Goal: Task Accomplishment & Management: Use online tool/utility

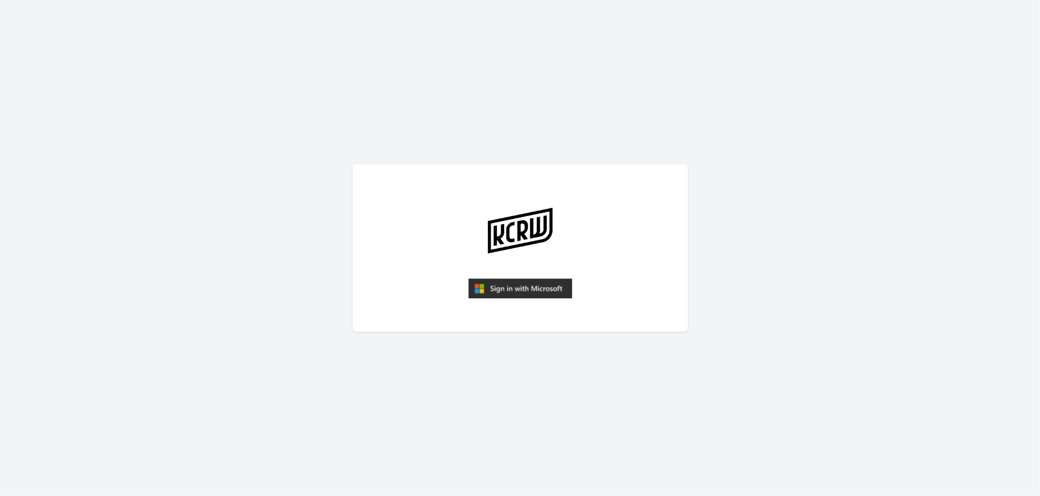
click at [515, 287] on img "submit" at bounding box center [520, 289] width 104 height 20
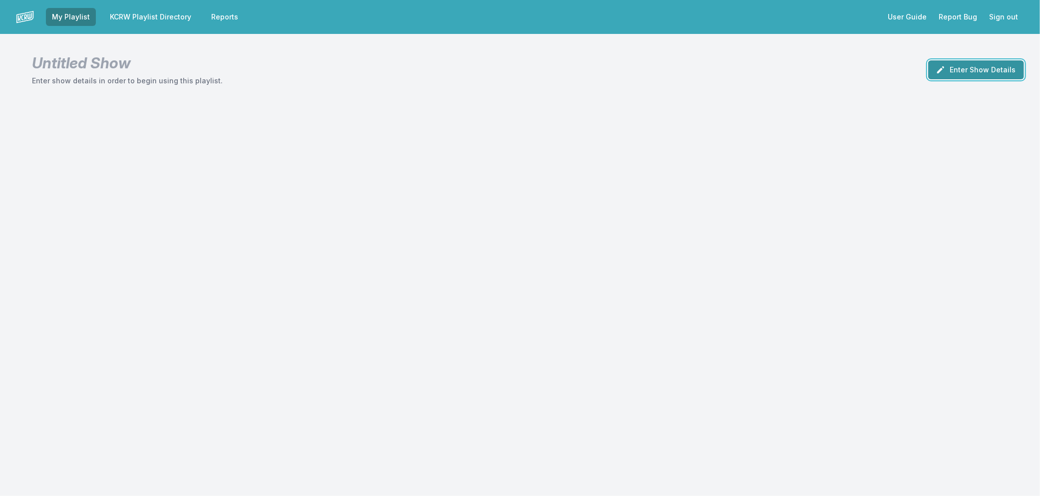
click at [989, 71] on button "Enter Show Details" at bounding box center [976, 69] width 96 height 19
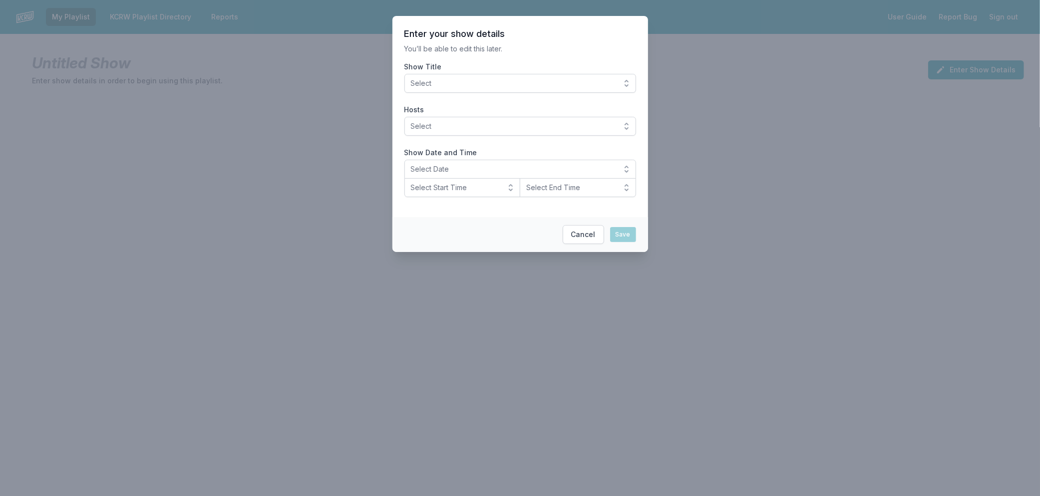
click at [585, 81] on span "Select" at bounding box center [513, 83] width 205 height 10
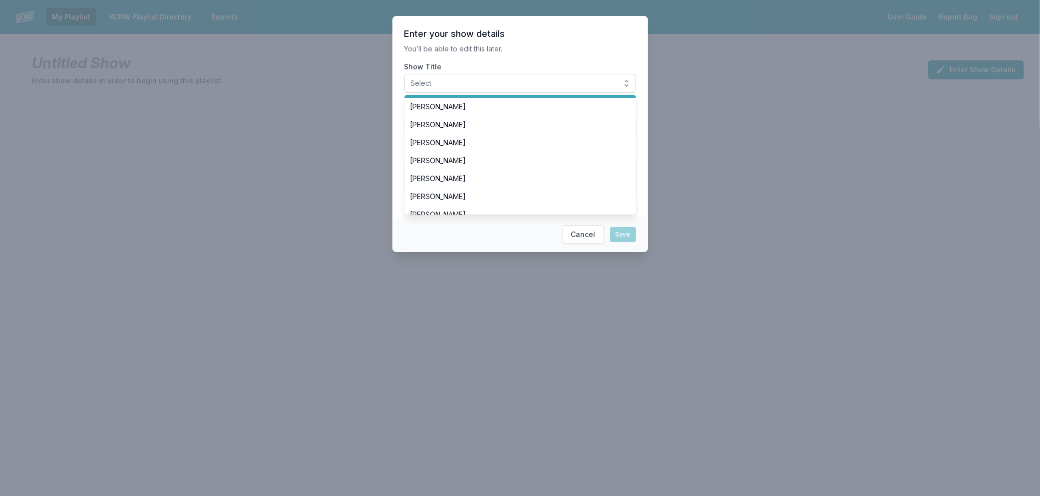
scroll to position [210, 0]
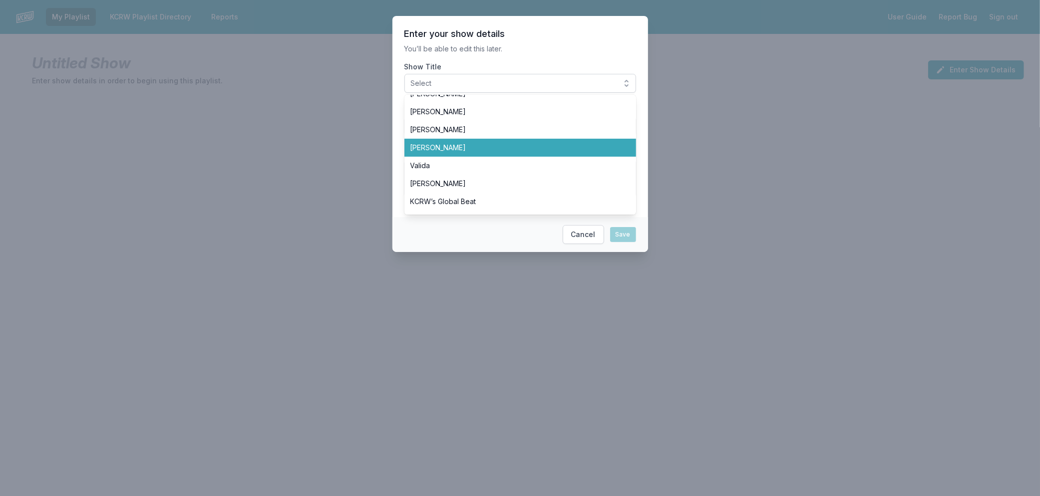
click at [521, 151] on span "[PERSON_NAME]" at bounding box center [514, 148] width 208 height 10
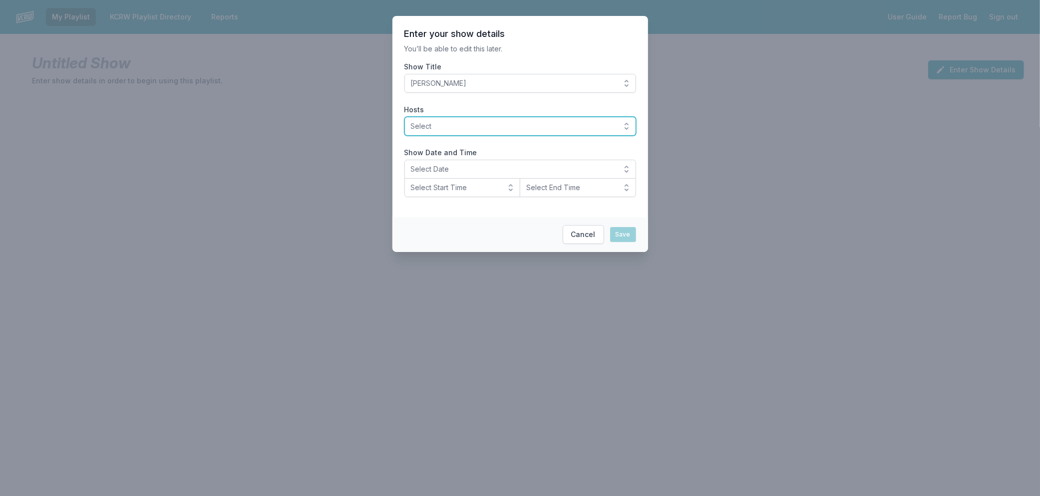
click at [532, 121] on span "Select" at bounding box center [513, 126] width 205 height 10
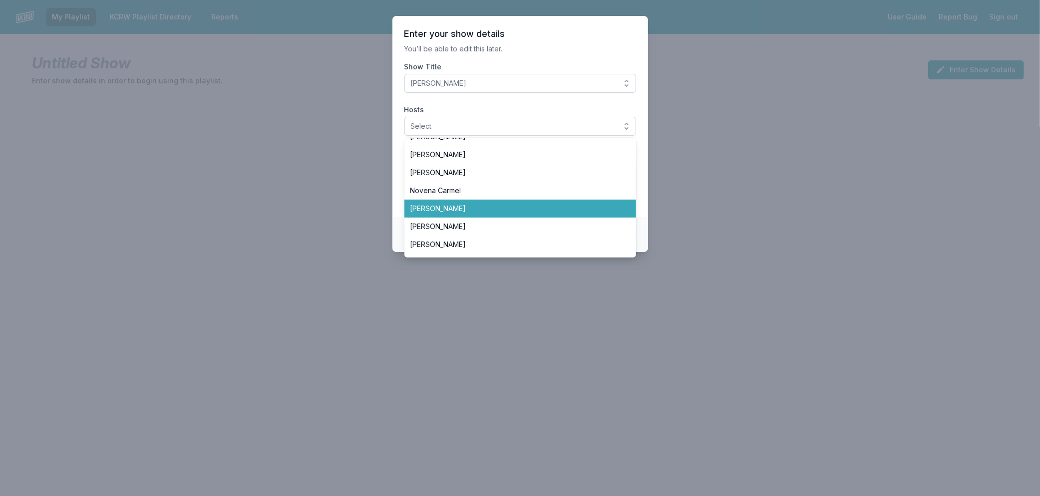
click at [450, 214] on li "[PERSON_NAME]" at bounding box center [520, 209] width 232 height 18
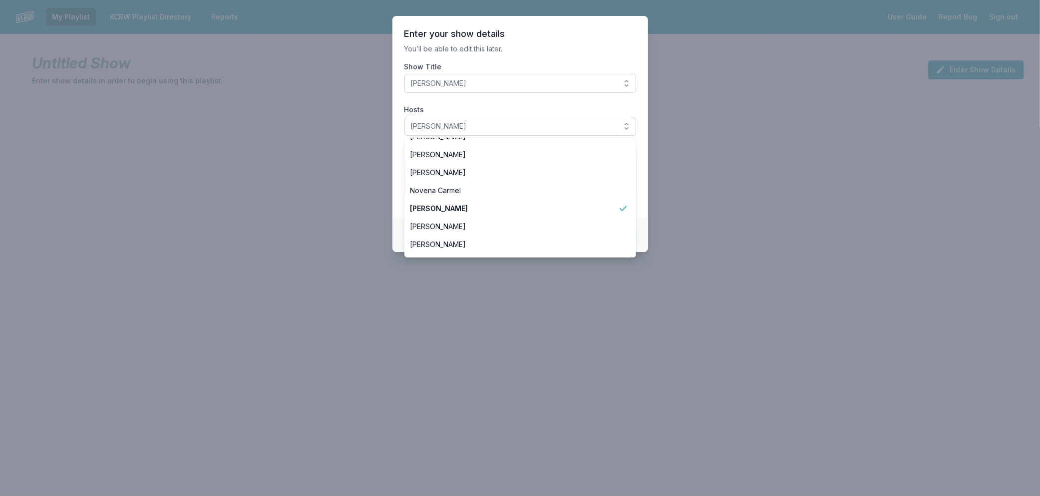
click at [396, 190] on section "Enter your show details You’ll be able to edit this later. Show Title [PERSON_N…" at bounding box center [520, 116] width 256 height 201
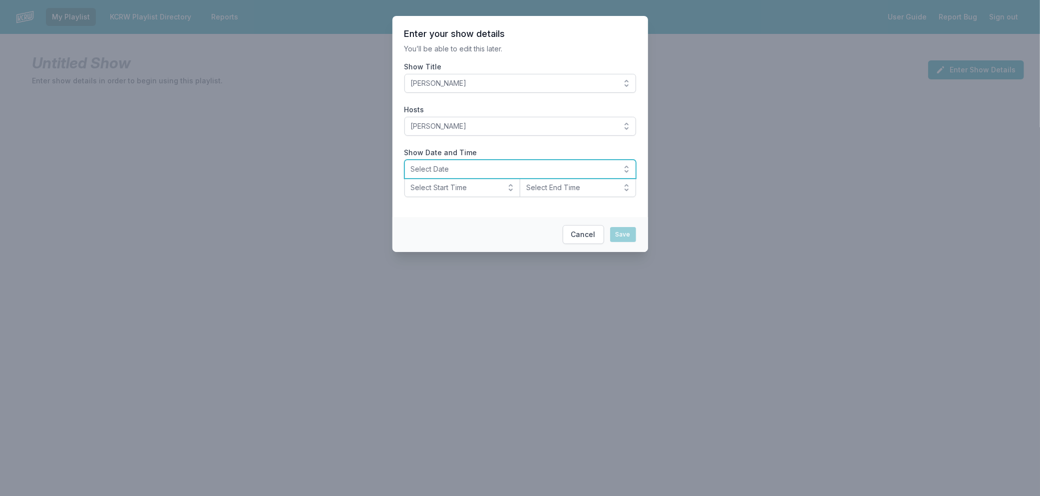
click at [421, 171] on span "Select Date" at bounding box center [513, 169] width 205 height 10
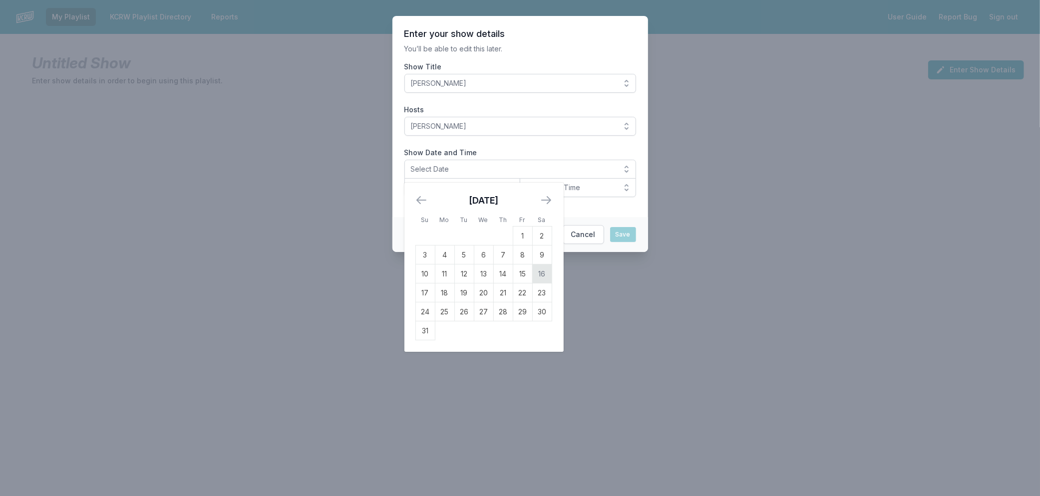
click at [541, 270] on td "16" at bounding box center [541, 274] width 19 height 19
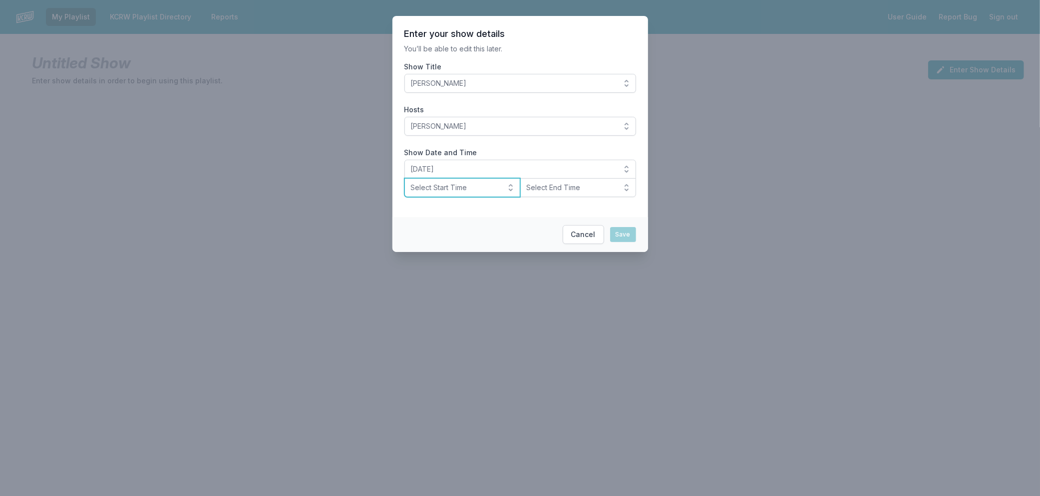
click at [460, 192] on span "Select Start Time" at bounding box center [455, 188] width 89 height 10
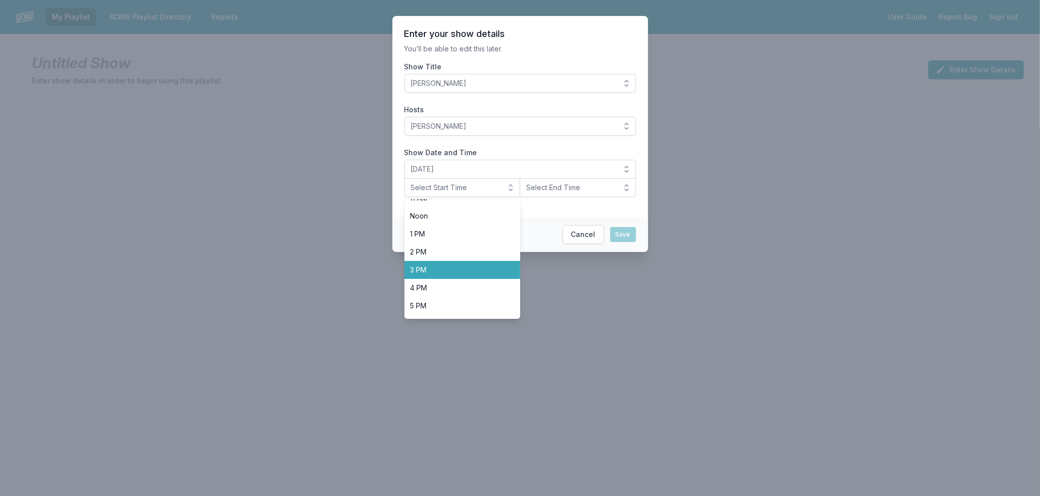
click at [470, 268] on span "3 PM" at bounding box center [456, 270] width 92 height 10
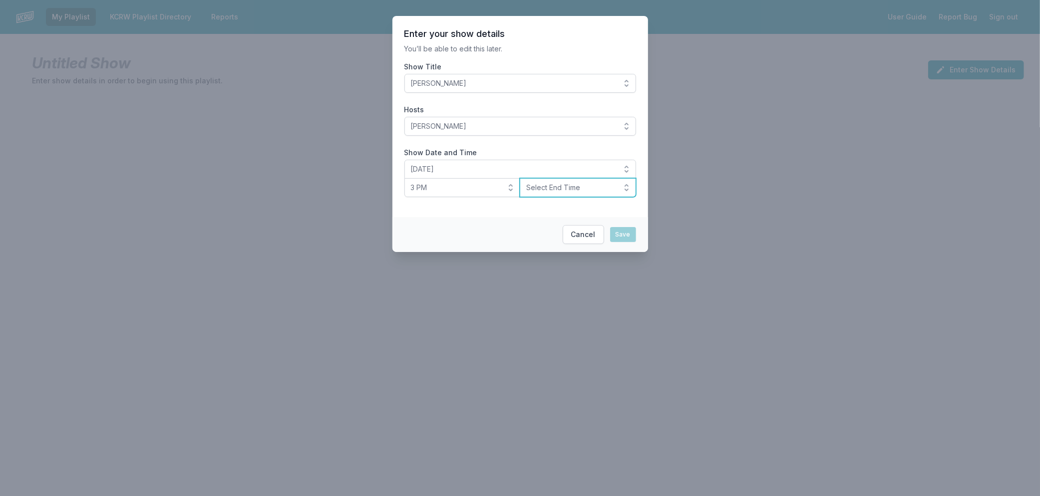
click at [554, 188] on span "Select End Time" at bounding box center [570, 188] width 89 height 10
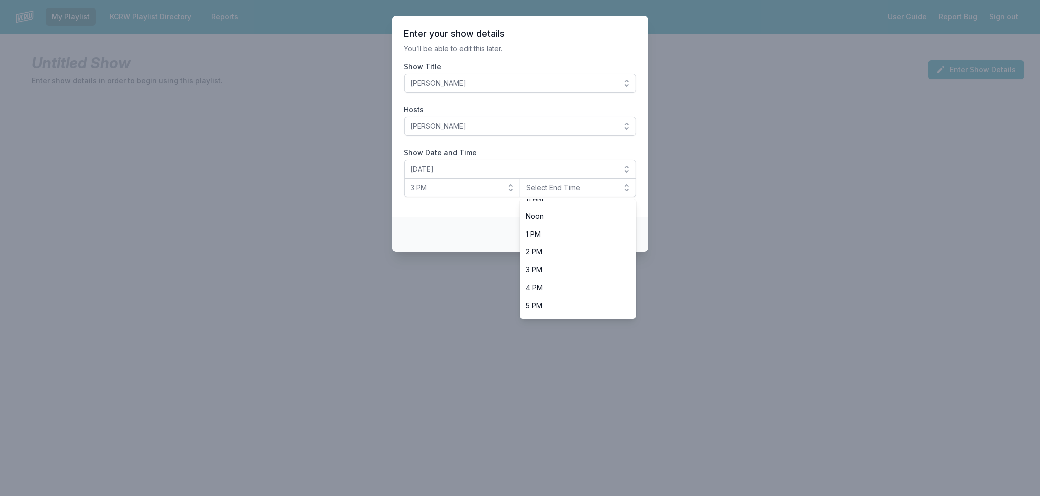
scroll to position [314, 0]
click at [546, 215] on span "6 PM" at bounding box center [572, 219] width 92 height 10
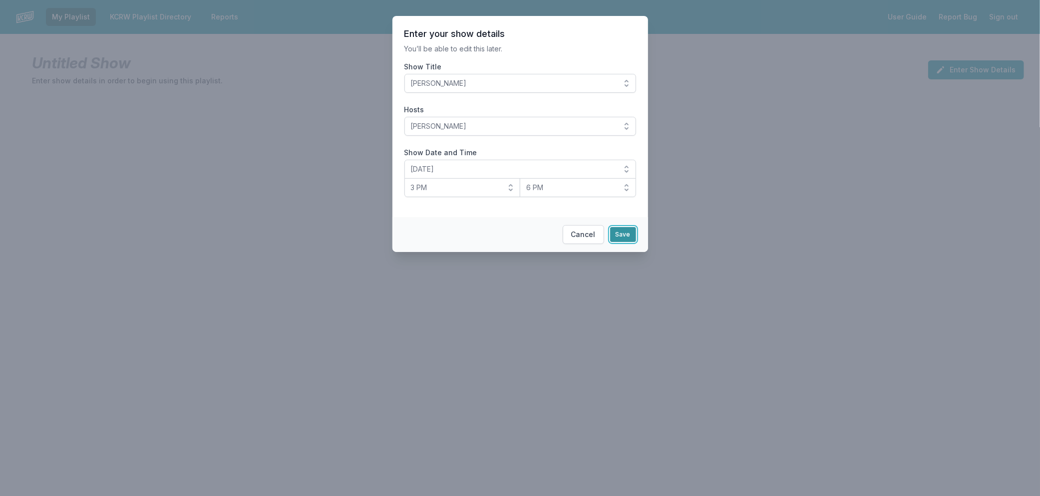
click at [623, 235] on button "Save" at bounding box center [623, 234] width 26 height 15
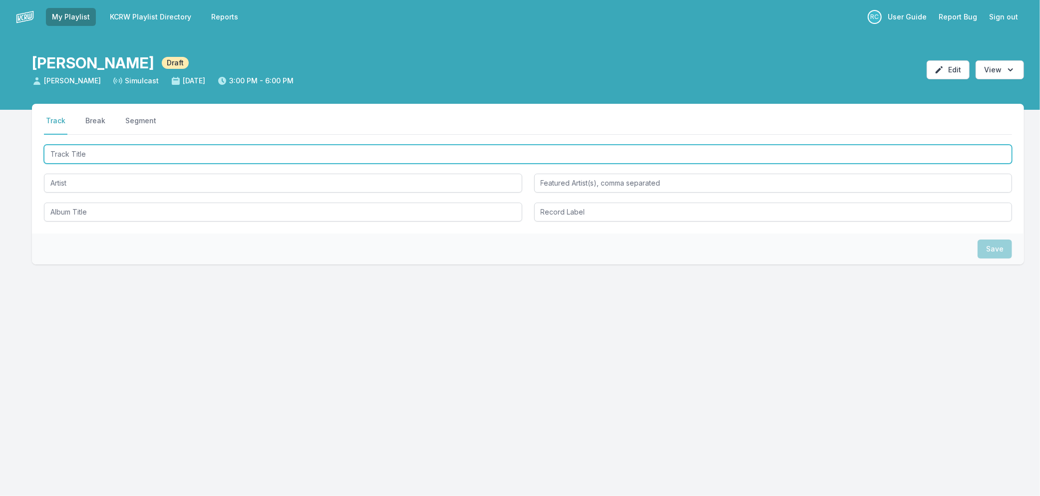
click at [288, 157] on input "Track Title" at bounding box center [528, 154] width 968 height 19
type input "Desire"
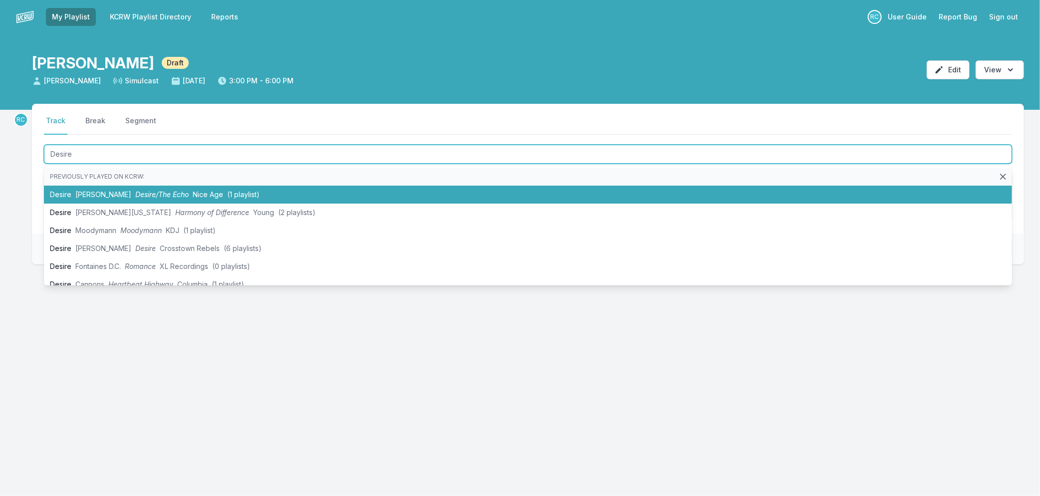
click at [193, 191] on span "Nice Age" at bounding box center [208, 194] width 30 height 8
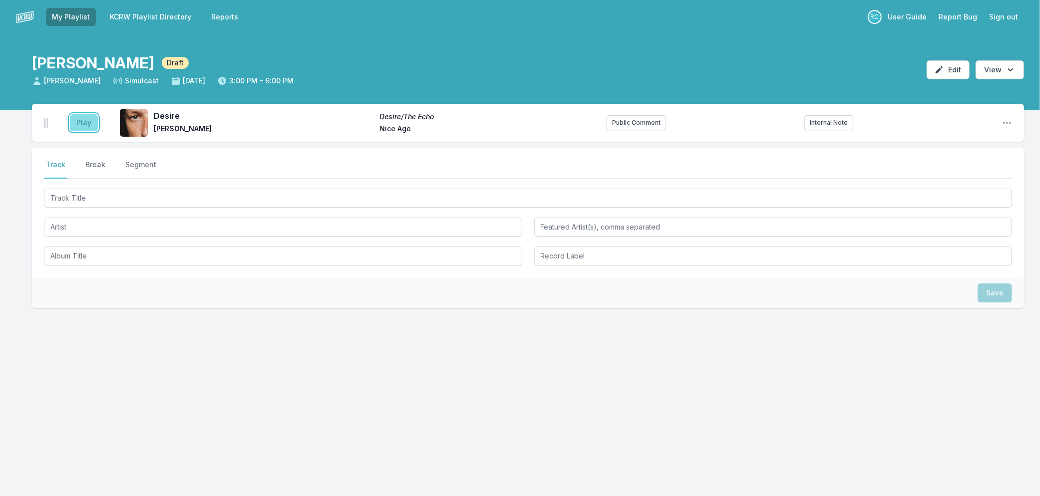
click at [88, 123] on button "Play" at bounding box center [84, 122] width 28 height 17
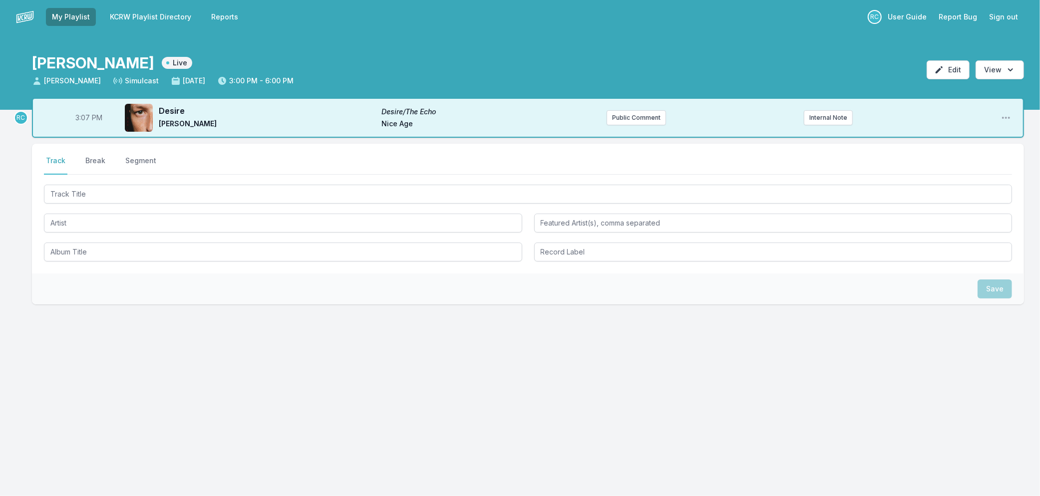
click at [82, 117] on span "3:07 PM" at bounding box center [88, 118] width 27 height 10
click at [82, 117] on input "15:07" at bounding box center [89, 117] width 56 height 19
type input "15:04"
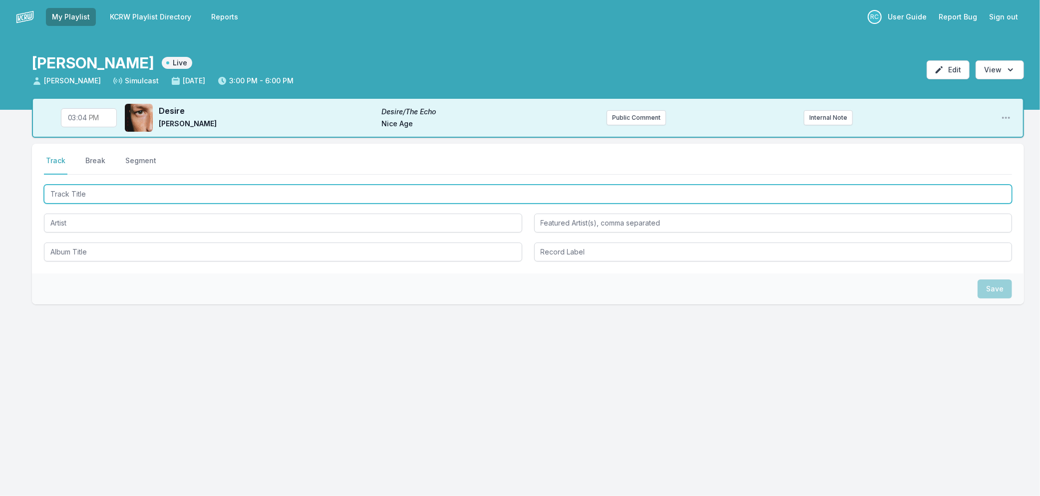
click at [122, 195] on input "Track Title" at bounding box center [528, 194] width 968 height 19
click at [255, 191] on input "Track Title" at bounding box center [528, 194] width 968 height 19
type input "Bounce H"
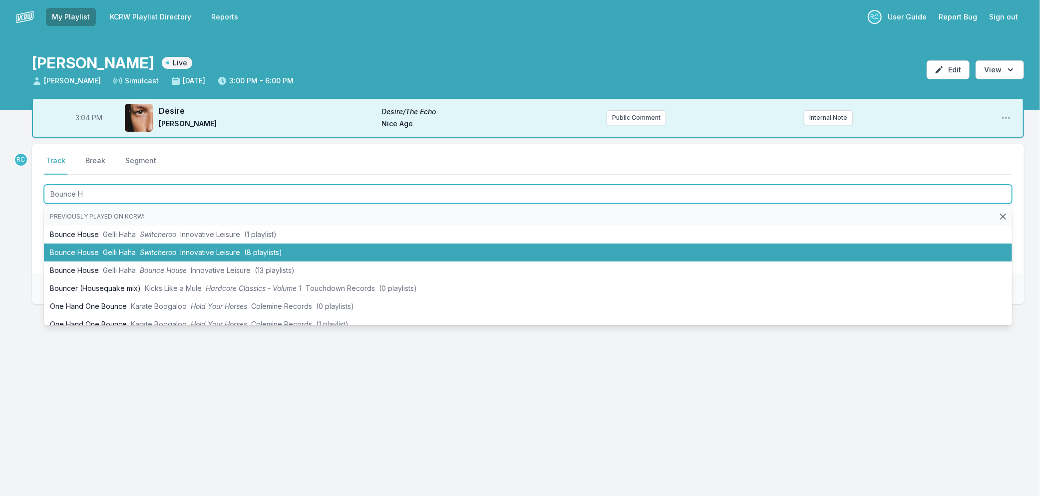
click at [217, 244] on li "Bounce House Gelli Haha Switcheroo Innovative Leisure (8 playlists)" at bounding box center [528, 253] width 968 height 18
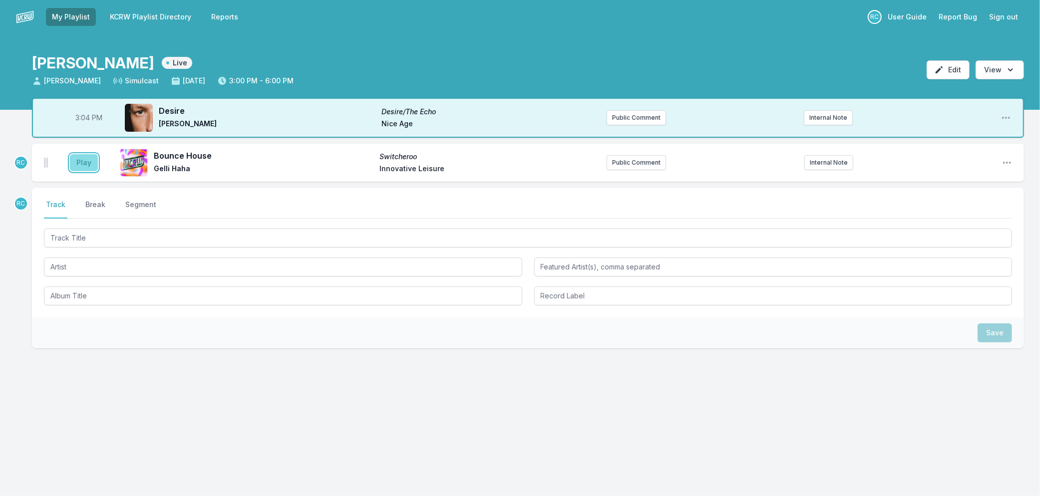
click at [76, 166] on button "Play" at bounding box center [84, 162] width 28 height 17
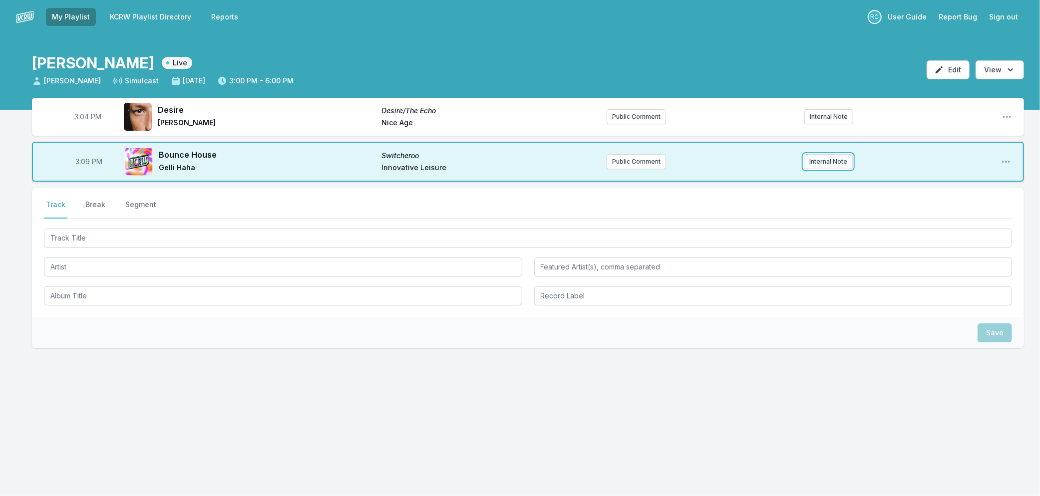
click at [839, 162] on button "Internal Note" at bounding box center [828, 161] width 49 height 15
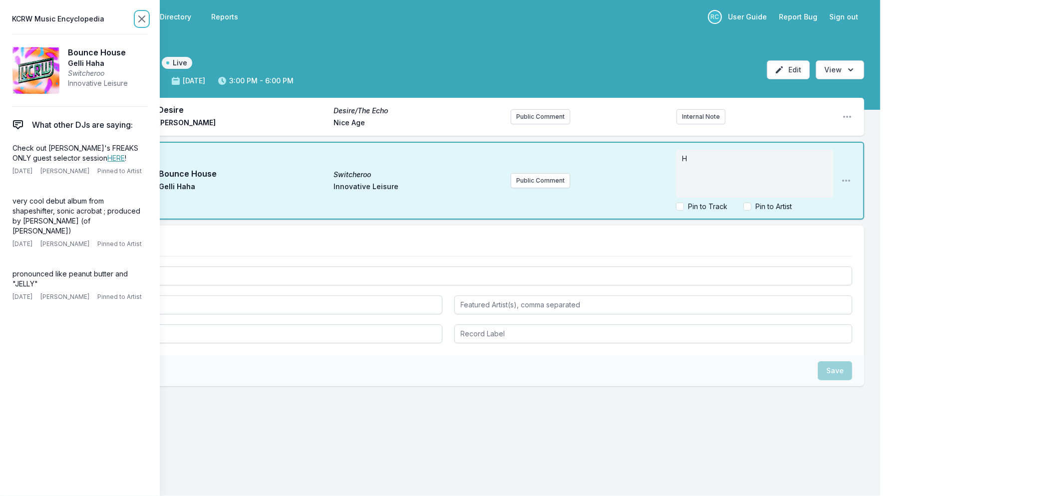
click at [137, 17] on icon at bounding box center [142, 19] width 12 height 12
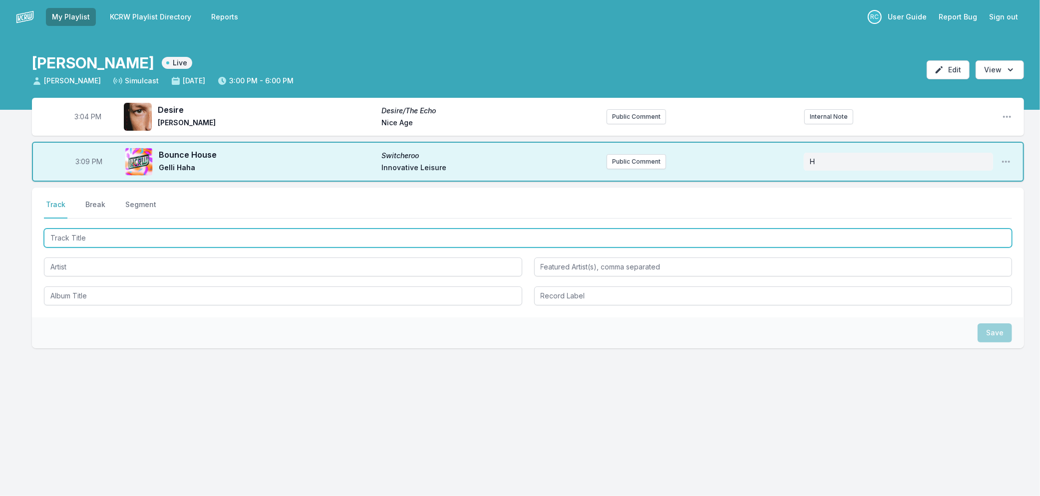
click at [192, 242] on input "Track Title" at bounding box center [528, 238] width 968 height 19
click at [128, 242] on input "Track Title" at bounding box center [528, 238] width 968 height 19
type input "Touch of Grey"
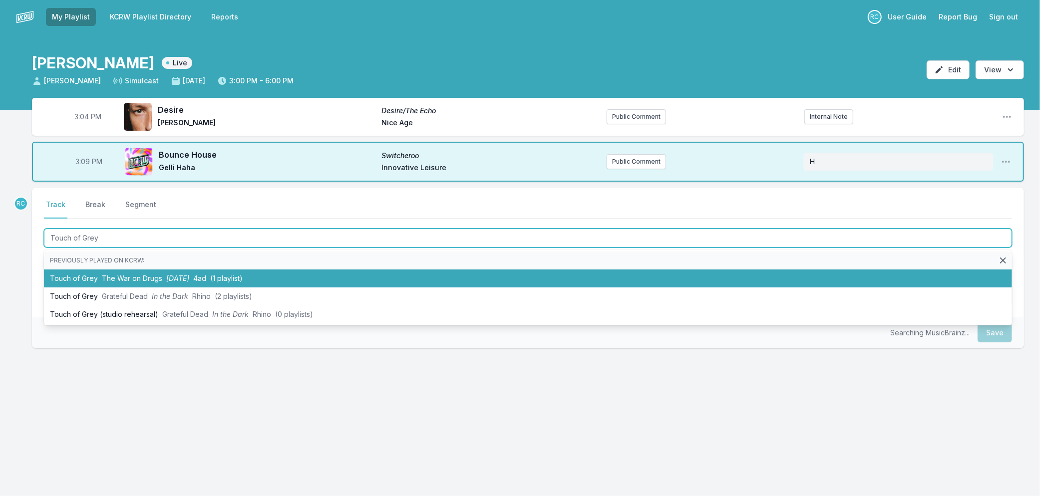
click at [188, 275] on span "[DATE]" at bounding box center [177, 278] width 23 height 8
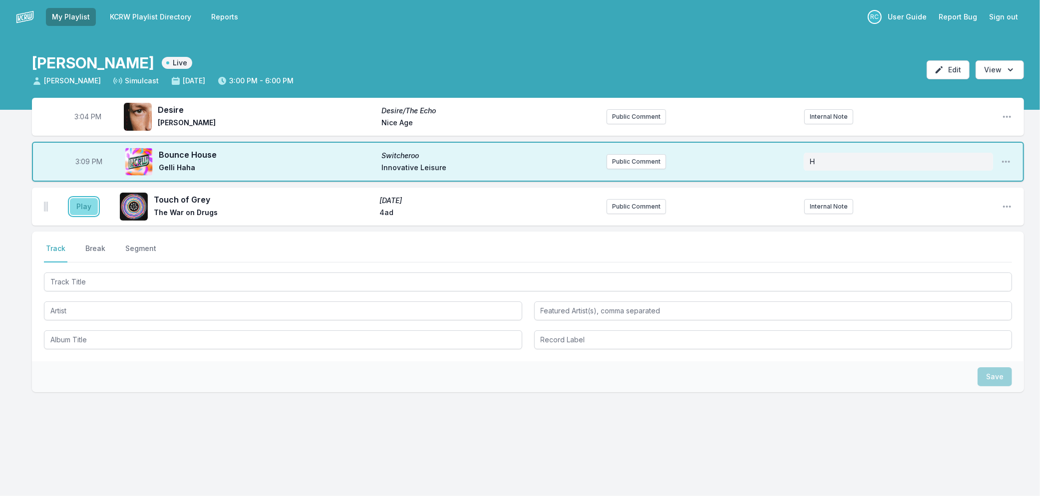
click at [83, 207] on button "Play" at bounding box center [84, 206] width 28 height 17
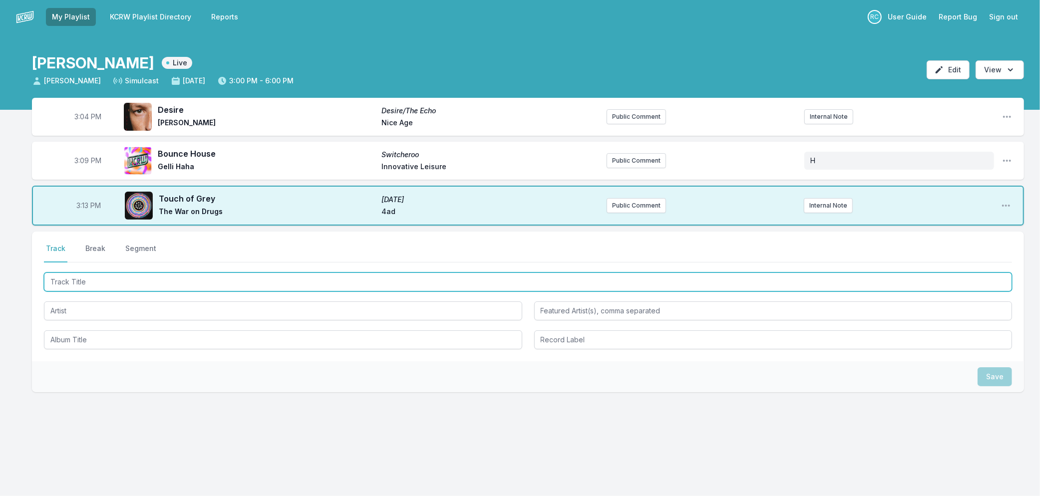
click at [205, 278] on input "Track Title" at bounding box center [528, 282] width 968 height 19
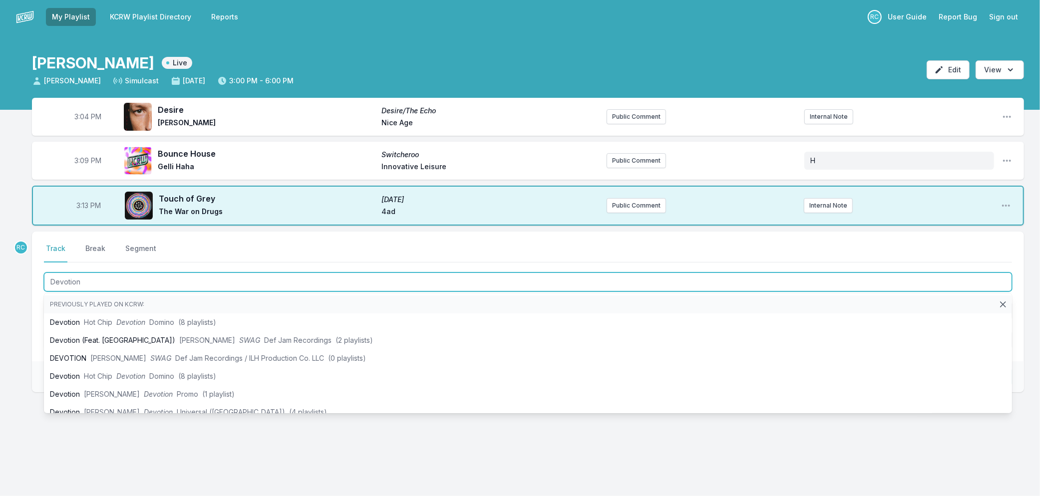
type input "Devotion"
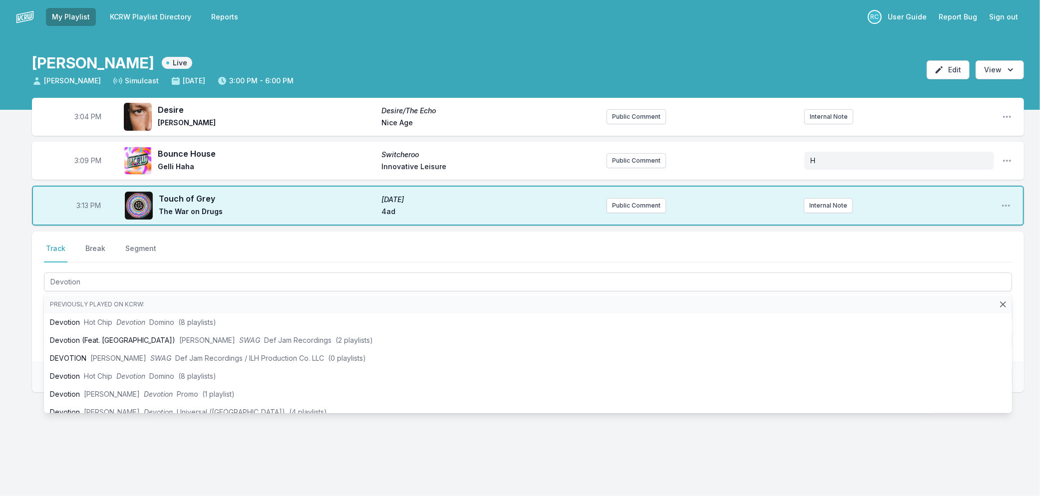
click at [11, 355] on div "3:04 PM Desire Desire/The Echo [PERSON_NAME] Nice Age Public Comment Internal N…" at bounding box center [520, 293] width 1040 height 390
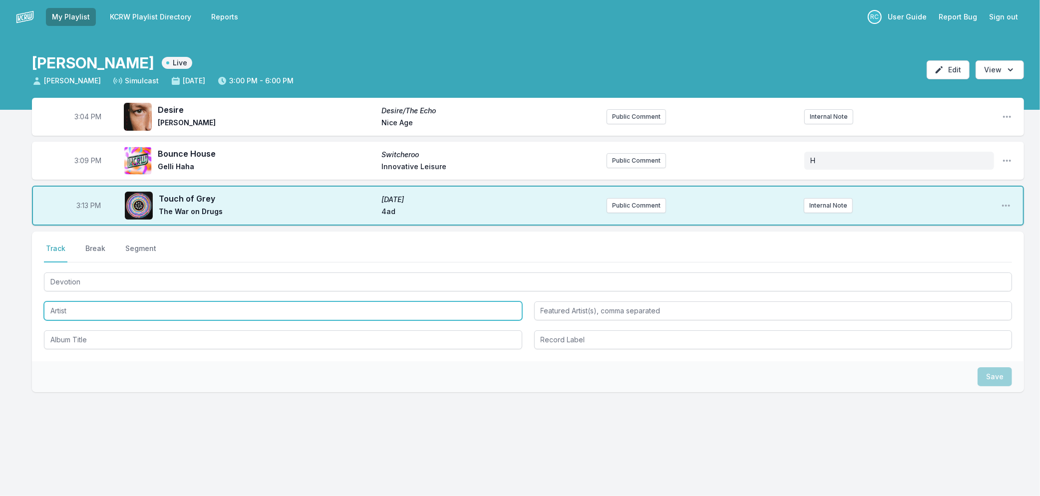
click at [70, 307] on input "Artist" at bounding box center [283, 311] width 478 height 19
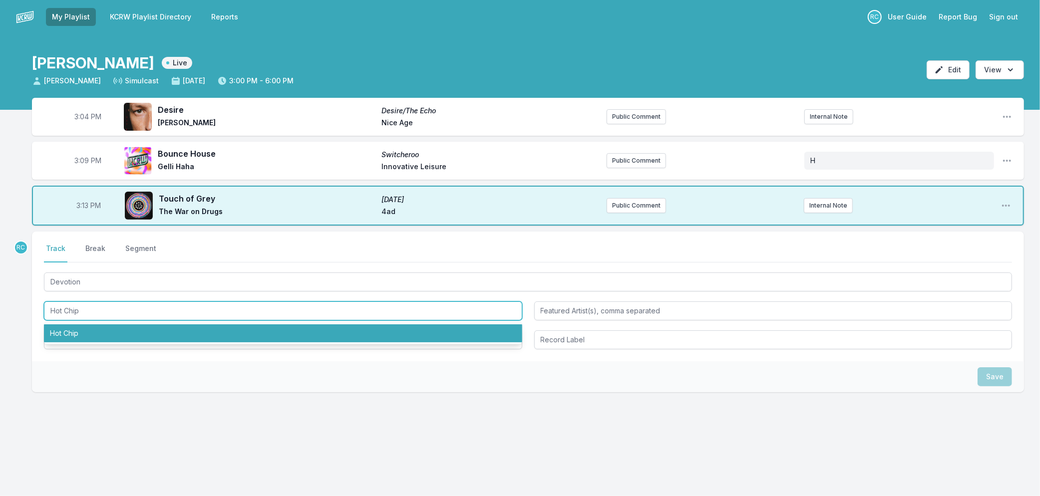
click at [122, 341] on li "Hot Chip" at bounding box center [283, 333] width 478 height 18
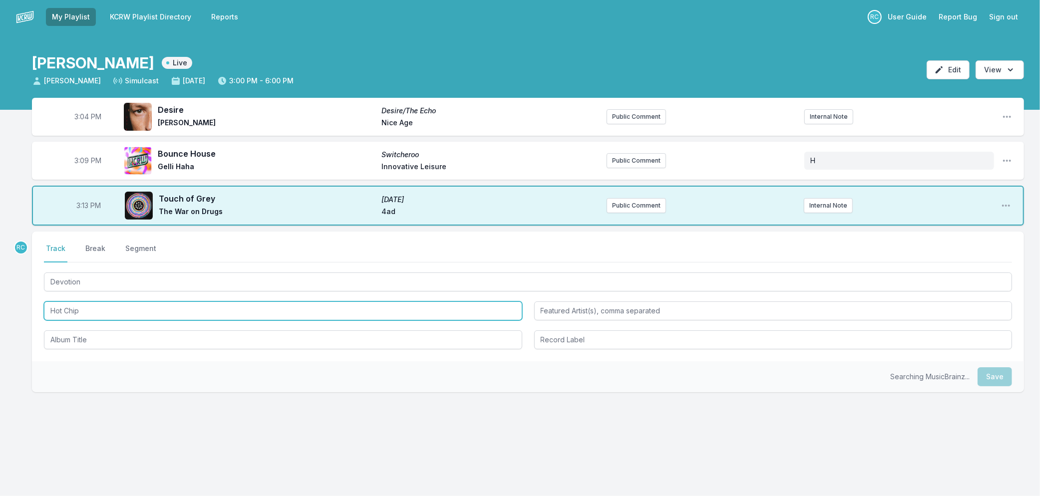
type input "Hot Chip"
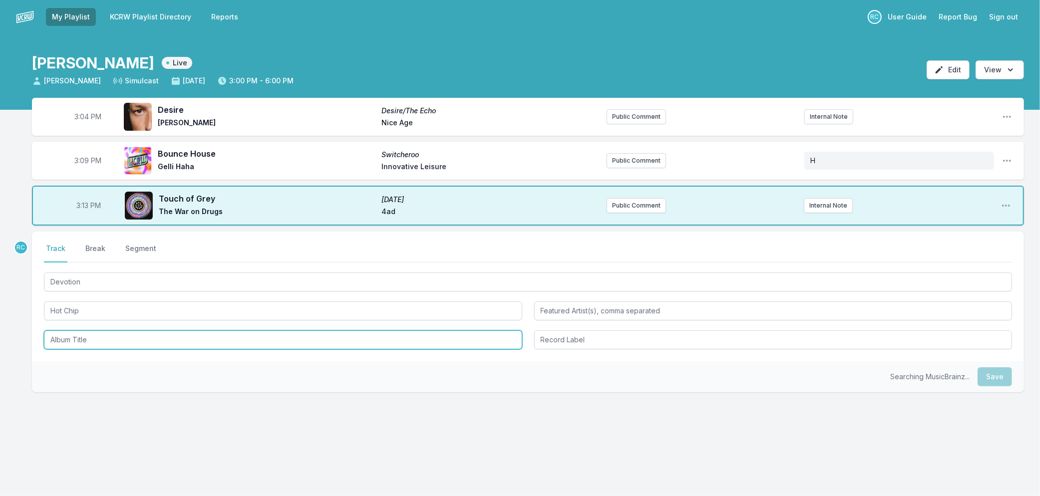
click at [121, 341] on input "Album Title" at bounding box center [283, 339] width 478 height 19
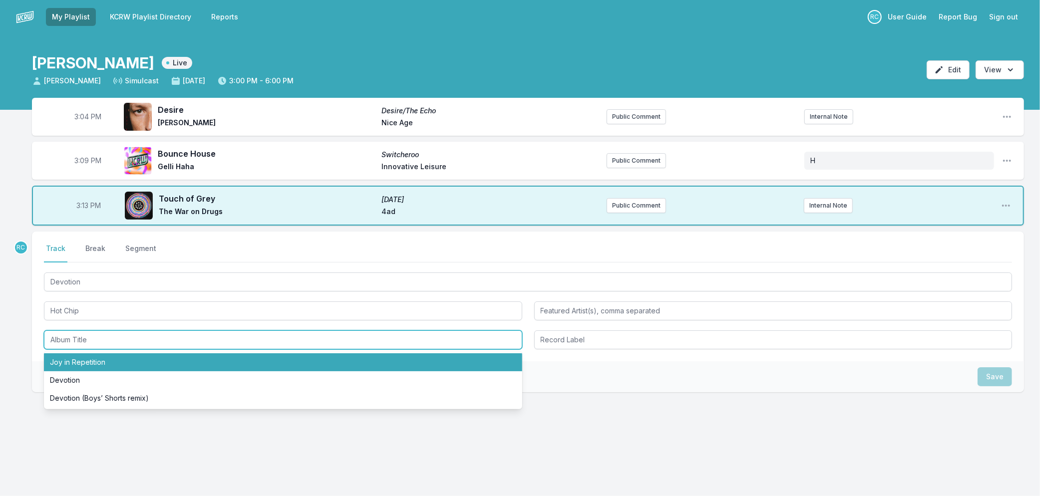
click at [120, 356] on li "Joy in Repetition" at bounding box center [283, 362] width 478 height 18
type input "Joy in Repetition"
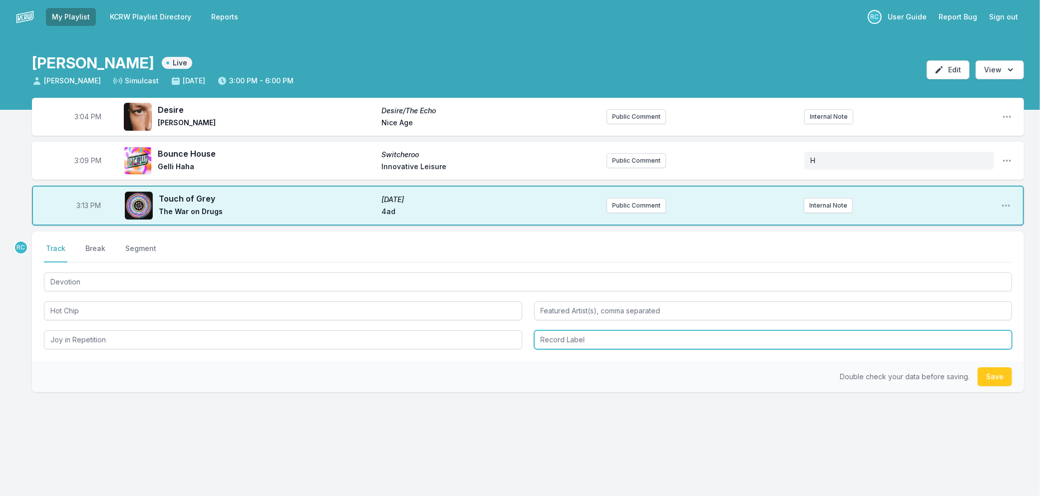
click at [568, 337] on input "Record Label" at bounding box center [773, 339] width 478 height 19
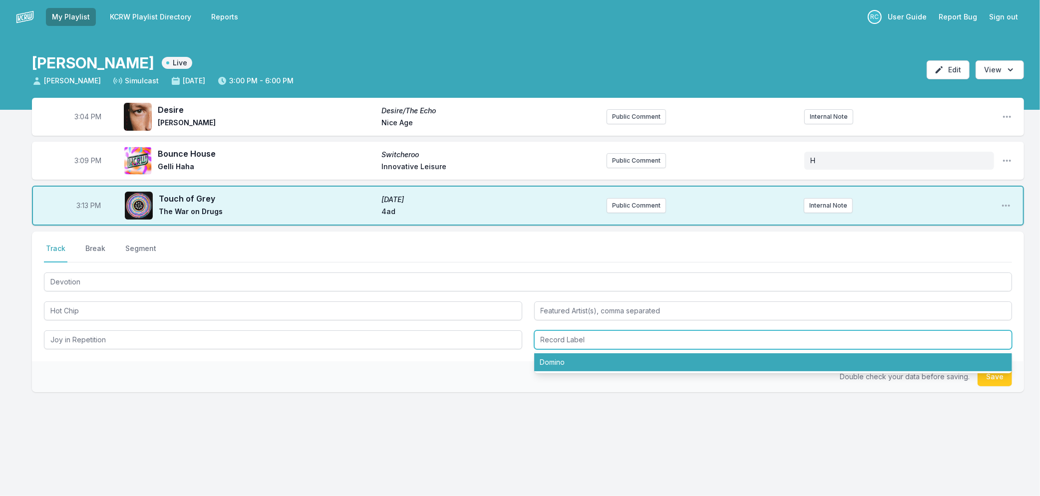
click at [560, 356] on li "Domino" at bounding box center [773, 362] width 478 height 18
type input "Domino"
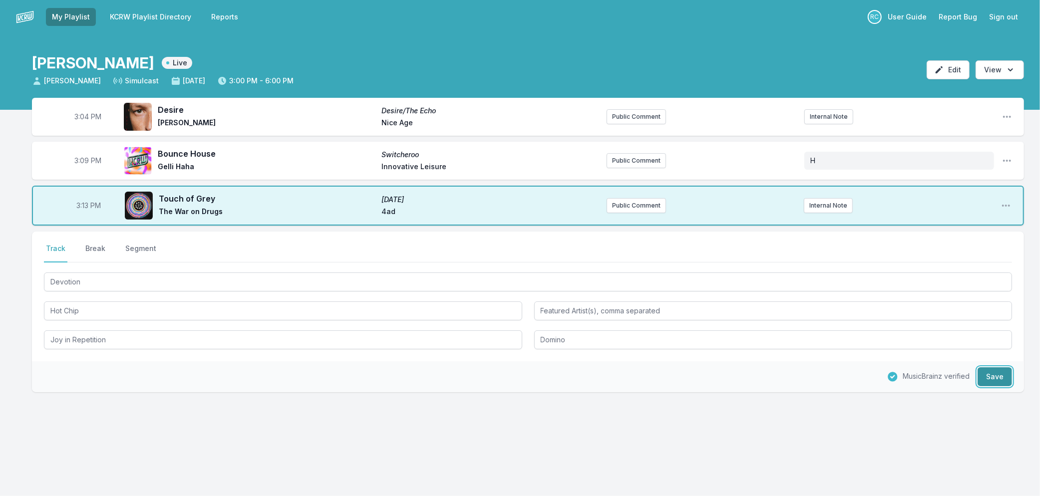
click at [996, 370] on button "Save" at bounding box center [994, 376] width 34 height 19
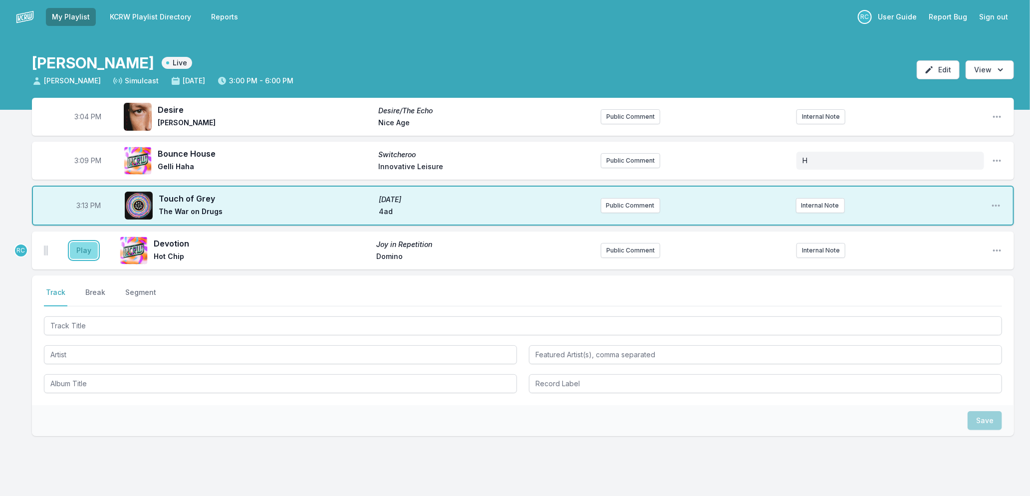
click at [82, 247] on button "Play" at bounding box center [84, 250] width 28 height 17
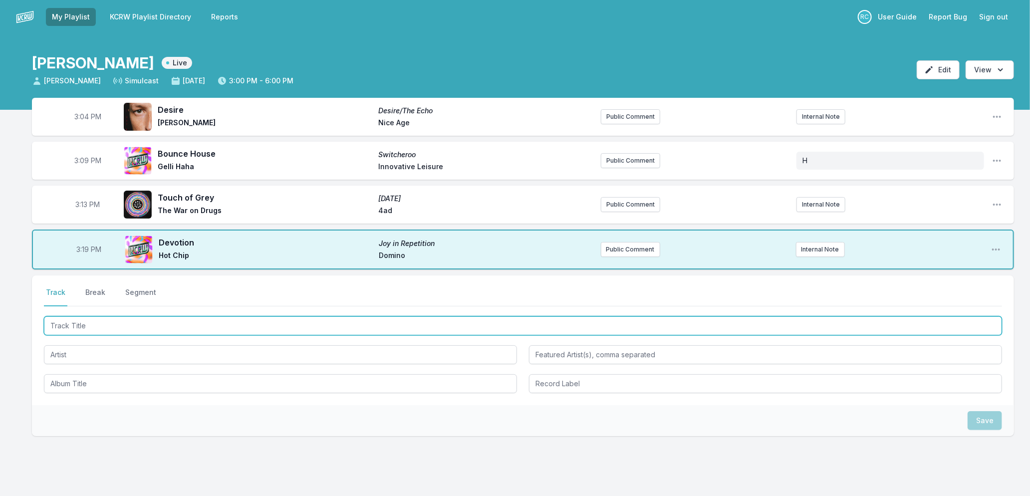
drag, startPoint x: 161, startPoint y: 324, endPoint x: 181, endPoint y: 327, distance: 20.1
click at [162, 325] on input "Track Title" at bounding box center [523, 325] width 958 height 19
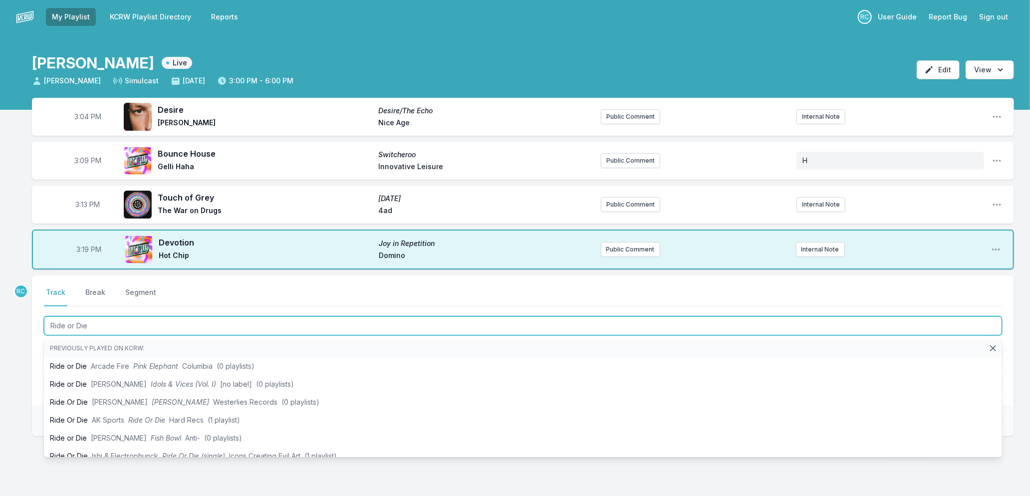
type input "Ride or Die"
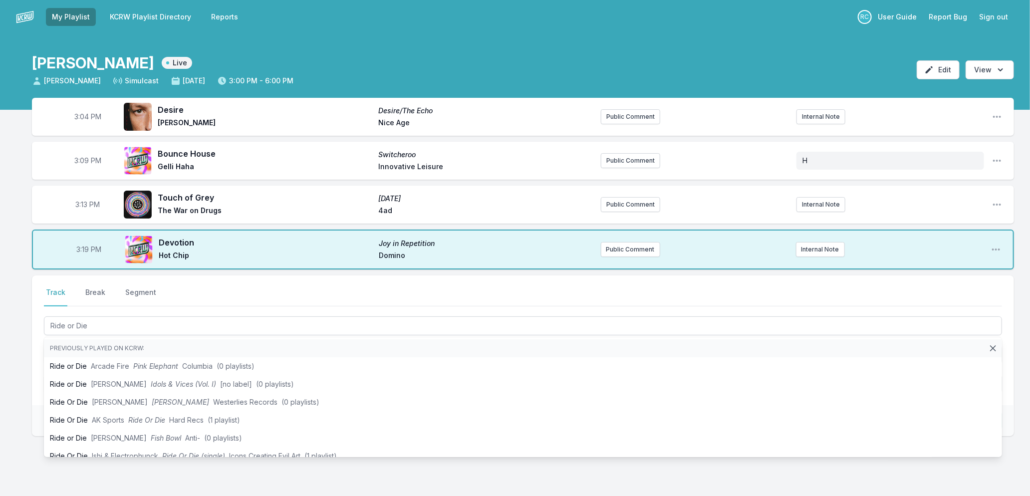
click at [17, 364] on div "3:04 PM Desire Desire/The Echo [PERSON_NAME] Nice Age Public Comment Internal N…" at bounding box center [515, 315] width 1030 height 434
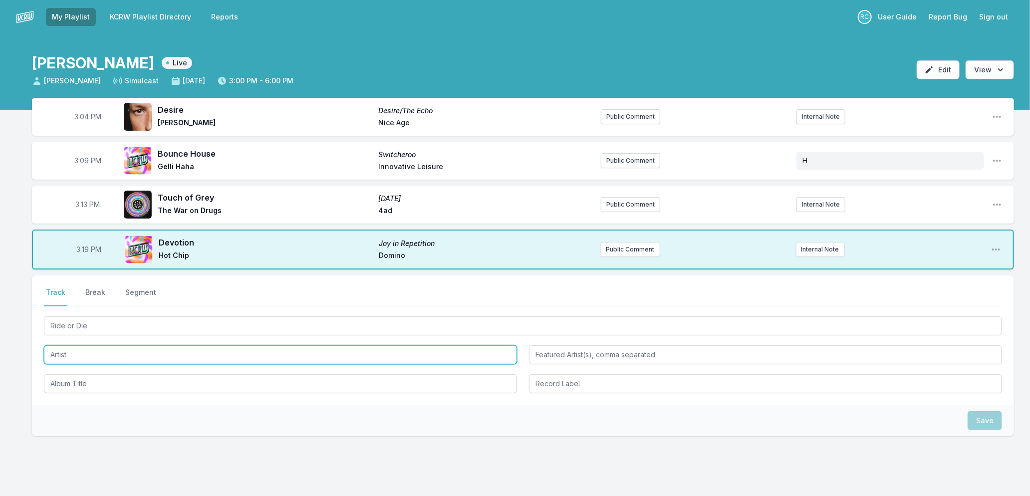
click at [56, 351] on input "Artist" at bounding box center [280, 354] width 473 height 19
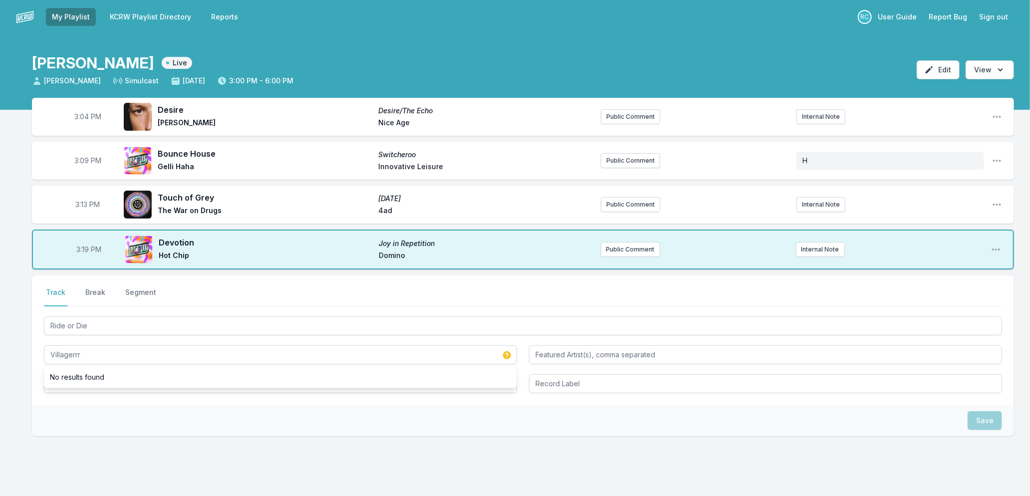
click at [128, 411] on div "Save" at bounding box center [523, 420] width 982 height 31
click at [94, 378] on input "Album Title" at bounding box center [280, 383] width 473 height 19
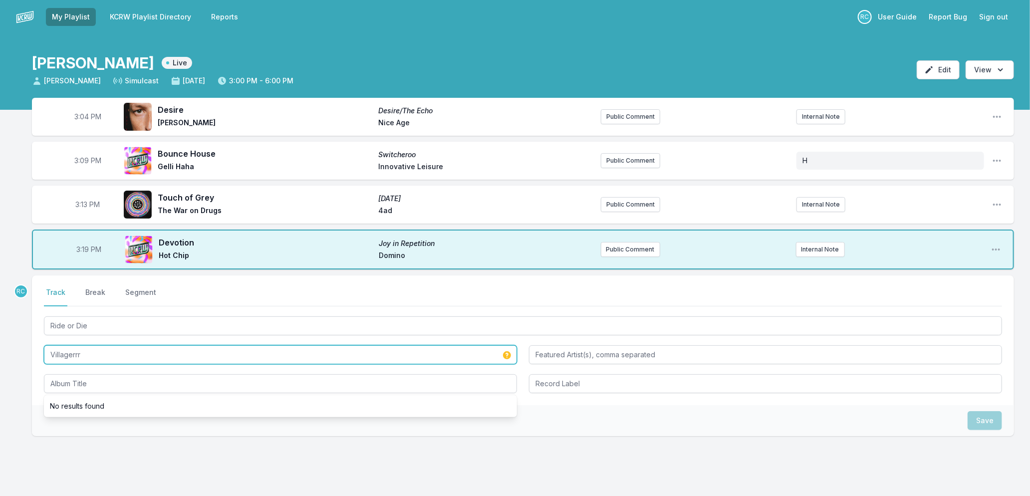
click at [92, 352] on input "Villagerrr" at bounding box center [280, 354] width 473 height 19
type input "Villagerrr"
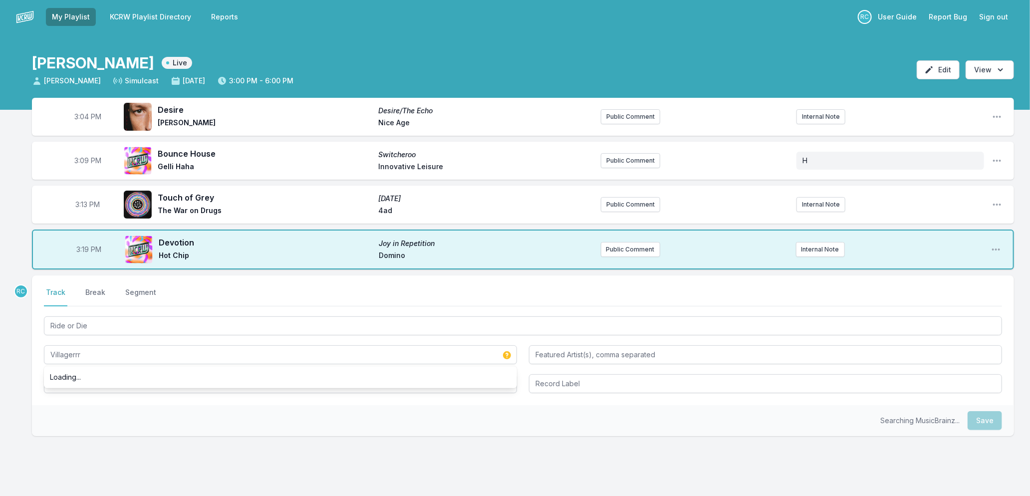
click at [200, 412] on div "Searching MusicBrainz... Save" at bounding box center [523, 420] width 982 height 31
click at [102, 379] on input "Album Title" at bounding box center [280, 383] width 473 height 19
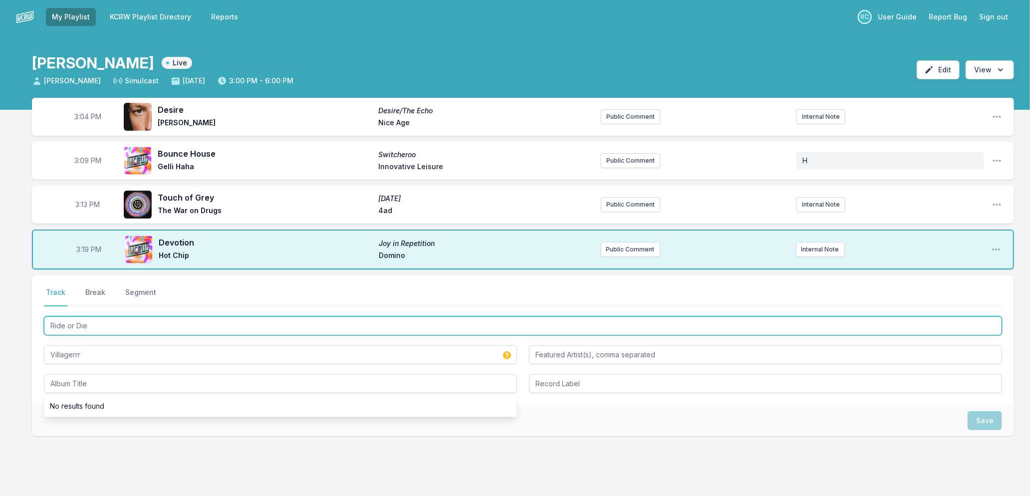
drag, startPoint x: 99, startPoint y: 323, endPoint x: -2, endPoint y: 326, distance: 101.4
click at [0, 326] on html "My Playlist KCRW Playlist Directory Reports RC User Guide Report Bug Sign out […" at bounding box center [515, 266] width 1030 height 532
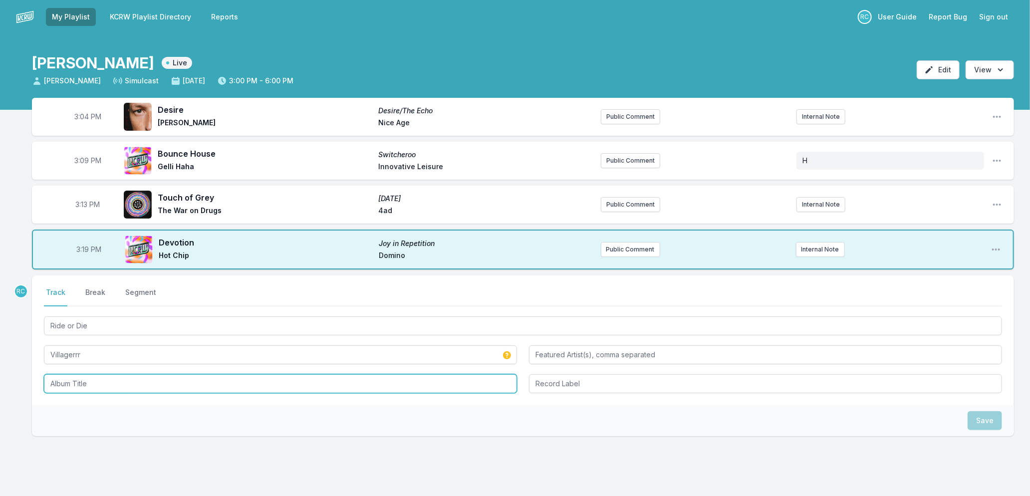
click at [72, 385] on input "Album Title" at bounding box center [280, 383] width 473 height 19
paste input "Ride or Die"
type input "Ride or Die"
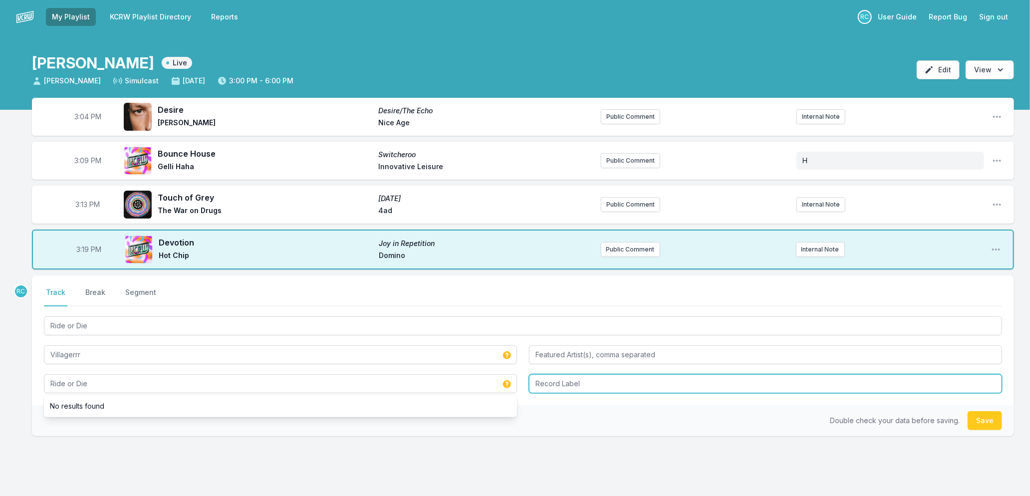
click at [652, 382] on input "Record Label" at bounding box center [765, 383] width 473 height 19
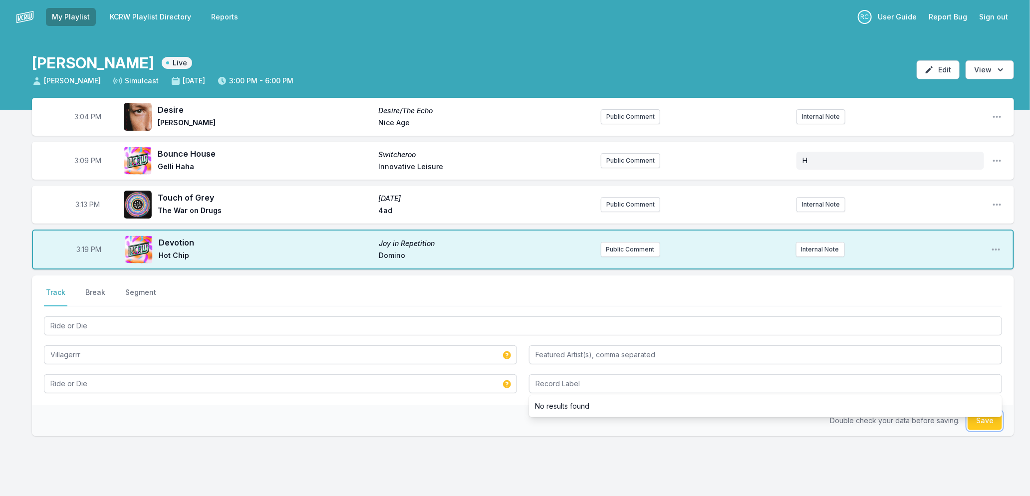
click at [985, 418] on button "Save" at bounding box center [985, 420] width 34 height 19
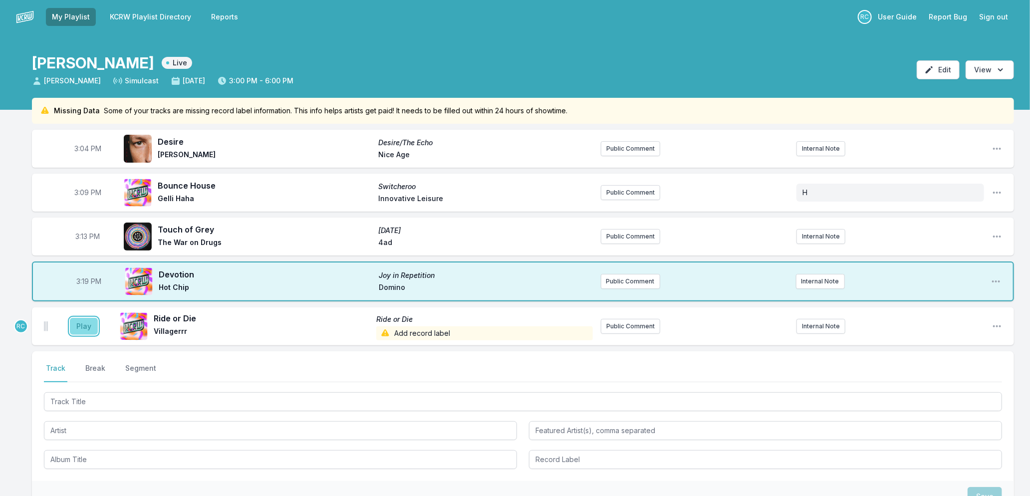
click at [85, 325] on button "Play" at bounding box center [84, 326] width 28 height 17
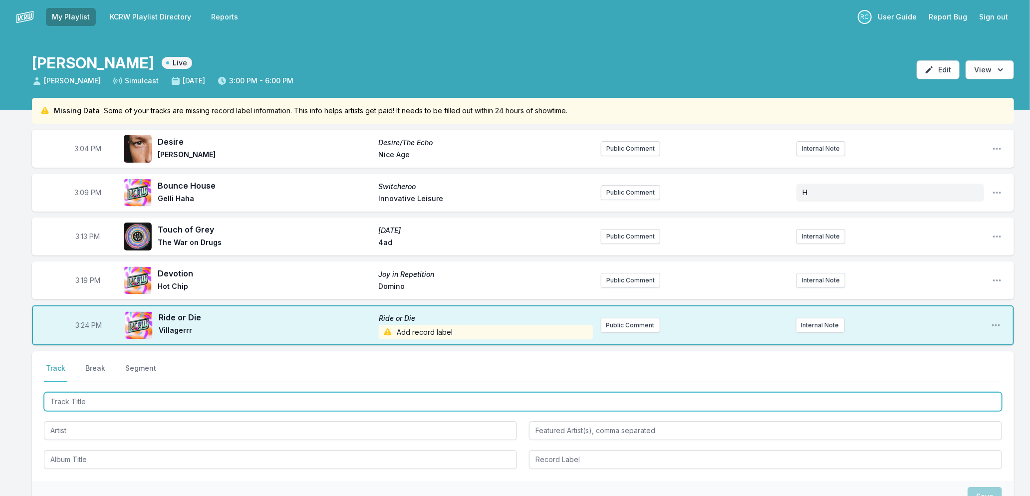
click at [237, 404] on input "Track Title" at bounding box center [523, 401] width 958 height 19
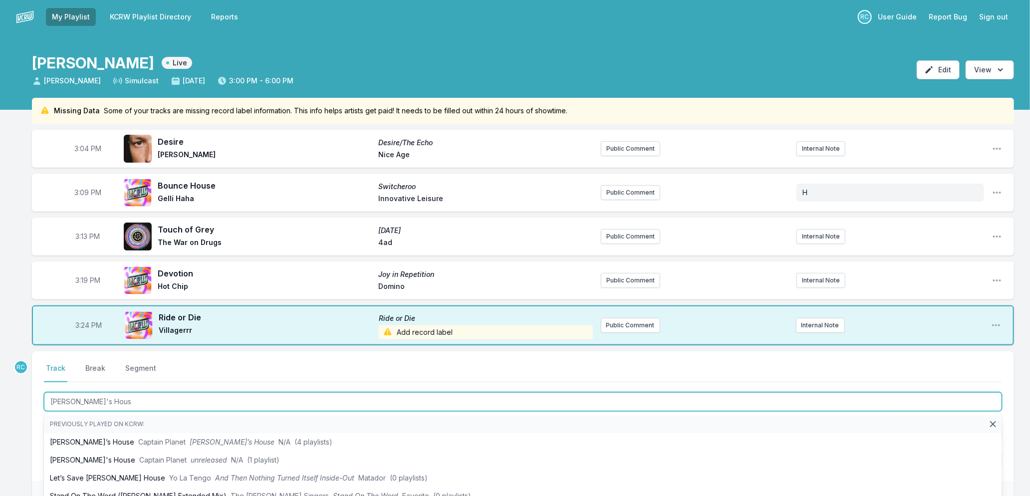
type input "[PERSON_NAME]'s House"
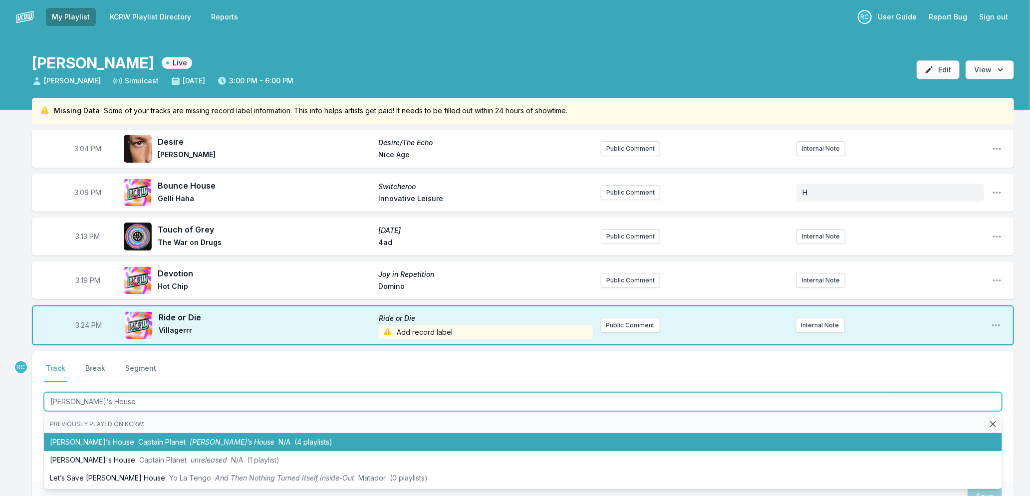
click at [138, 442] on span "Captain Planet" at bounding box center [161, 442] width 47 height 8
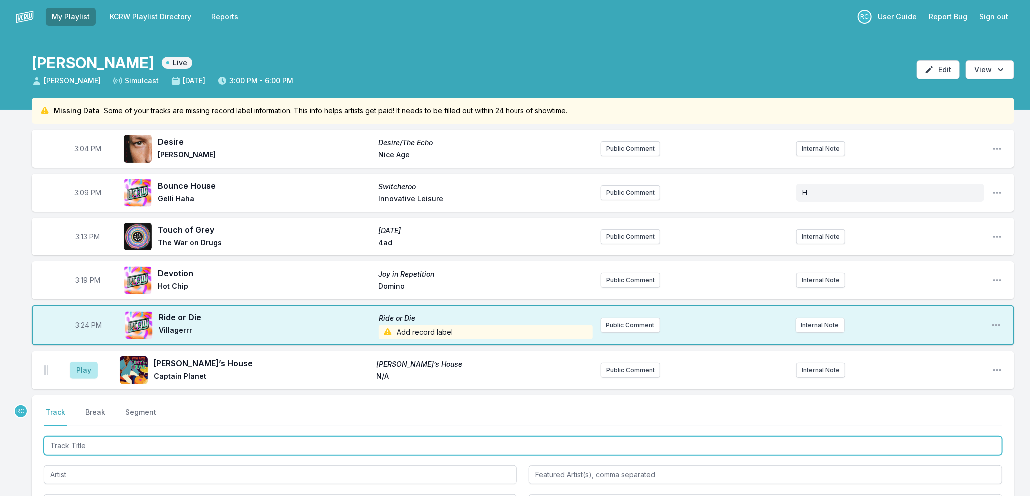
click at [79, 442] on input "Track Title" at bounding box center [523, 445] width 958 height 19
type input "Into The Fog"
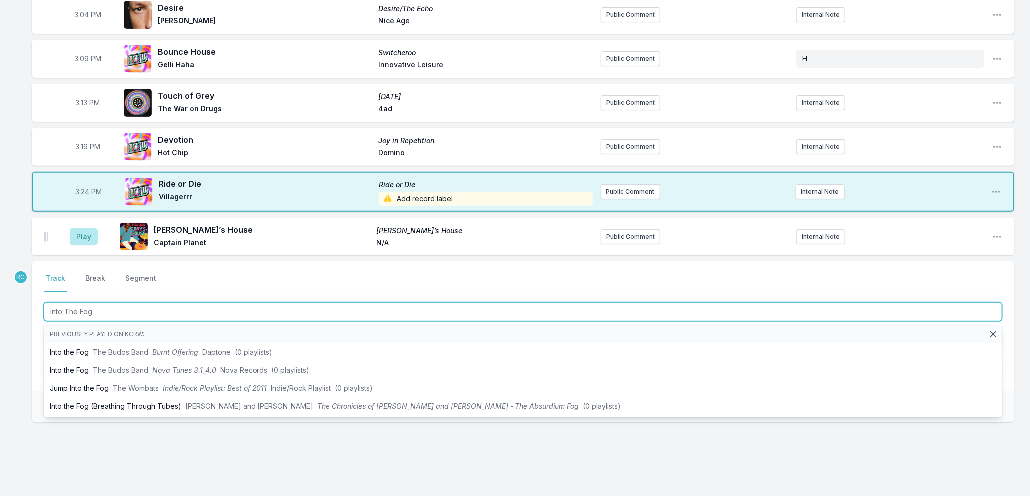
scroll to position [154, 0]
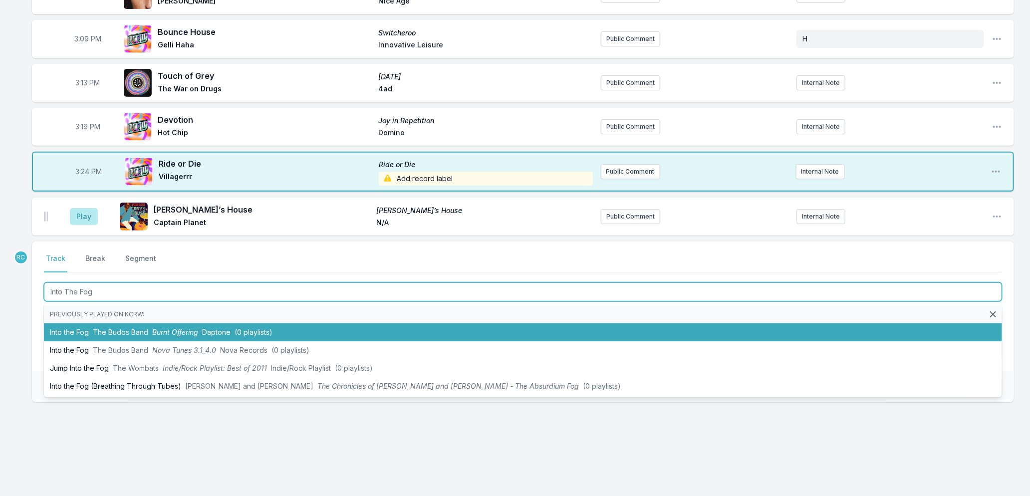
click at [88, 333] on li "Into the Fog The Budos Band Burnt Offering Daptone (0 playlists)" at bounding box center [523, 332] width 958 height 18
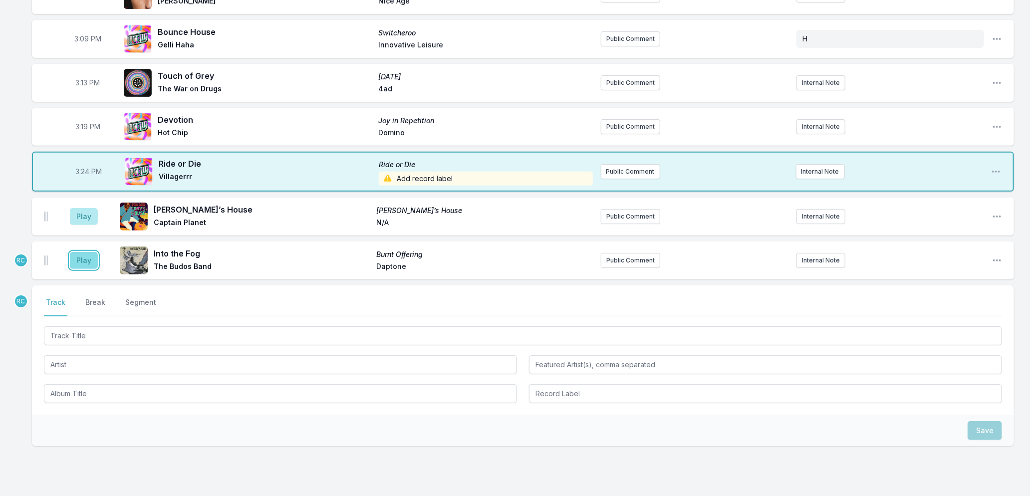
click at [81, 262] on button "Play" at bounding box center [84, 260] width 28 height 17
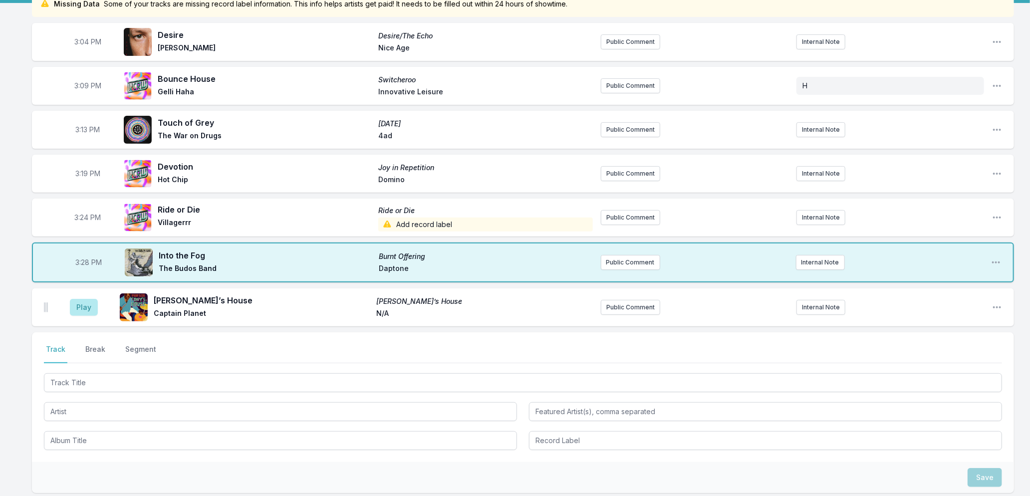
scroll to position [111, 0]
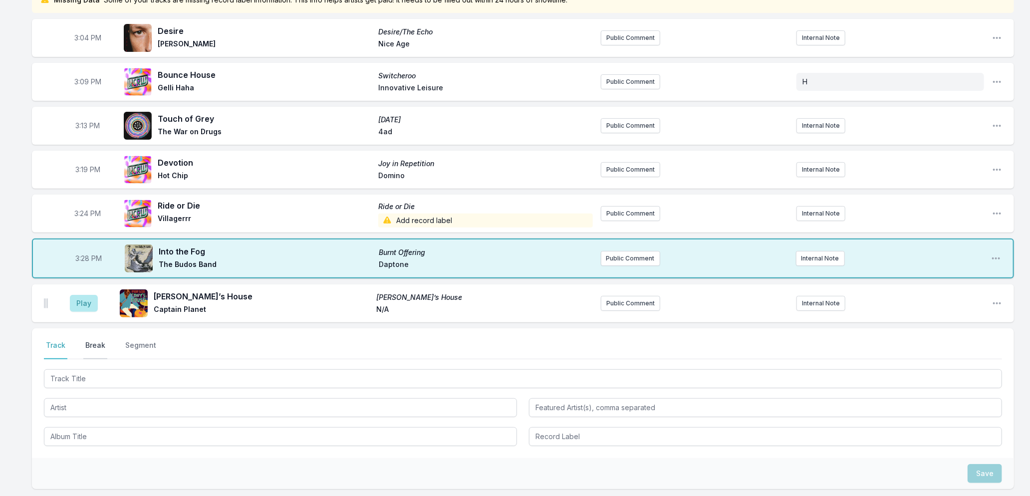
click at [96, 345] on button "Break" at bounding box center [95, 349] width 24 height 19
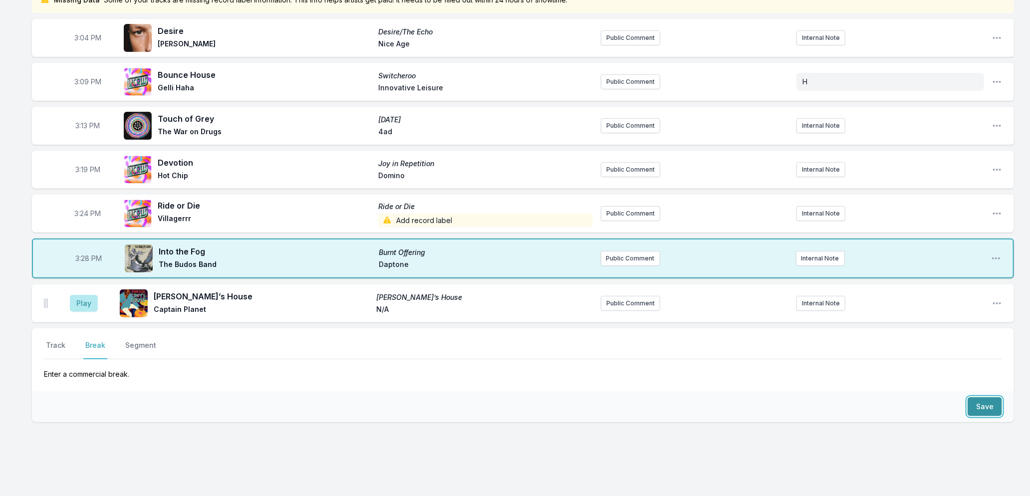
click at [984, 402] on button "Save" at bounding box center [985, 406] width 34 height 19
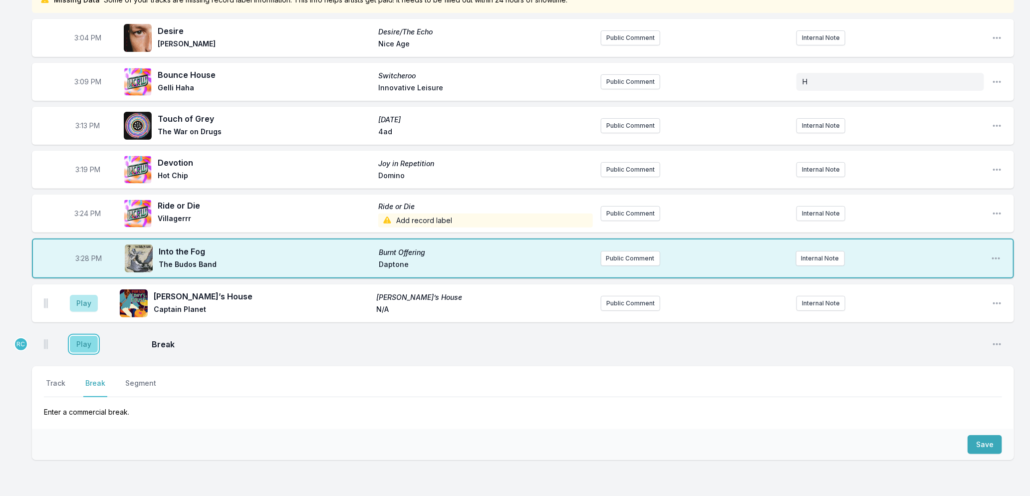
click at [85, 342] on button "Play" at bounding box center [84, 344] width 28 height 17
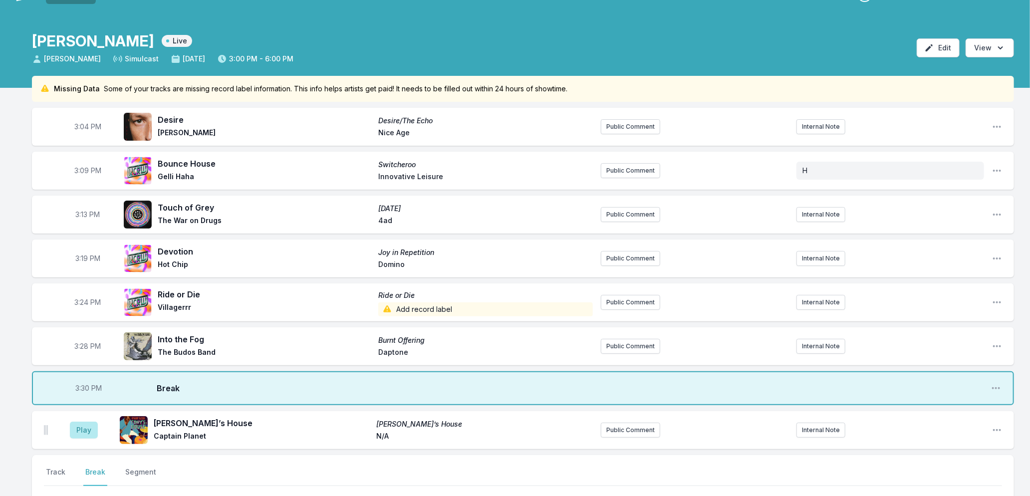
scroll to position [0, 0]
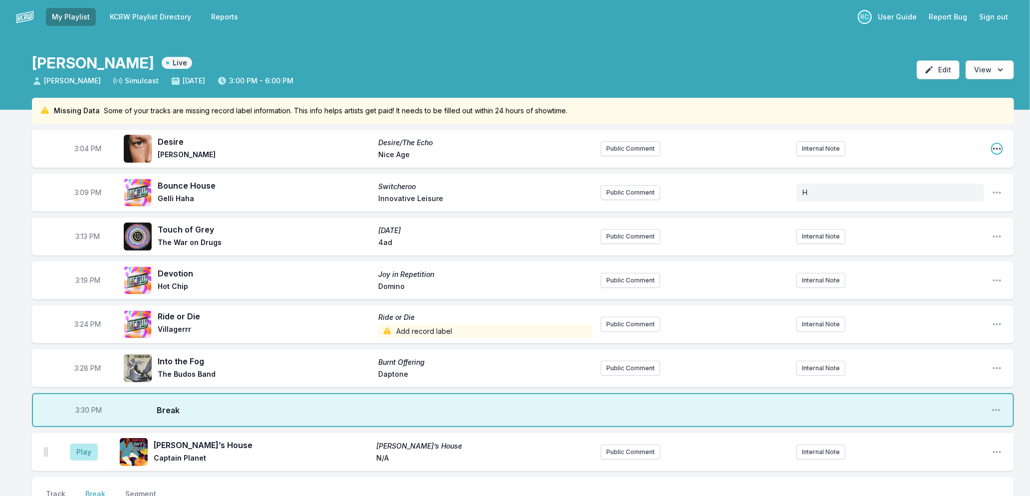
click at [995, 148] on icon "Open playlist item options" at bounding box center [997, 149] width 10 height 10
click at [930, 206] on button "Delete Entry" at bounding box center [947, 205] width 112 height 18
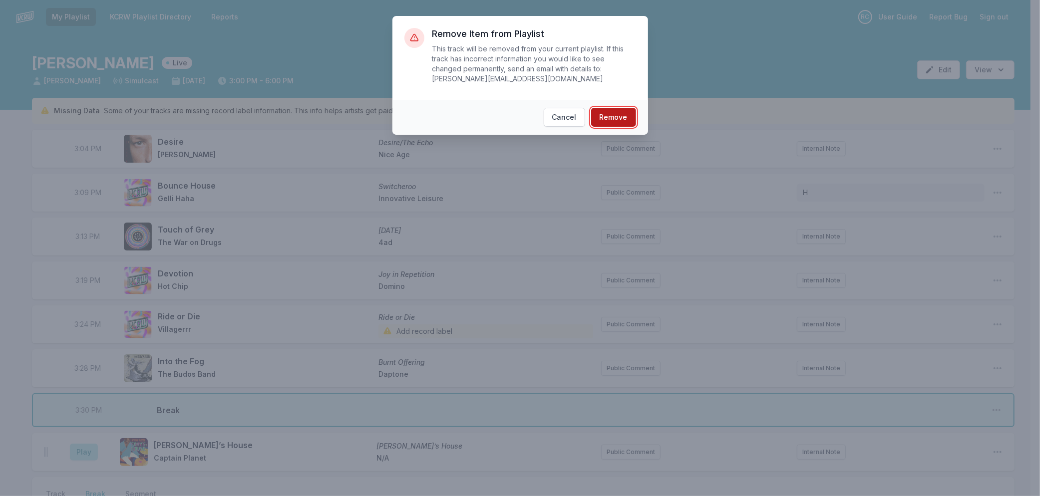
click at [613, 117] on button "Remove" at bounding box center [613, 117] width 45 height 19
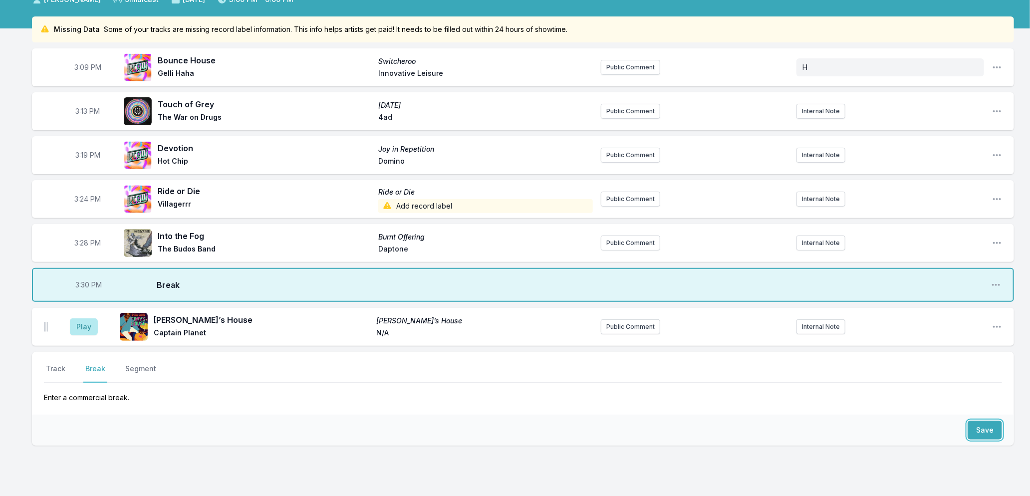
scroll to position [125, 0]
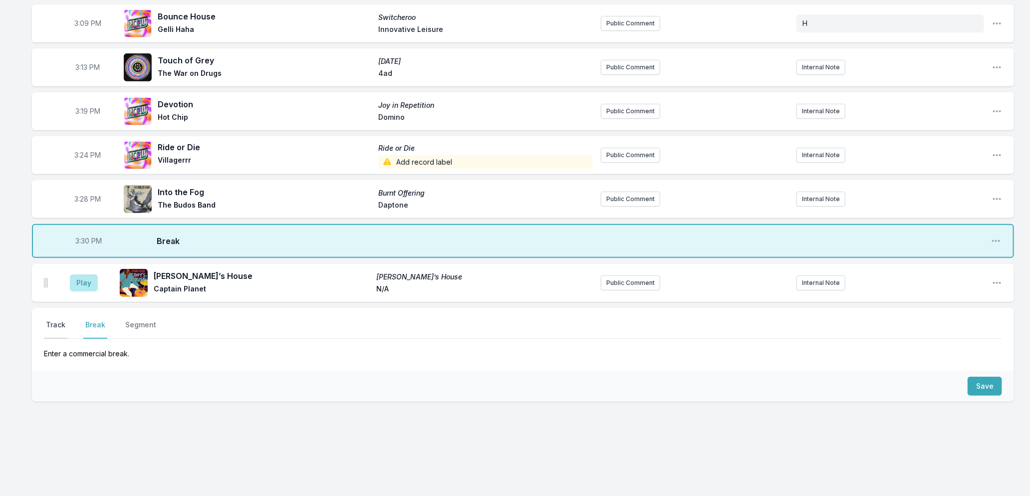
click at [56, 326] on button "Track" at bounding box center [55, 329] width 23 height 19
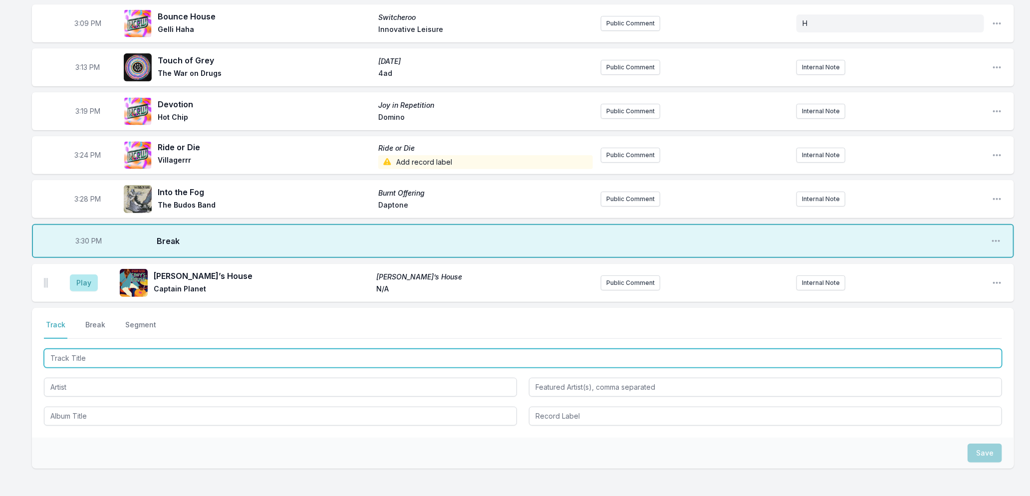
click at [103, 357] on input "Track Title" at bounding box center [523, 358] width 958 height 19
type input "Desire"
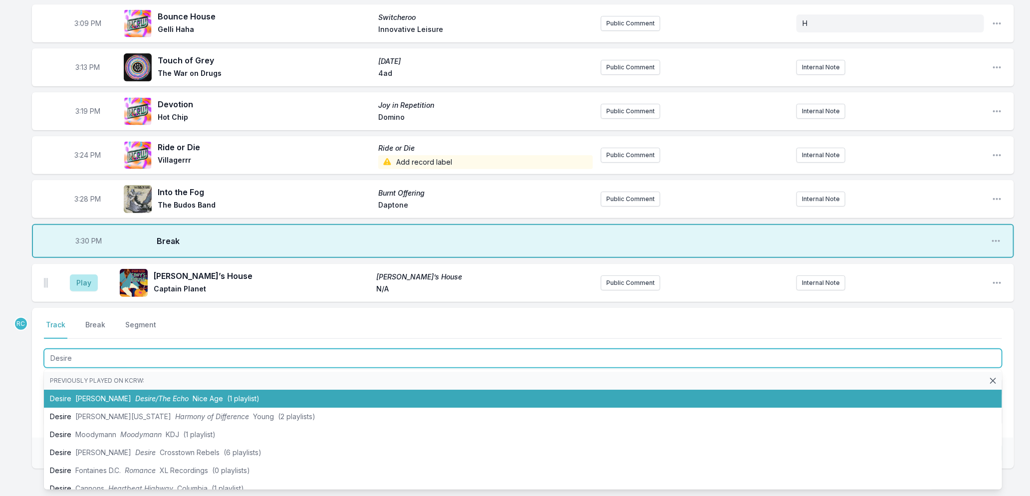
click at [151, 396] on span "Desire/The Echo" at bounding box center [161, 398] width 53 height 8
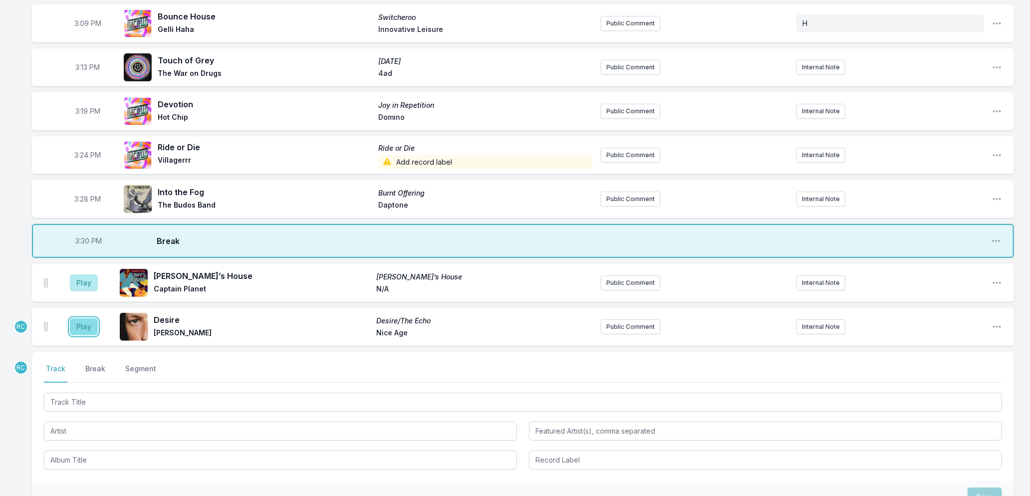
click at [87, 323] on button "Play" at bounding box center [84, 326] width 28 height 17
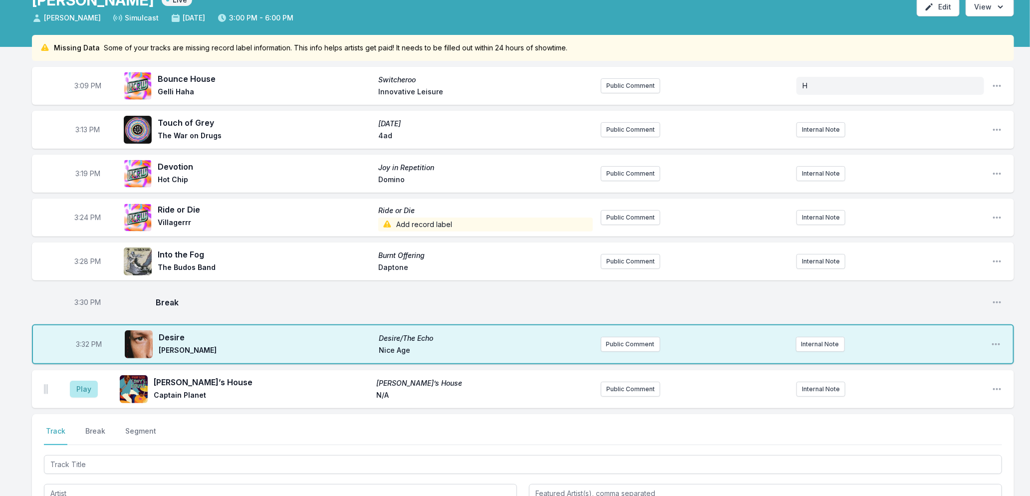
scroll to position [0, 0]
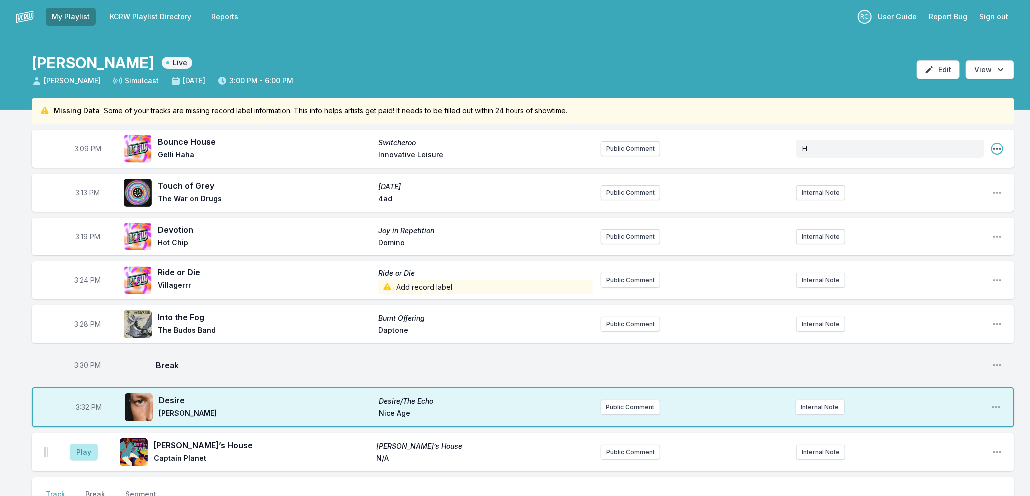
click at [997, 147] on icon "Open playlist item options" at bounding box center [997, 149] width 10 height 10
click at [919, 201] on button "Delete Entry" at bounding box center [947, 205] width 112 height 18
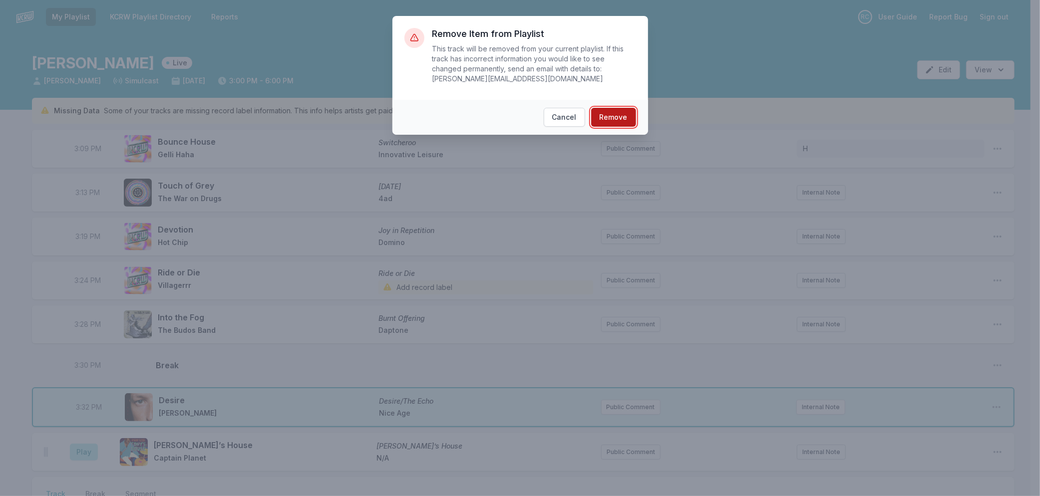
click at [614, 119] on button "Remove" at bounding box center [613, 117] width 45 height 19
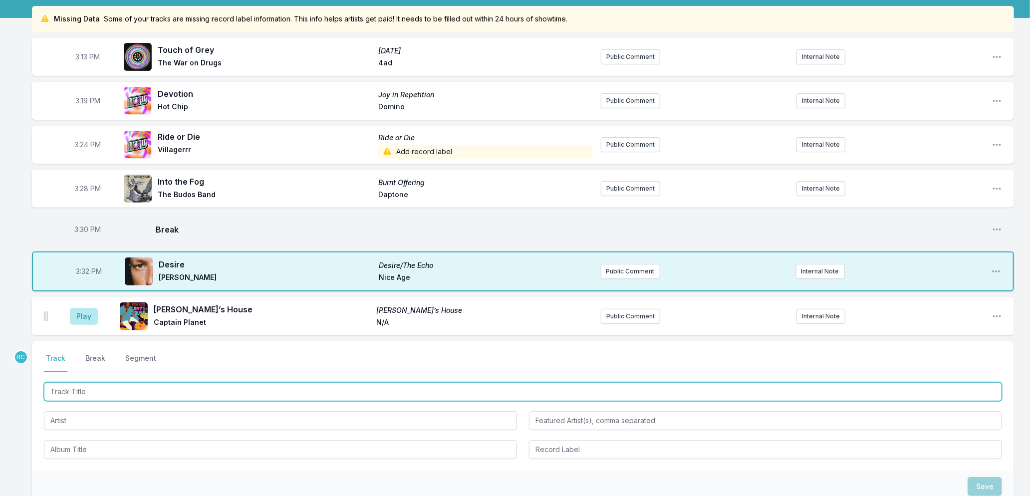
scroll to position [192, 0]
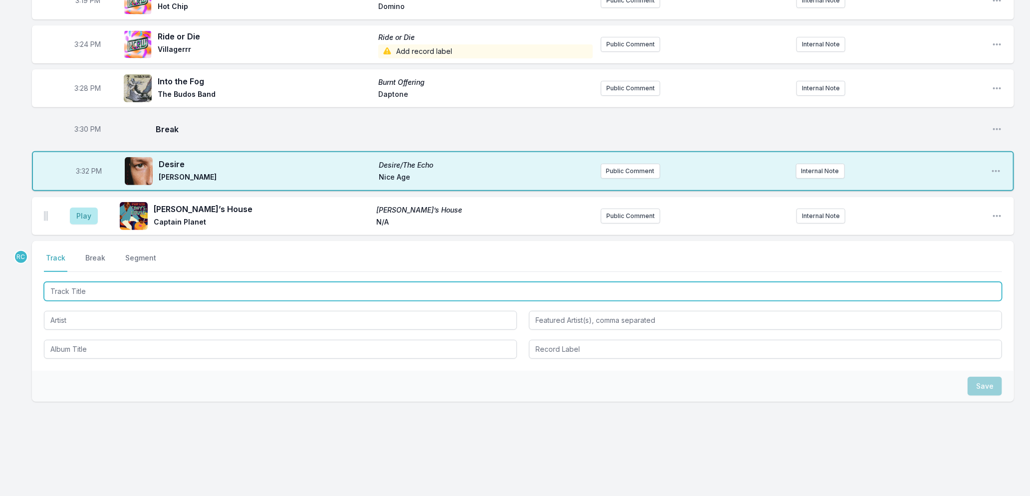
click at [110, 291] on input "Track Title" at bounding box center [523, 291] width 958 height 19
type input "Bounce House"
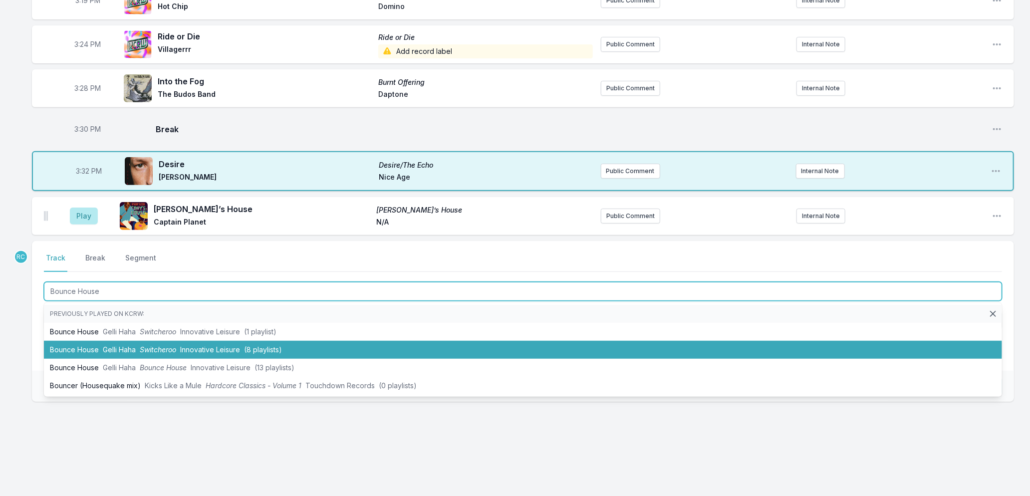
click at [129, 351] on span "Gelli Haha" at bounding box center [119, 349] width 33 height 8
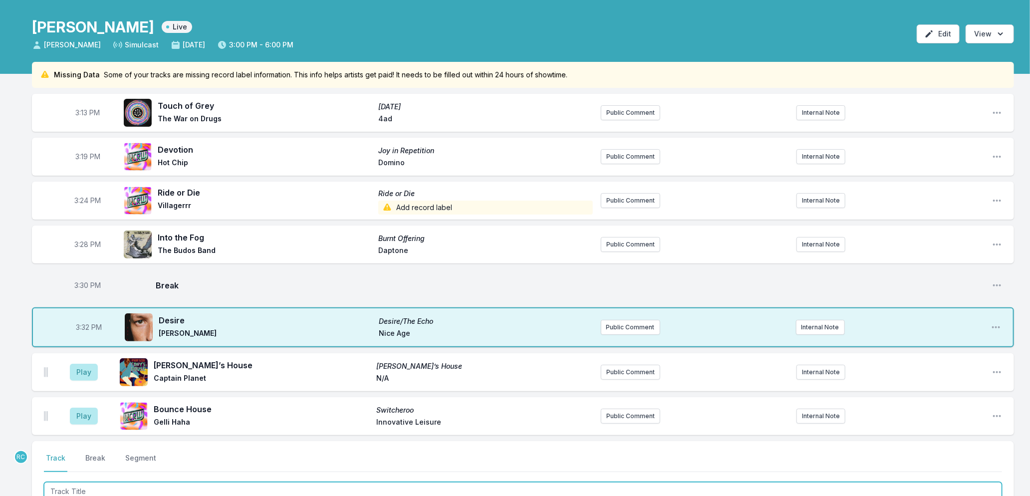
scroll to position [111, 0]
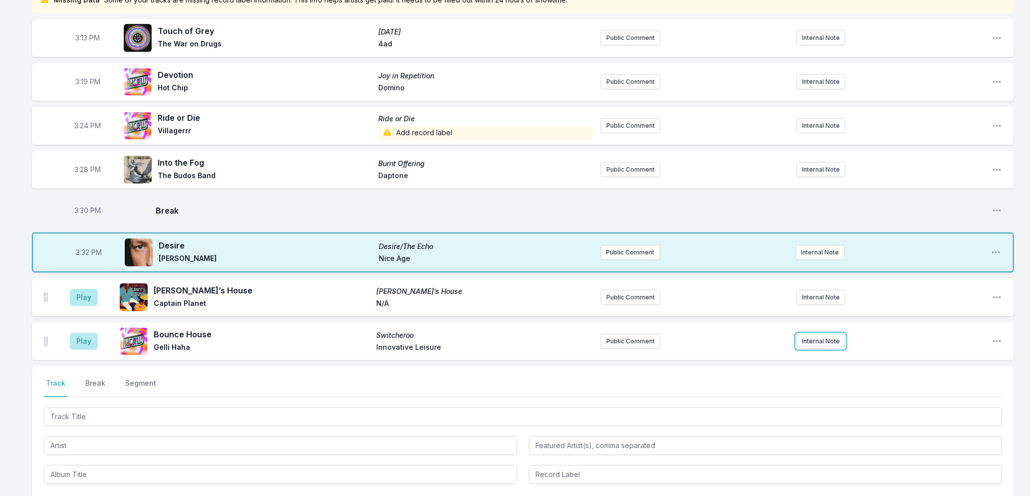
click at [832, 341] on button "Internal Note" at bounding box center [821, 341] width 49 height 15
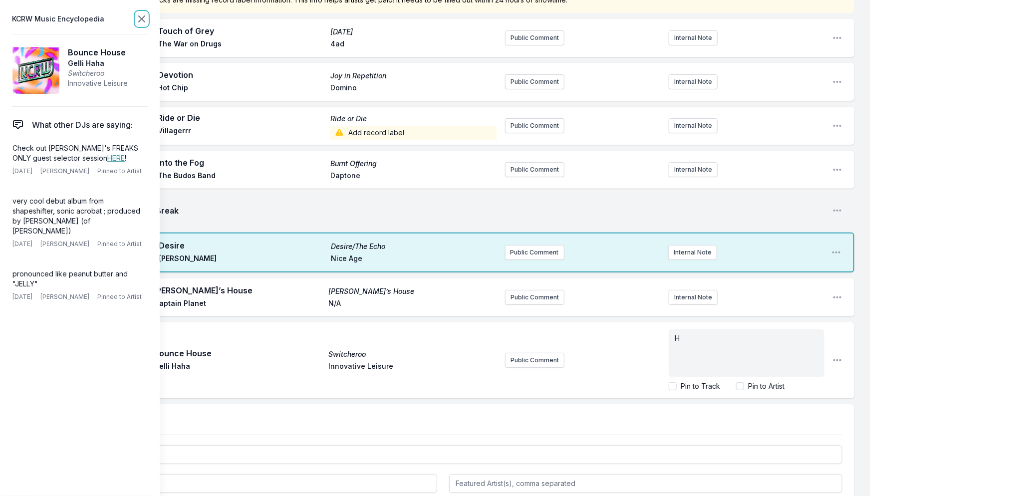
click at [140, 20] on icon at bounding box center [142, 19] width 6 height 6
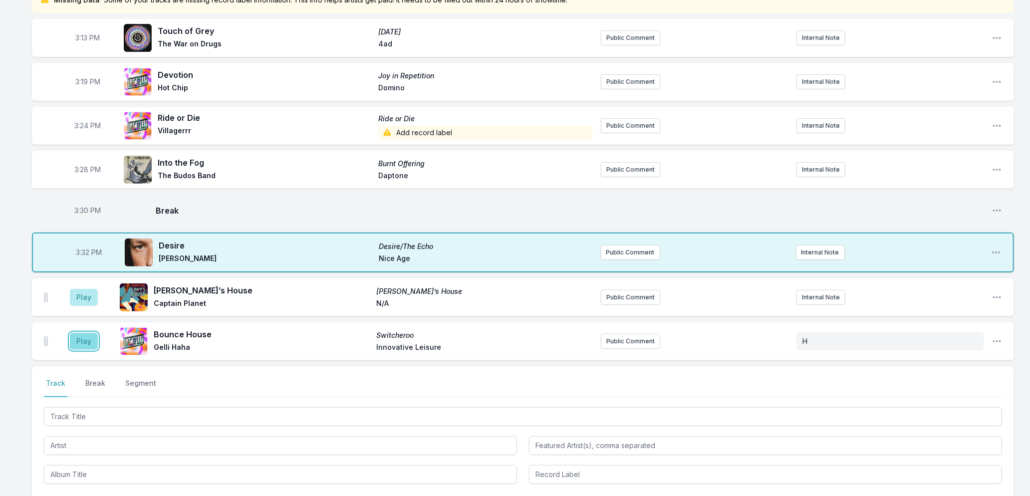
click at [76, 337] on button "Play" at bounding box center [84, 341] width 28 height 17
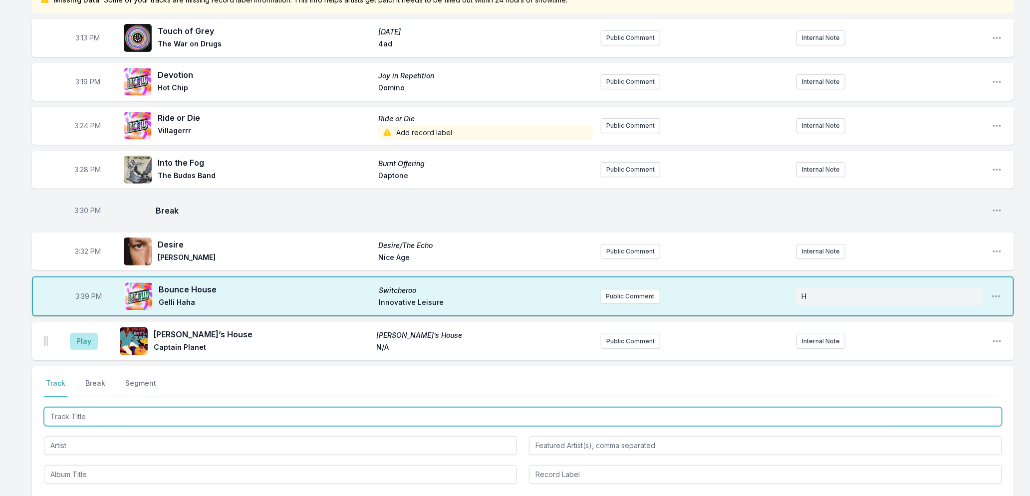
click at [98, 417] on input "Track Title" at bounding box center [523, 416] width 958 height 19
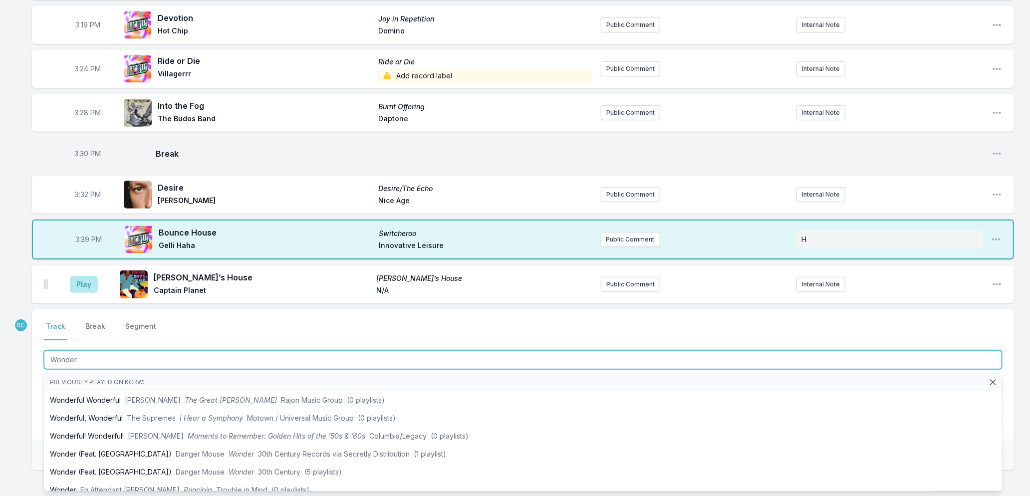
scroll to position [236, 0]
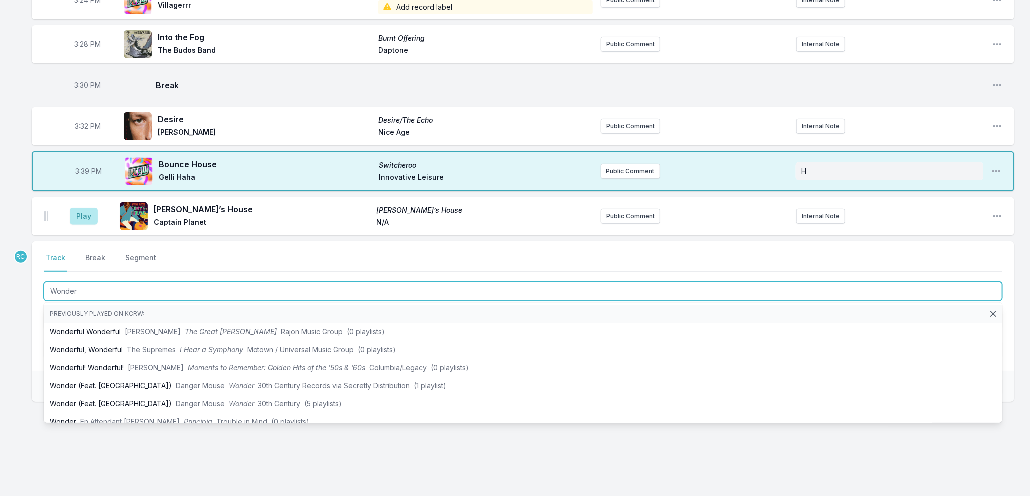
type input "Wonder"
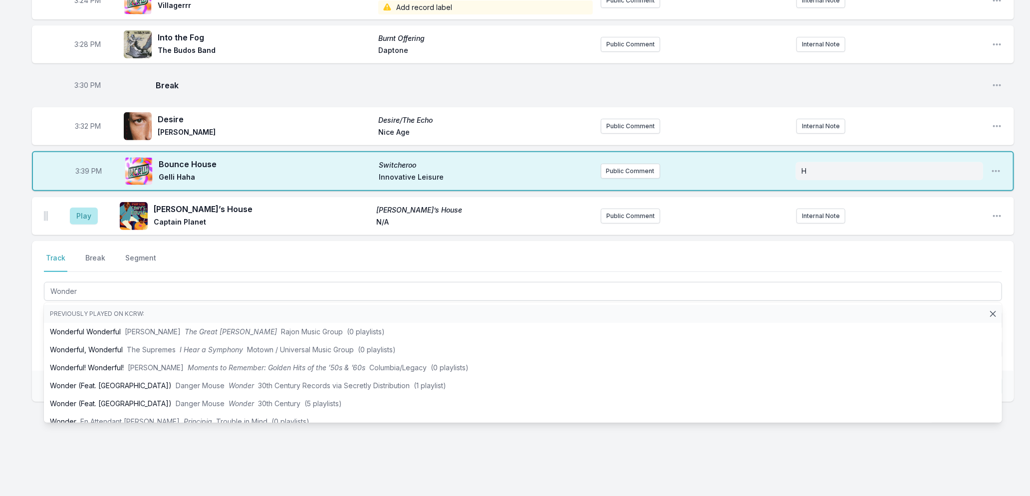
click at [19, 389] on div "Missing Data Some of your tracks are missing record label information. This inf…" at bounding box center [515, 180] width 1030 height 636
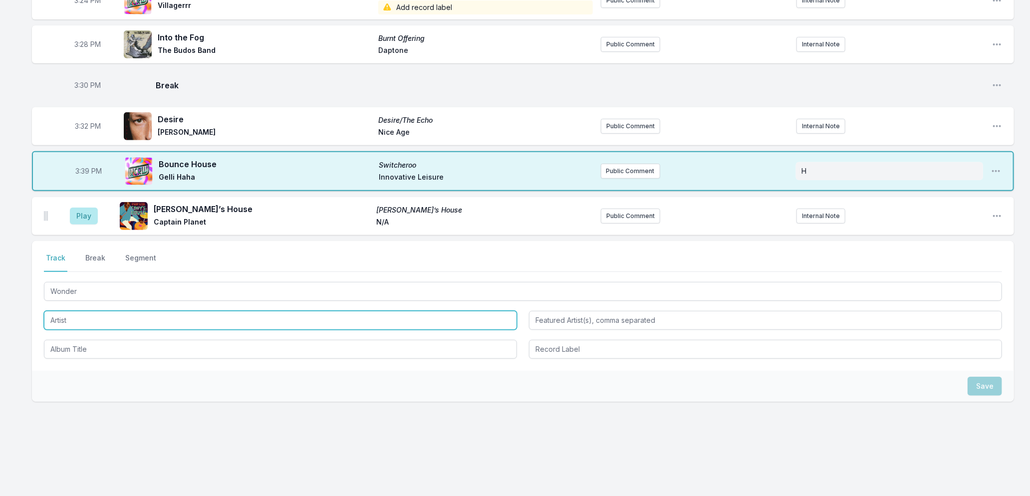
click at [71, 318] on input "Artist" at bounding box center [280, 320] width 473 height 19
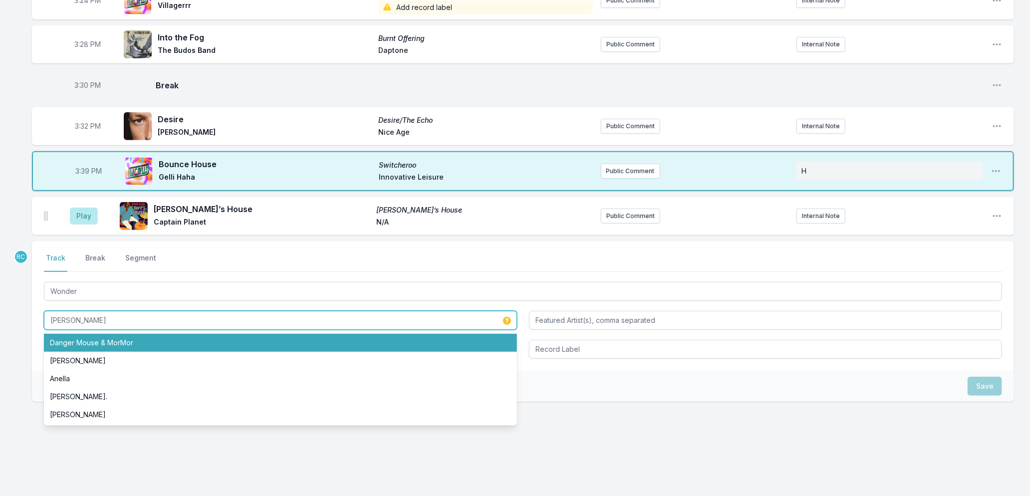
click at [88, 338] on li "Danger Mouse & MorMor" at bounding box center [280, 343] width 473 height 18
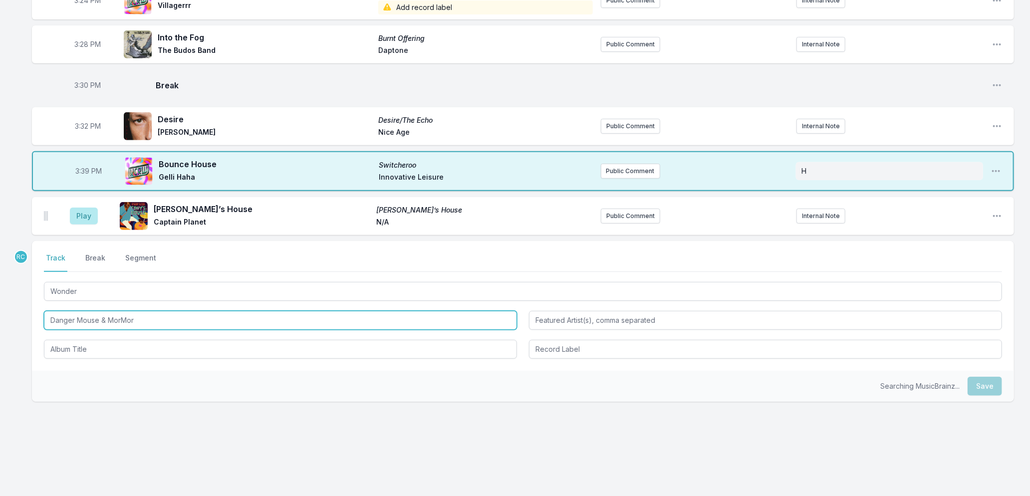
type input "Danger Mouse & MorMor"
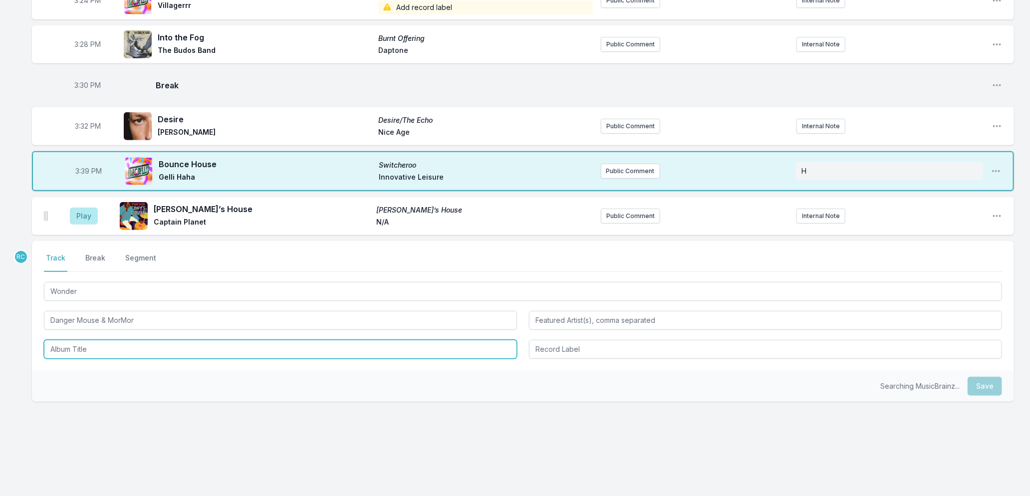
click at [90, 351] on input "Album Title" at bounding box center [280, 349] width 473 height 19
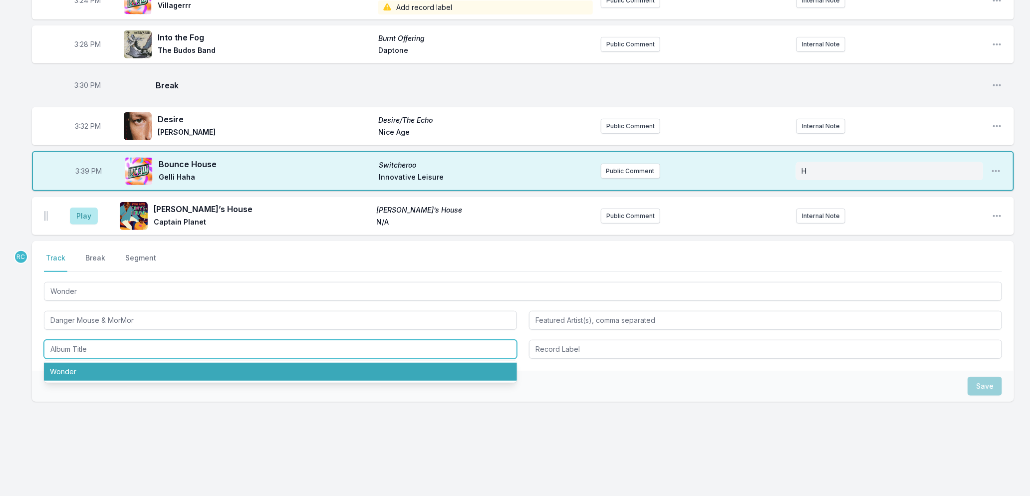
click at [85, 370] on li "Wonder" at bounding box center [280, 372] width 473 height 18
type input "Wonder"
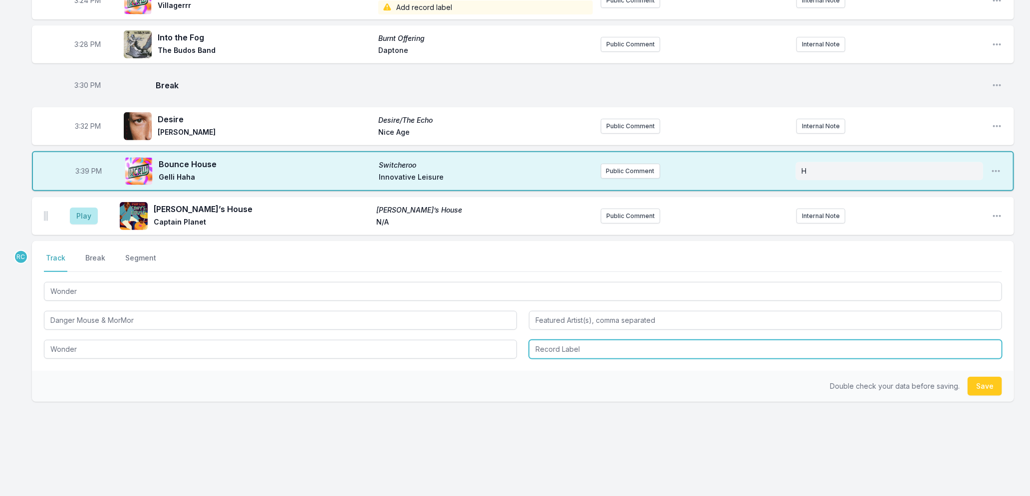
click at [588, 351] on input "Record Label" at bounding box center [765, 349] width 473 height 19
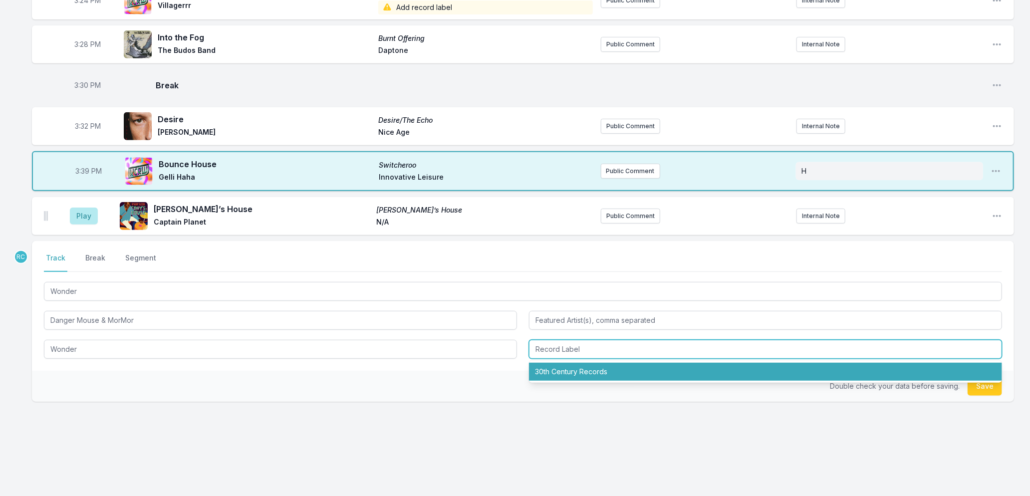
click at [542, 373] on li "30th Century Records" at bounding box center [765, 372] width 473 height 18
type input "30th Century Records"
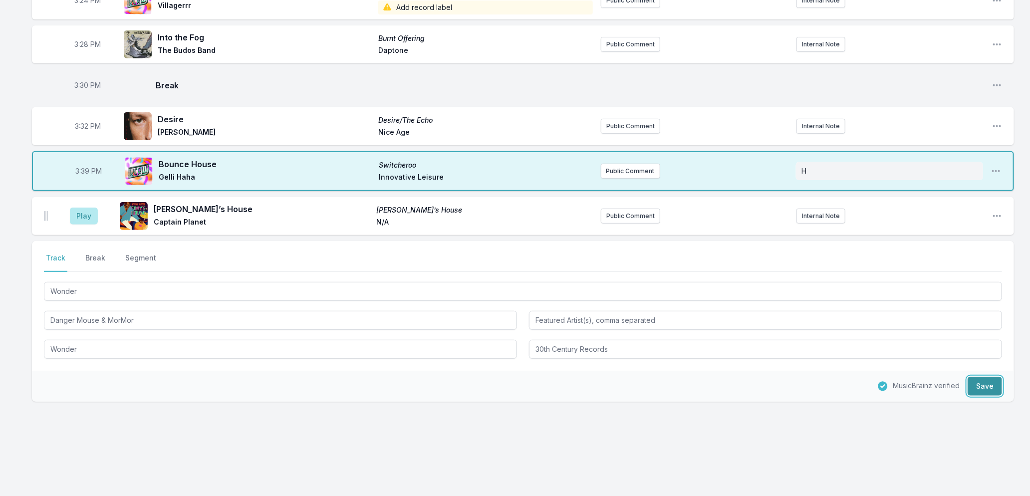
click at [990, 382] on button "Save" at bounding box center [985, 386] width 34 height 19
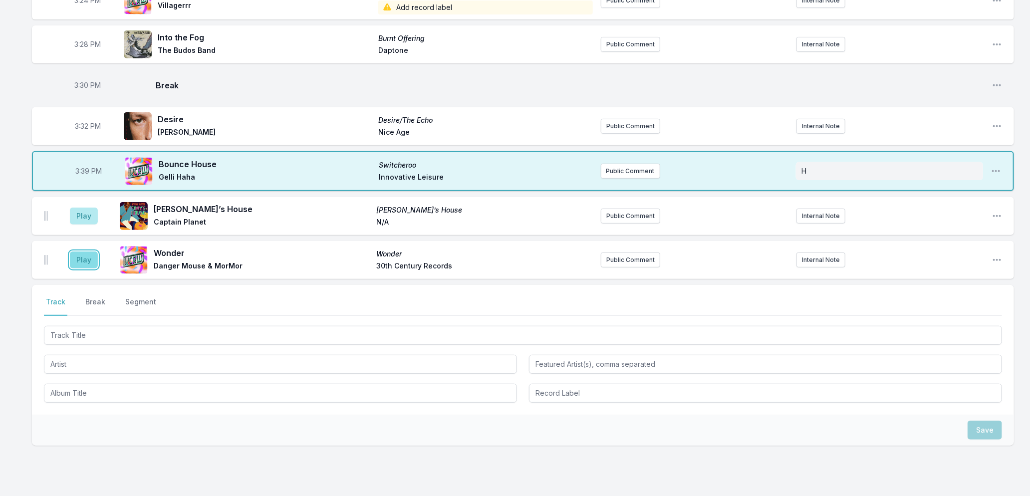
click at [78, 261] on button "Play" at bounding box center [84, 260] width 28 height 17
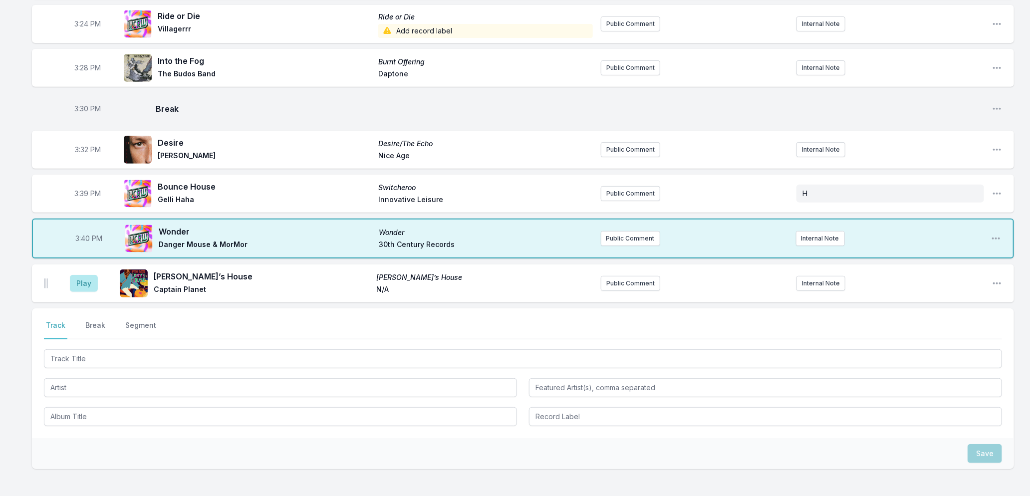
scroll to position [280, 0]
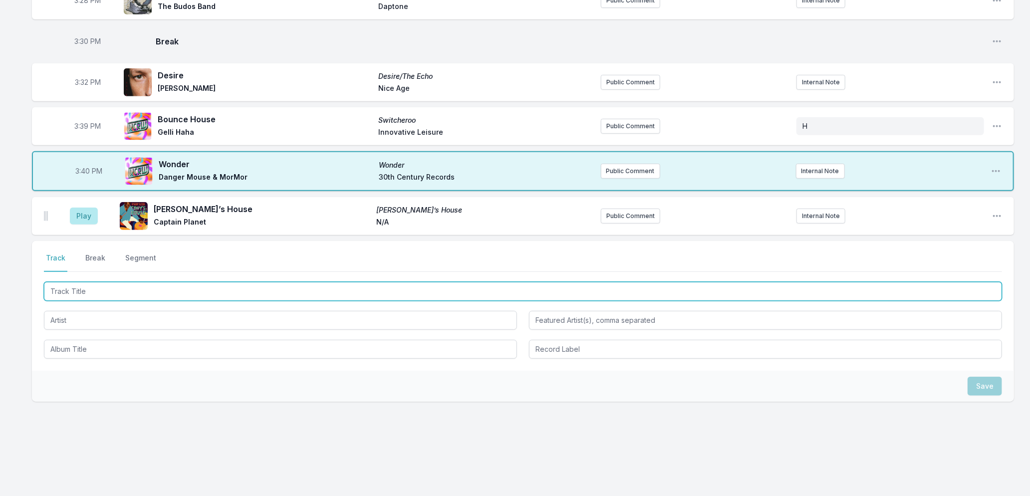
click at [98, 291] on input "Track Title" at bounding box center [523, 291] width 958 height 19
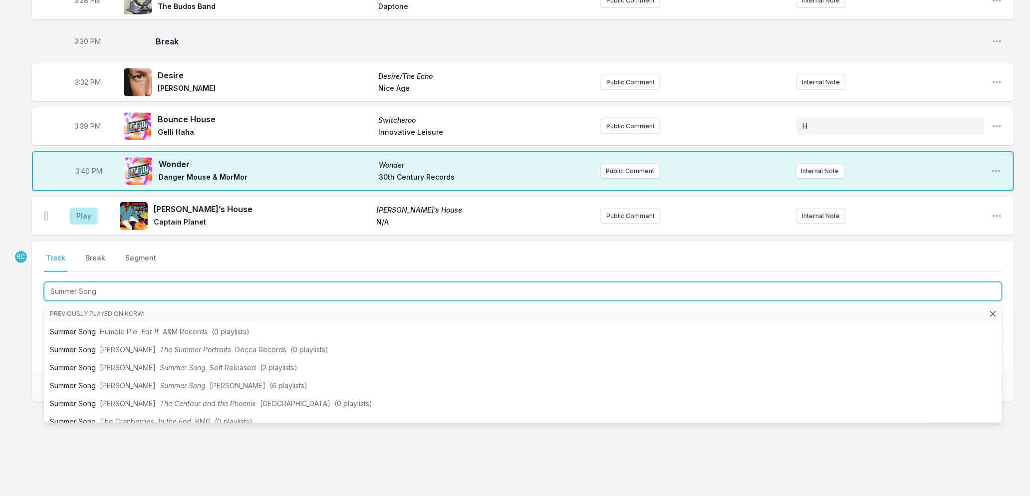
type input "Summer Song"
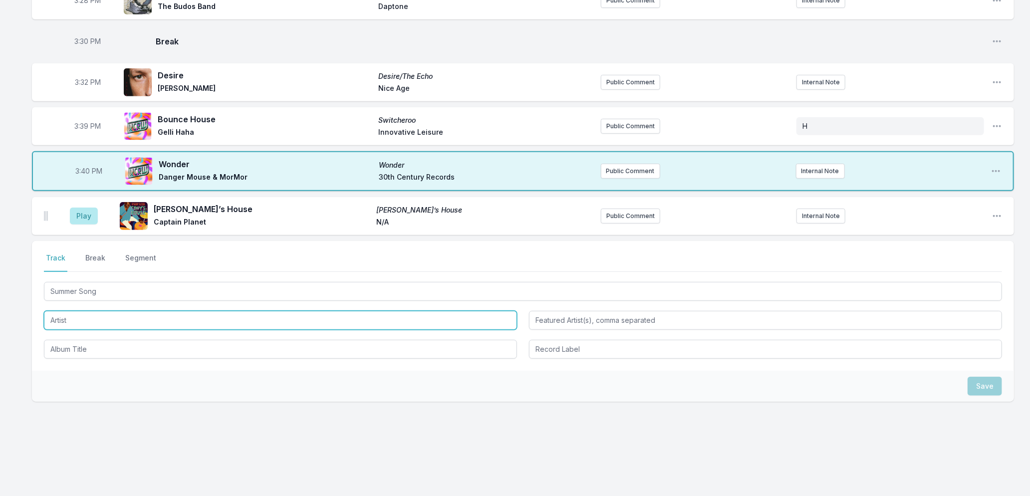
click at [106, 321] on input "Artist" at bounding box center [280, 320] width 473 height 19
type input "[PERSON_NAME]"
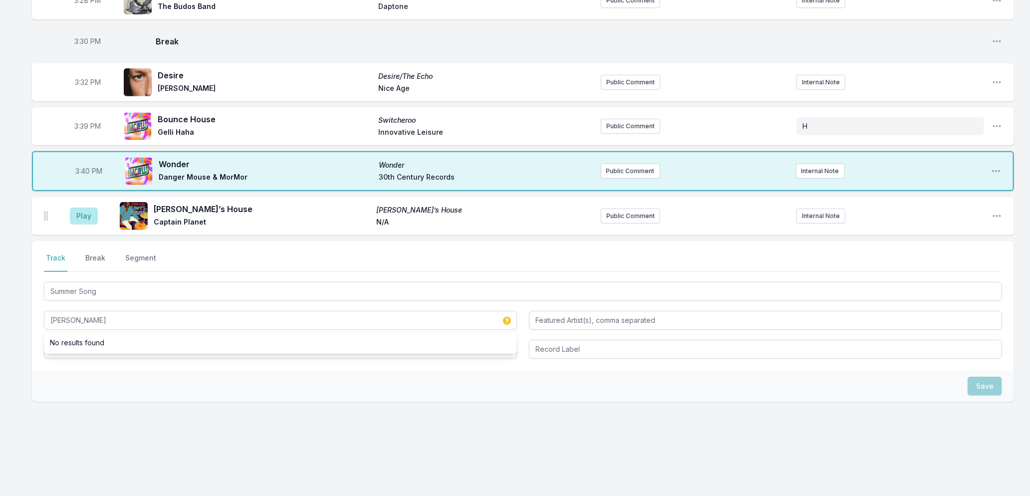
click at [136, 381] on div "Save" at bounding box center [523, 386] width 982 height 31
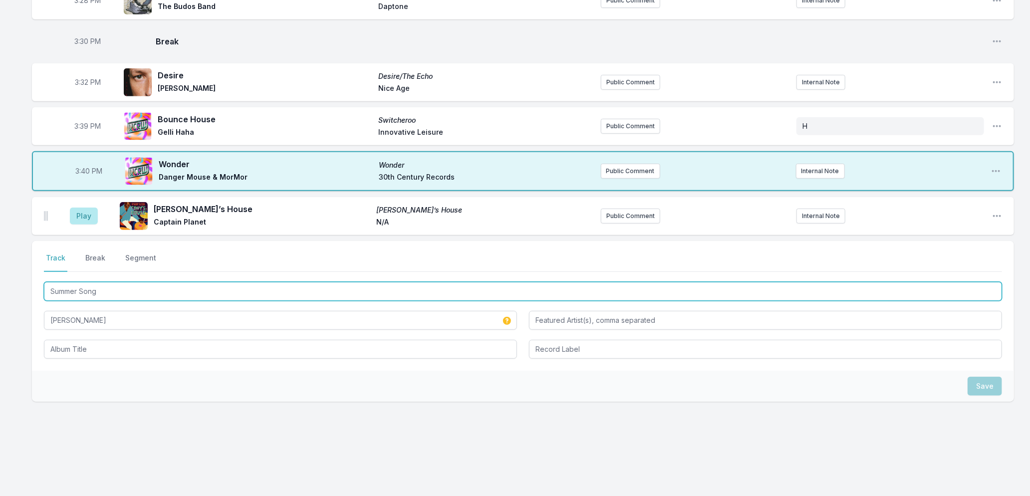
drag, startPoint x: 112, startPoint y: 291, endPoint x: -9, endPoint y: 291, distance: 121.8
click at [0, 291] on html "My Playlist KCRW Playlist Directory Reports RC User Guide Report Bug Sign out […" at bounding box center [515, 109] width 1030 height 778
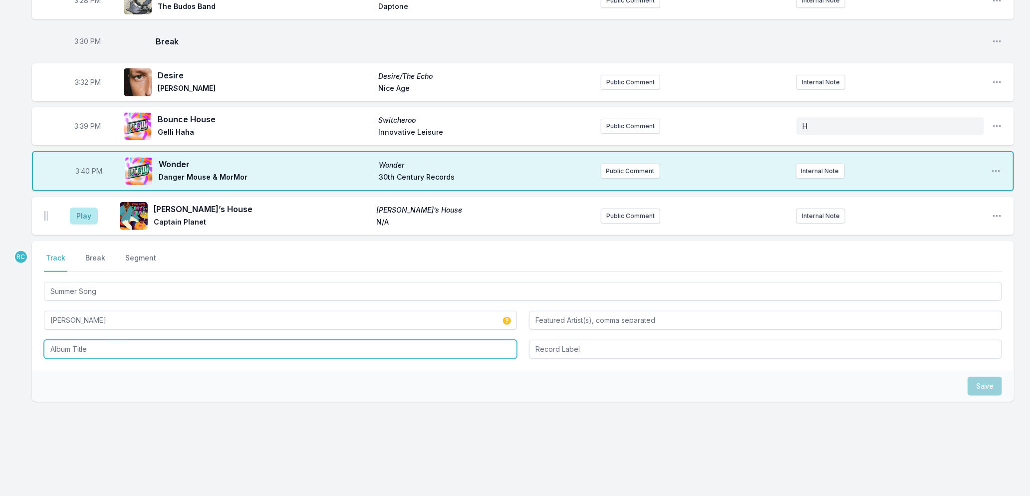
click at [70, 351] on input "Album Title" at bounding box center [280, 349] width 473 height 19
paste input "Summer Song"
type input "Summer Song"
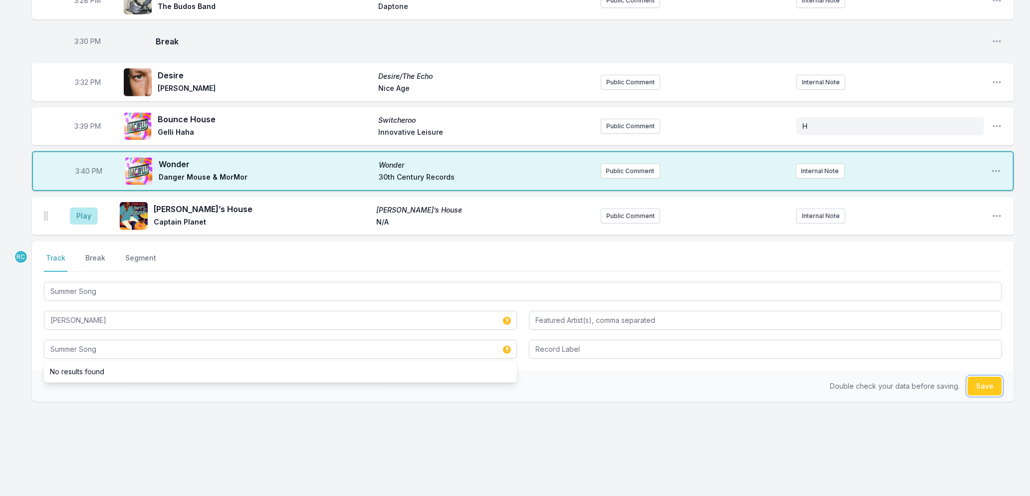
click at [991, 390] on button "Save" at bounding box center [985, 386] width 34 height 19
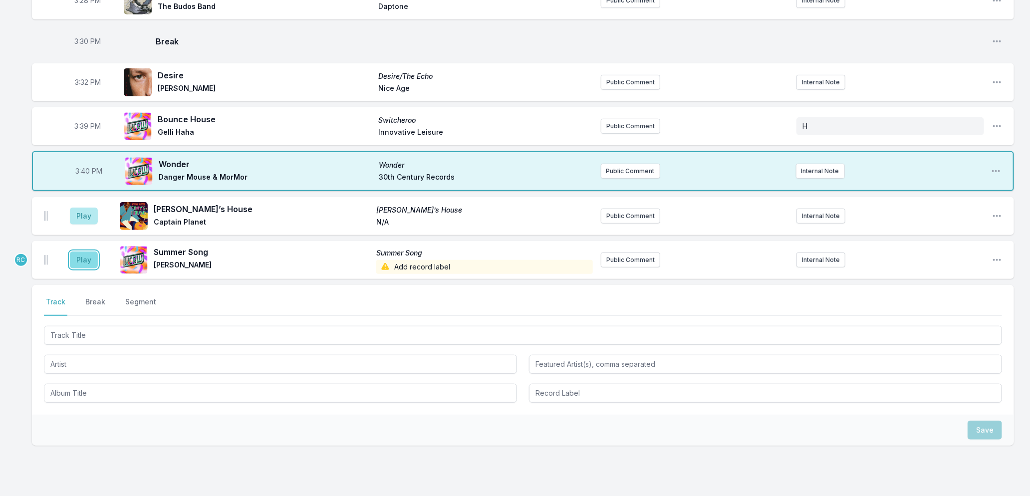
click at [87, 261] on button "Play" at bounding box center [84, 260] width 28 height 17
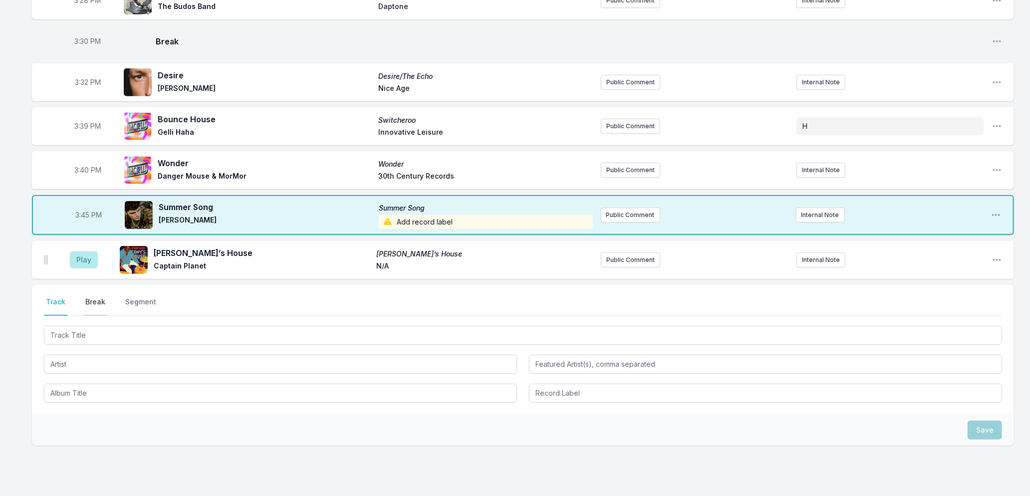
click at [89, 297] on button "Break" at bounding box center [95, 306] width 24 height 19
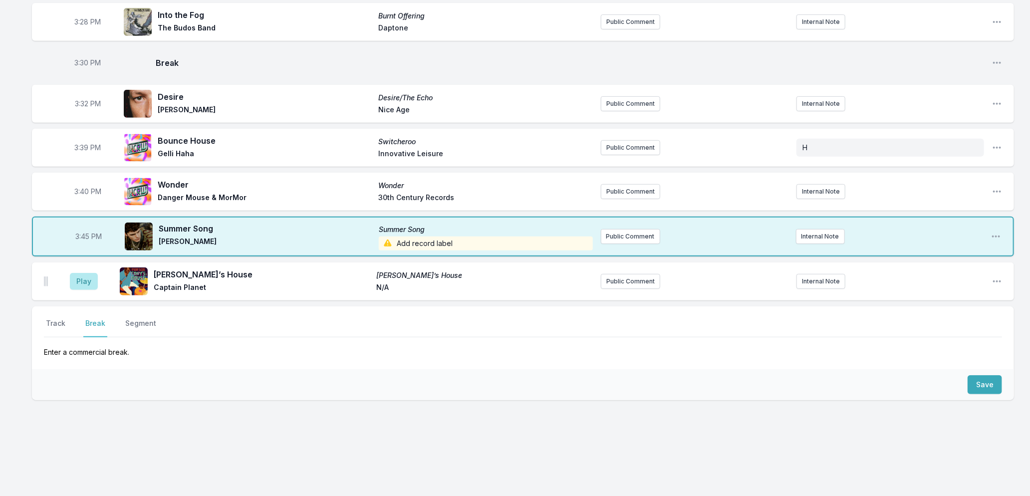
scroll to position [257, 0]
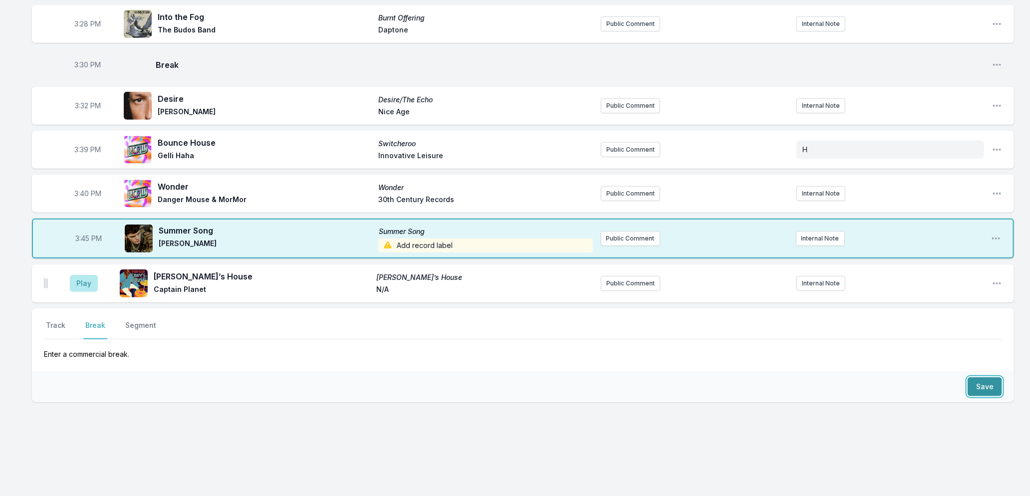
click at [987, 381] on button "Save" at bounding box center [985, 386] width 34 height 19
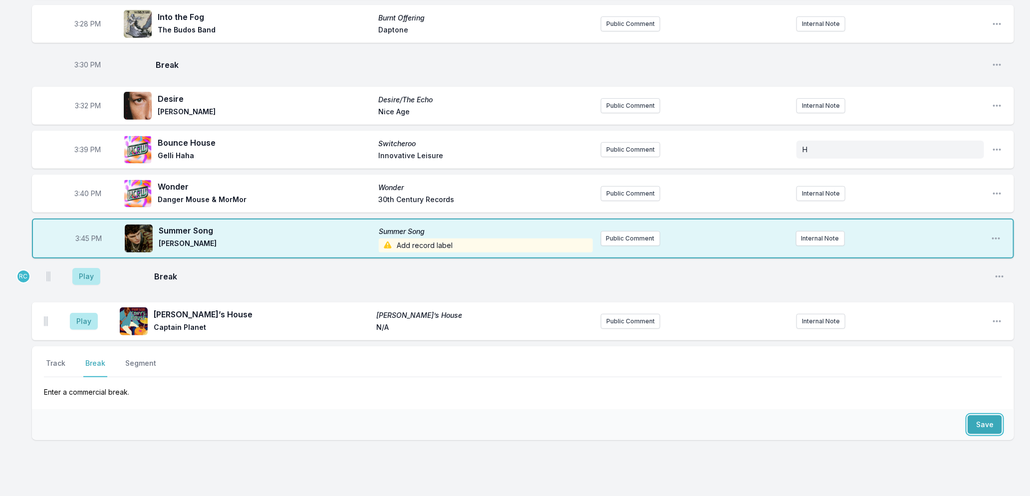
drag, startPoint x: 45, startPoint y: 324, endPoint x: 49, endPoint y: 275, distance: 49.5
click at [49, 275] on ul "Play [PERSON_NAME]’s House [PERSON_NAME]’s House Captain Planet N/A Public Comm…" at bounding box center [523, 303] width 982 height 76
click at [810, 197] on button "Internal Note" at bounding box center [821, 193] width 49 height 15
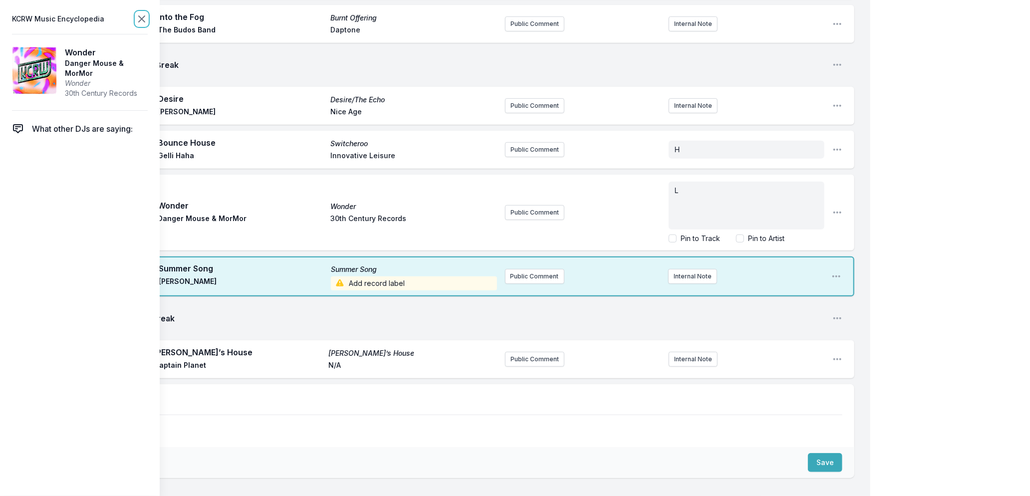
click at [139, 17] on icon at bounding box center [142, 19] width 12 height 12
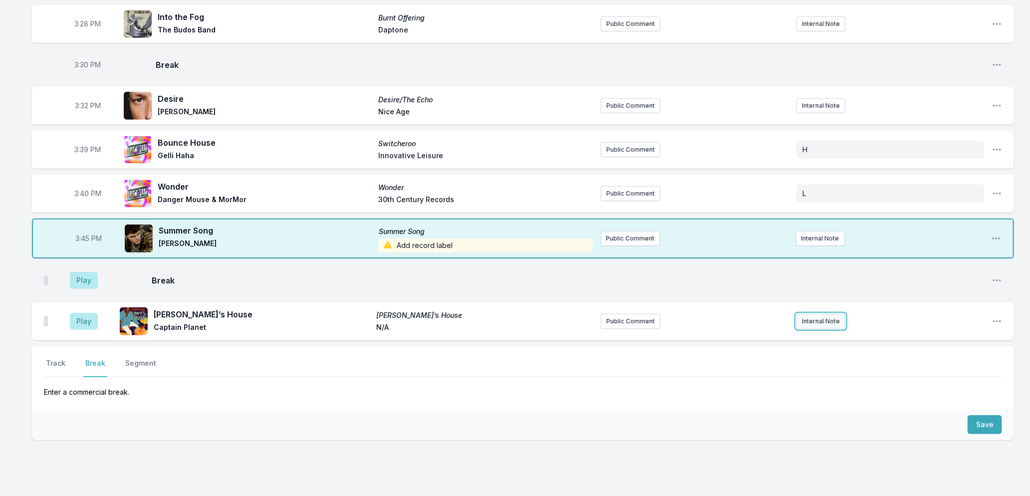
click at [812, 321] on button "Internal Note" at bounding box center [821, 321] width 49 height 15
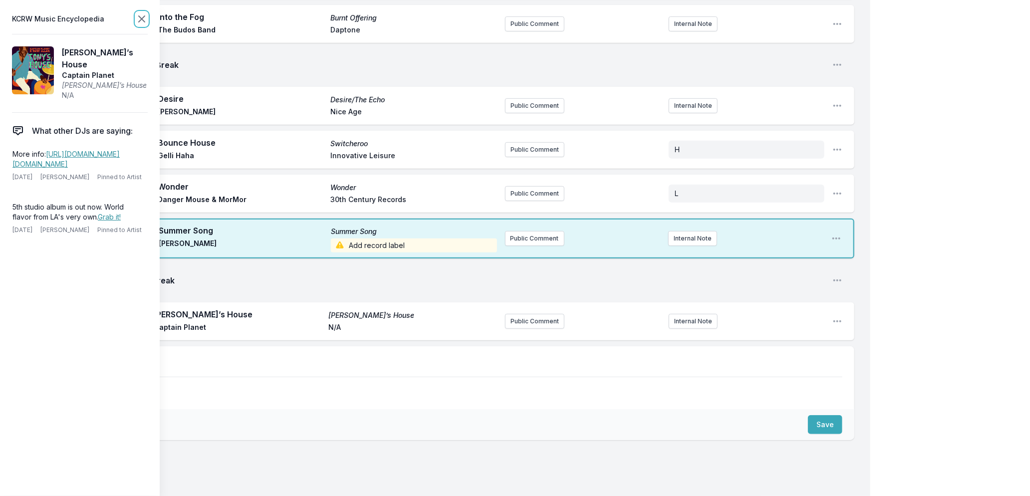
click at [142, 17] on icon at bounding box center [142, 19] width 12 height 12
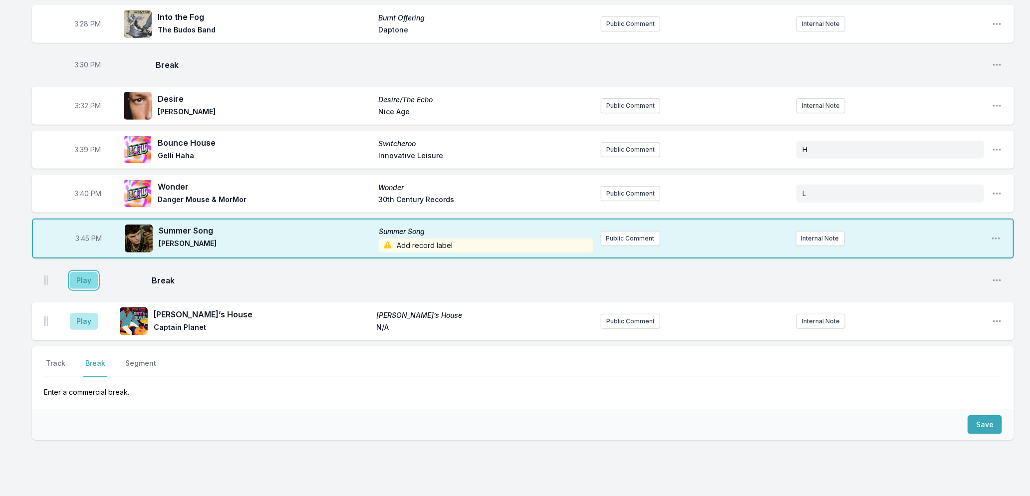
drag, startPoint x: 86, startPoint y: 277, endPoint x: 80, endPoint y: 281, distance: 7.4
click at [86, 278] on button "Play" at bounding box center [84, 280] width 28 height 17
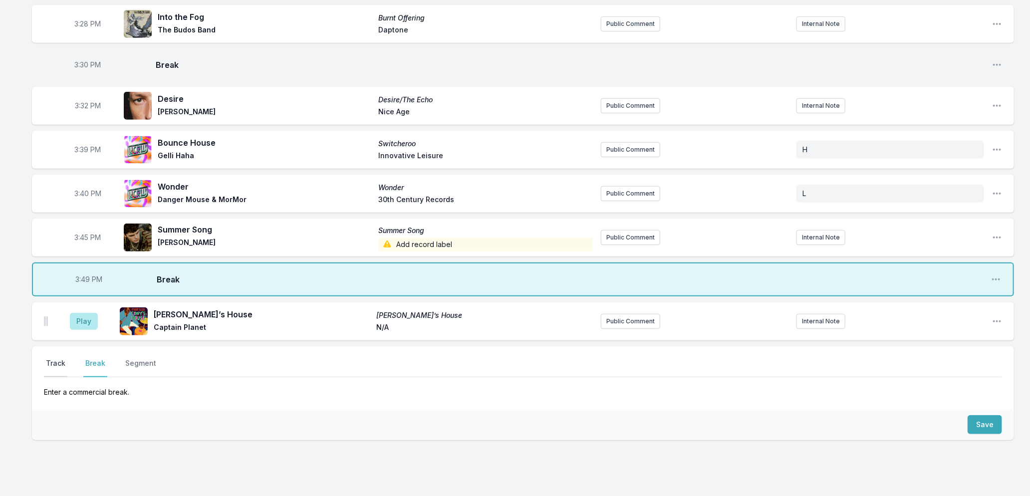
click at [51, 361] on button "Track" at bounding box center [55, 367] width 23 height 19
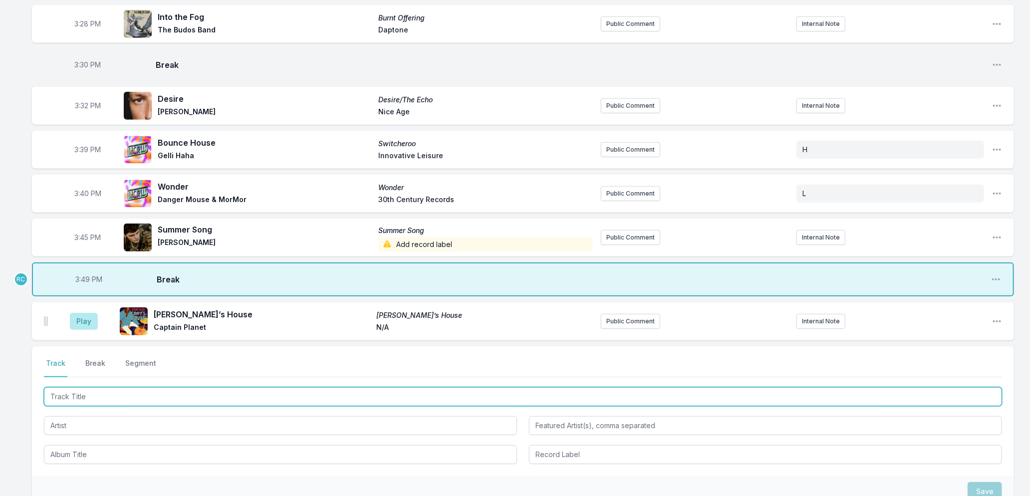
click at [70, 393] on input "Track Title" at bounding box center [523, 396] width 958 height 19
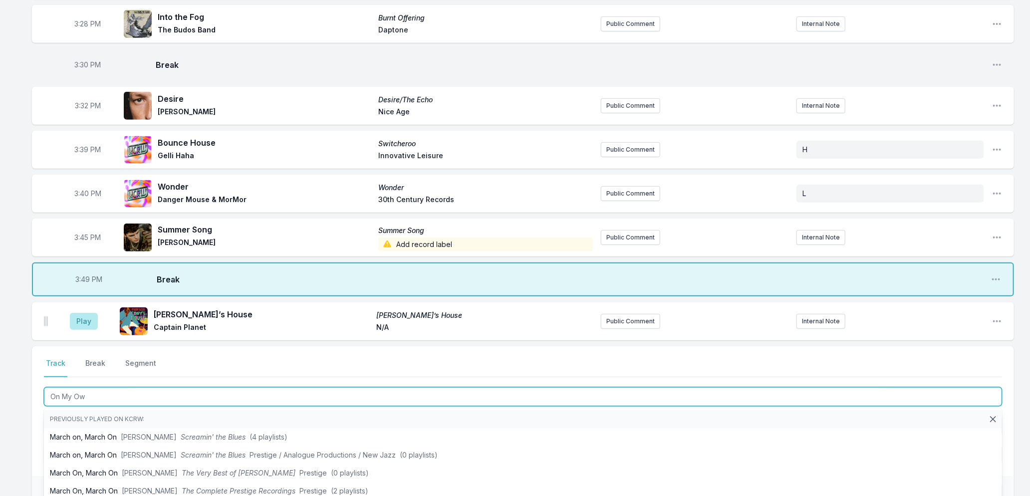
type input "On My Own"
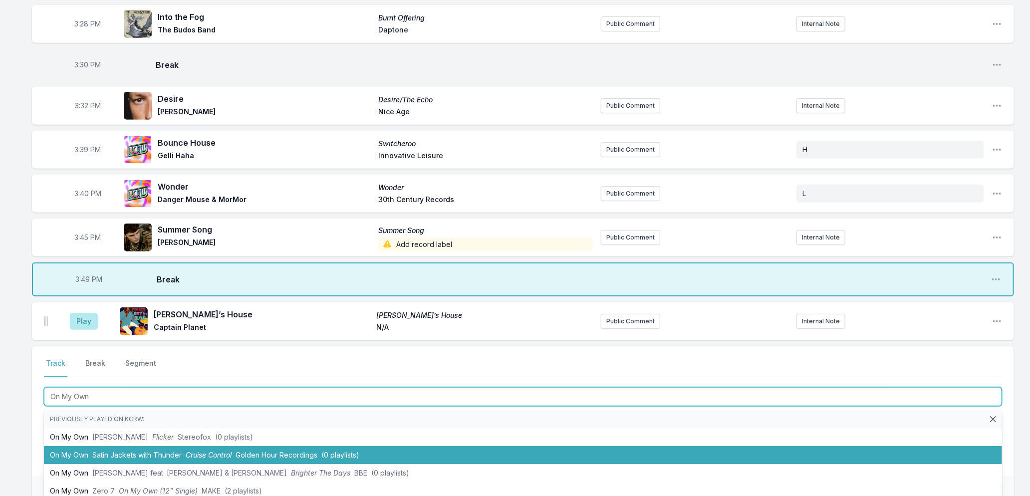
click at [86, 458] on li "On My Own Satin Jackets with Thunder Cruise Control Golden Hour Recordings (0 p…" at bounding box center [523, 455] width 958 height 18
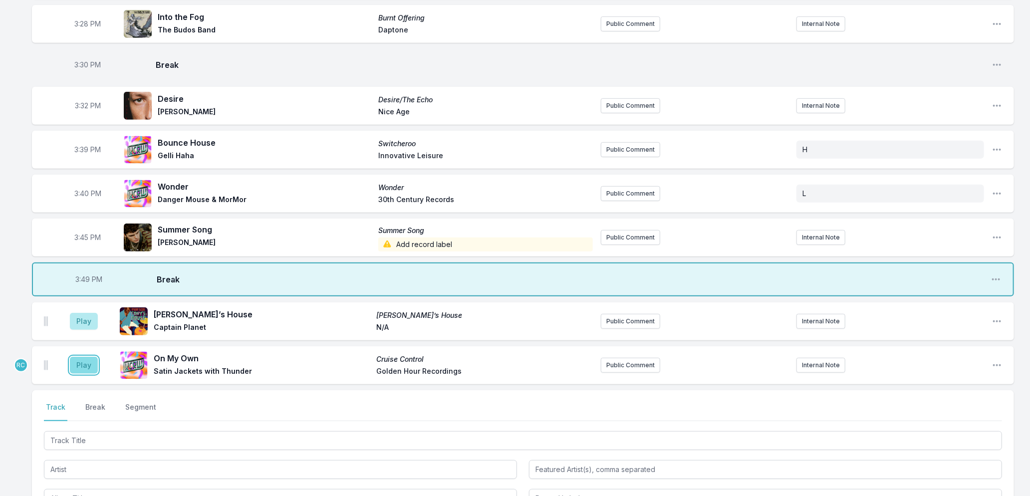
click at [87, 359] on button "Play" at bounding box center [84, 365] width 28 height 17
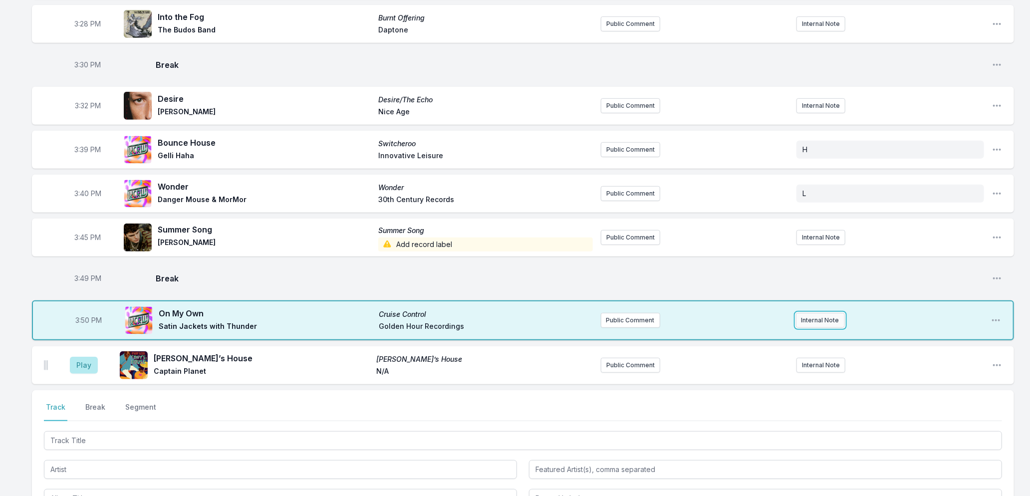
click at [812, 324] on button "Internal Note" at bounding box center [820, 320] width 49 height 15
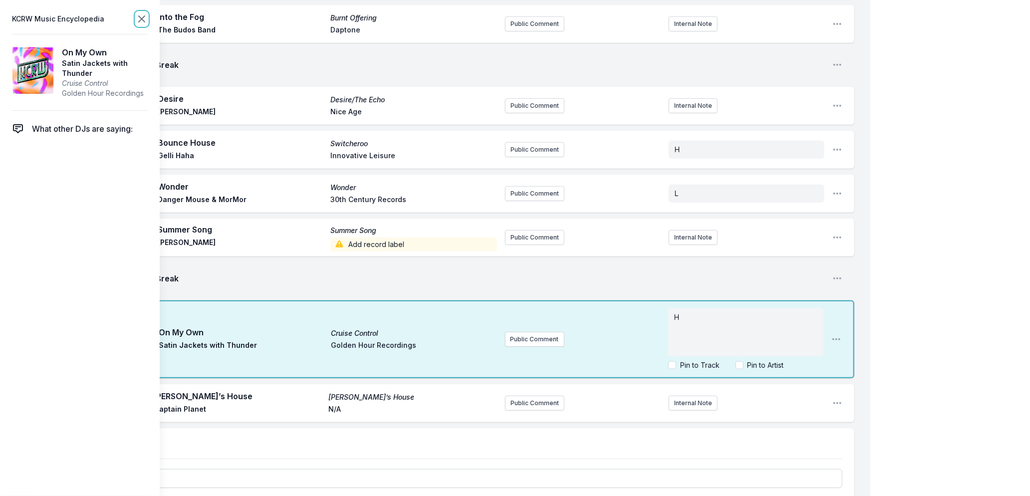
click at [141, 13] on icon at bounding box center [142, 19] width 12 height 12
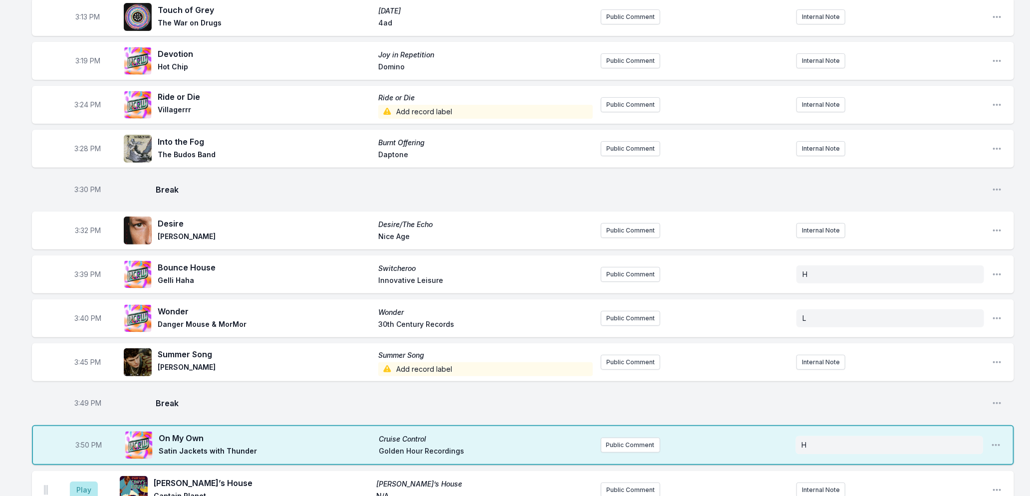
scroll to position [0, 0]
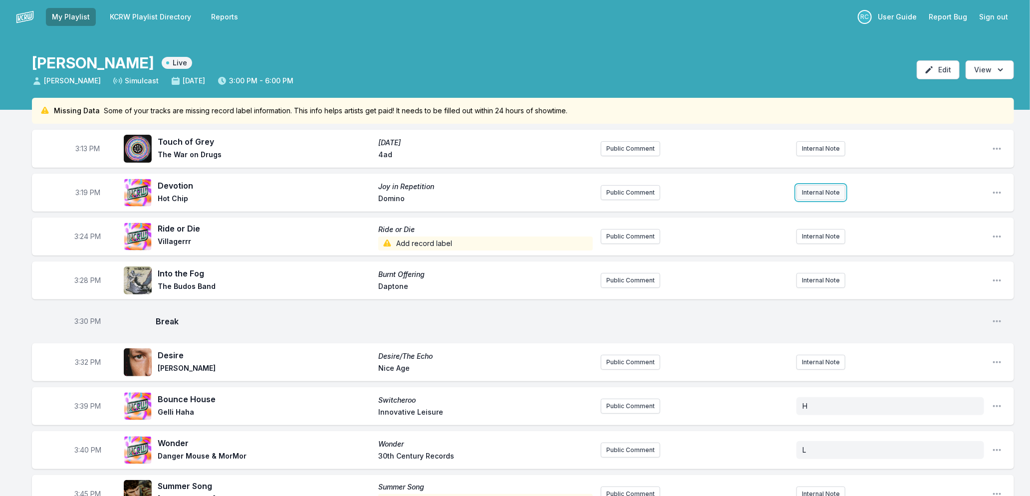
click at [826, 195] on button "Internal Note" at bounding box center [821, 192] width 49 height 15
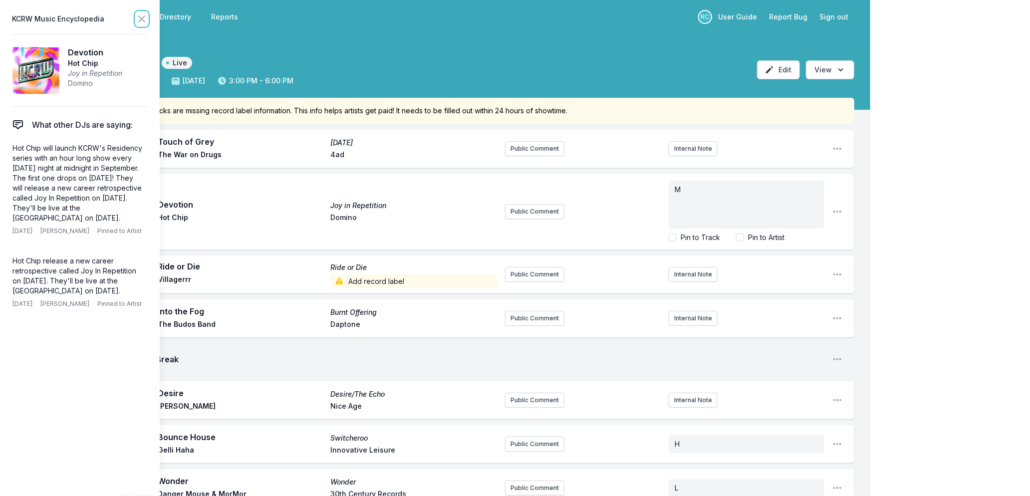
click at [140, 18] on icon at bounding box center [142, 19] width 12 height 12
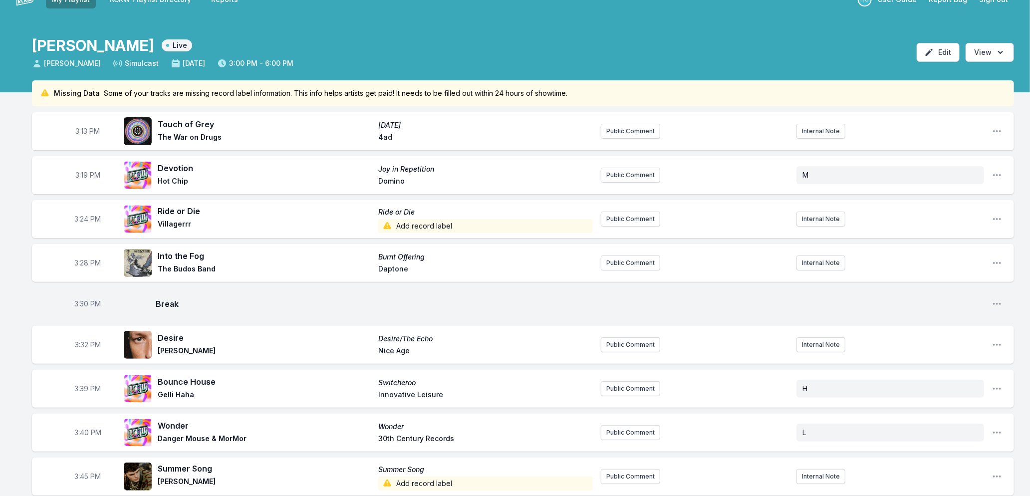
scroll to position [406, 0]
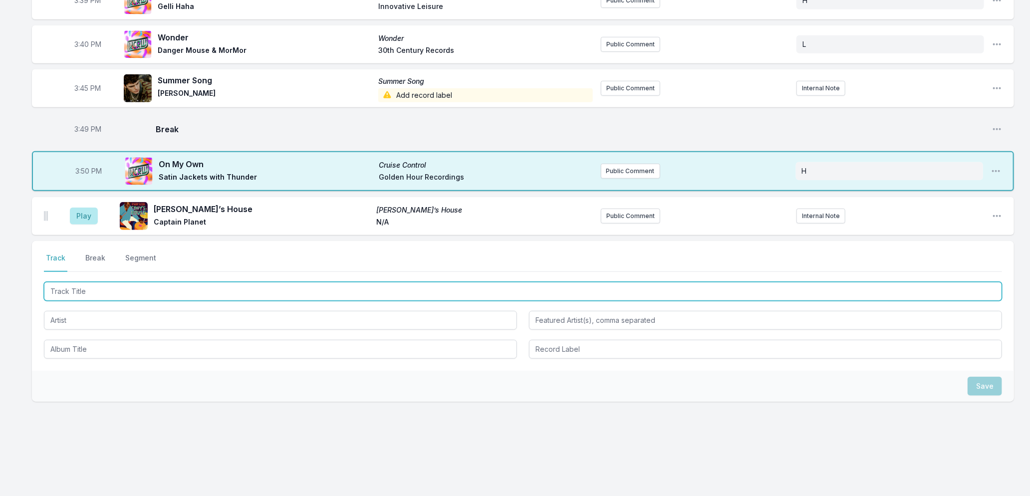
click at [126, 291] on input "Track Title" at bounding box center [523, 291] width 958 height 19
type input "End Of Summer"
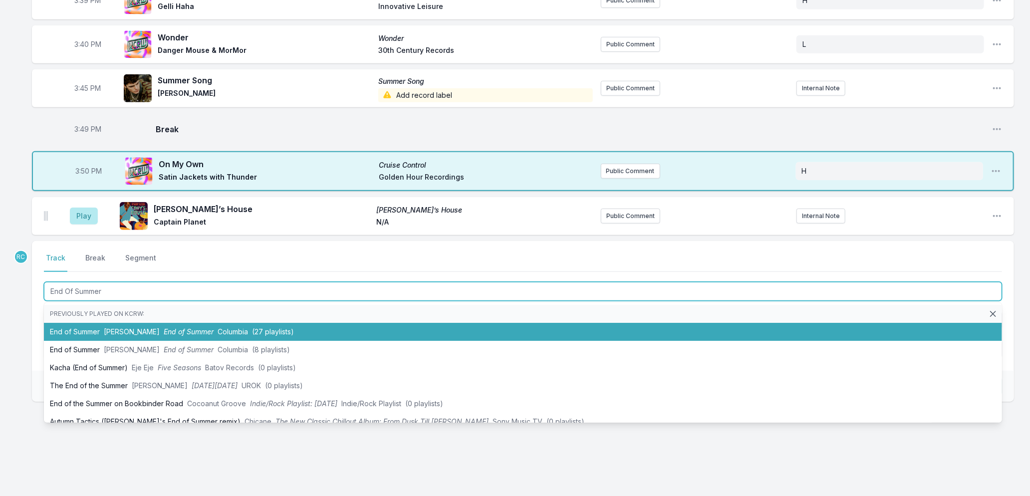
click at [136, 330] on span "[PERSON_NAME]" at bounding box center [132, 331] width 56 height 8
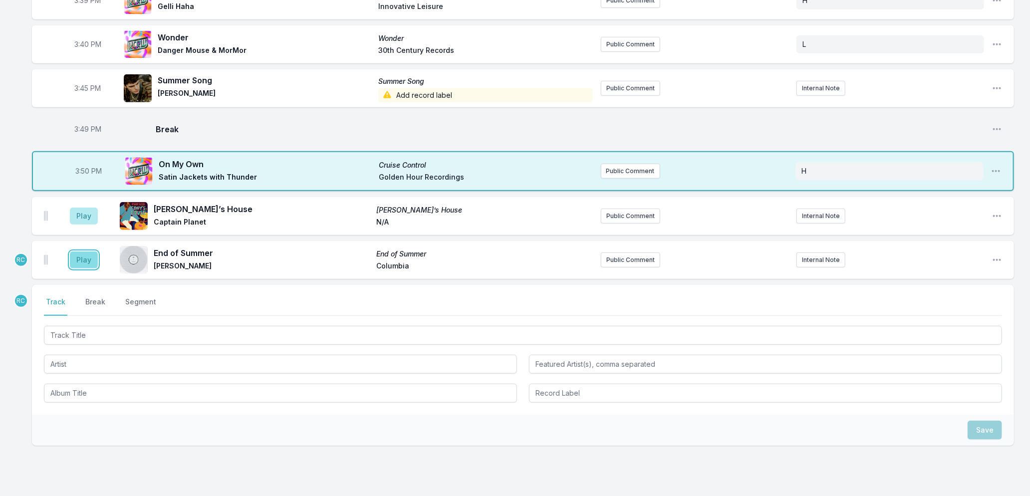
click at [76, 262] on button "Play" at bounding box center [84, 260] width 28 height 17
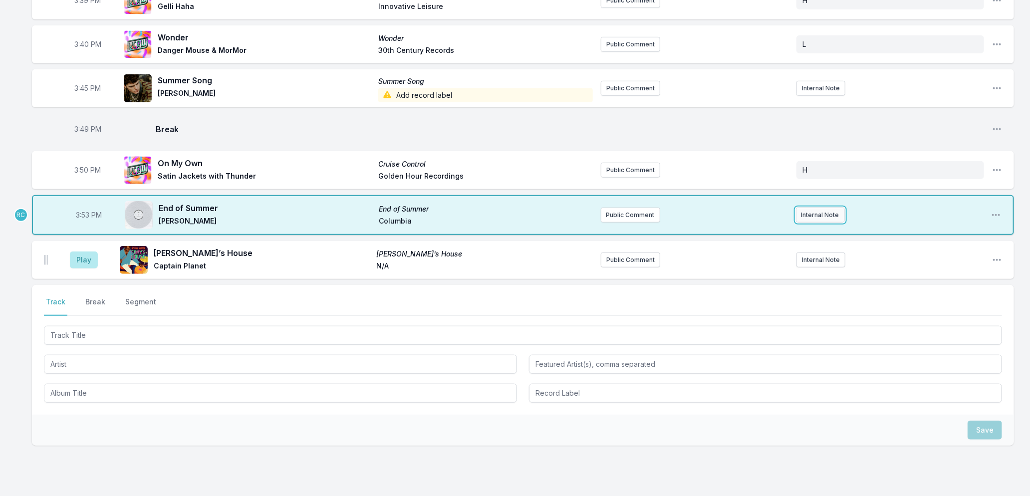
click at [822, 213] on button "Internal Note" at bounding box center [820, 215] width 49 height 15
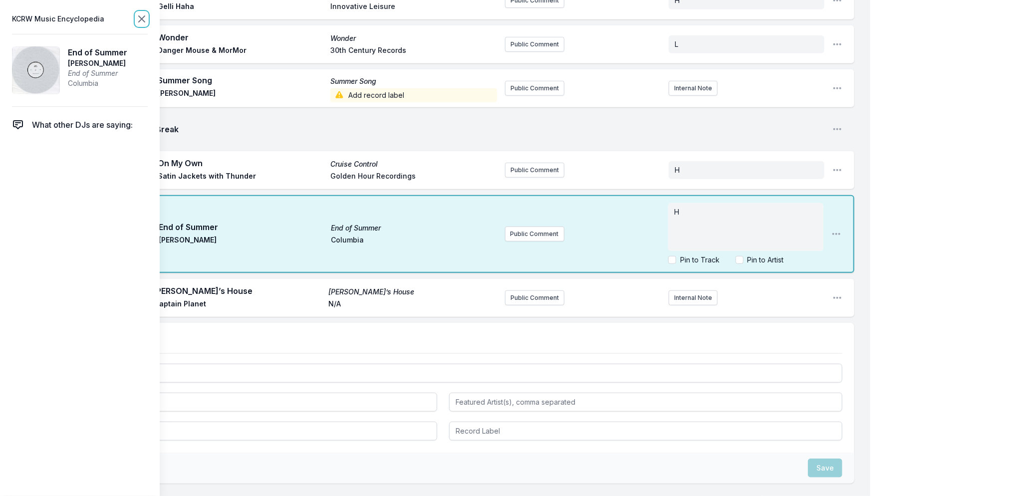
click at [143, 17] on icon at bounding box center [142, 19] width 6 height 6
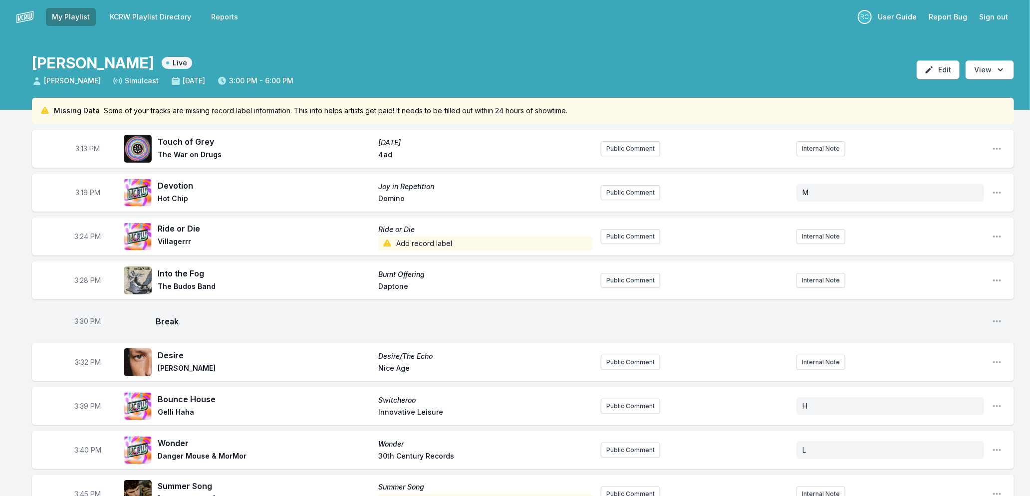
scroll to position [332, 0]
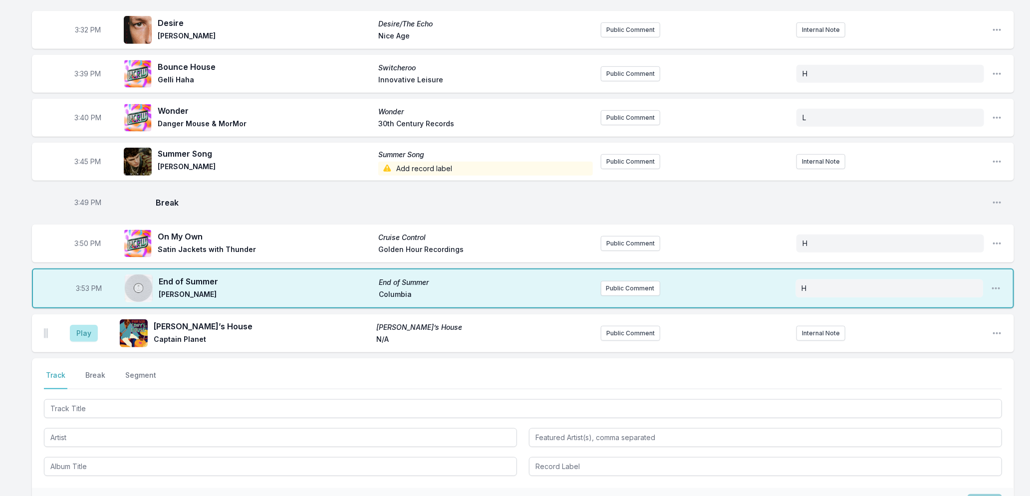
drag, startPoint x: 87, startPoint y: 373, endPoint x: 211, endPoint y: 370, distance: 124.3
click at [87, 372] on button "Break" at bounding box center [95, 379] width 24 height 19
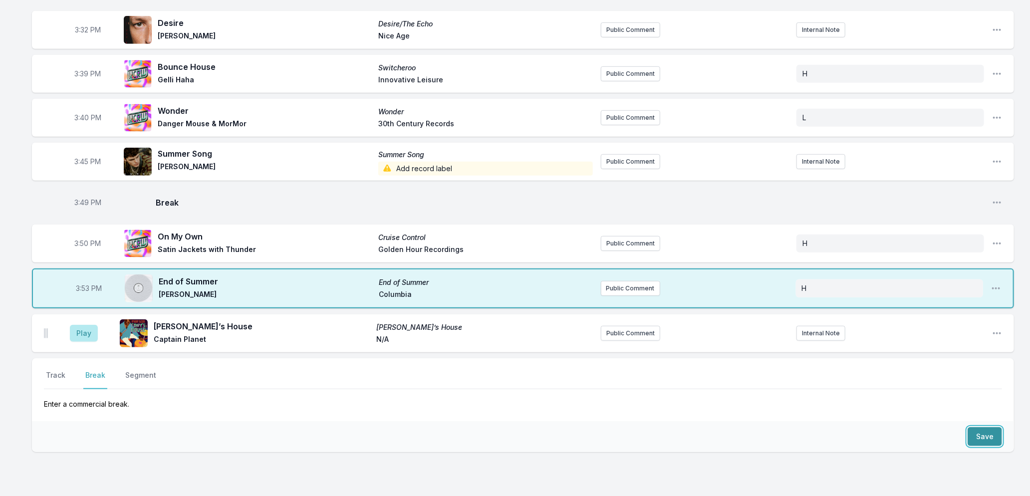
click at [982, 438] on button "Save" at bounding box center [985, 436] width 34 height 19
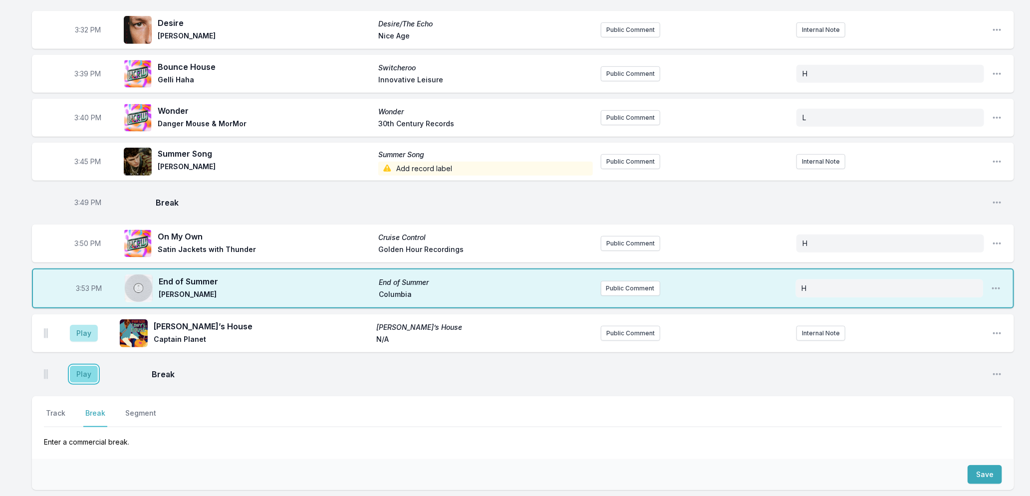
click at [76, 373] on button "Play" at bounding box center [84, 374] width 28 height 17
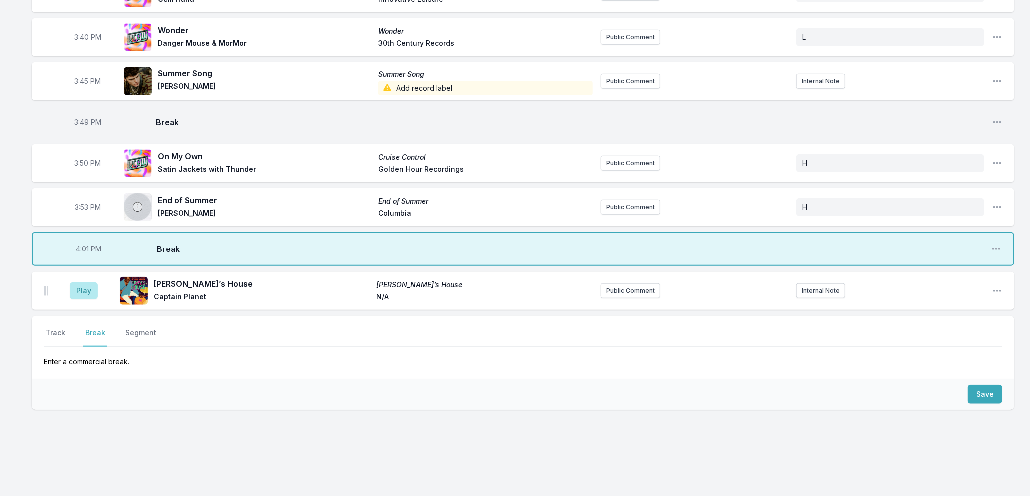
scroll to position [420, 0]
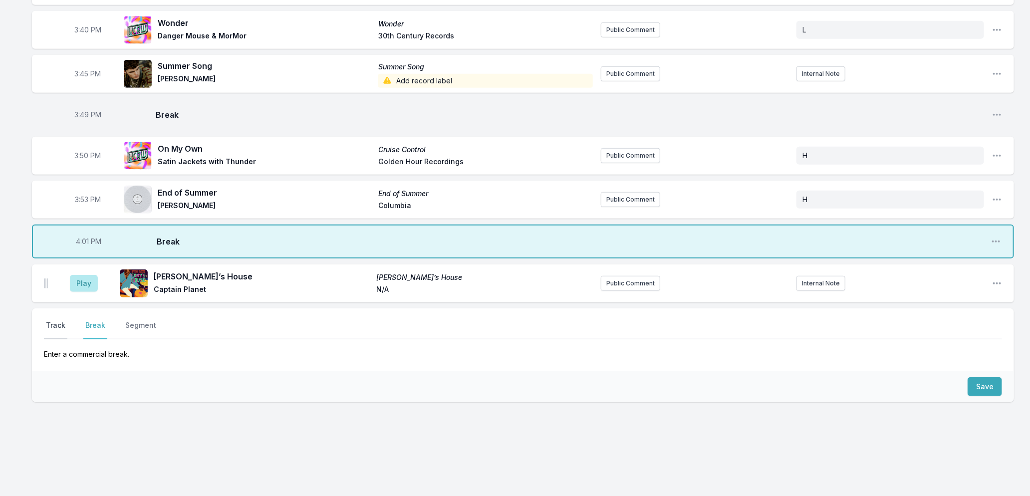
click at [60, 326] on button "Track" at bounding box center [55, 329] width 23 height 19
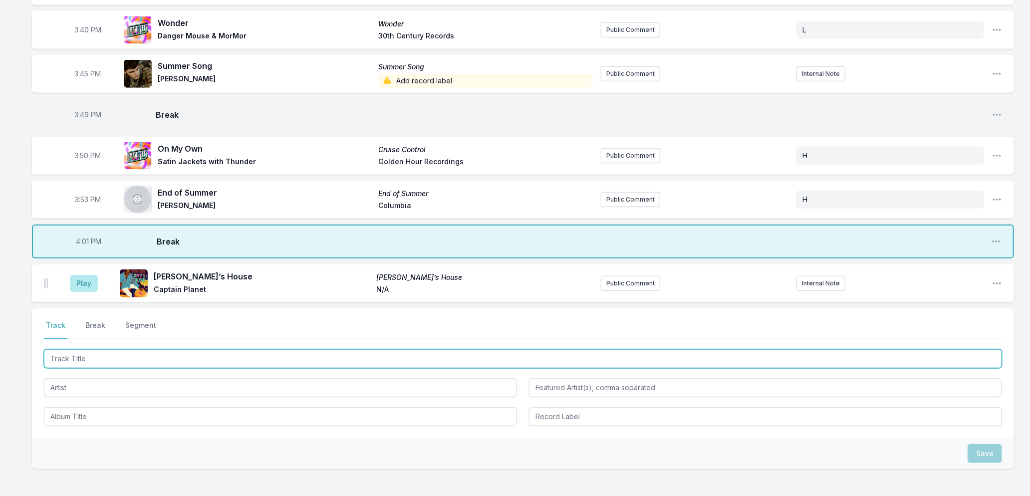
click at [104, 358] on input "Track Title" at bounding box center [523, 358] width 958 height 19
type input "Hard Times"
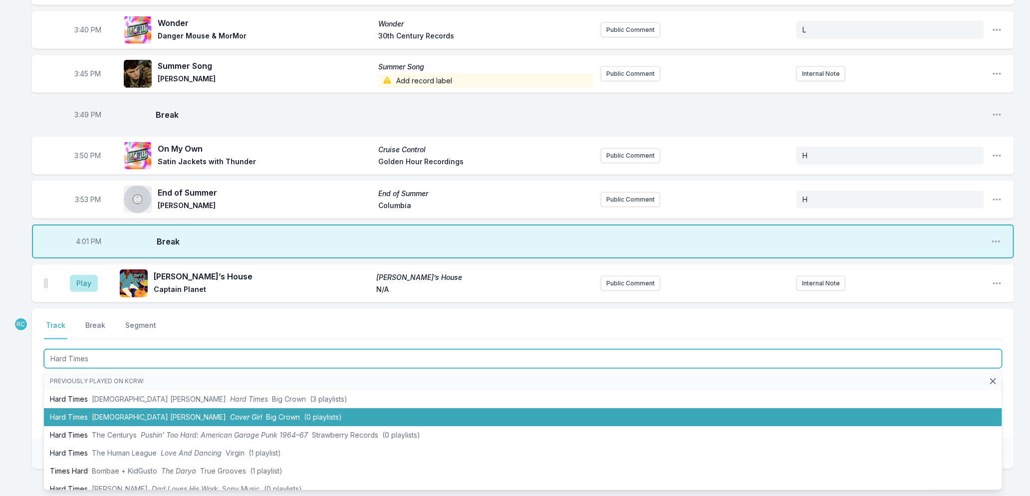
click at [167, 413] on li "Hard Times [DEMOGRAPHIC_DATA] [PERSON_NAME] Cover Girl Big Crown (0 playlists)" at bounding box center [523, 417] width 958 height 18
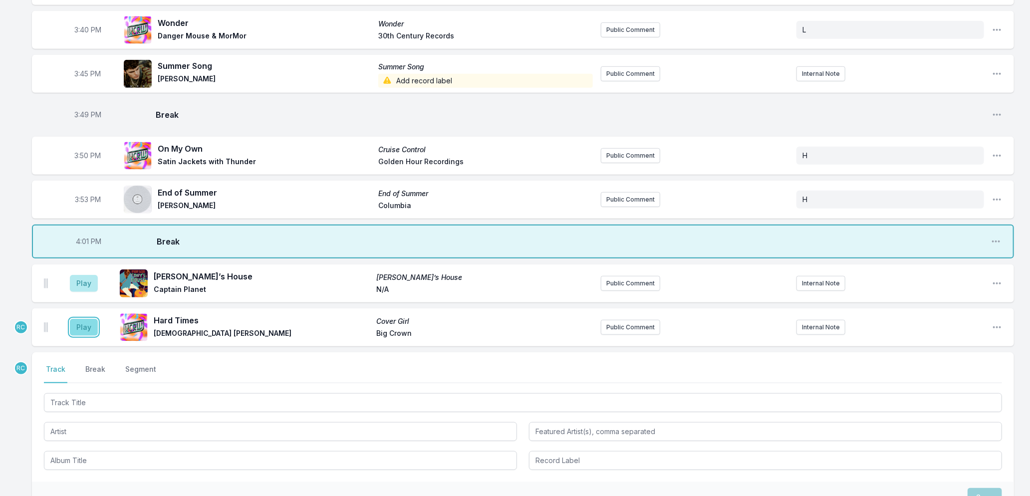
click at [82, 327] on button "Play" at bounding box center [84, 327] width 28 height 17
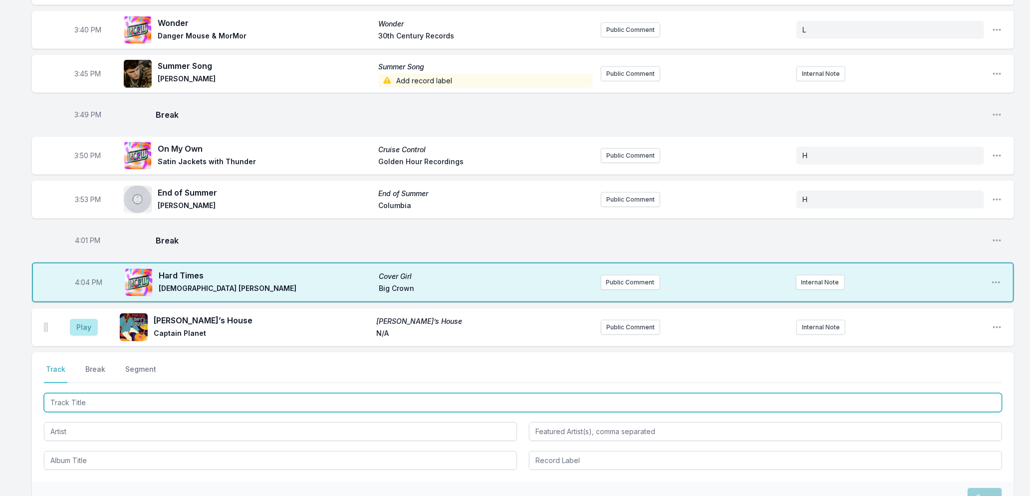
click at [181, 401] on input "Track Title" at bounding box center [523, 402] width 958 height 19
type input "Nothing Is Forever"
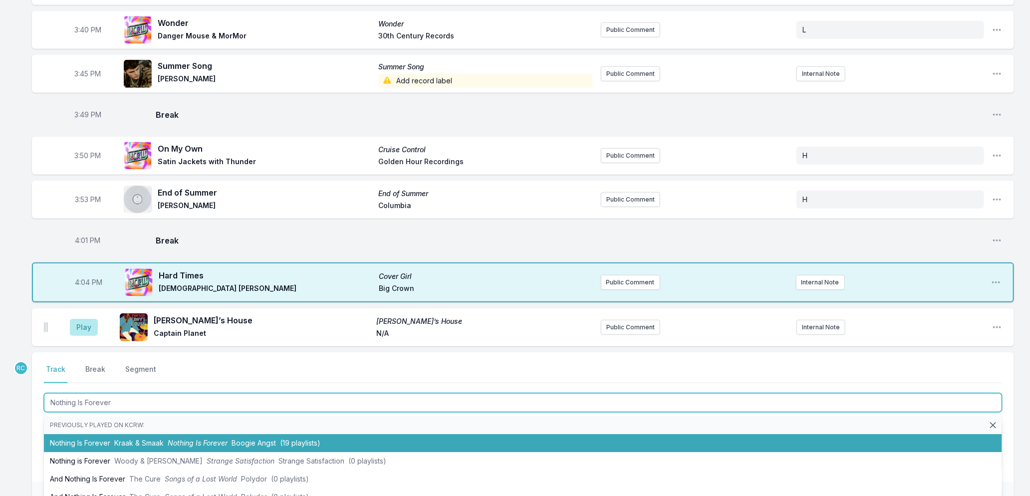
click at [86, 438] on li "Nothing Is Forever [PERSON_NAME] & Smaak Nothing Is Forever Boogie Angst (19 pl…" at bounding box center [523, 443] width 958 height 18
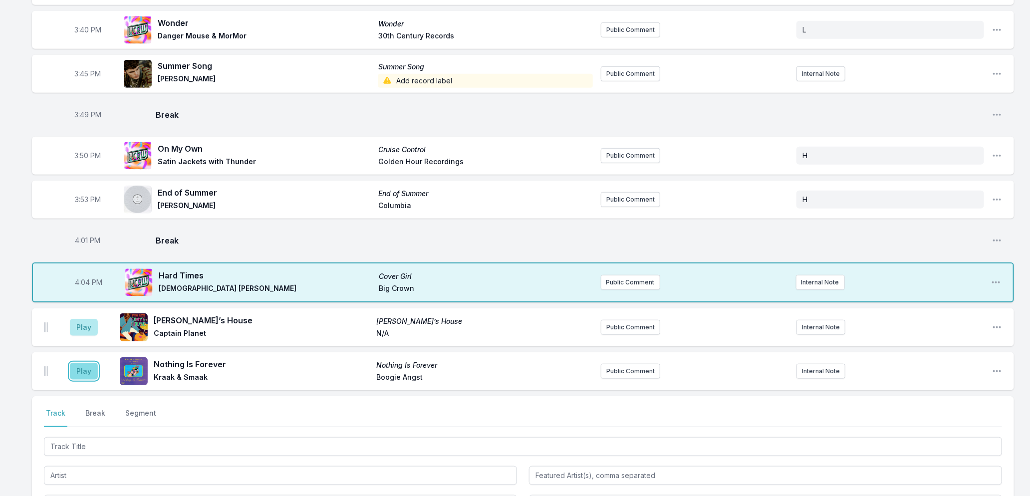
click at [78, 368] on button "Play" at bounding box center [84, 371] width 28 height 17
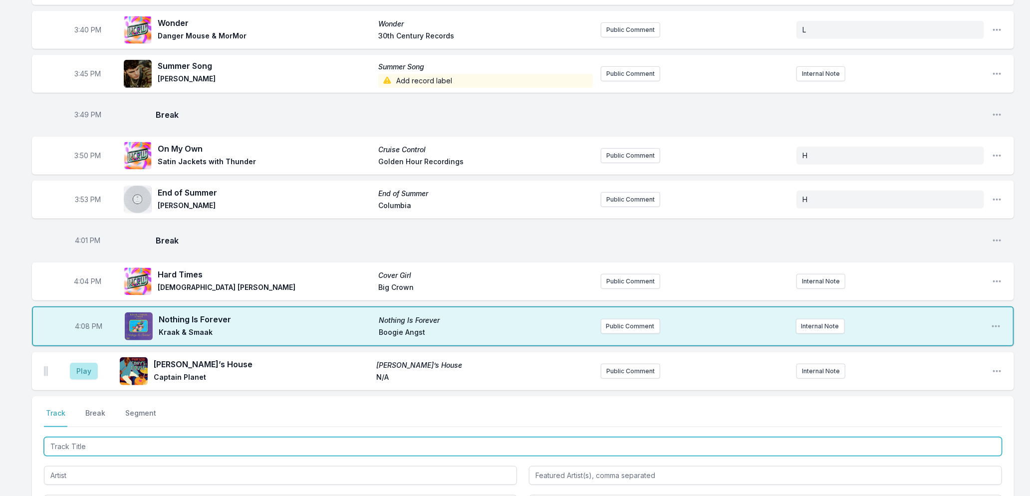
click at [91, 443] on input "Track Title" at bounding box center [523, 446] width 958 height 19
type input "Space Invader"
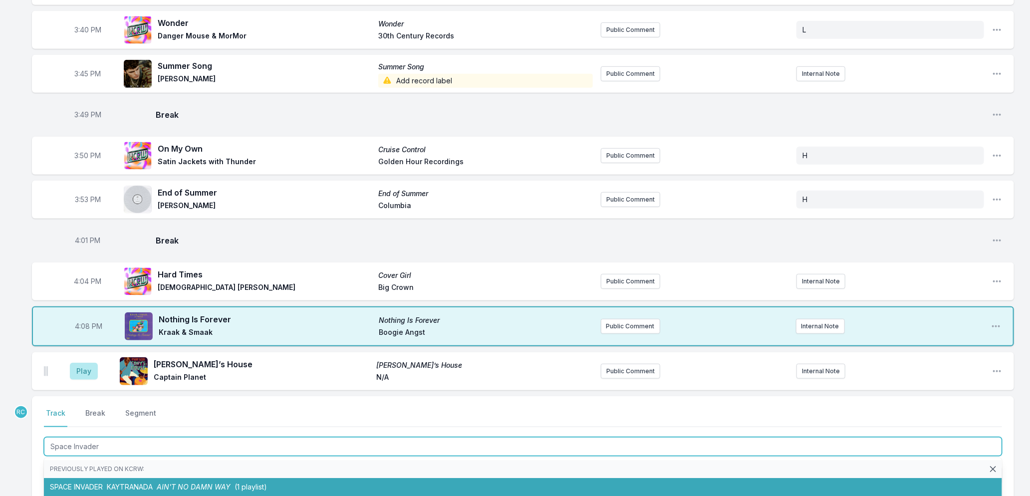
click at [176, 488] on span "AIN'T NO DAMN WAY" at bounding box center [194, 487] width 74 height 8
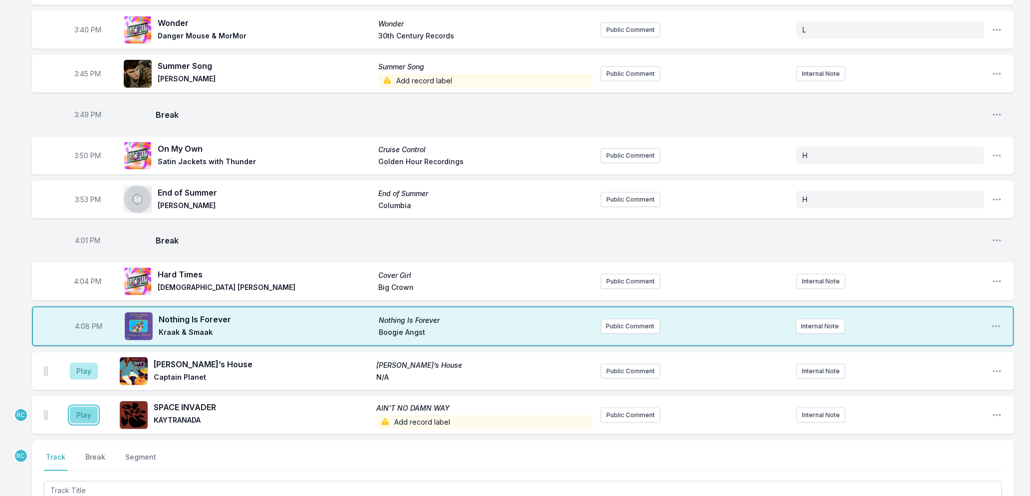
click at [78, 411] on button "Play" at bounding box center [84, 415] width 28 height 17
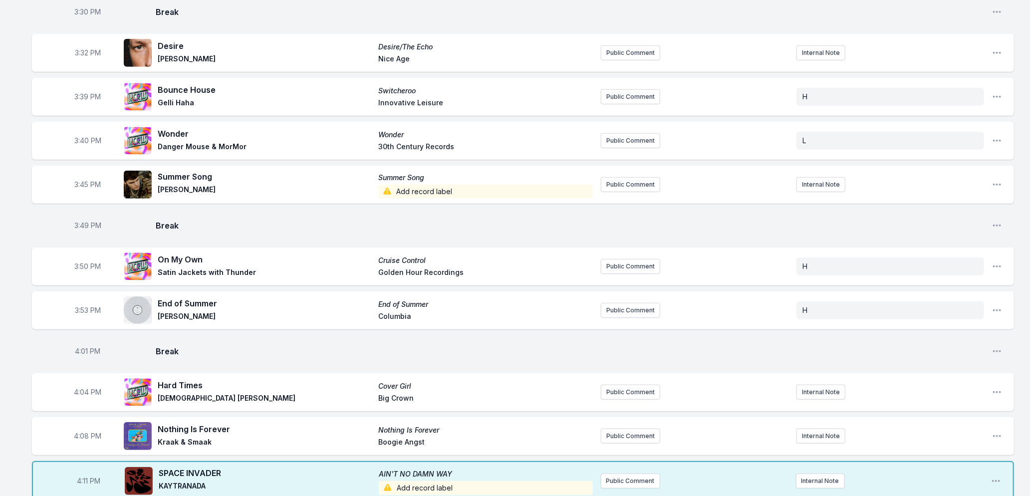
scroll to position [619, 0]
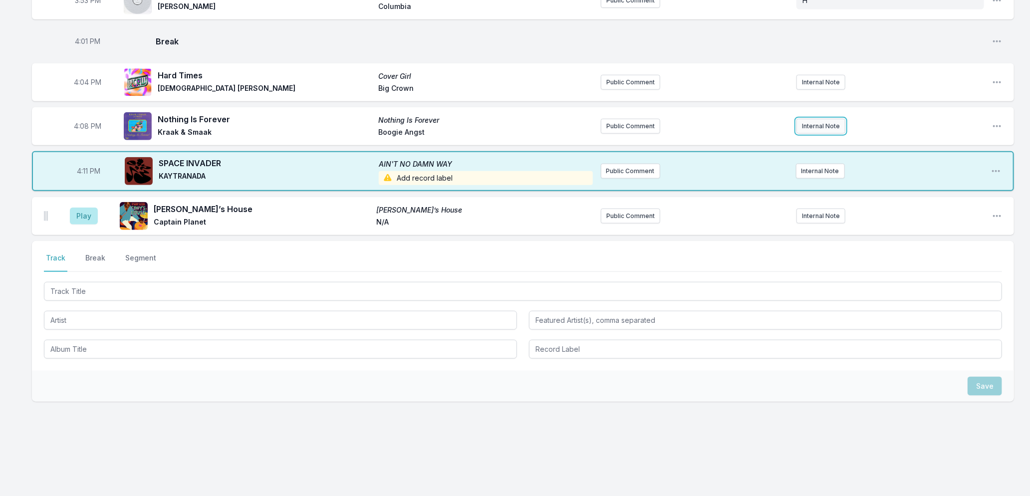
click at [815, 125] on button "Internal Note" at bounding box center [821, 126] width 49 height 15
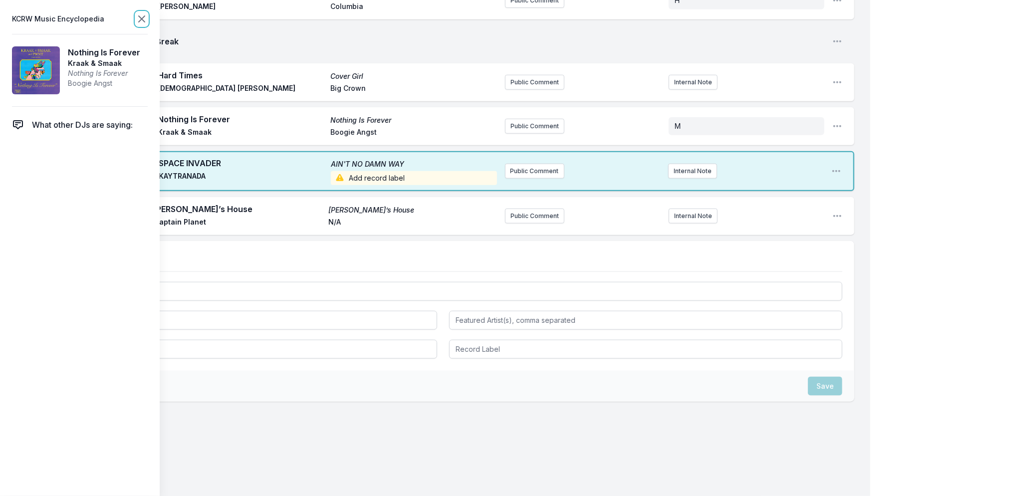
click at [139, 15] on icon at bounding box center [142, 19] width 12 height 12
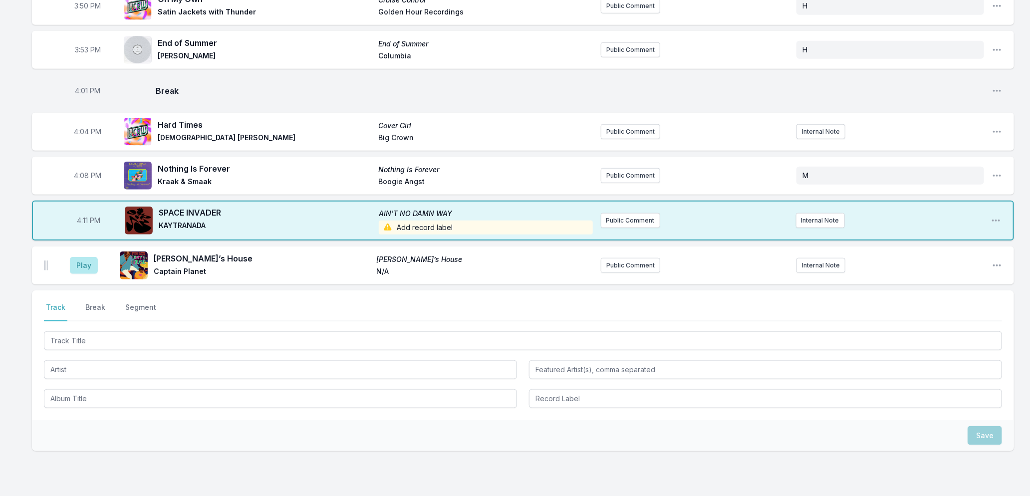
scroll to position [508, 0]
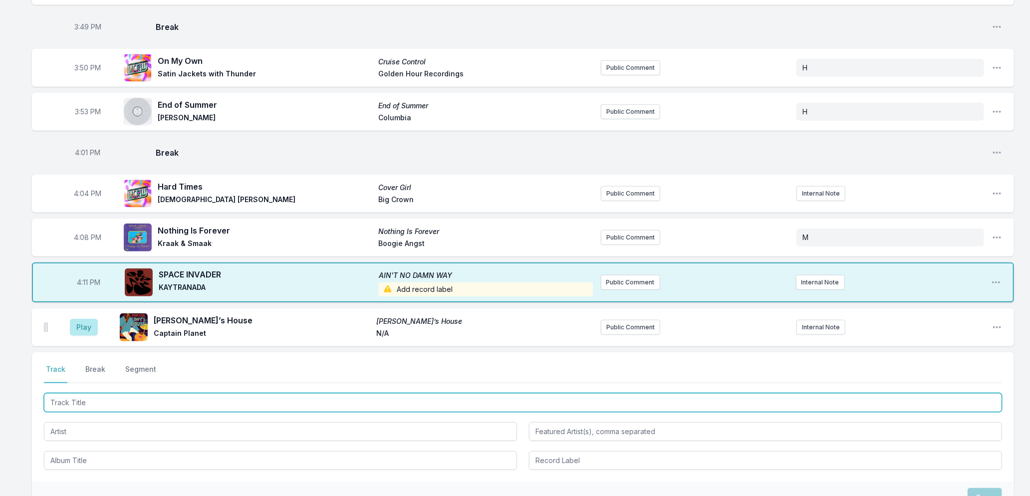
click at [149, 398] on input "Track Title" at bounding box center [523, 402] width 958 height 19
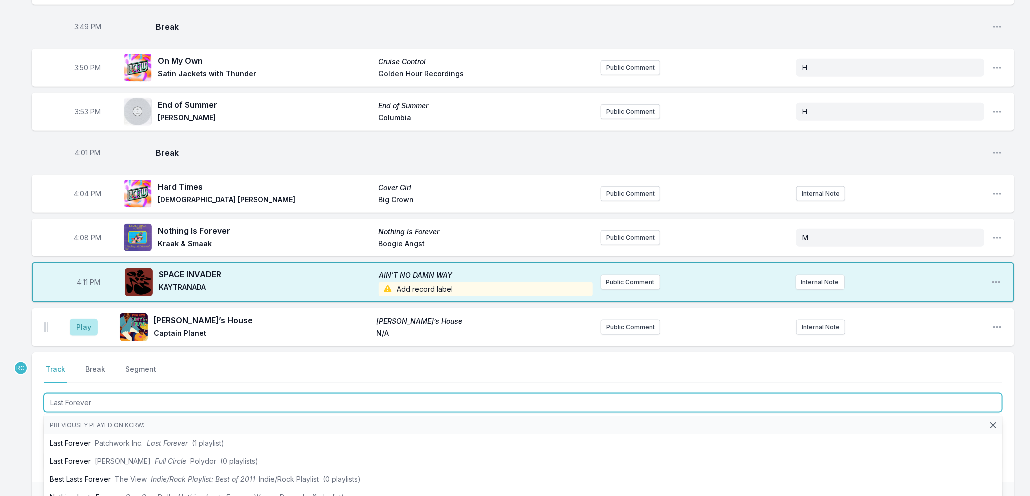
type input "Last Forever"
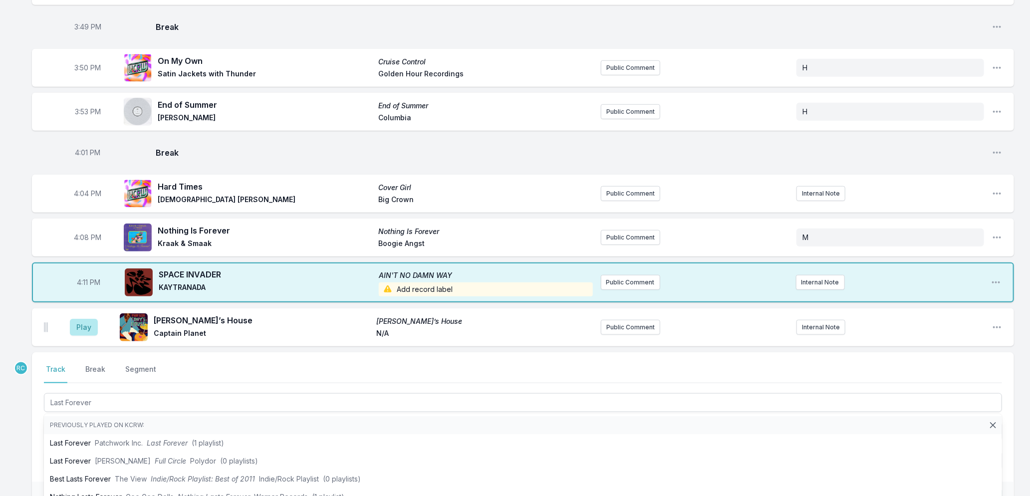
click at [20, 429] on div "Missing Data Some of your tracks are missing record label information. This inf…" at bounding box center [515, 99] width 1030 height 1019
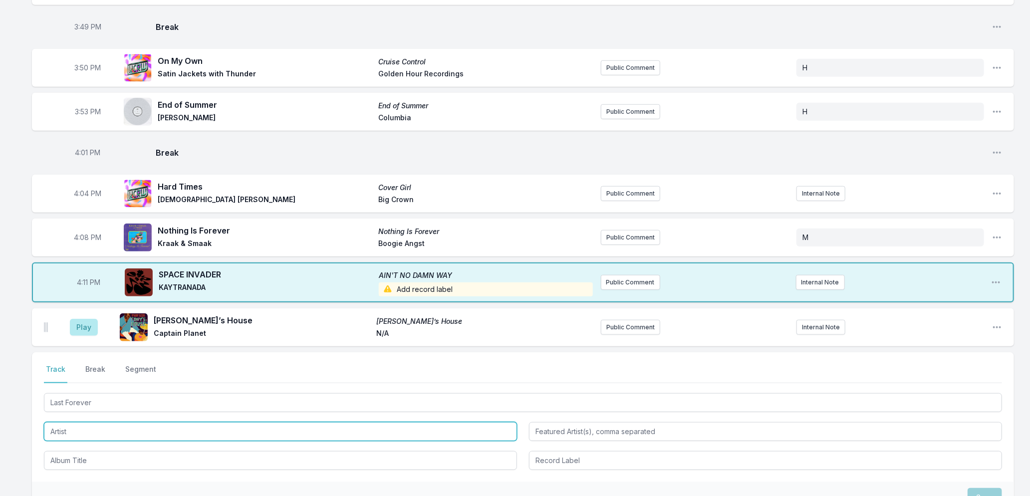
click at [75, 431] on input "Artist" at bounding box center [280, 431] width 473 height 19
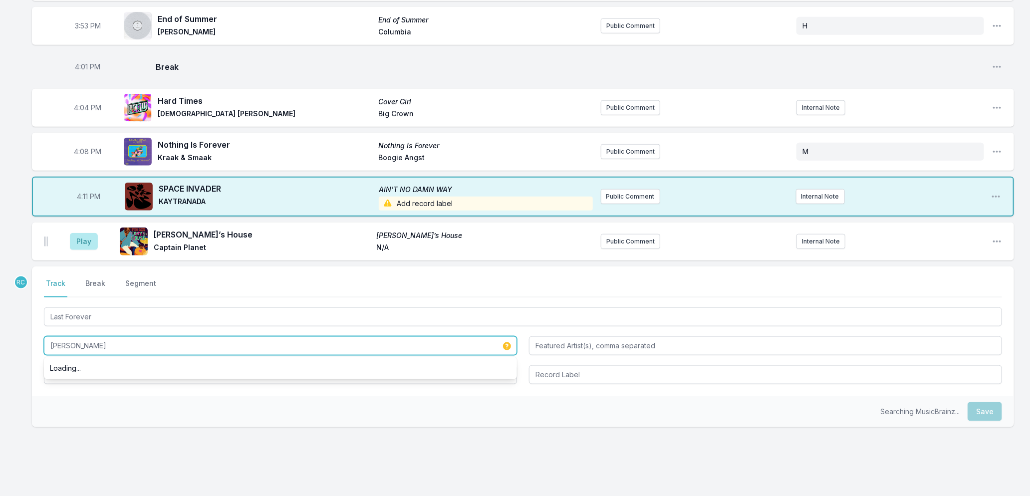
scroll to position [619, 0]
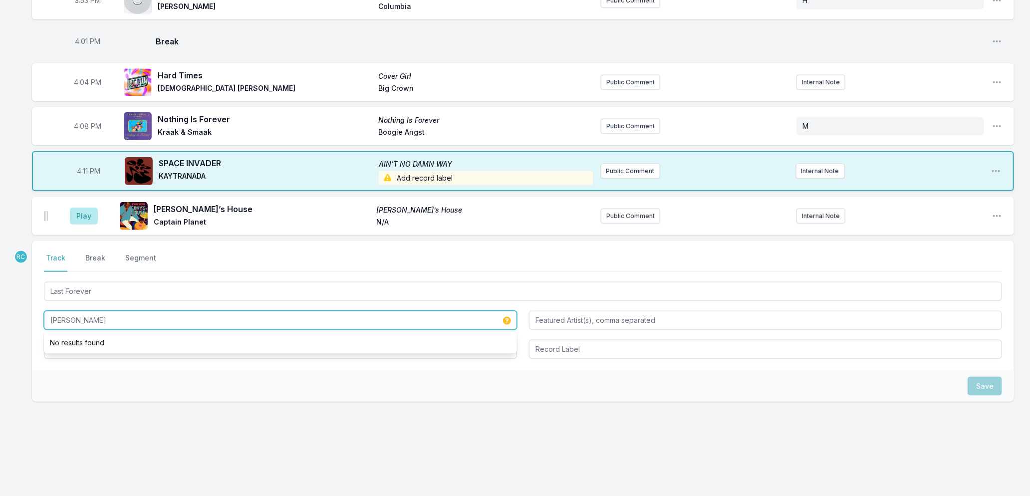
type input "[PERSON_NAME]"
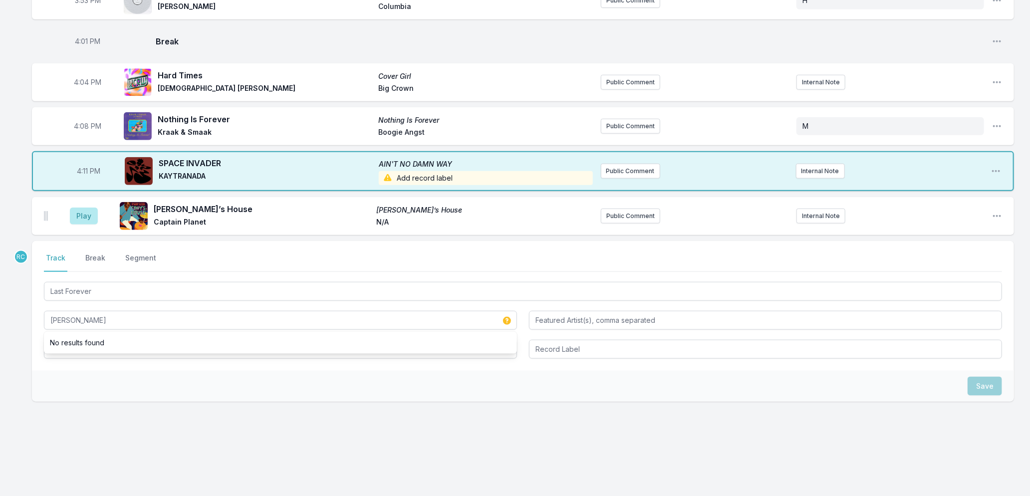
click at [138, 398] on div "Save" at bounding box center [523, 386] width 982 height 31
click at [105, 350] on input "Album Title" at bounding box center [280, 349] width 473 height 19
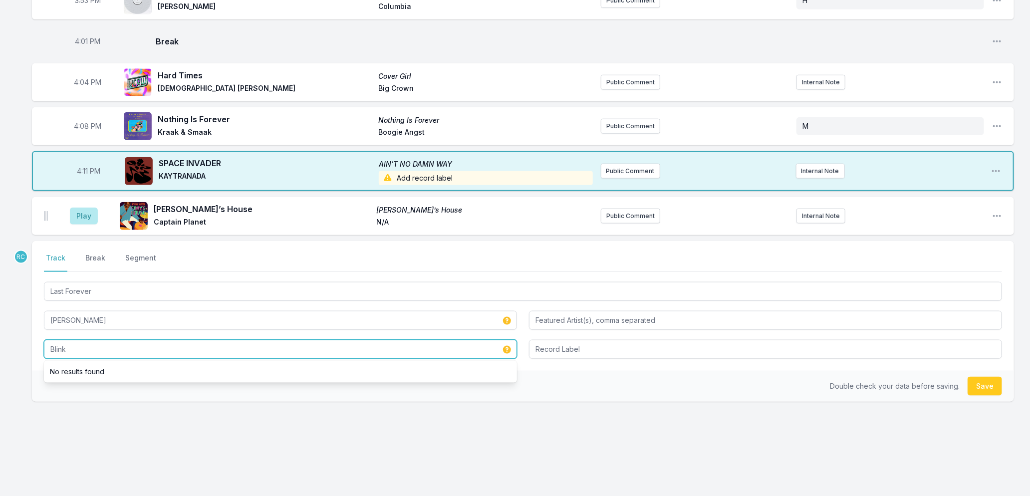
type input "Blink"
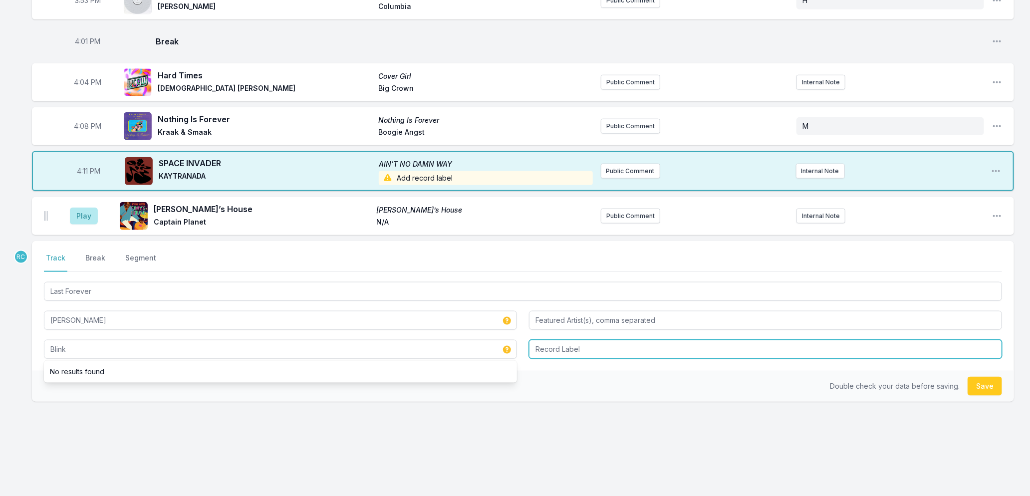
click at [591, 350] on input "Record Label" at bounding box center [765, 349] width 473 height 19
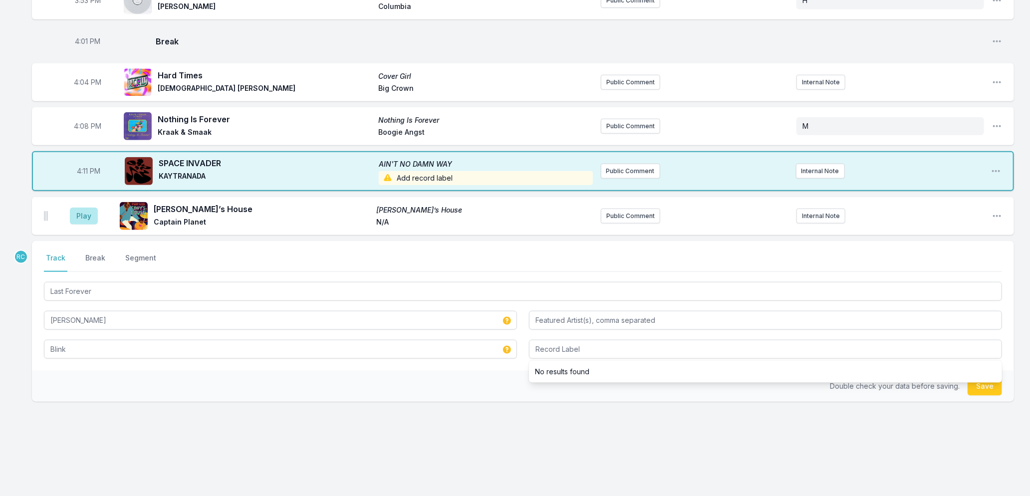
click at [876, 425] on div "RC Select a tab Track Break Segment Track Break Segment Last Forever [PERSON_NA…" at bounding box center [523, 353] width 982 height 225
click at [989, 387] on button "Save" at bounding box center [985, 386] width 34 height 19
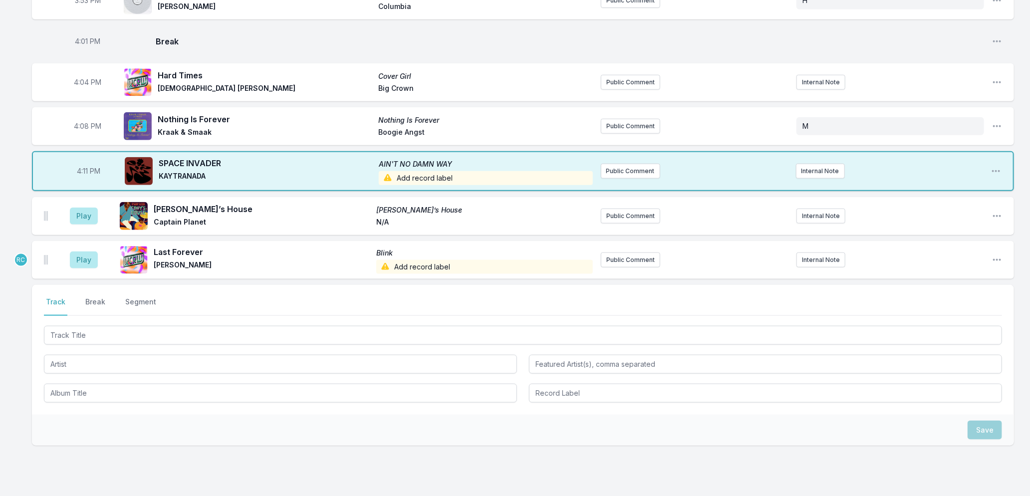
click at [90, 270] on aside "Play" at bounding box center [84, 260] width 56 height 32
click at [90, 262] on button "Play" at bounding box center [84, 260] width 28 height 17
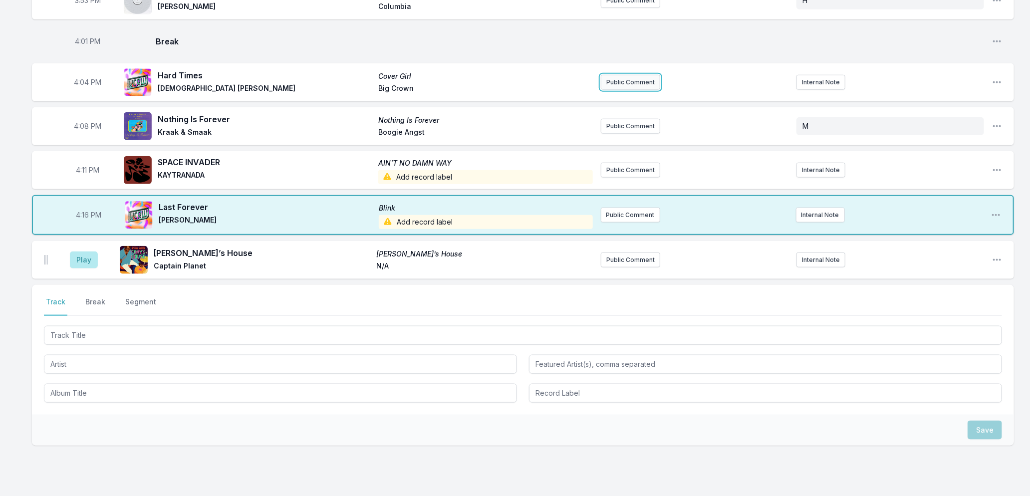
click at [632, 82] on button "Public Comment" at bounding box center [630, 82] width 59 height 15
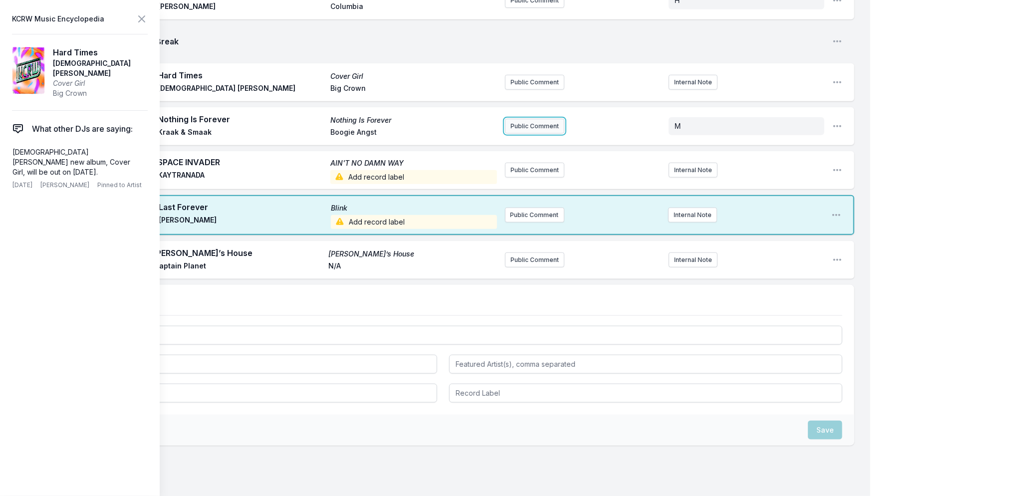
click at [536, 123] on button "Public Comment" at bounding box center [534, 126] width 59 height 15
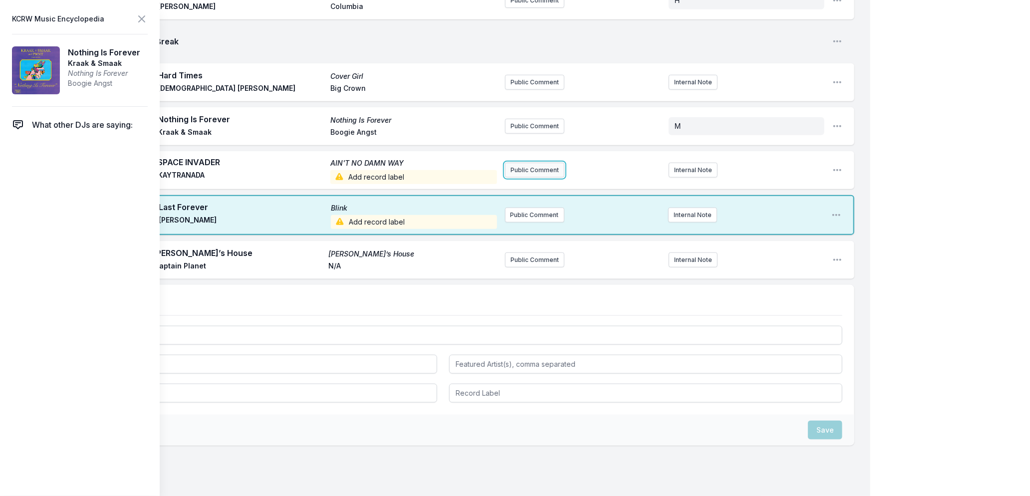
click at [529, 175] on button "Public Comment" at bounding box center [534, 170] width 59 height 15
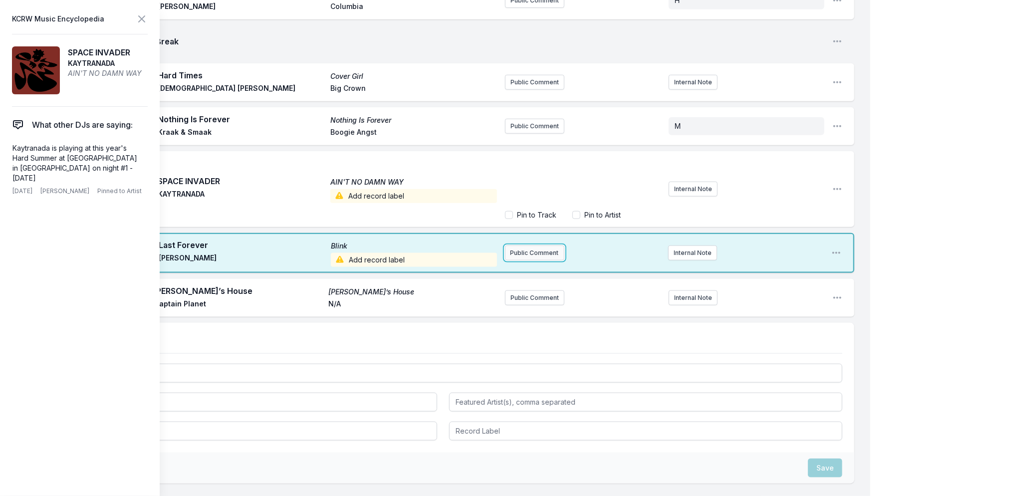
click at [524, 255] on div "Missing Data Some of your tracks are missing record label information. This inf…" at bounding box center [435, 28] width 871 height 1101
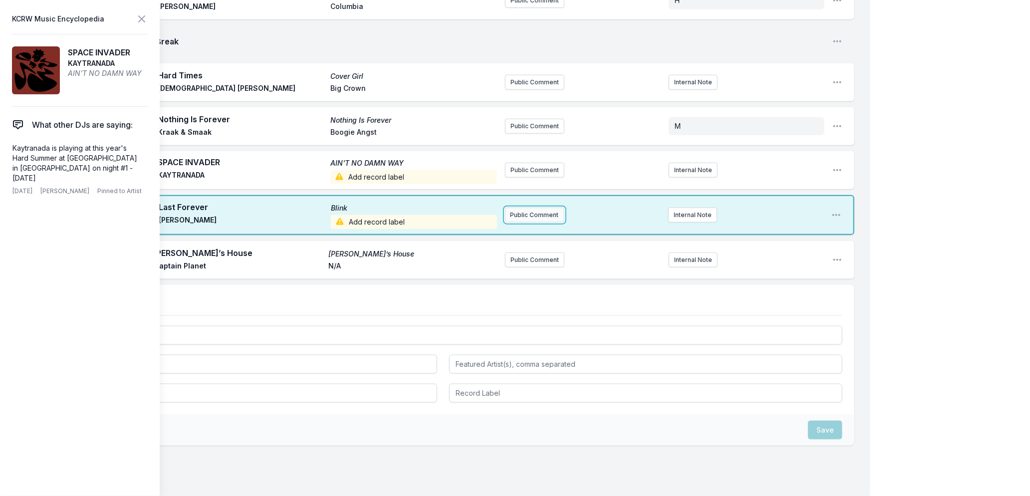
click at [521, 218] on button "Public Comment" at bounding box center [534, 215] width 59 height 15
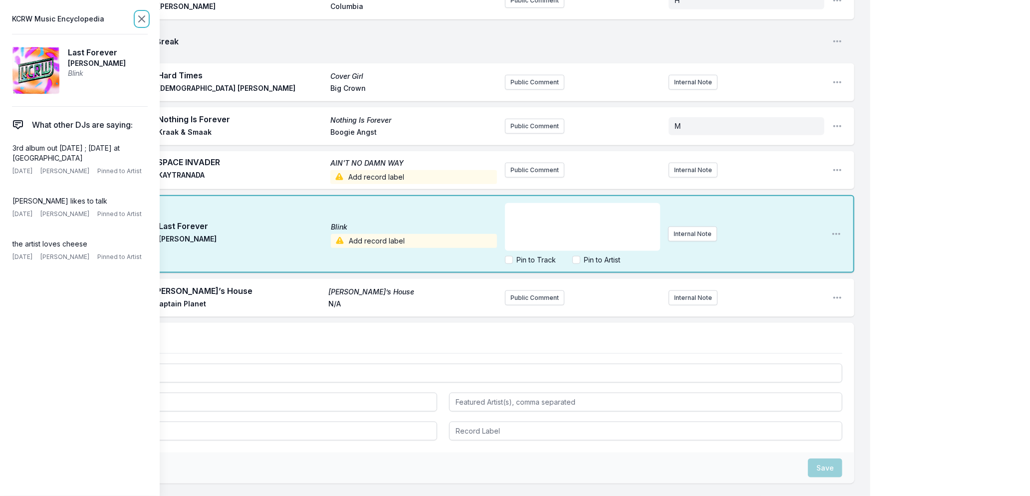
click at [140, 17] on icon at bounding box center [142, 19] width 6 height 6
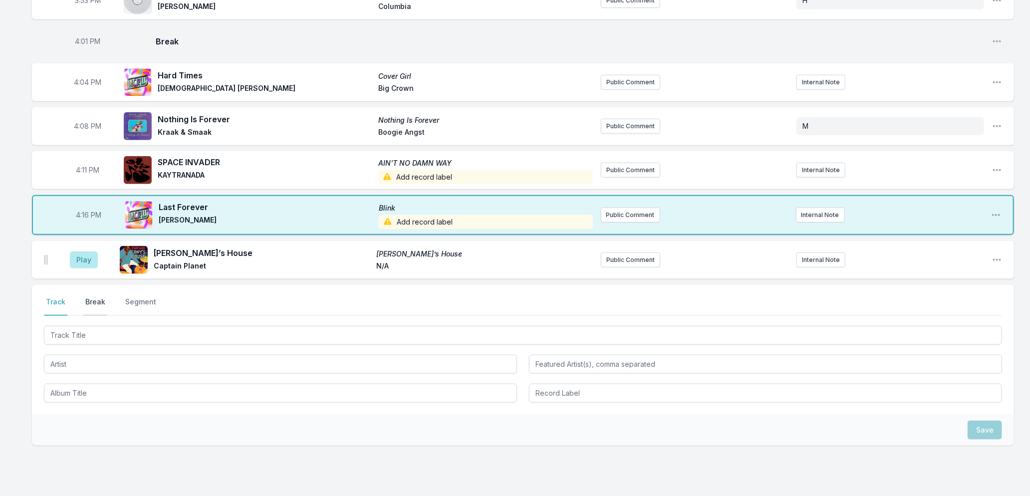
click at [90, 302] on button "Break" at bounding box center [95, 306] width 24 height 19
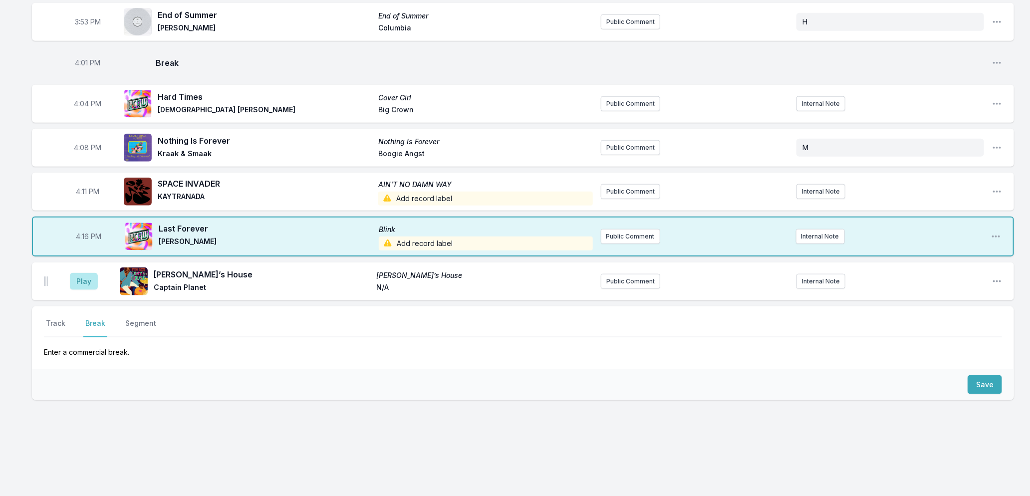
scroll to position [596, 0]
click at [977, 383] on button "Save" at bounding box center [985, 386] width 34 height 19
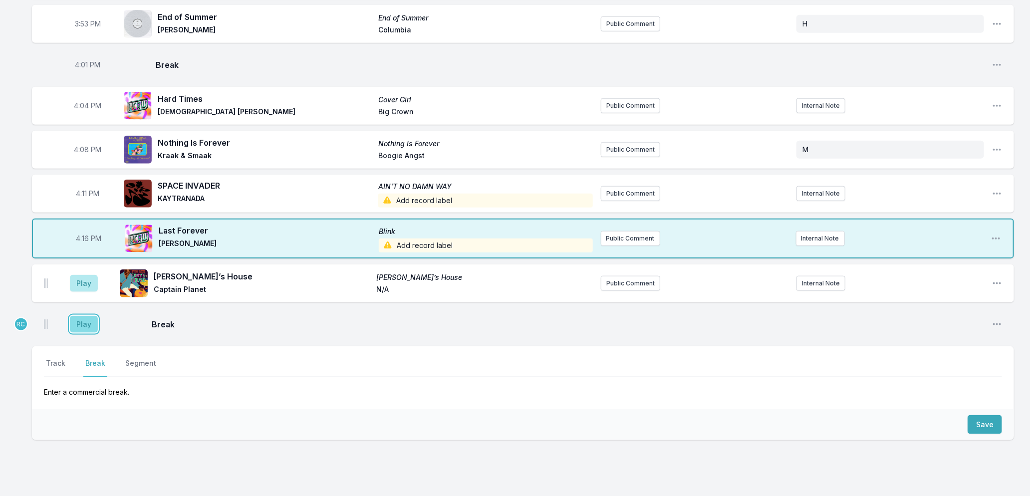
click at [83, 329] on button "Play" at bounding box center [84, 324] width 28 height 17
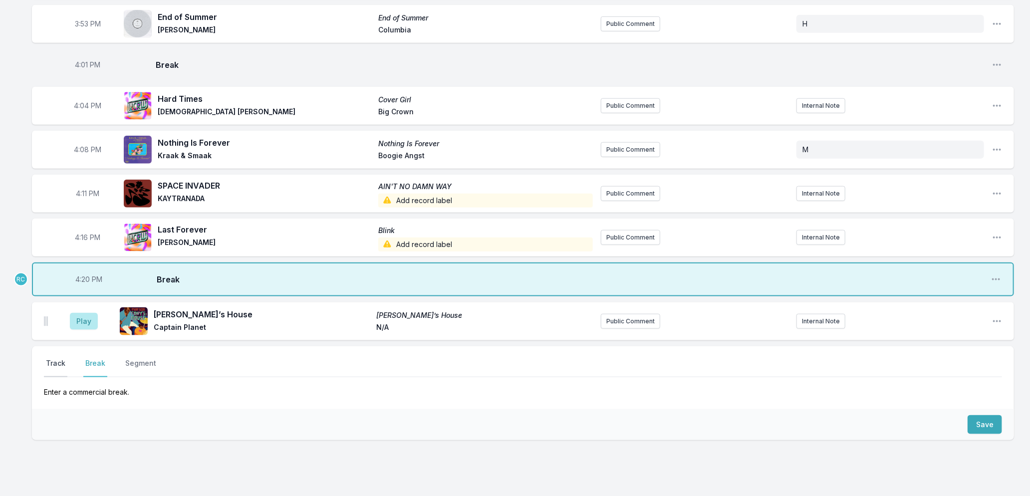
click at [56, 362] on button "Track" at bounding box center [55, 367] width 23 height 19
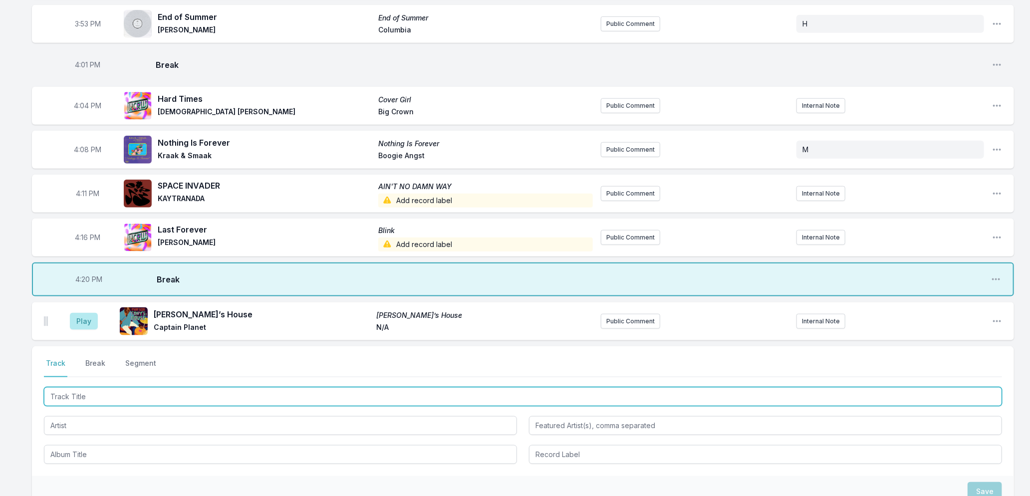
click at [140, 394] on input "Track Title" at bounding box center [523, 396] width 958 height 19
type input "Taxes"
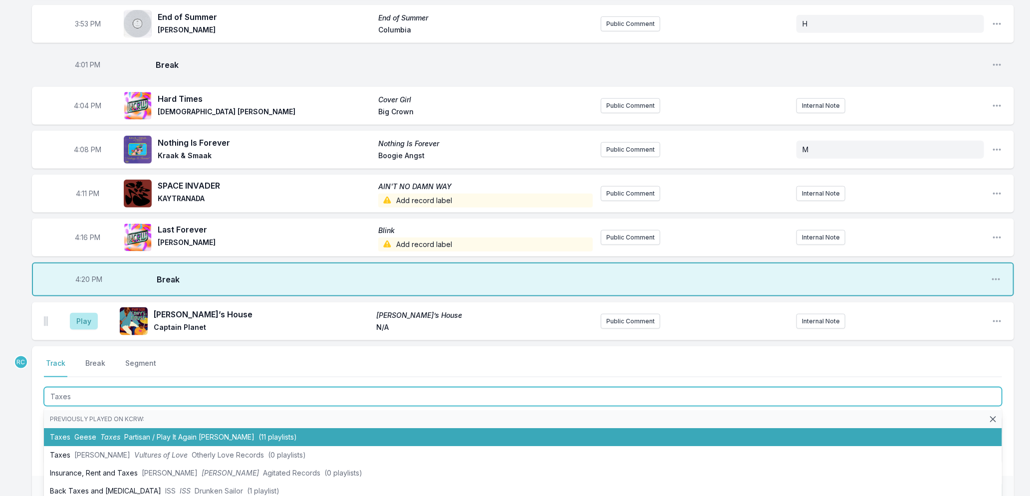
click at [128, 437] on span "Partisan / Play It Again [PERSON_NAME]" at bounding box center [189, 437] width 130 height 8
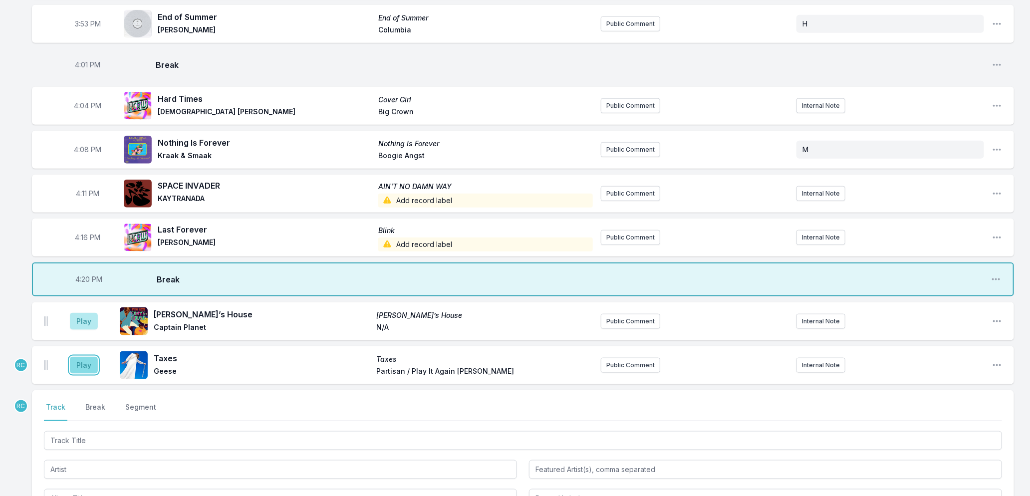
click at [78, 366] on button "Play" at bounding box center [84, 365] width 28 height 17
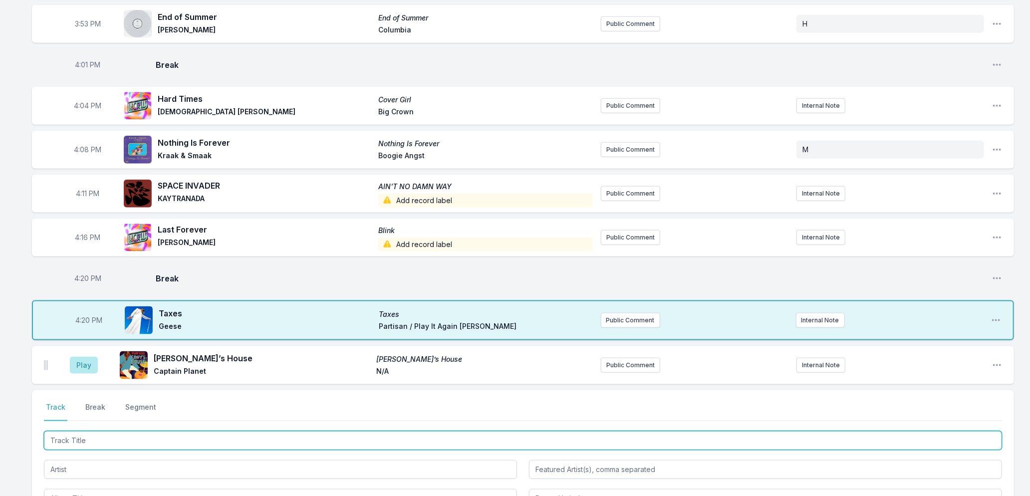
click at [114, 437] on input "Track Title" at bounding box center [523, 440] width 958 height 19
click at [185, 443] on input "Track Title" at bounding box center [523, 440] width 958 height 19
type input "Mountain"
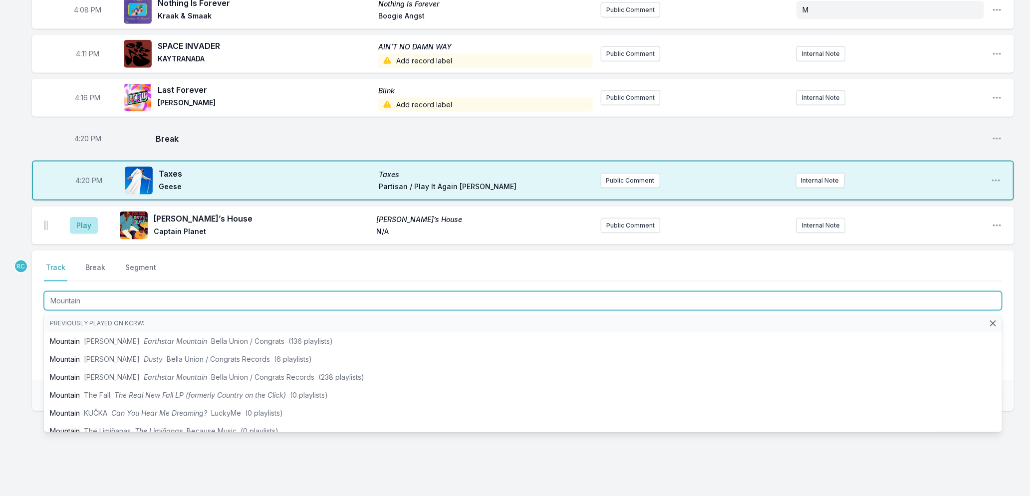
scroll to position [745, 0]
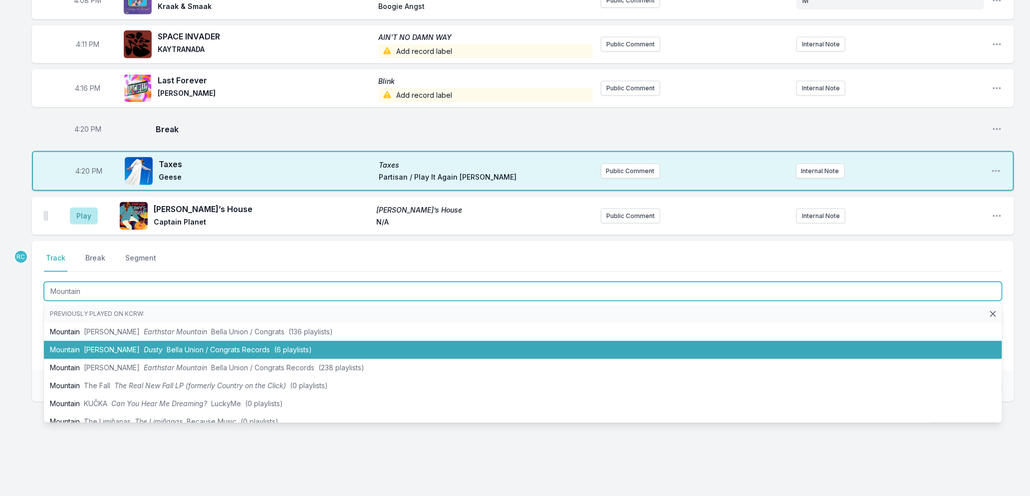
click at [194, 350] on span "Bella Union / Congrats Records" at bounding box center [218, 349] width 103 height 8
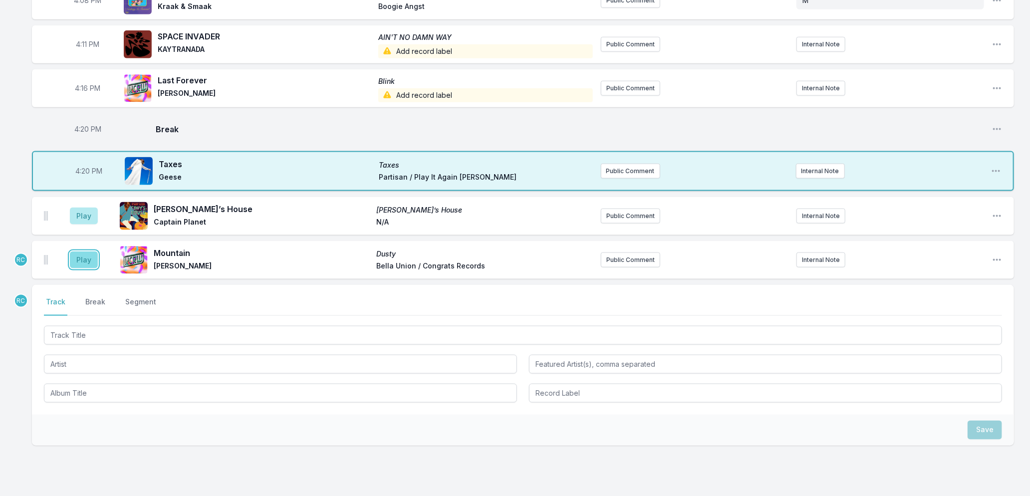
click at [85, 259] on button "Play" at bounding box center [84, 260] width 28 height 17
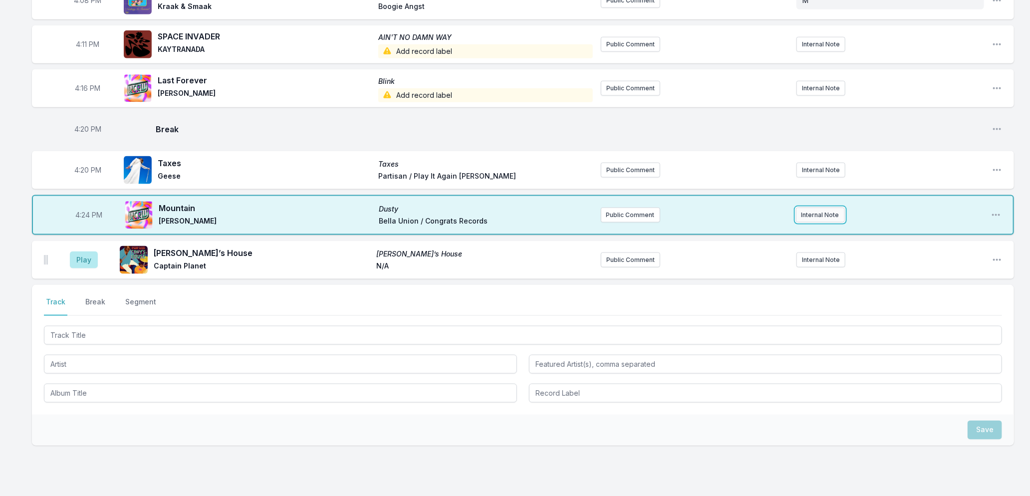
click at [809, 216] on button "Internal Note" at bounding box center [820, 215] width 49 height 15
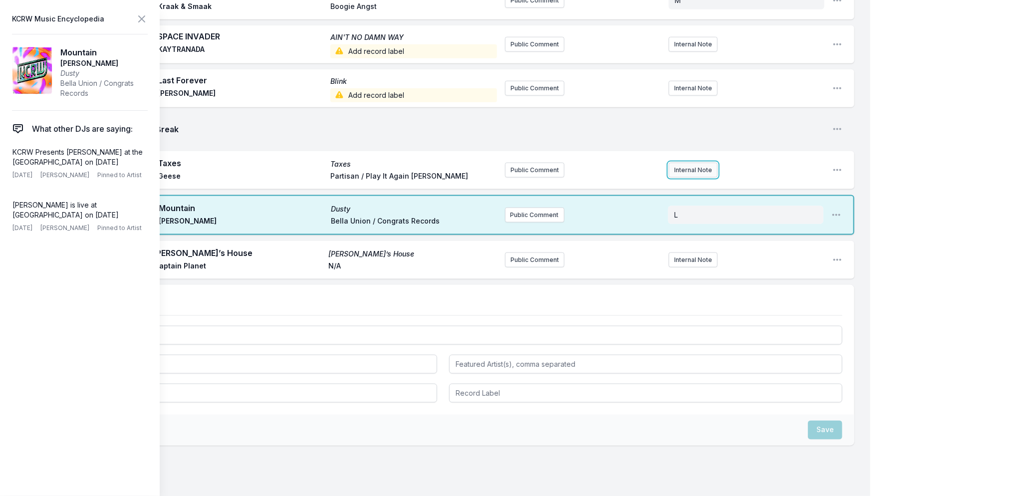
click at [690, 171] on button "Internal Note" at bounding box center [693, 170] width 49 height 15
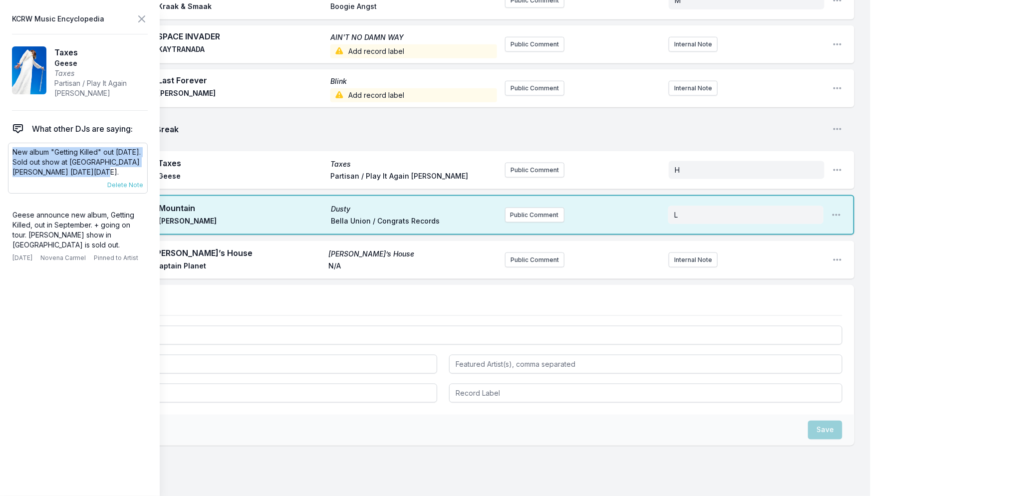
drag, startPoint x: 122, startPoint y: 170, endPoint x: 11, endPoint y: 153, distance: 112.6
click at [11, 153] on div "New album "Getting Killed" out [DATE]. Sold out show at [GEOGRAPHIC_DATA][PERSO…" at bounding box center [78, 168] width 140 height 51
click at [541, 166] on button "Public Comment" at bounding box center [534, 170] width 59 height 15
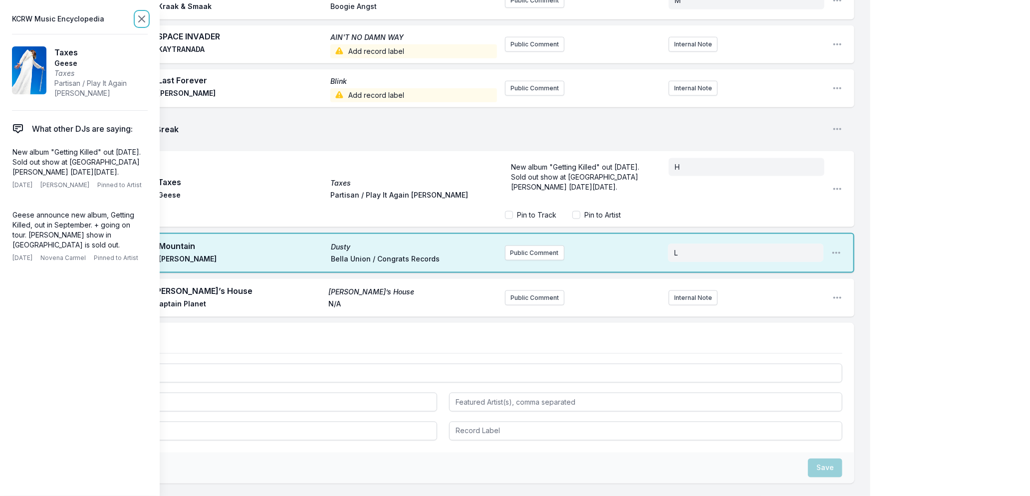
click at [144, 20] on icon at bounding box center [142, 19] width 12 height 12
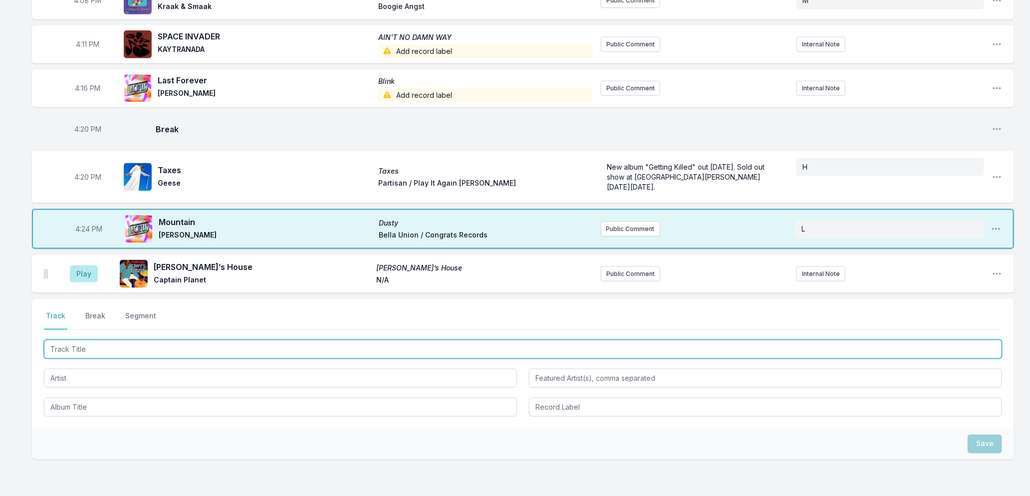
click at [97, 351] on input "Track Title" at bounding box center [523, 349] width 958 height 19
type input "Phone"
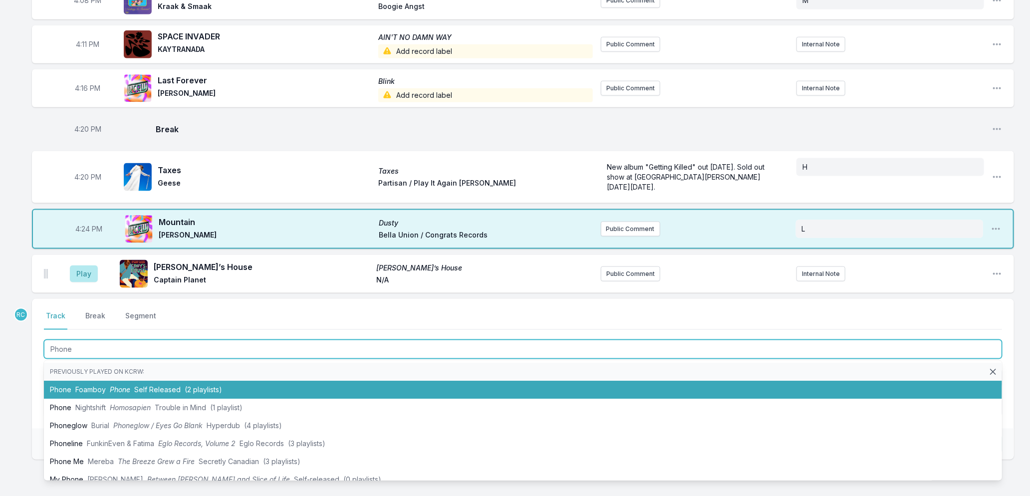
click at [78, 392] on li "Phone Foamboy Phone Self Released (2 playlists)" at bounding box center [523, 390] width 958 height 18
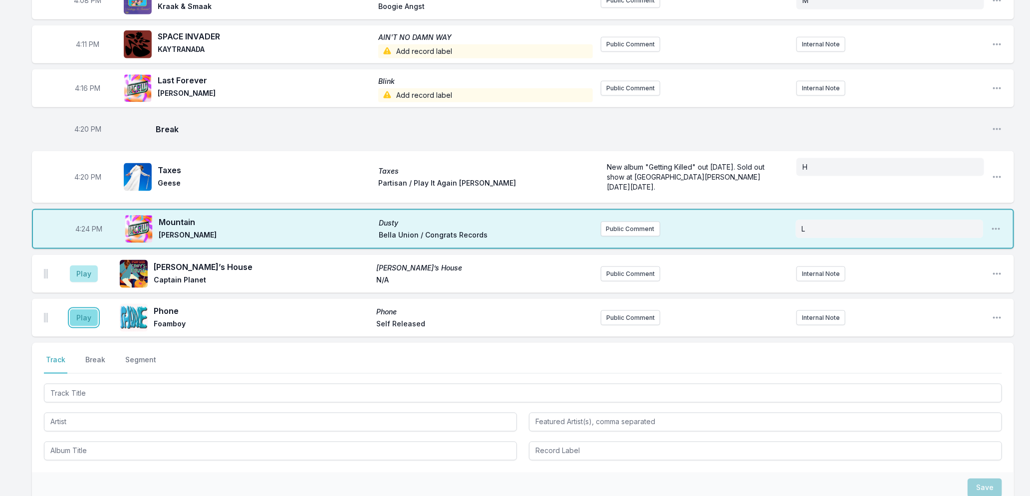
click at [75, 316] on button "Play" at bounding box center [84, 317] width 28 height 17
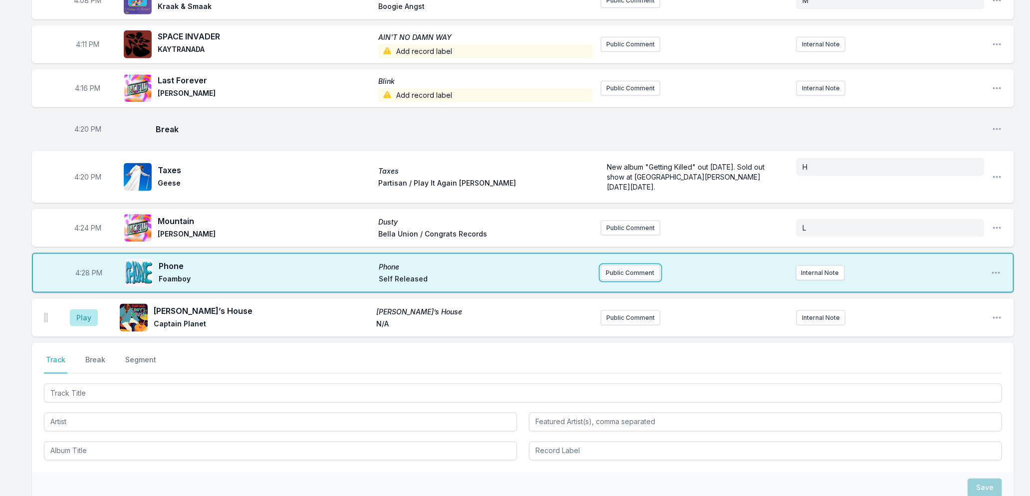
click at [617, 269] on button "Public Comment" at bounding box center [630, 273] width 59 height 15
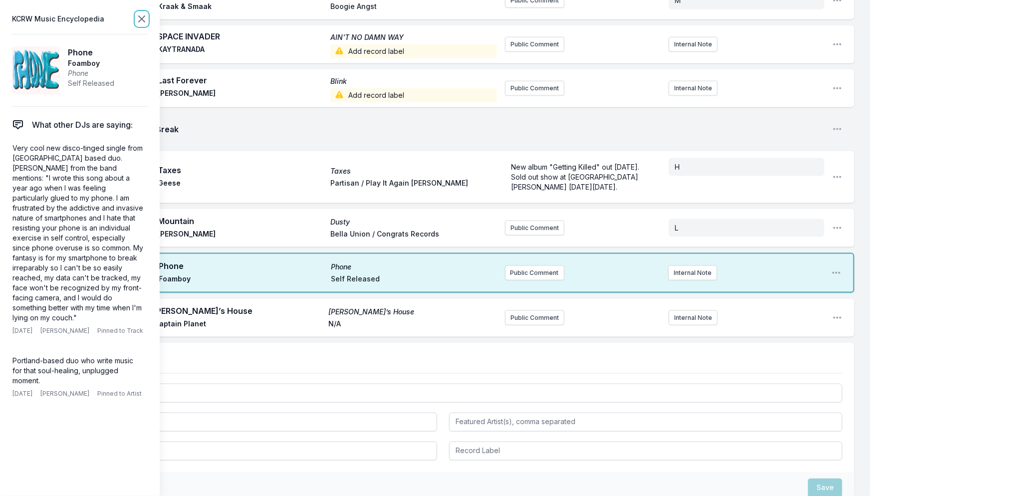
click at [140, 19] on icon at bounding box center [142, 19] width 12 height 12
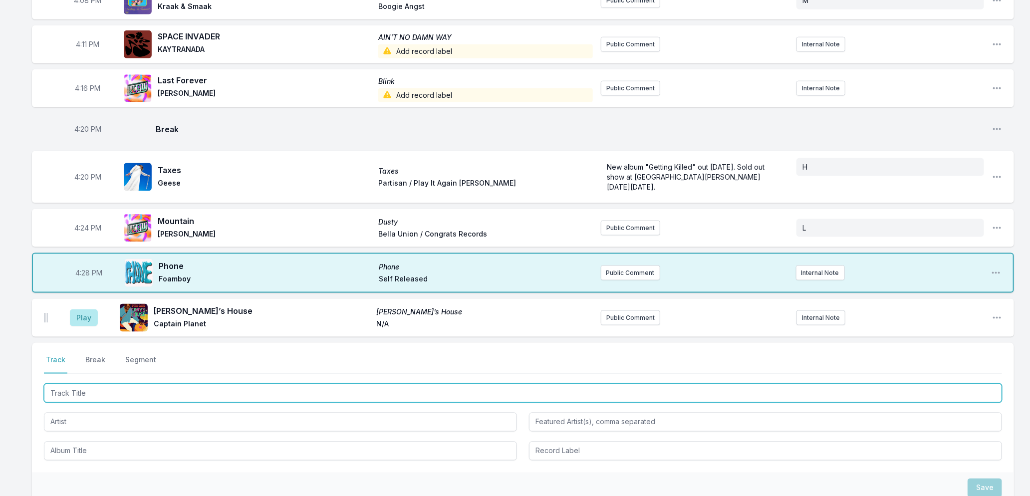
click at [182, 393] on input "Track Title" at bounding box center [523, 393] width 958 height 19
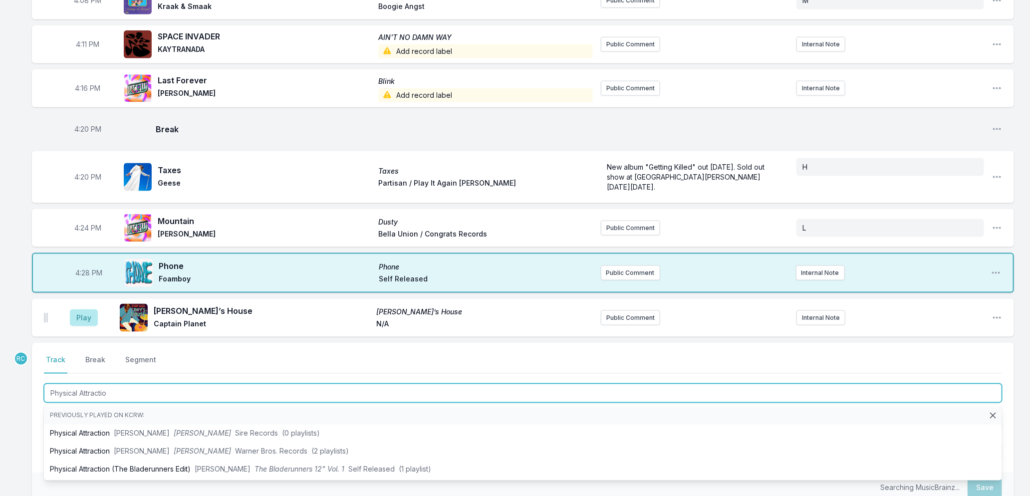
type input "Physical Attraction"
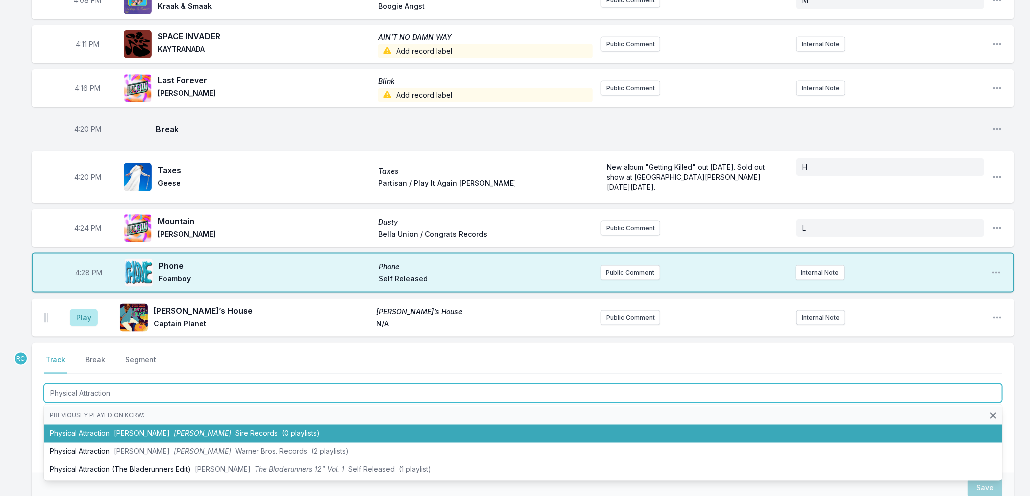
click at [235, 431] on span "Sire Records" at bounding box center [256, 433] width 43 height 8
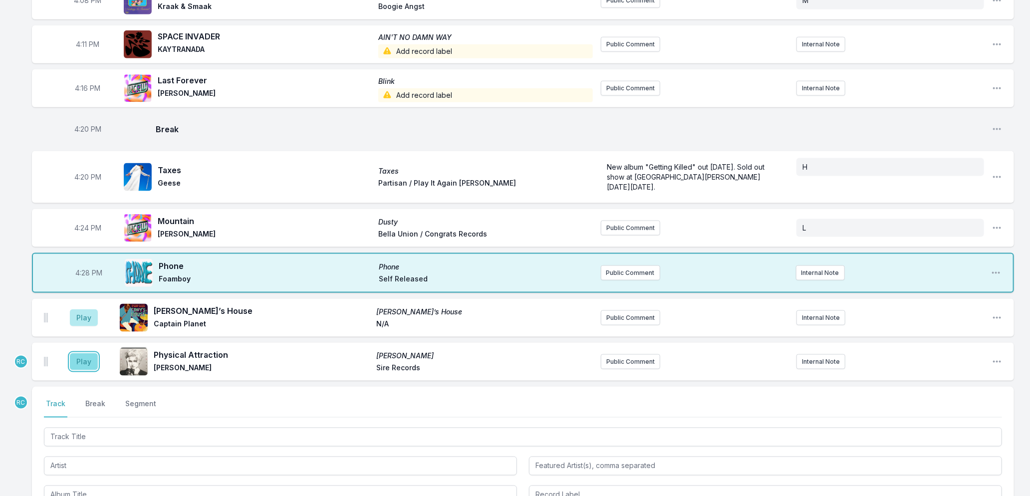
click at [79, 357] on button "Play" at bounding box center [84, 361] width 28 height 17
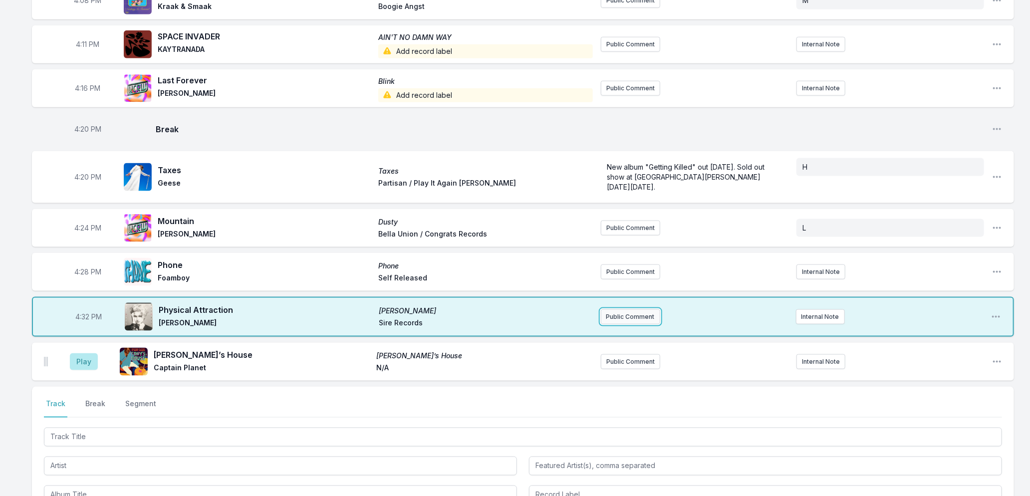
click at [641, 316] on button "Public Comment" at bounding box center [630, 316] width 59 height 15
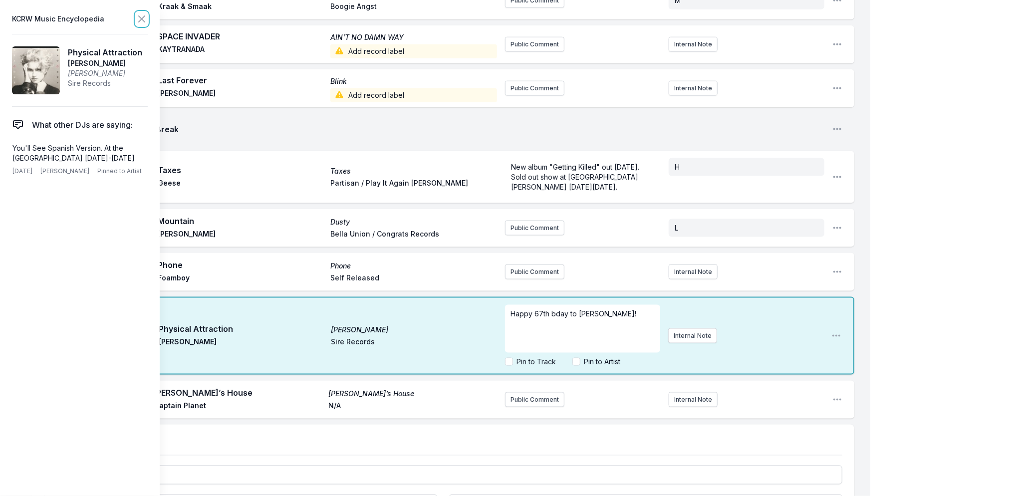
click at [138, 20] on icon at bounding box center [142, 19] width 12 height 12
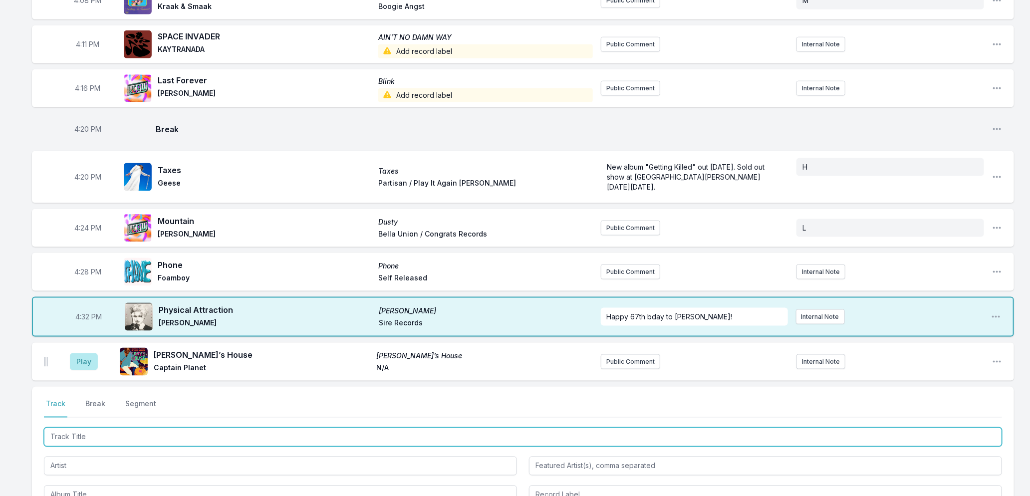
drag, startPoint x: 191, startPoint y: 437, endPoint x: 263, endPoint y: 472, distance: 79.3
click at [191, 438] on input "Track Title" at bounding box center [523, 437] width 958 height 19
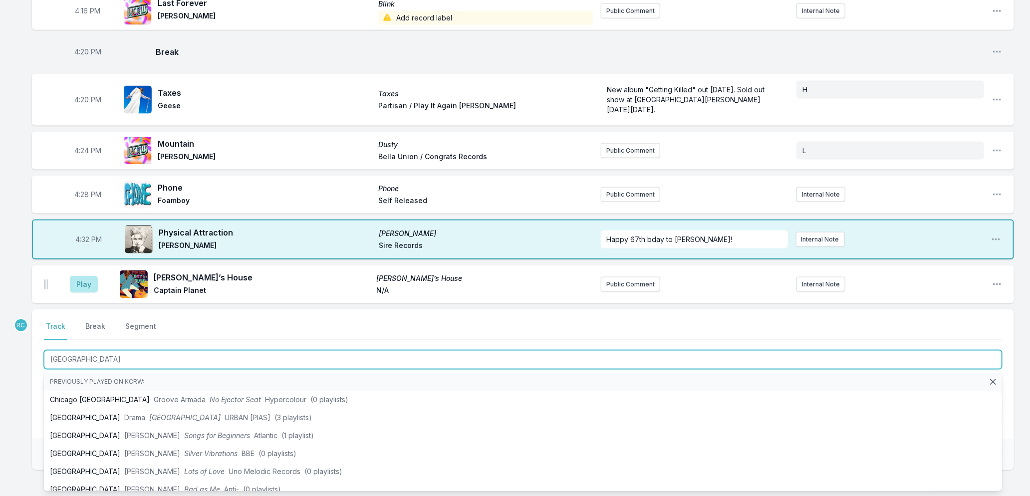
scroll to position [891, 0]
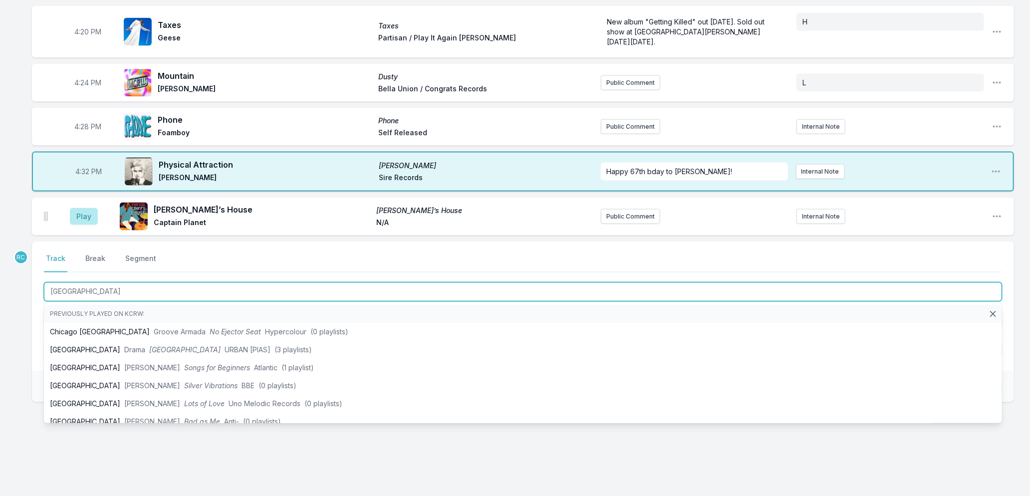
type input "[GEOGRAPHIC_DATA]"
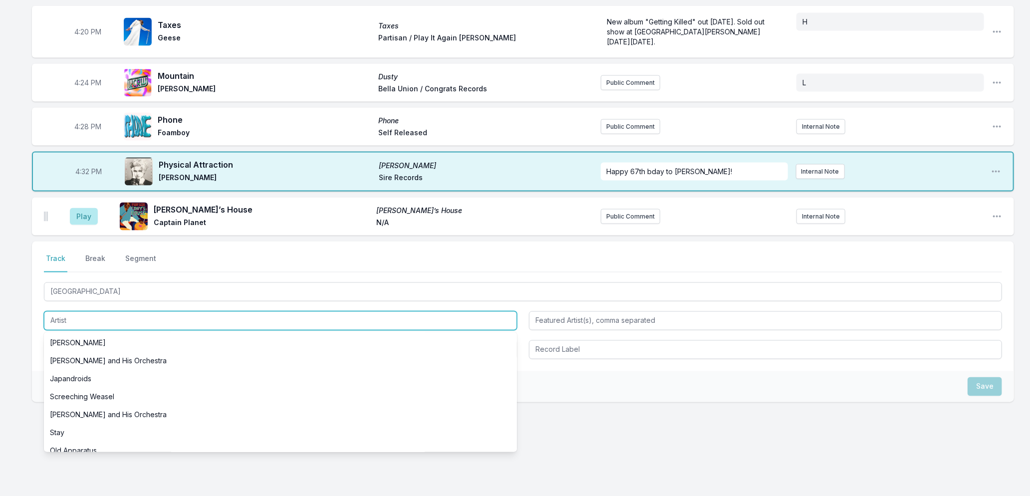
click at [72, 321] on input "Artist" at bounding box center [280, 320] width 473 height 19
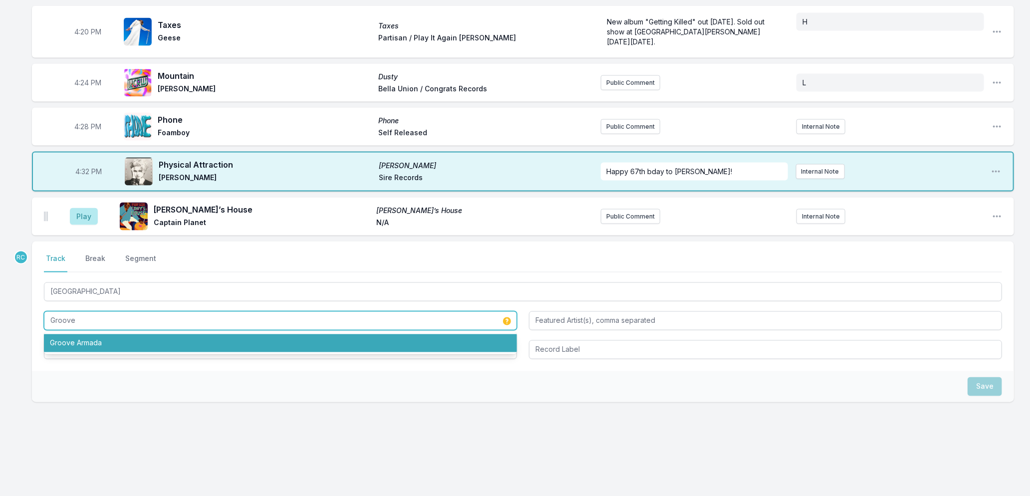
click at [62, 342] on li "Groove Armada" at bounding box center [280, 343] width 473 height 18
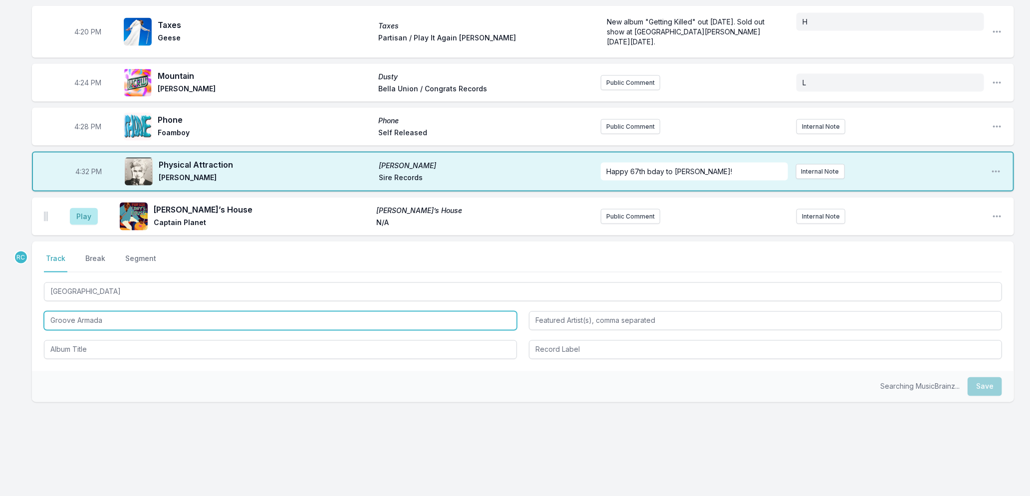
type input "Groove Armada"
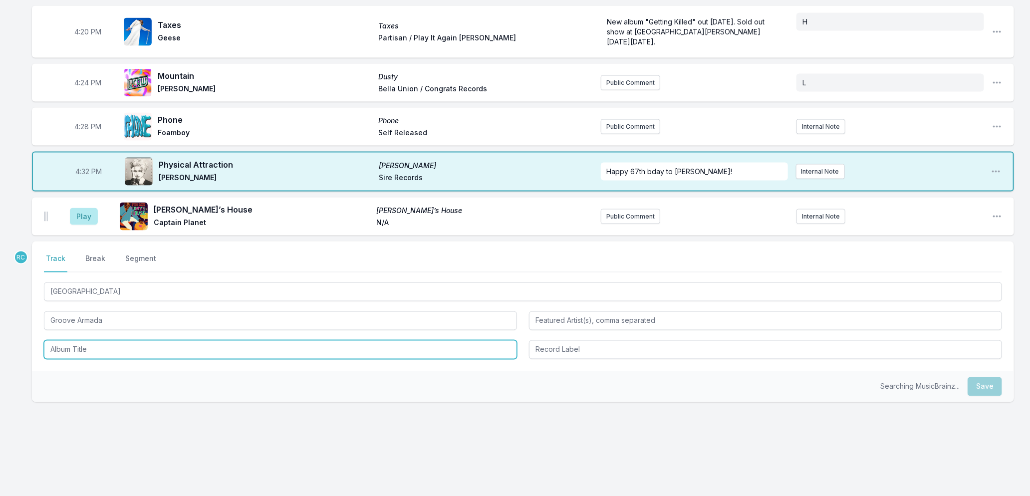
click at [68, 353] on input "Album Title" at bounding box center [280, 349] width 473 height 19
type input "[MEDICAL_DATA]"
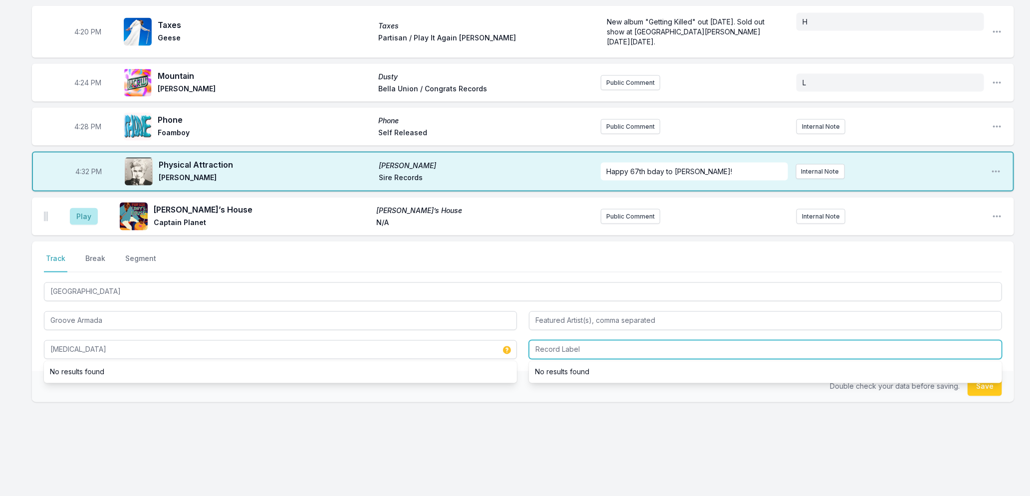
click at [643, 348] on input "Record Label" at bounding box center [765, 349] width 473 height 19
type input "Jive Electro"
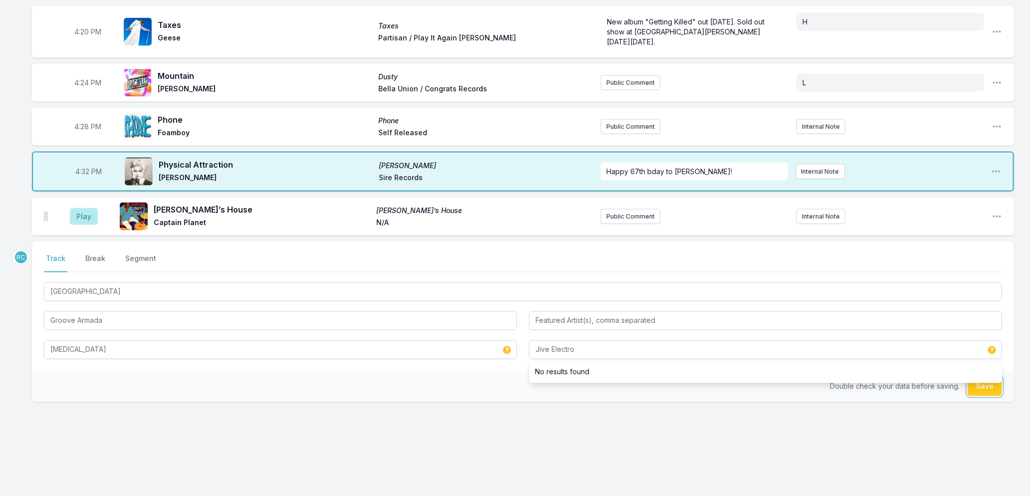
click at [981, 383] on button "Save" at bounding box center [985, 386] width 34 height 19
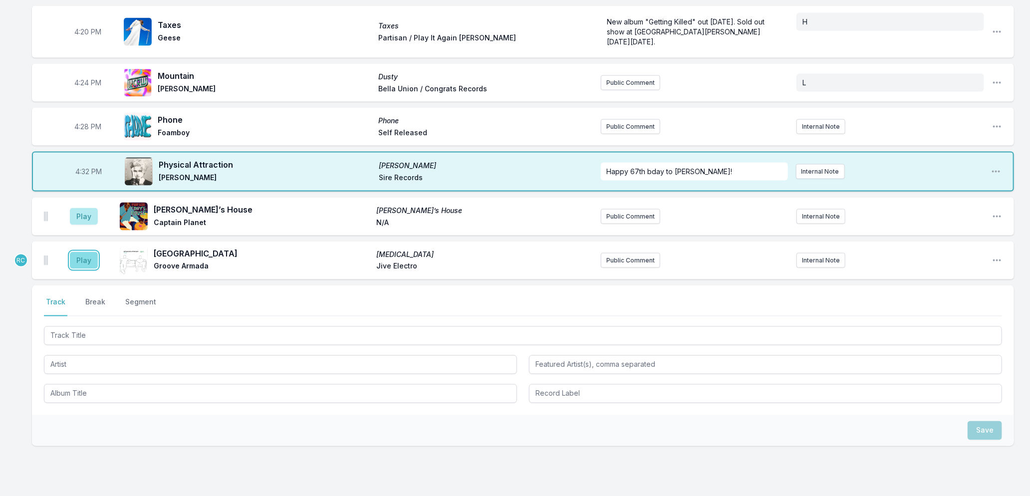
click at [80, 260] on button "Play" at bounding box center [84, 260] width 28 height 17
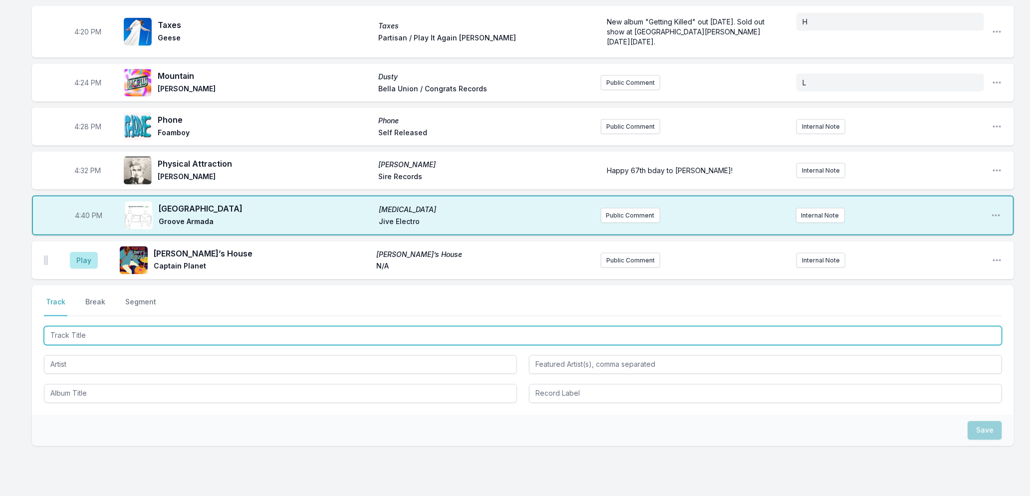
click at [68, 332] on input "Track Title" at bounding box center [523, 335] width 958 height 19
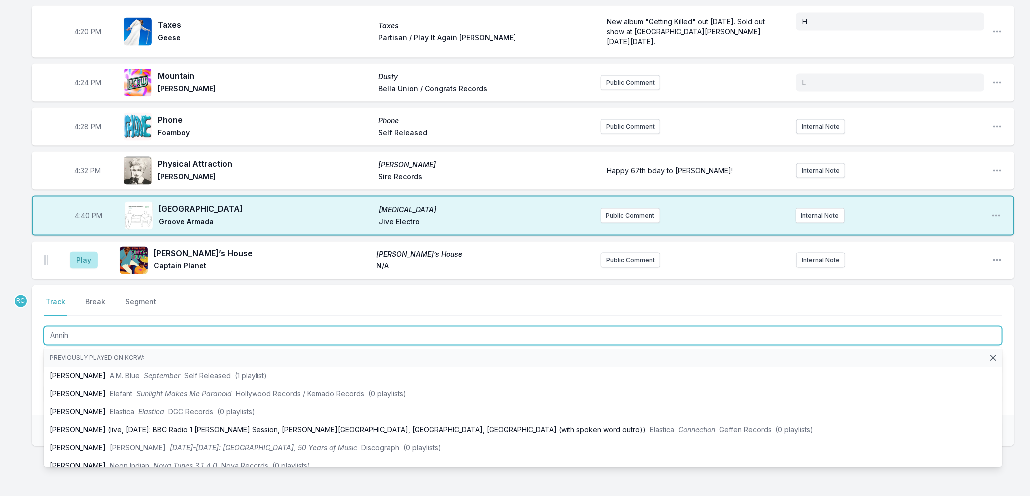
type input "Annihi"
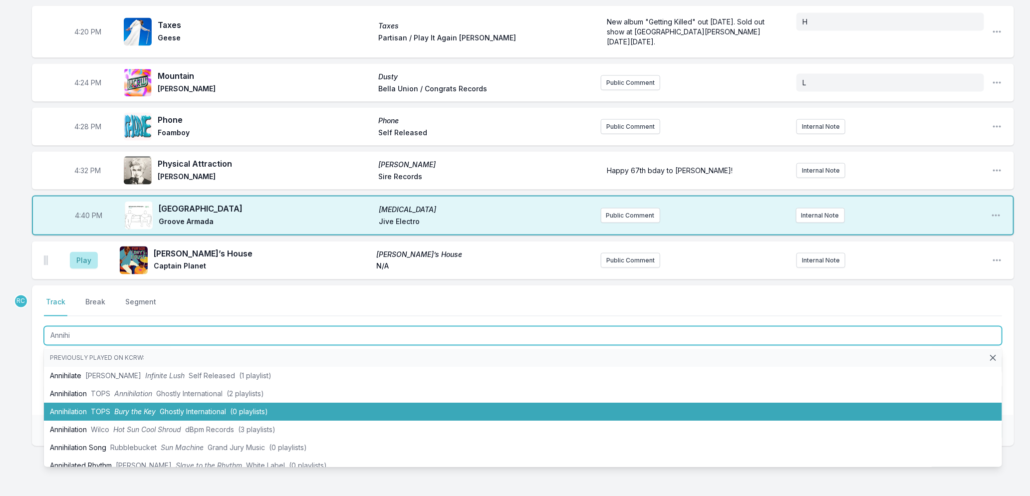
click at [131, 408] on span "Bury the Key" at bounding box center [134, 412] width 41 height 8
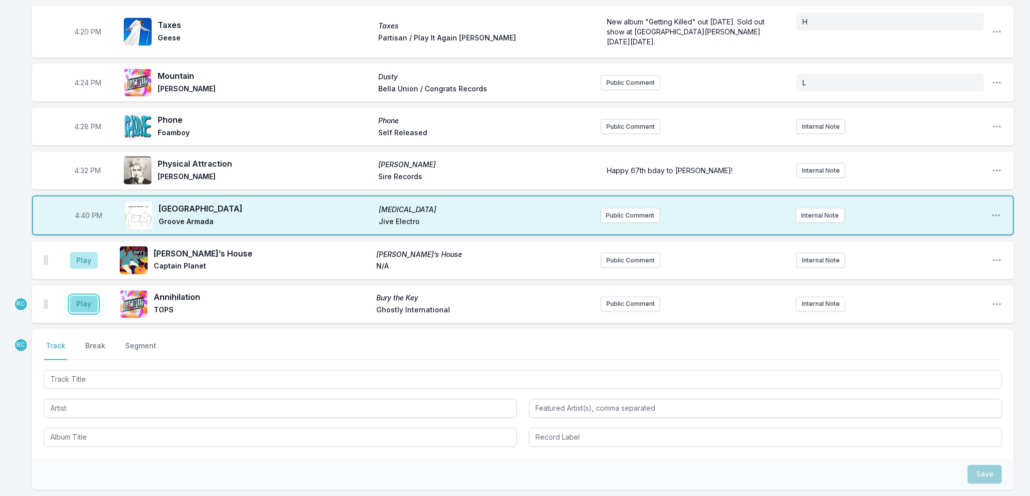
click at [83, 305] on button "Play" at bounding box center [84, 304] width 28 height 17
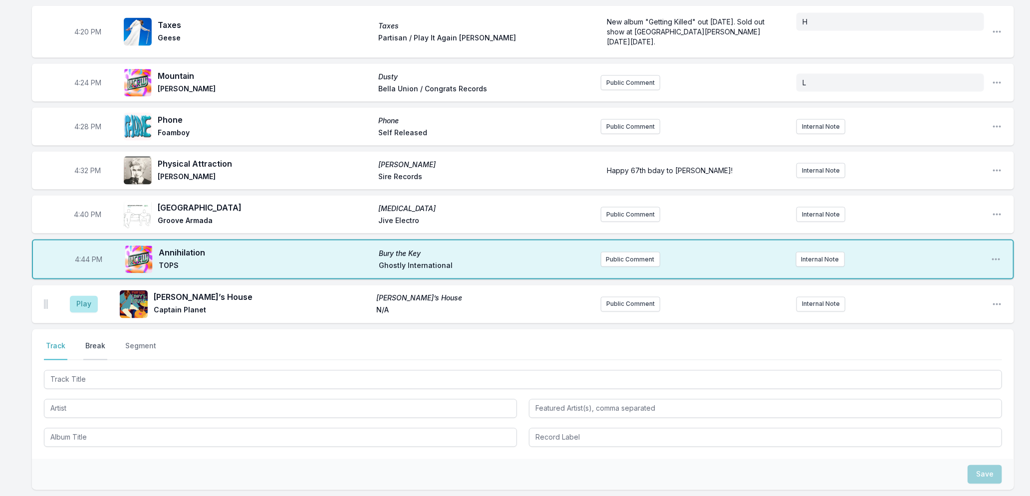
click at [88, 342] on button "Break" at bounding box center [95, 350] width 24 height 19
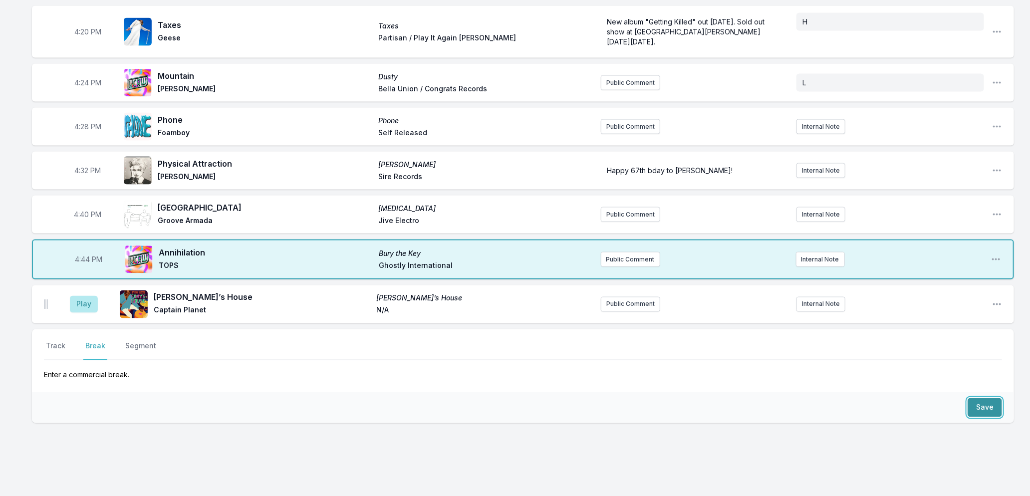
click at [997, 411] on button "Save" at bounding box center [985, 407] width 34 height 19
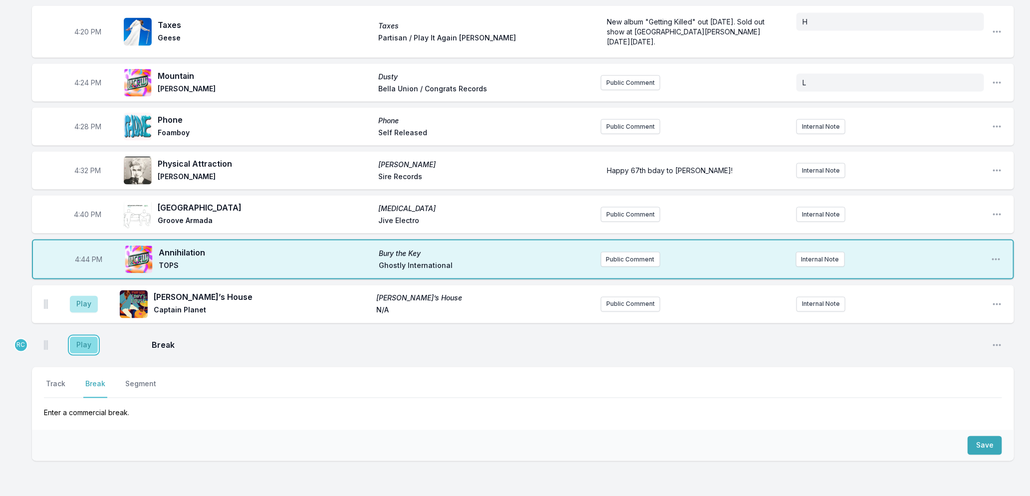
click at [75, 347] on button "Play" at bounding box center [84, 345] width 28 height 17
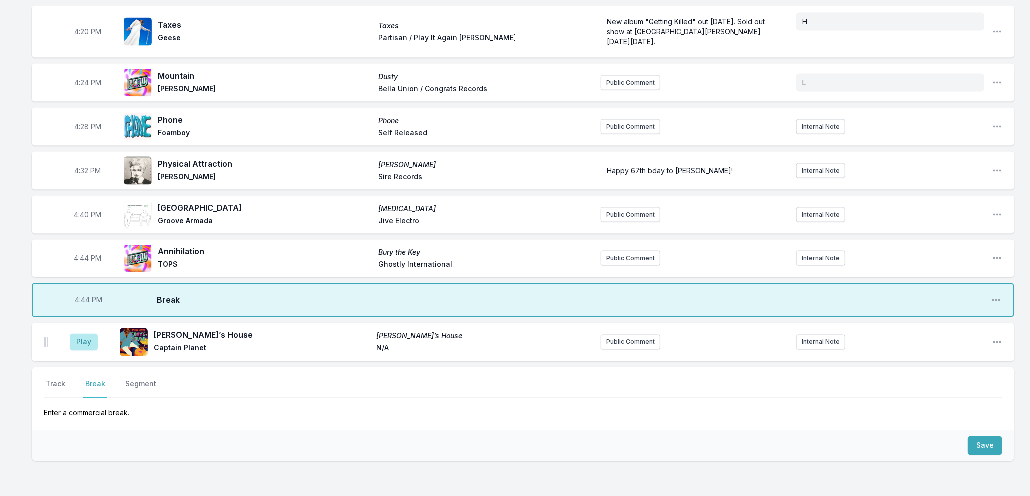
click at [80, 301] on span "4:44 PM" at bounding box center [88, 301] width 27 height 10
click at [81, 301] on input "16:44" at bounding box center [89, 300] width 56 height 19
type input "16:43"
click at [62, 381] on button "Track" at bounding box center [55, 388] width 23 height 19
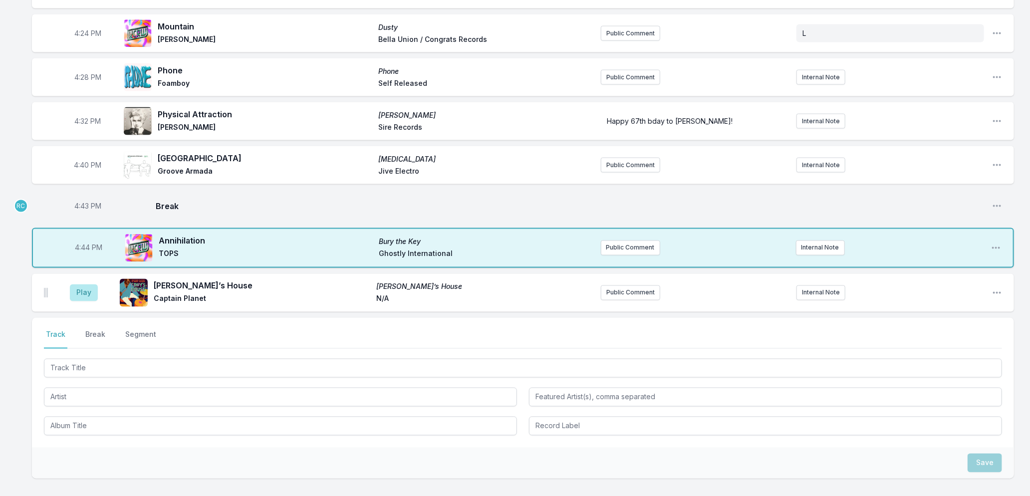
scroll to position [946, 0]
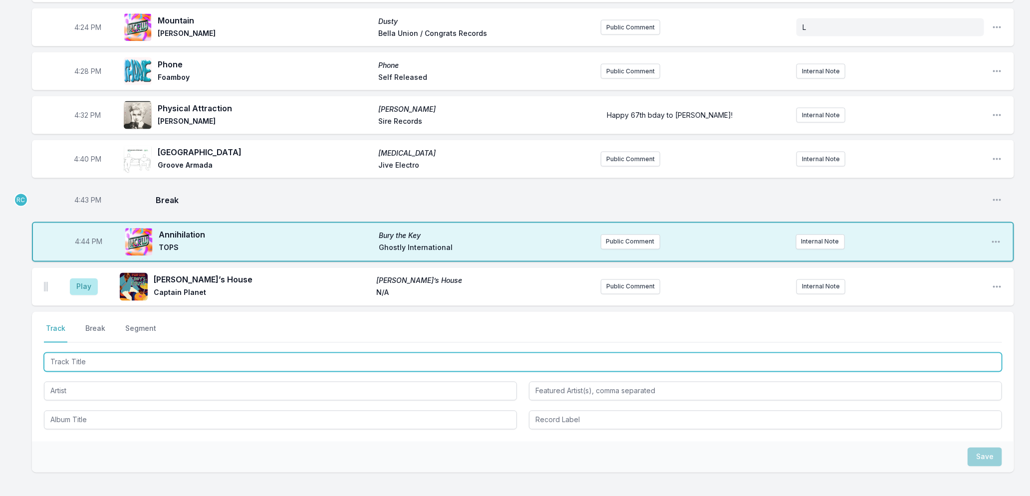
click at [92, 360] on input "Track Title" at bounding box center [523, 362] width 958 height 19
type input "Say It Again"
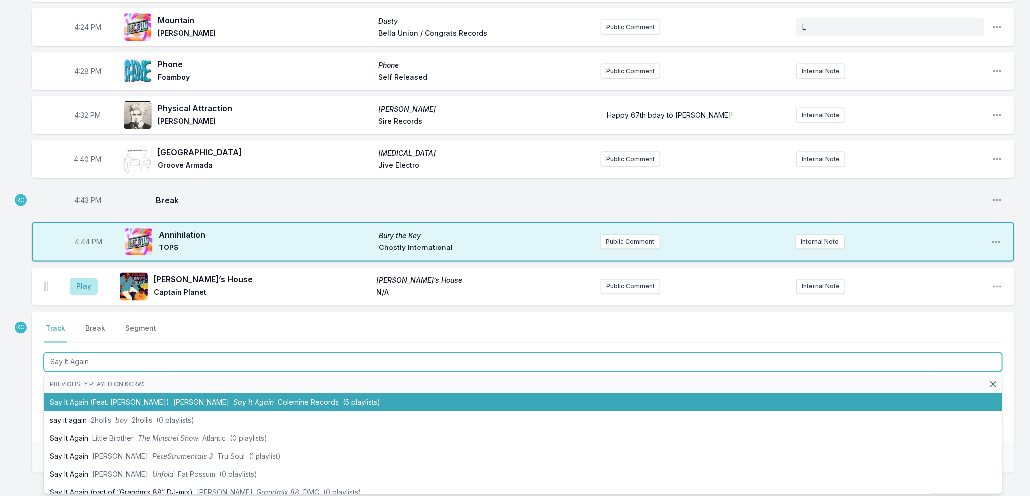
click at [148, 398] on li "Say It Again (Feat. [PERSON_NAME]) [PERSON_NAME] Say It Again Colemine Records …" at bounding box center [523, 403] width 958 height 18
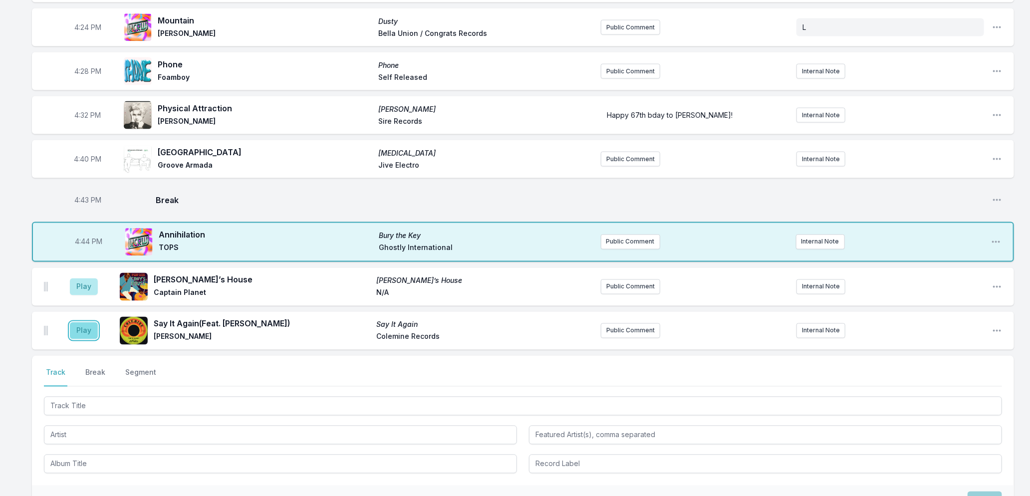
click at [77, 327] on button "Play" at bounding box center [84, 330] width 28 height 17
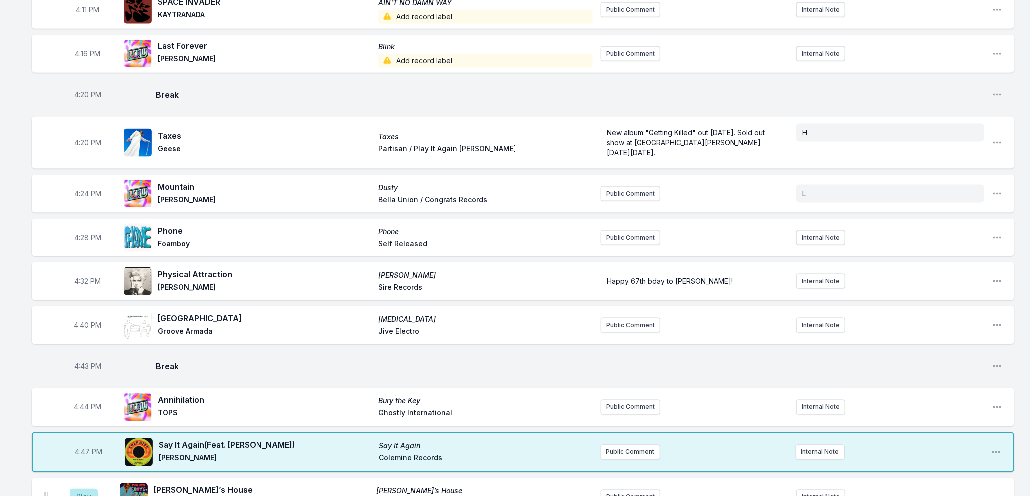
scroll to position [891, 0]
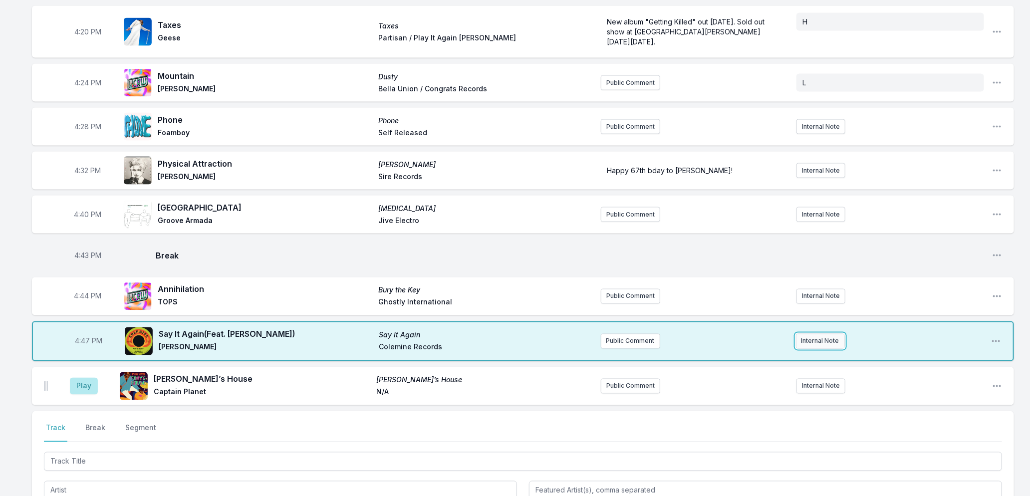
click at [804, 343] on button "Internal Note" at bounding box center [820, 341] width 49 height 15
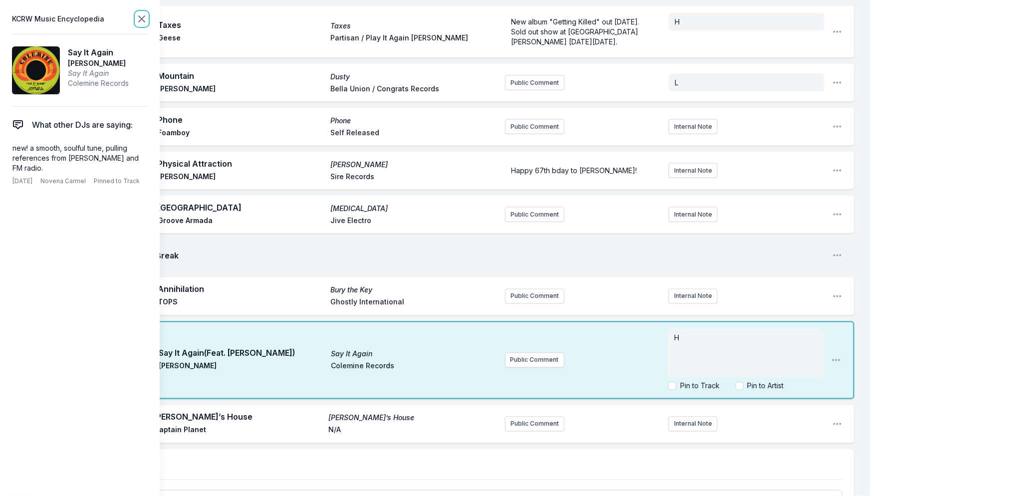
click at [137, 21] on icon at bounding box center [142, 19] width 12 height 12
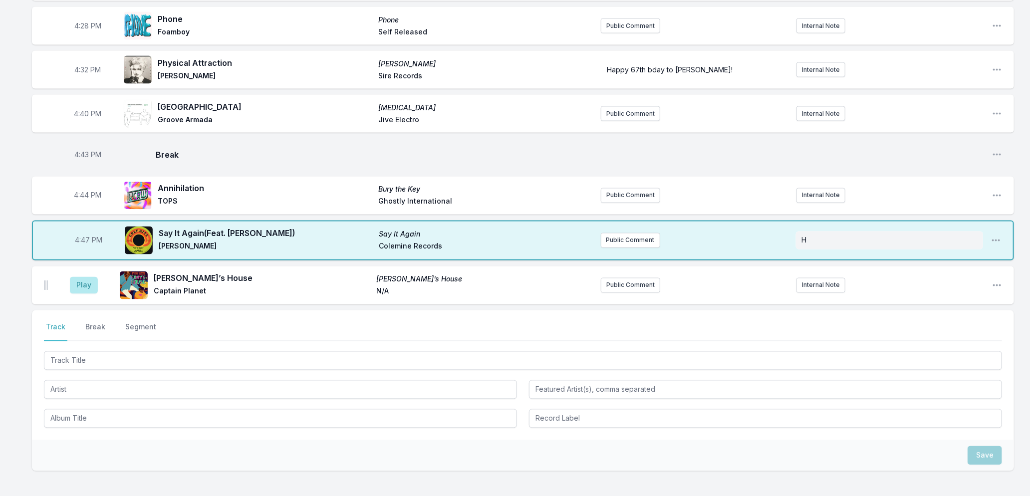
scroll to position [1001, 0]
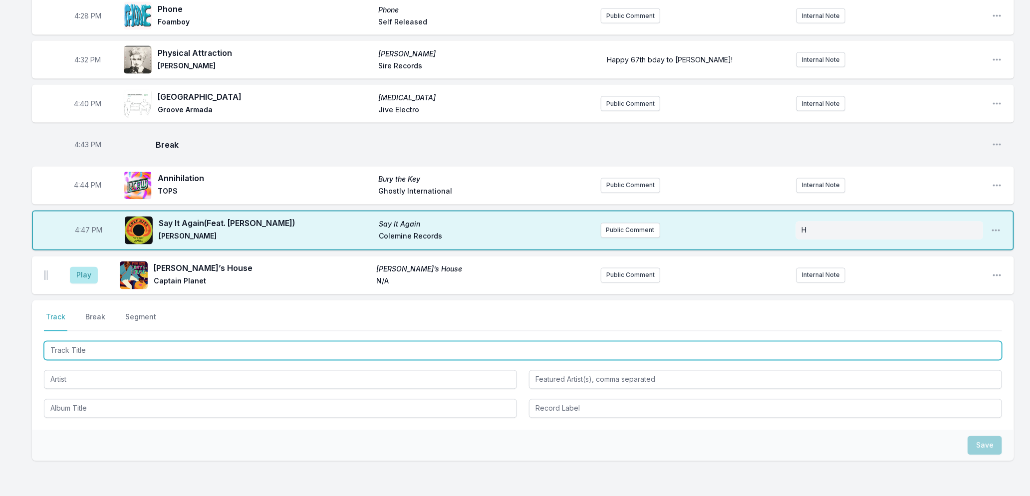
click at [140, 347] on input "Track Title" at bounding box center [523, 350] width 958 height 19
type input "Closer"
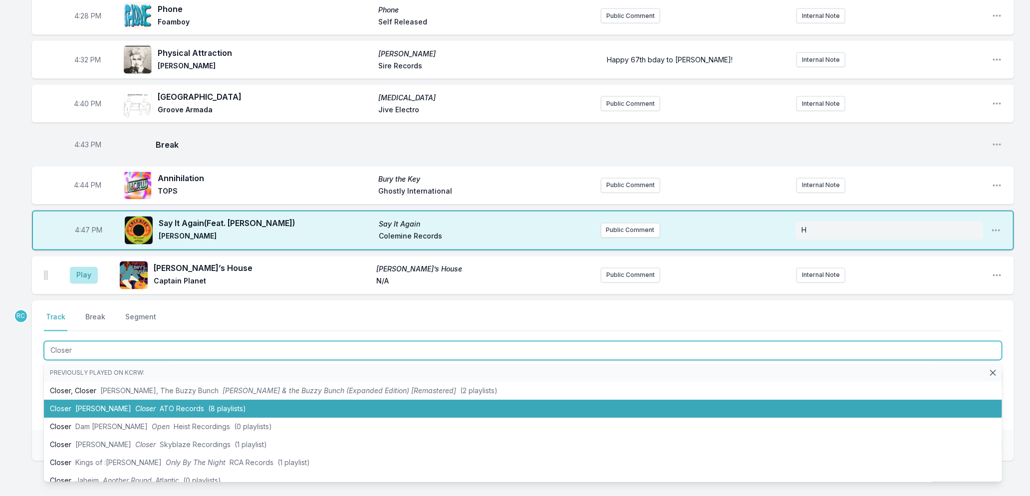
click at [113, 409] on span "[PERSON_NAME]" at bounding box center [103, 409] width 56 height 8
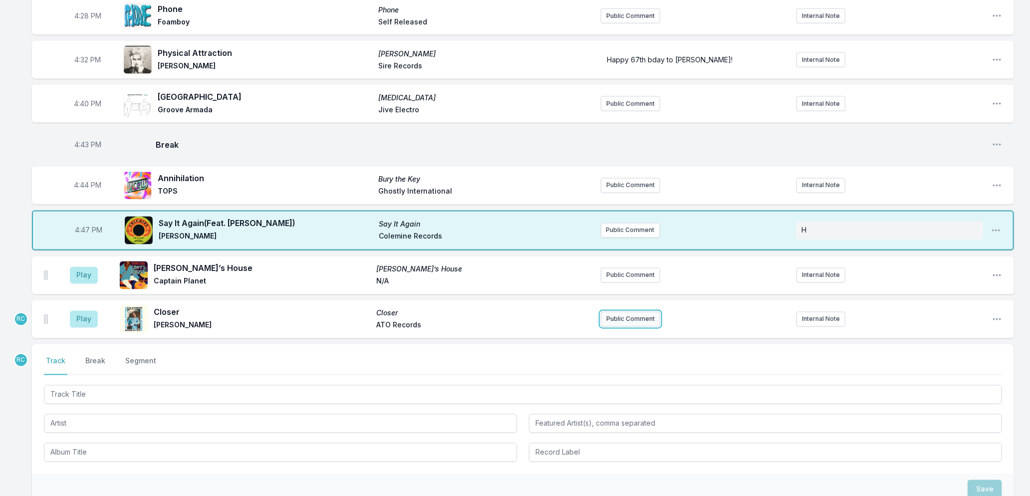
click at [628, 318] on button "Public Comment" at bounding box center [630, 319] width 59 height 15
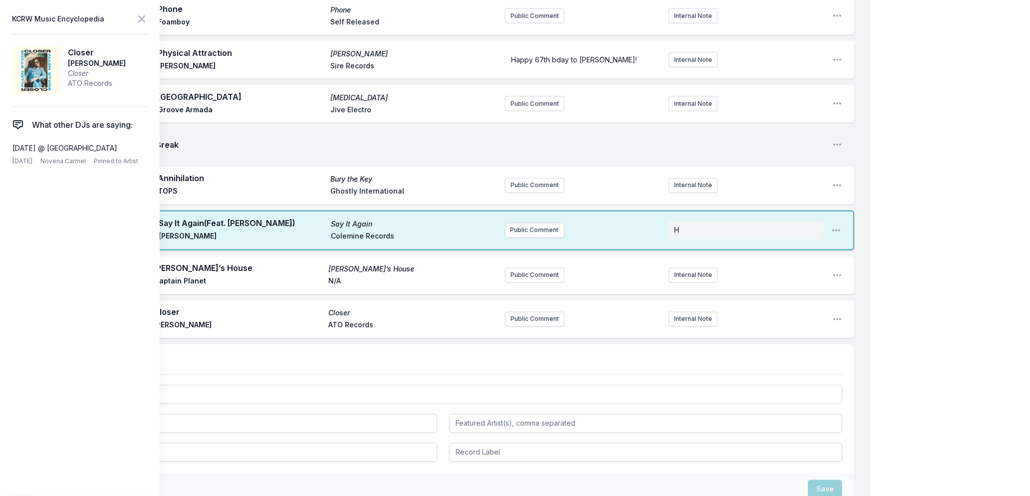
drag, startPoint x: 116, startPoint y: 144, endPoint x: 7, endPoint y: 139, distance: 108.9
click at [7, 139] on aside "KCRW Music Encyclopedia Closer [PERSON_NAME] Closer ATO Records What other DJs …" at bounding box center [80, 248] width 160 height 496
copy p "[DATE] @ [GEOGRAPHIC_DATA]"
click at [543, 313] on button "Public Comment" at bounding box center [534, 319] width 59 height 15
click at [142, 15] on icon at bounding box center [142, 19] width 12 height 12
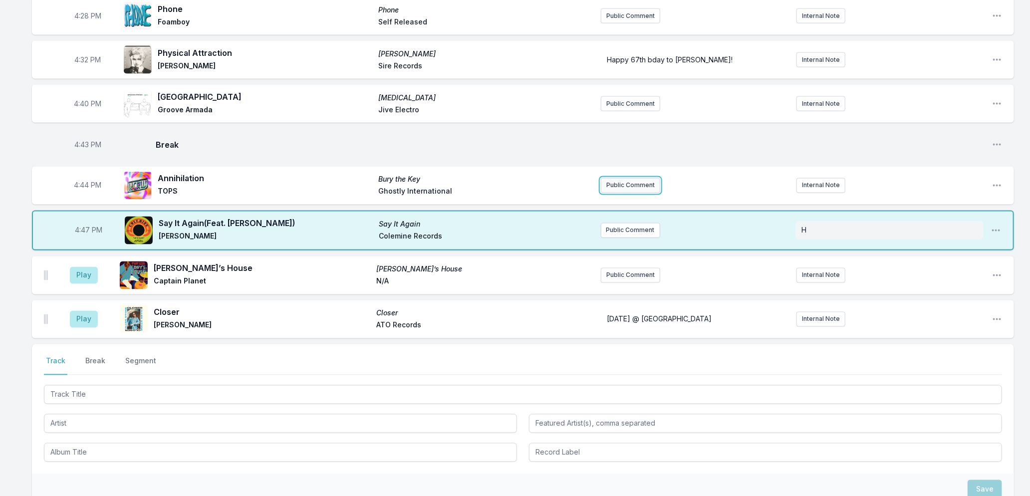
click at [615, 191] on button "Public Comment" at bounding box center [630, 185] width 59 height 15
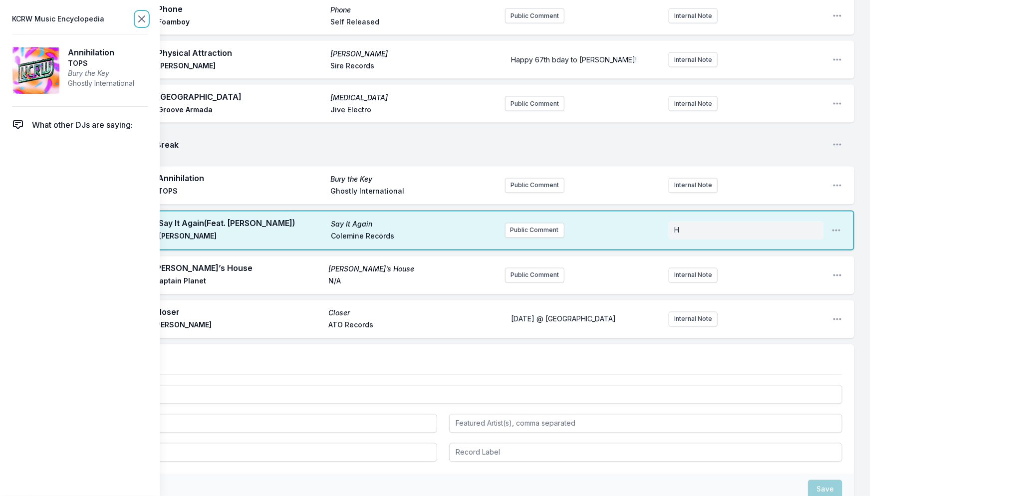
click at [142, 17] on icon at bounding box center [142, 19] width 6 height 6
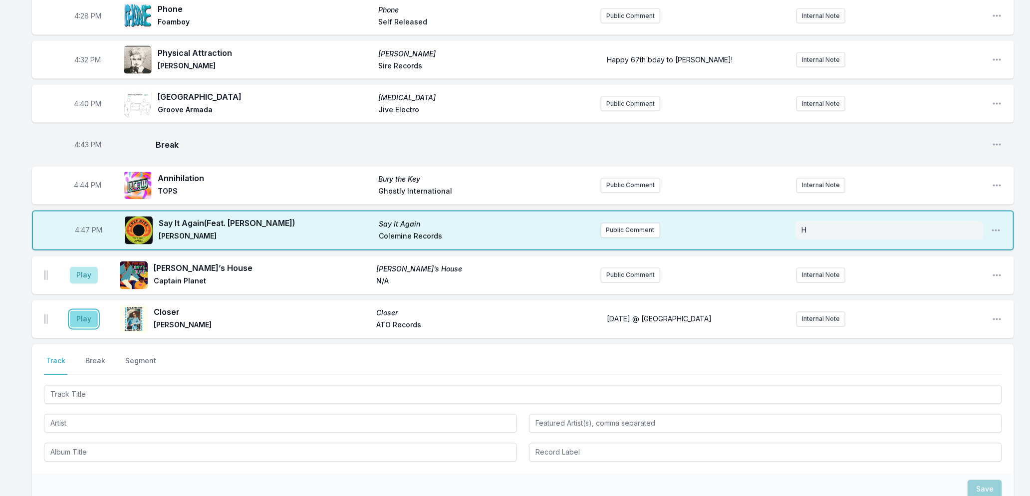
click at [82, 316] on button "Play" at bounding box center [84, 319] width 28 height 17
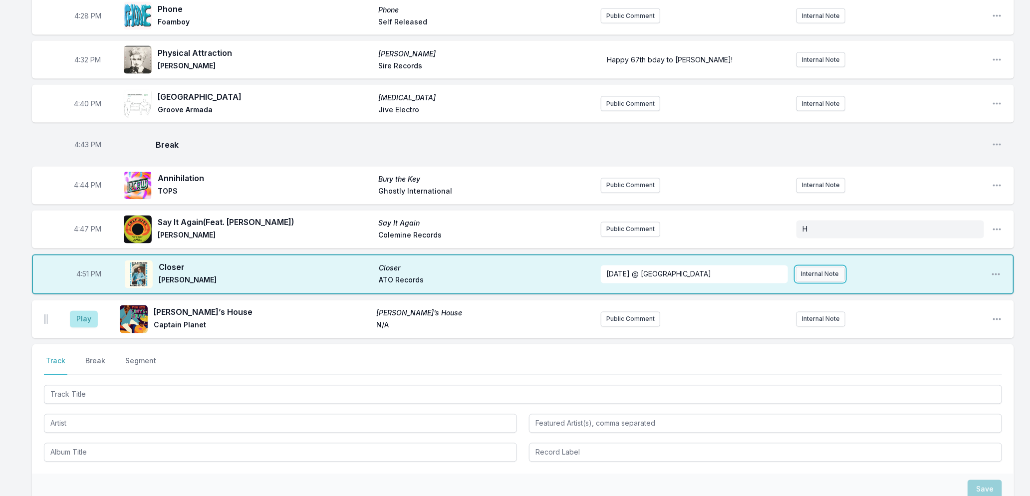
click at [803, 273] on button "Internal Note" at bounding box center [820, 274] width 49 height 15
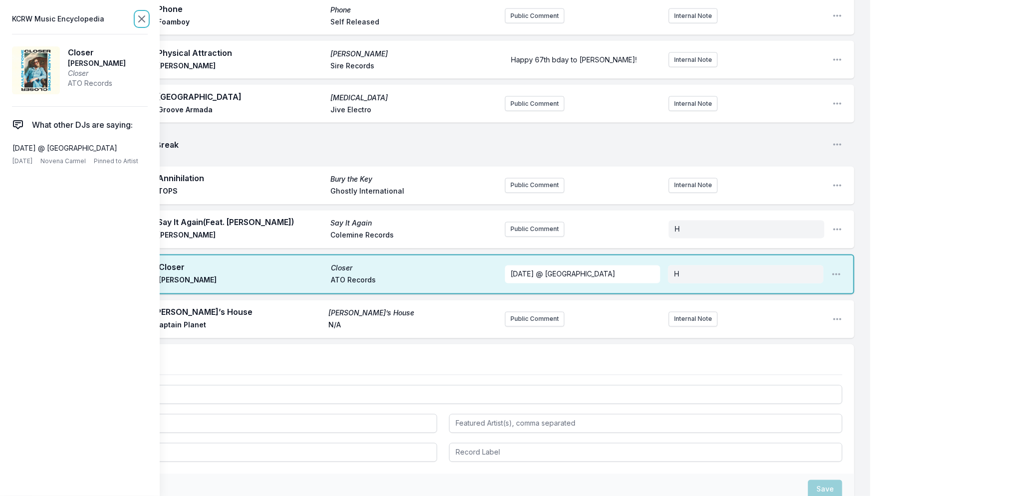
click at [138, 17] on icon at bounding box center [142, 19] width 12 height 12
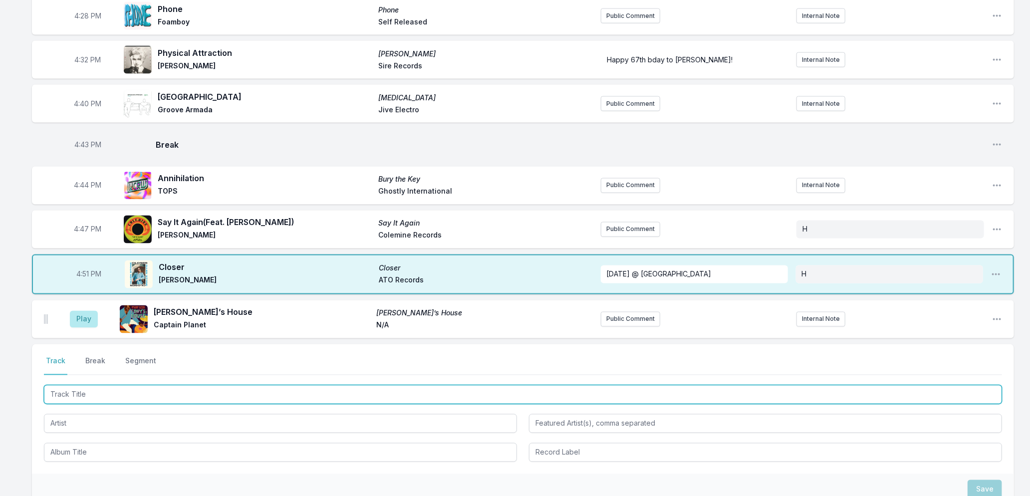
click at [202, 397] on input "Track Title" at bounding box center [523, 394] width 958 height 19
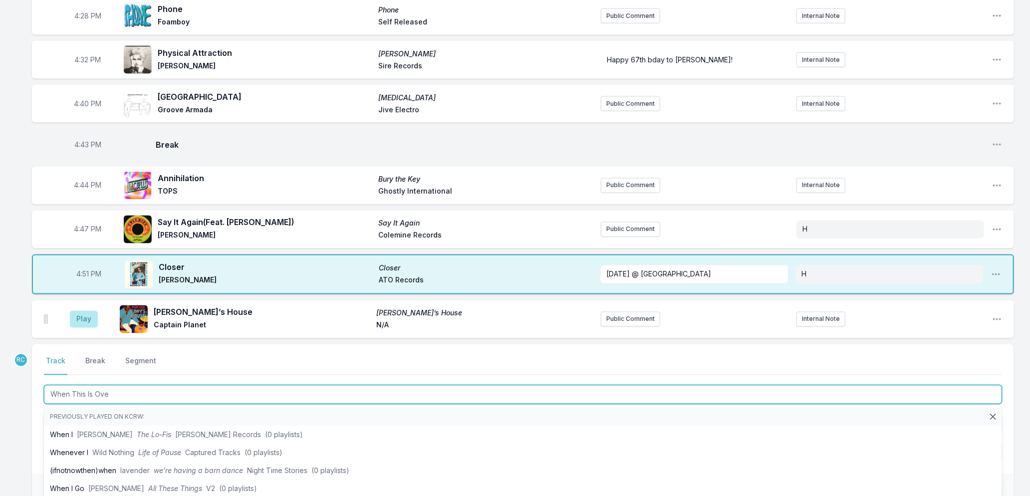
type input "When This Is Over"
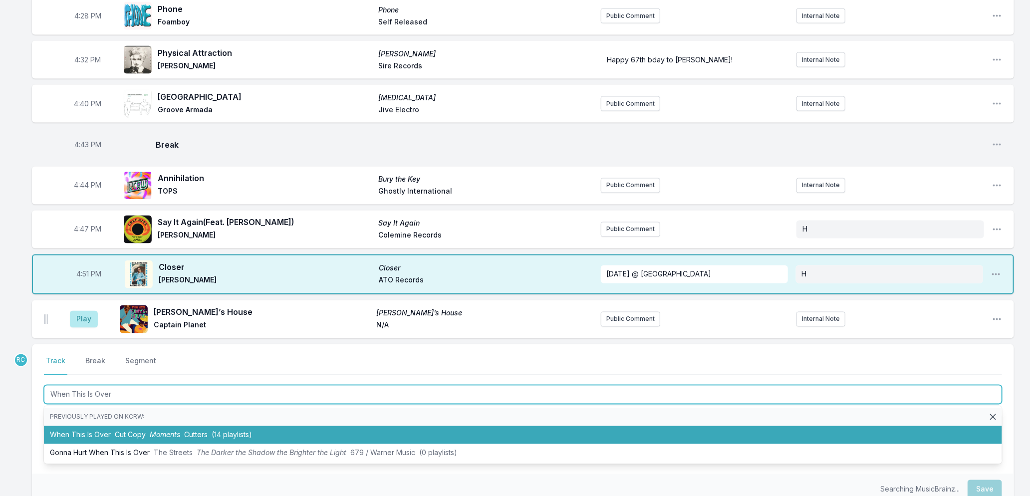
click at [184, 433] on li "When This Is Over Cut Copy Moments Cutters (14 playlists)" at bounding box center [523, 435] width 958 height 18
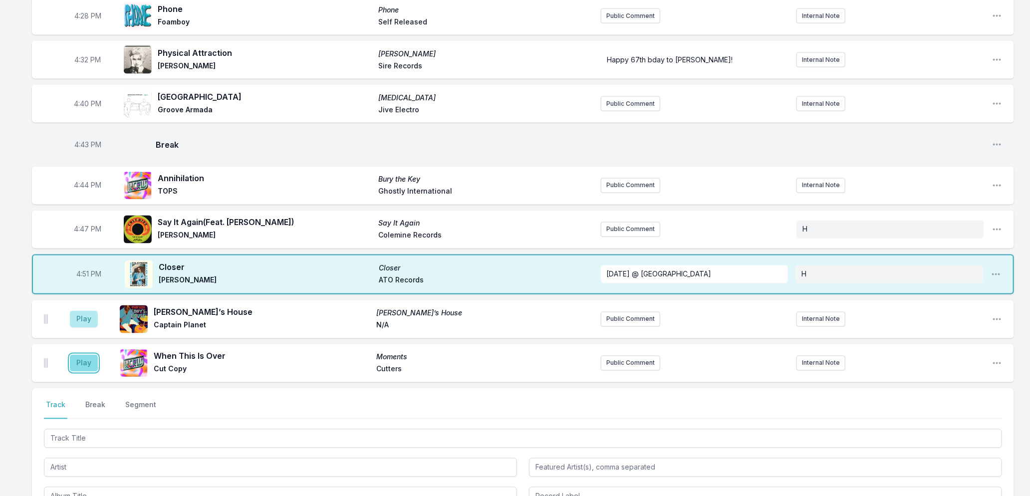
click at [86, 360] on button "Play" at bounding box center [84, 363] width 28 height 17
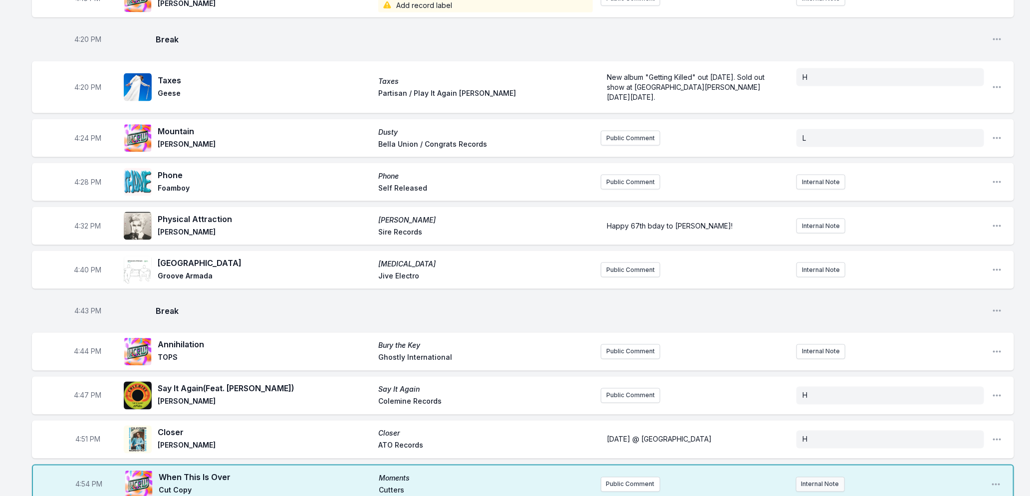
scroll to position [1112, 0]
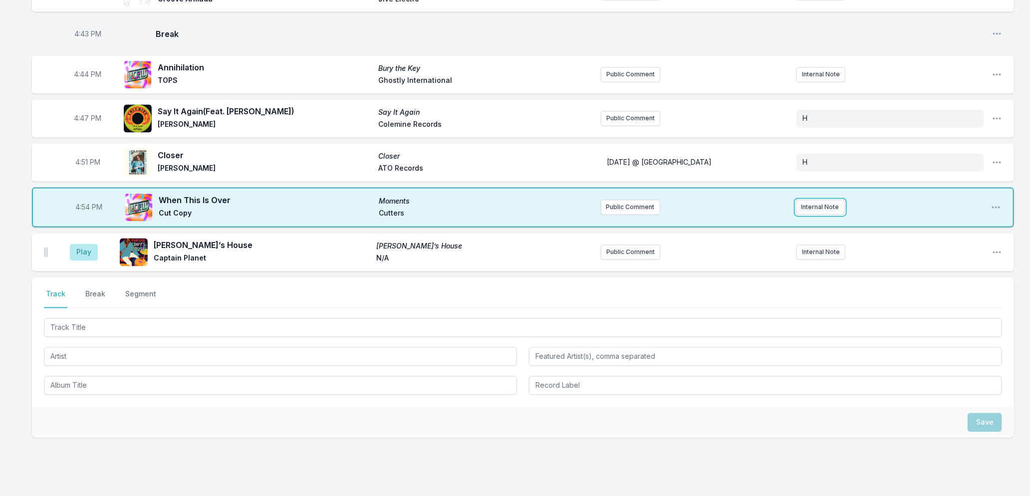
click at [805, 208] on button "Internal Note" at bounding box center [820, 207] width 49 height 15
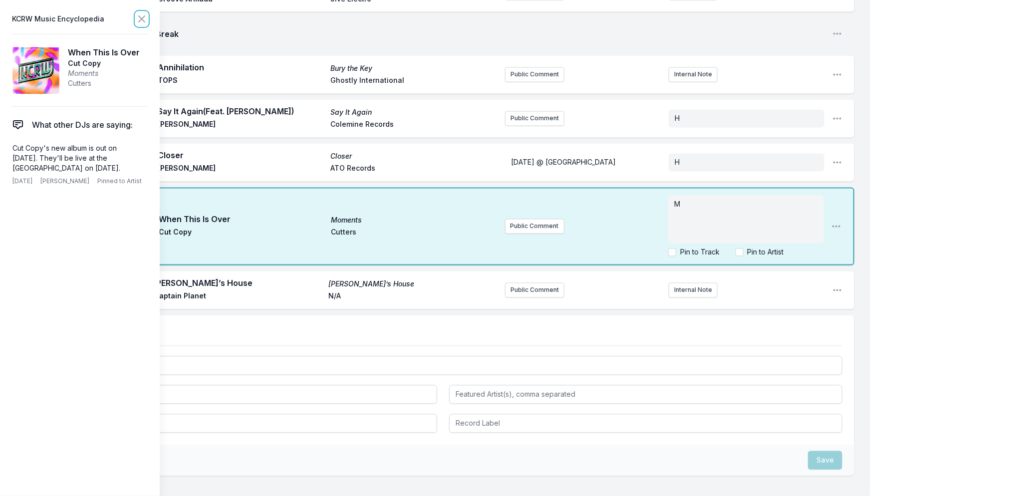
click at [138, 17] on icon at bounding box center [142, 19] width 12 height 12
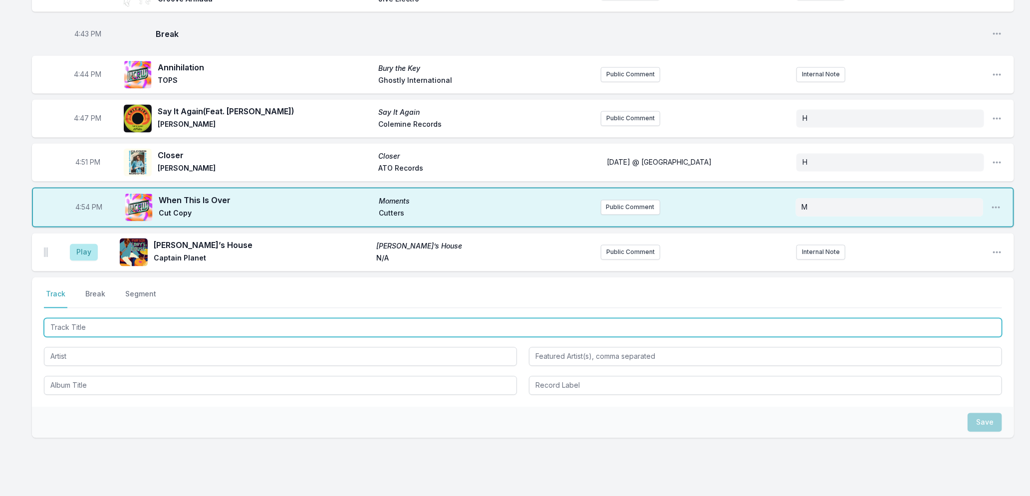
click at [141, 328] on input "Track Title" at bounding box center [523, 327] width 958 height 19
type input "Blazer"
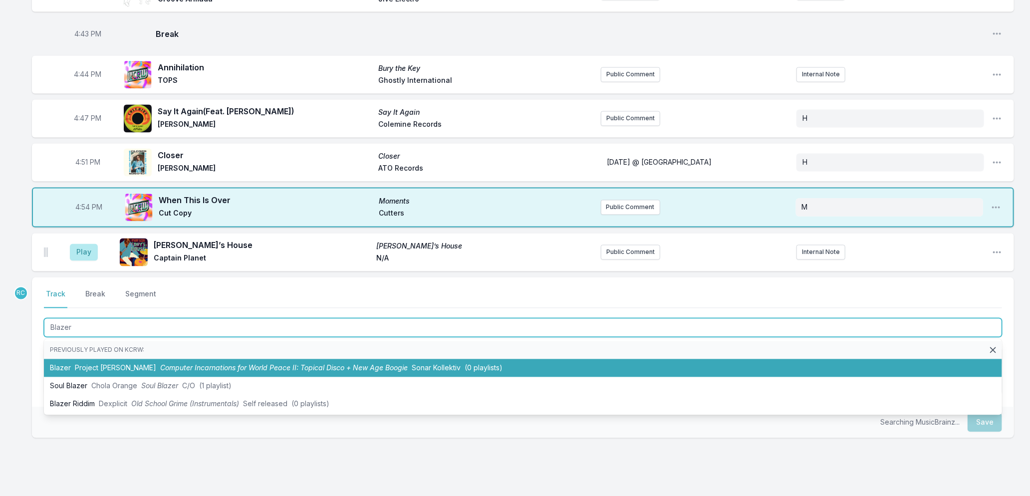
click at [169, 364] on span "Computer Incarnations for World Peace II: Topical Disco + New Age Boogie" at bounding box center [284, 368] width 248 height 8
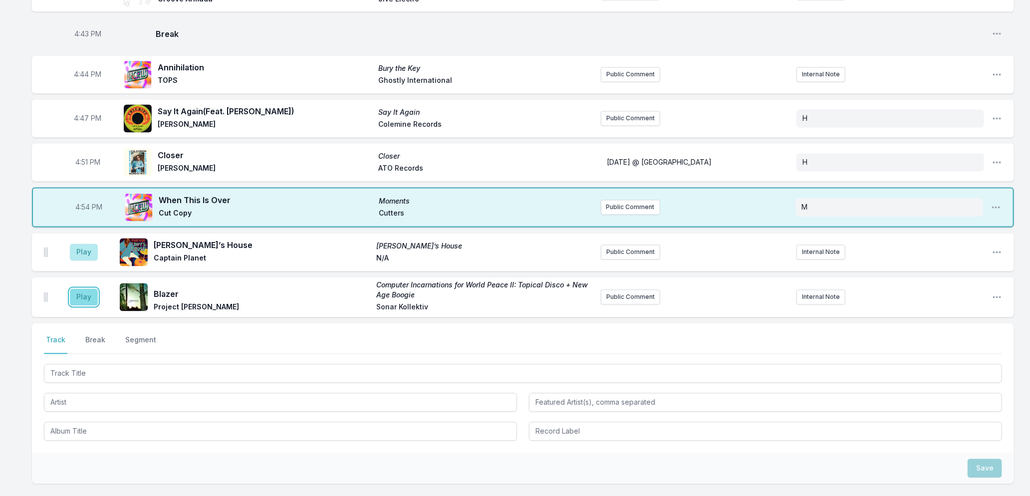
click at [86, 297] on button "Play" at bounding box center [84, 297] width 28 height 17
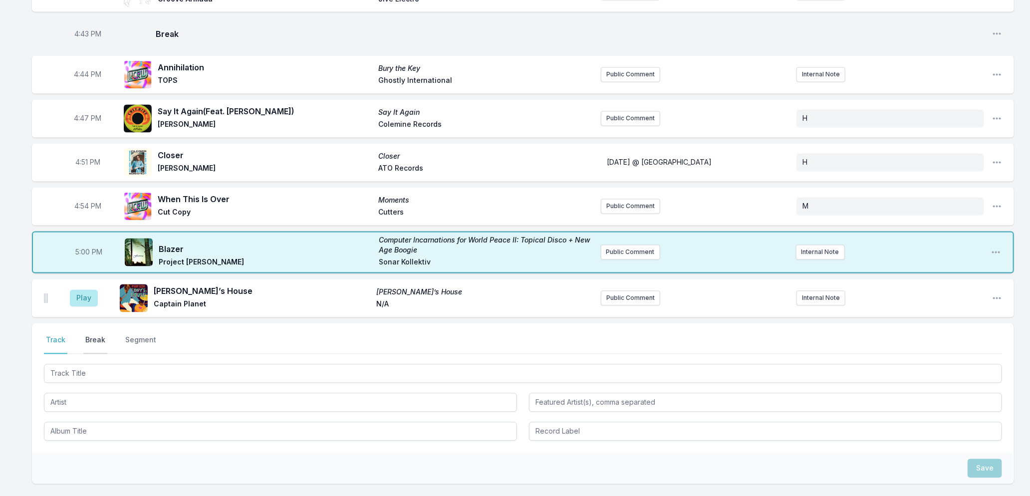
click at [89, 339] on button "Break" at bounding box center [95, 344] width 24 height 19
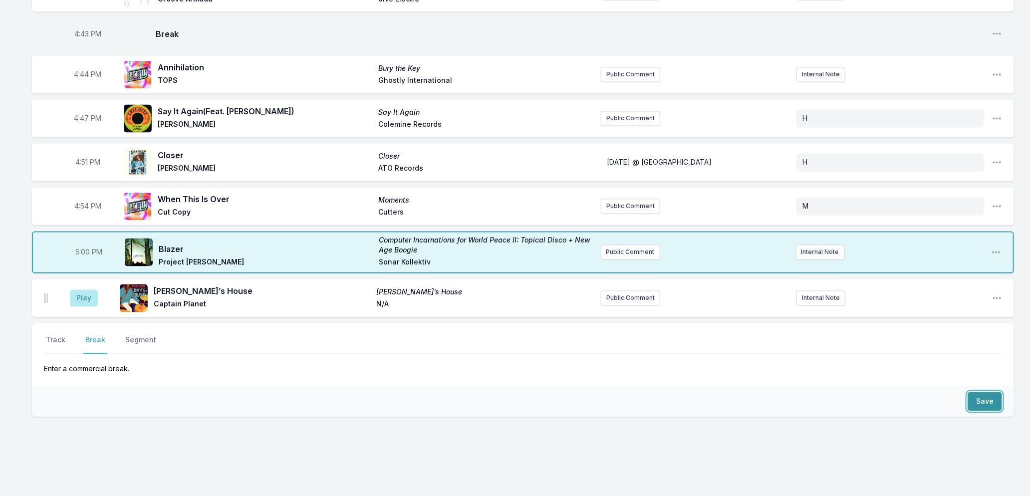
click at [984, 400] on button "Save" at bounding box center [985, 401] width 34 height 19
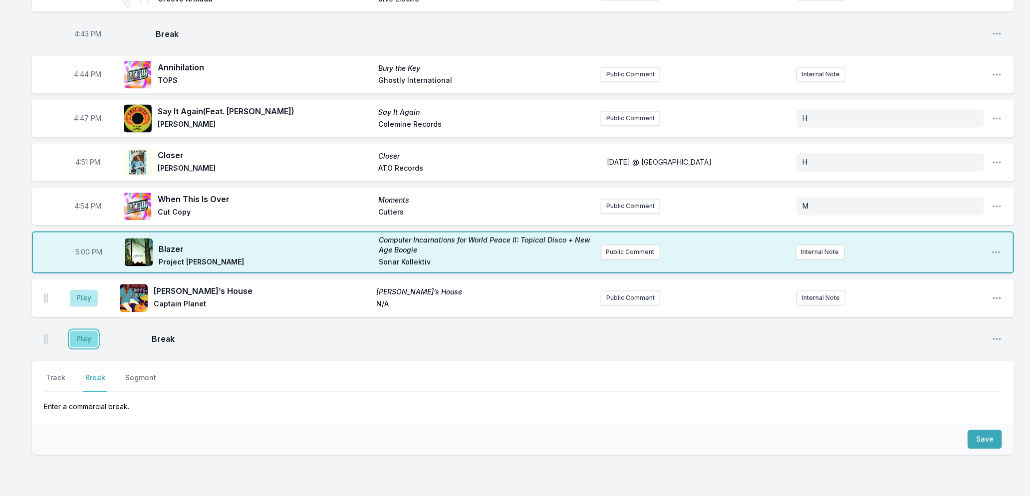
click at [85, 338] on button "Play" at bounding box center [84, 339] width 28 height 17
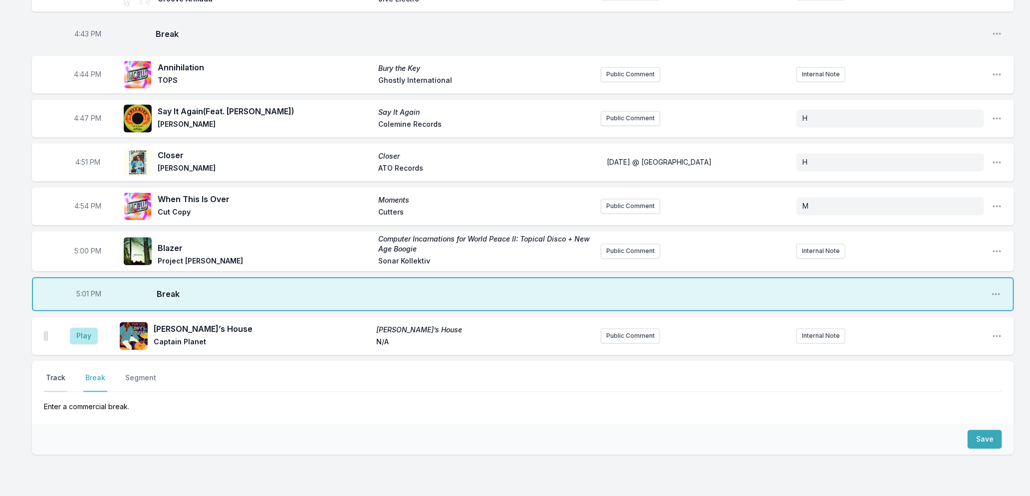
click at [51, 375] on button "Track" at bounding box center [55, 382] width 23 height 19
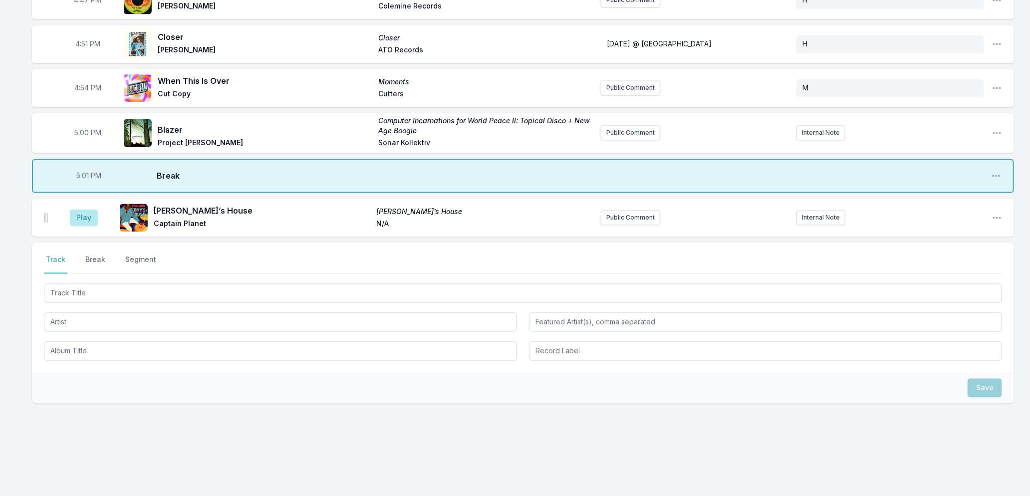
scroll to position [1232, 0]
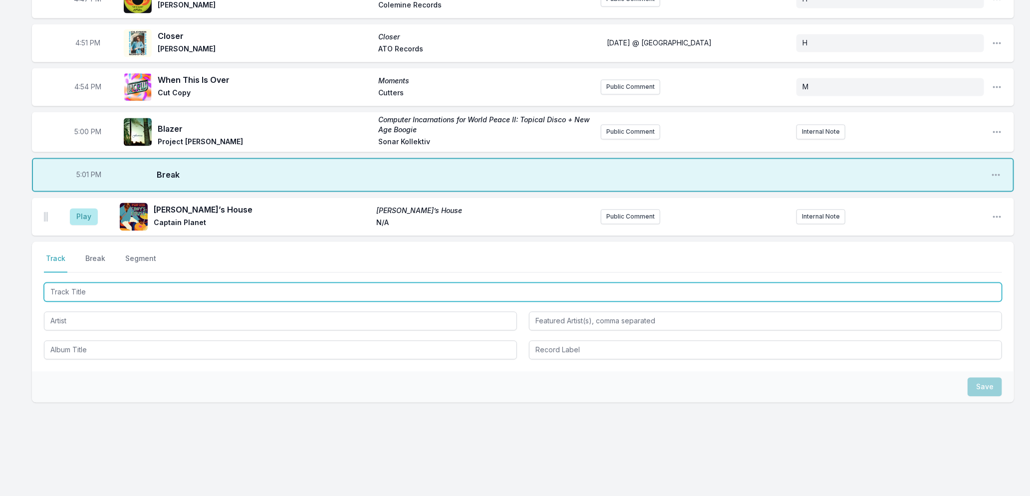
click at [103, 294] on input "Track Title" at bounding box center [523, 292] width 958 height 19
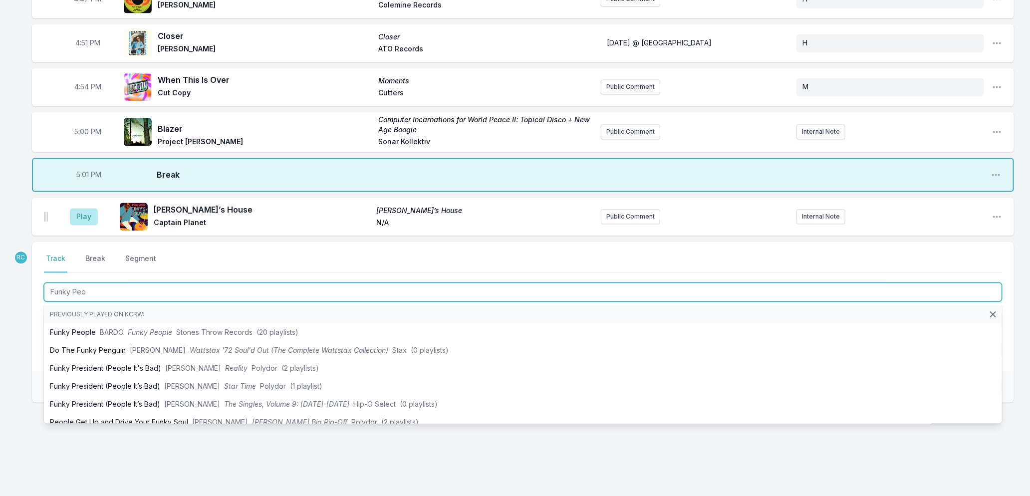
type input "Funky Peop"
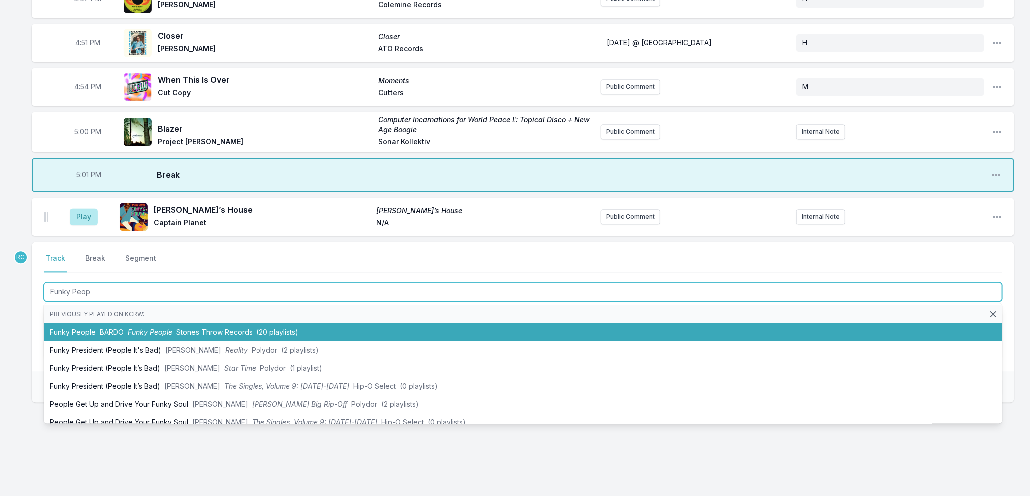
click at [213, 333] on span "Stones Throw Records" at bounding box center [214, 332] width 76 height 8
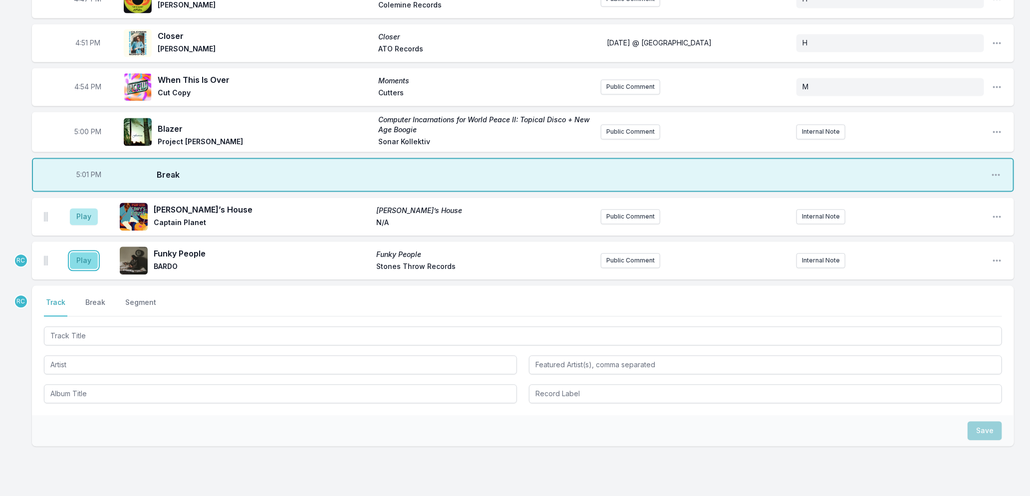
click at [85, 263] on button "Play" at bounding box center [84, 260] width 28 height 17
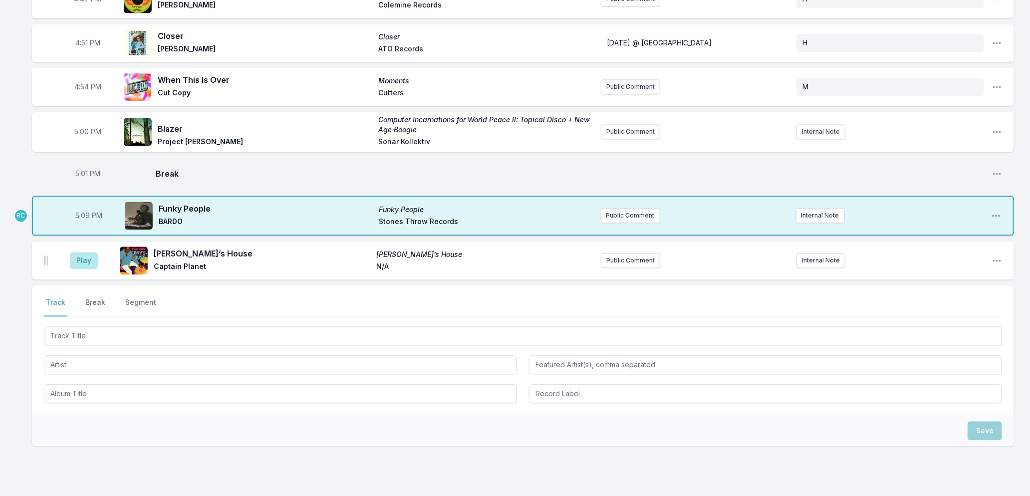
click at [83, 215] on span "5:09 PM" at bounding box center [88, 216] width 27 height 10
click at [83, 215] on input "17:09" at bounding box center [89, 215] width 56 height 19
type input "17:04"
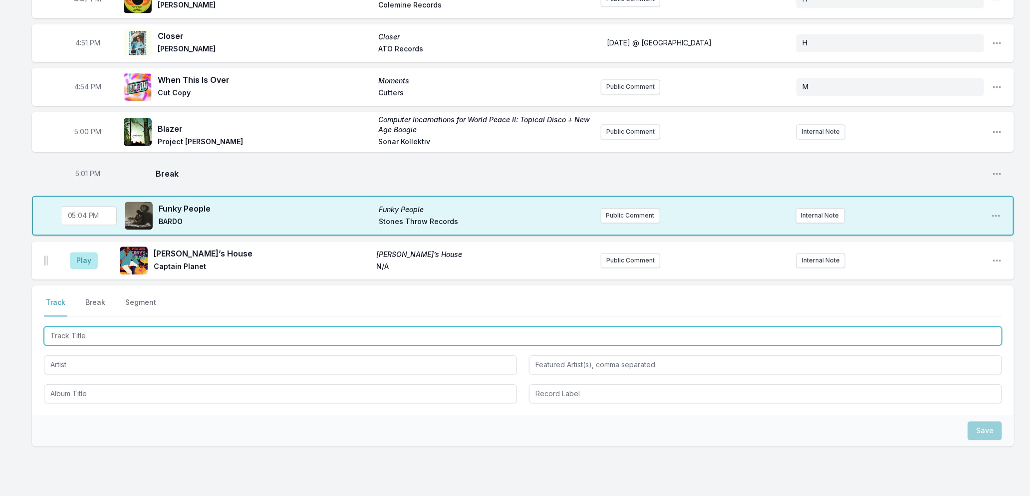
click at [124, 337] on input "Track Title" at bounding box center [523, 335] width 958 height 19
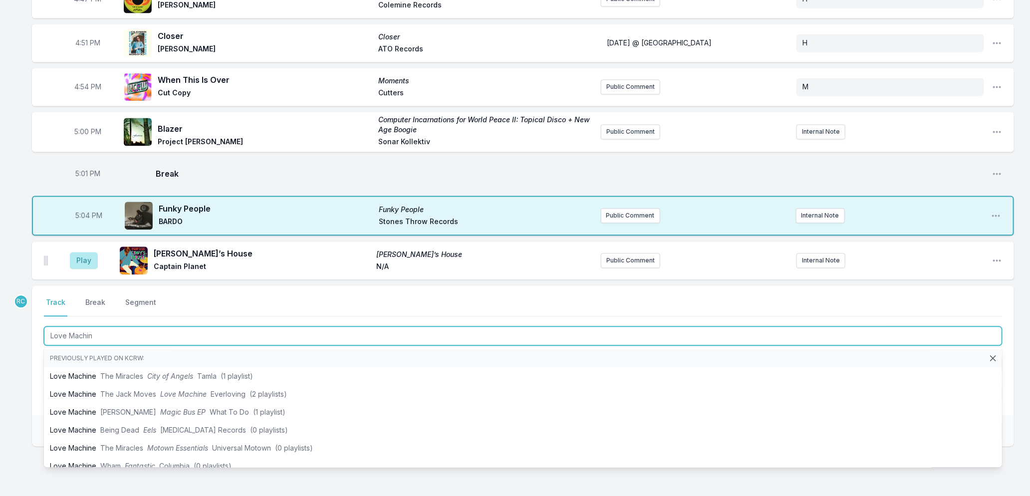
type input "Love Machine"
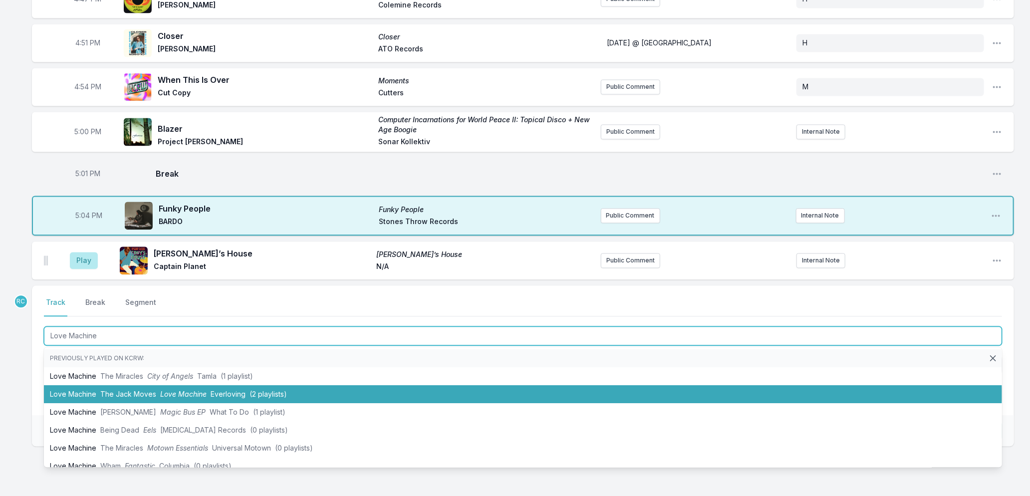
click at [177, 391] on span "Love Machine" at bounding box center [183, 394] width 46 height 8
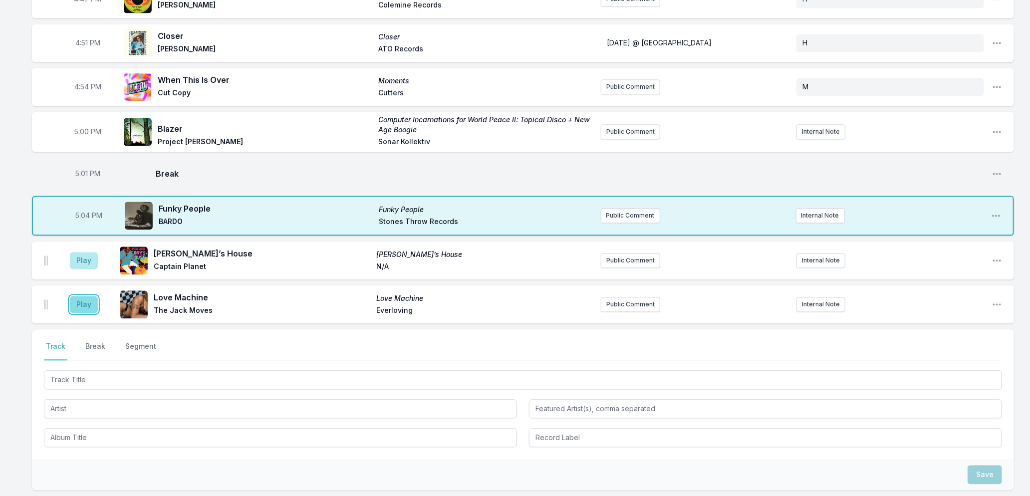
click at [86, 302] on button "Play" at bounding box center [84, 304] width 28 height 17
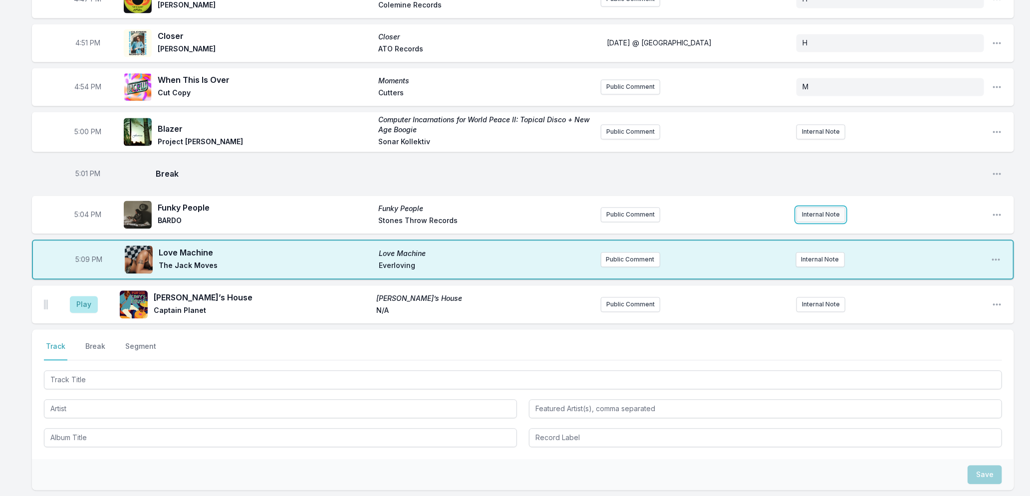
click at [809, 216] on button "Internal Note" at bounding box center [821, 214] width 49 height 15
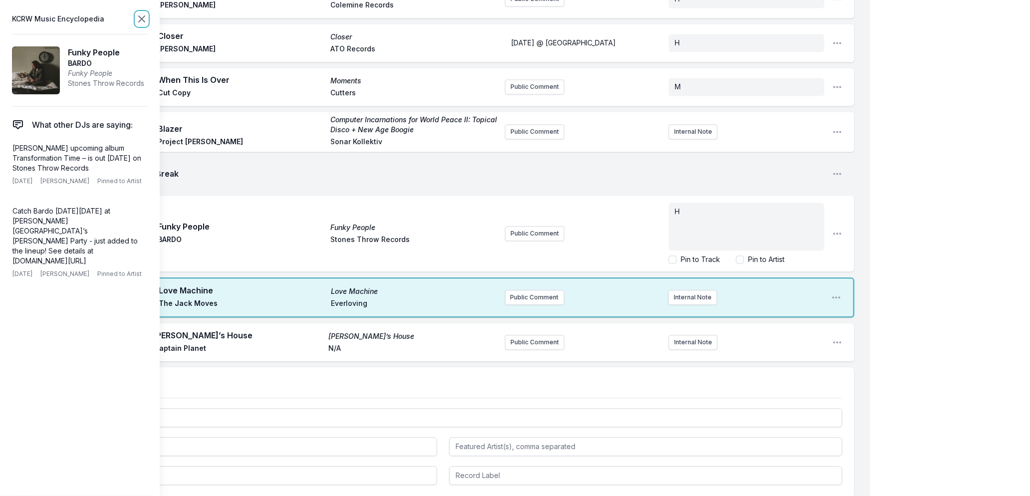
click at [137, 18] on icon at bounding box center [142, 19] width 12 height 12
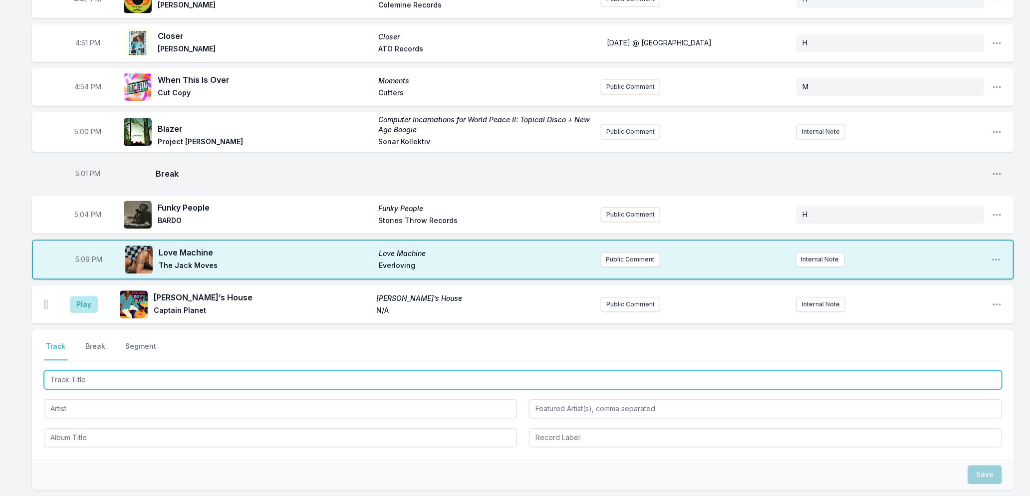
click at [125, 374] on input "Track Title" at bounding box center [523, 379] width 958 height 19
type input "Inspiration"
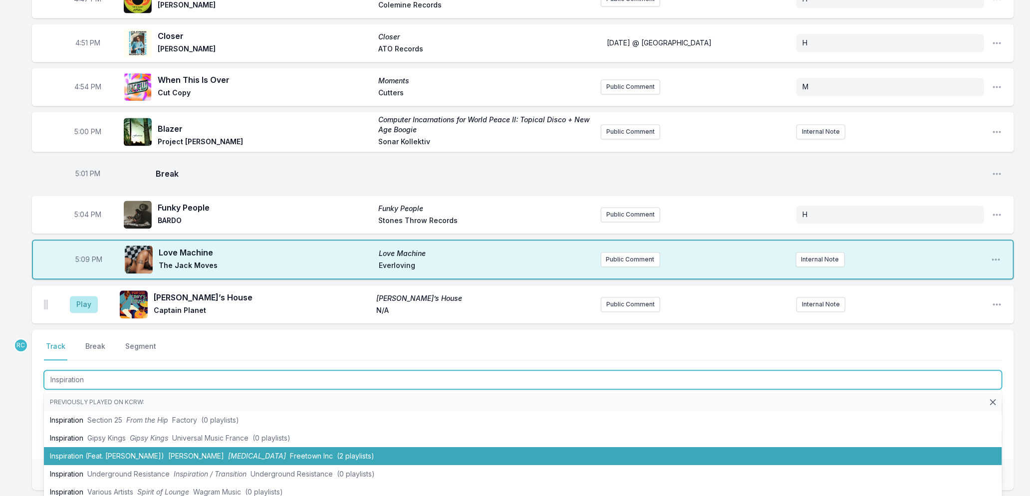
click at [228, 456] on span "[MEDICAL_DATA]" at bounding box center [257, 456] width 58 height 8
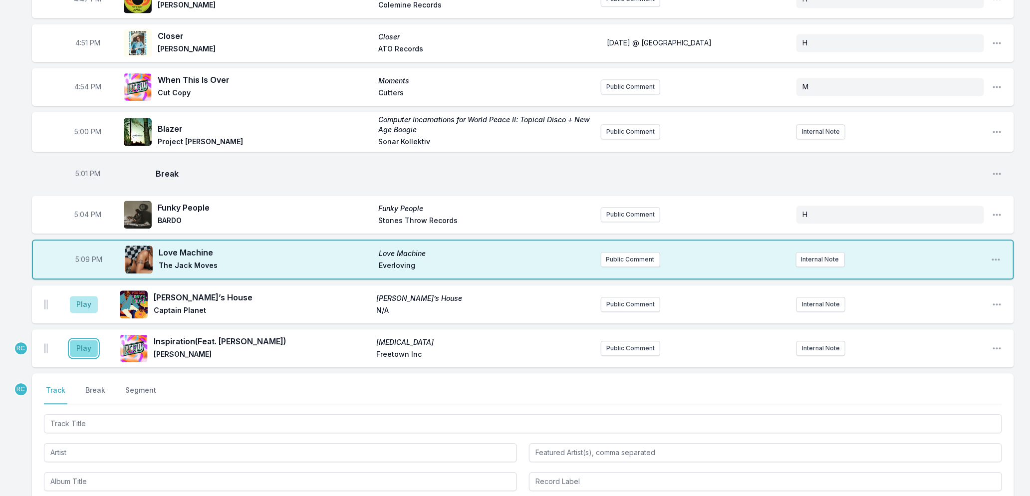
click at [80, 348] on button "Play" at bounding box center [84, 348] width 28 height 17
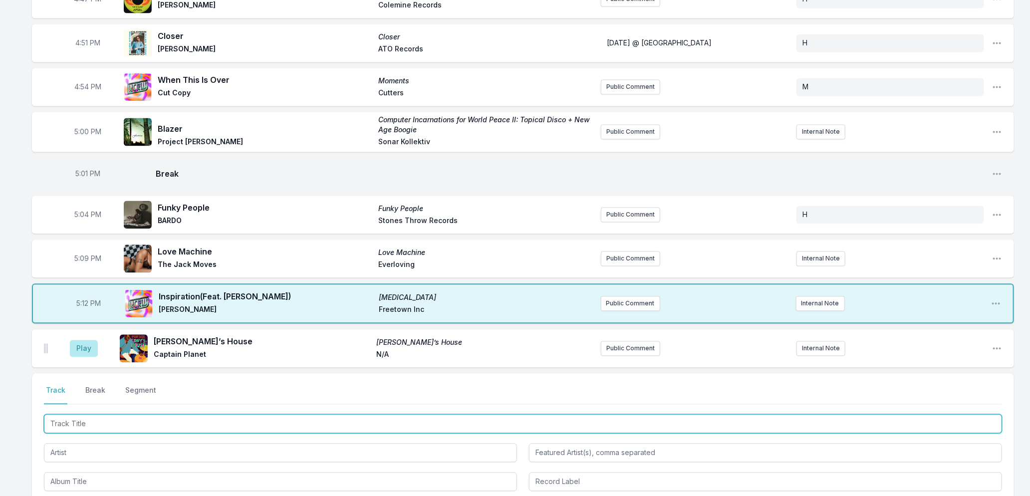
click at [100, 418] on input "Track Title" at bounding box center [523, 423] width 958 height 19
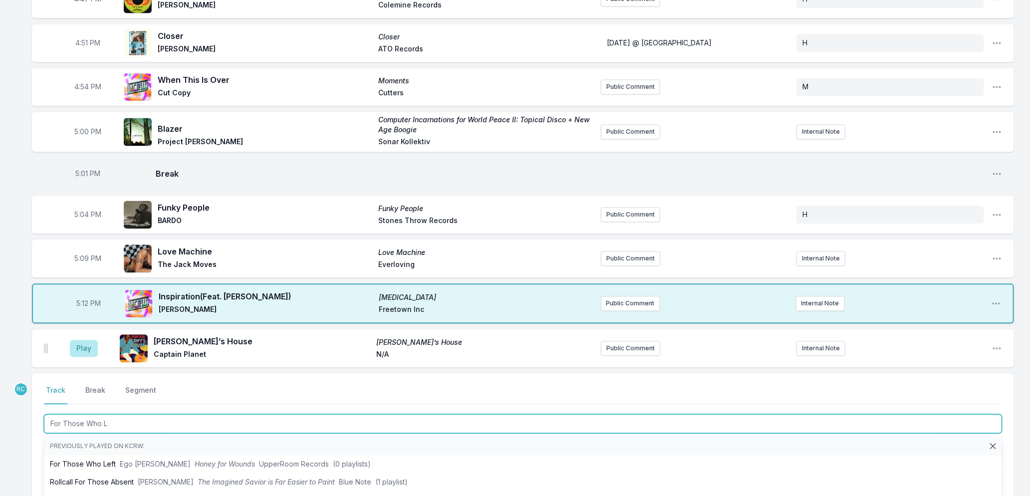
type input "For Those Who Li"
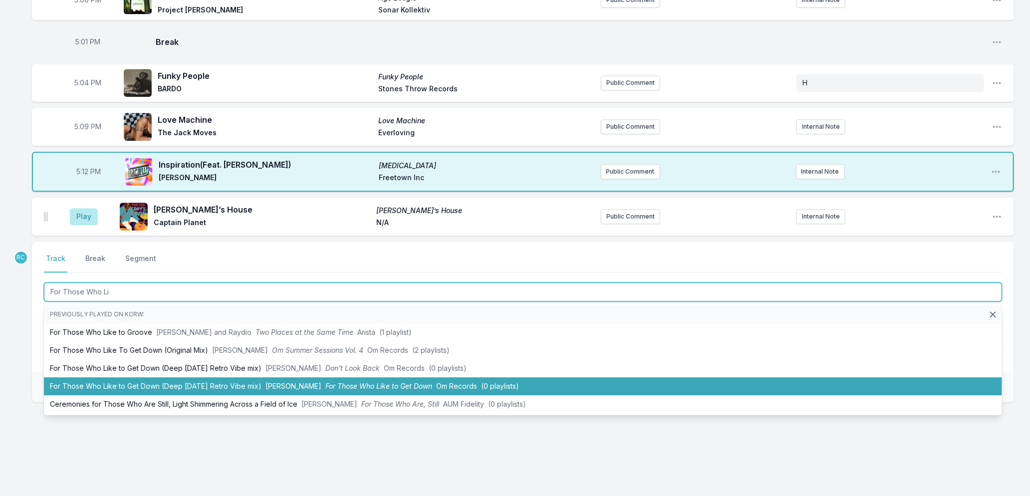
click at [342, 383] on span "For Those Who Like to Get Down" at bounding box center [378, 386] width 107 height 8
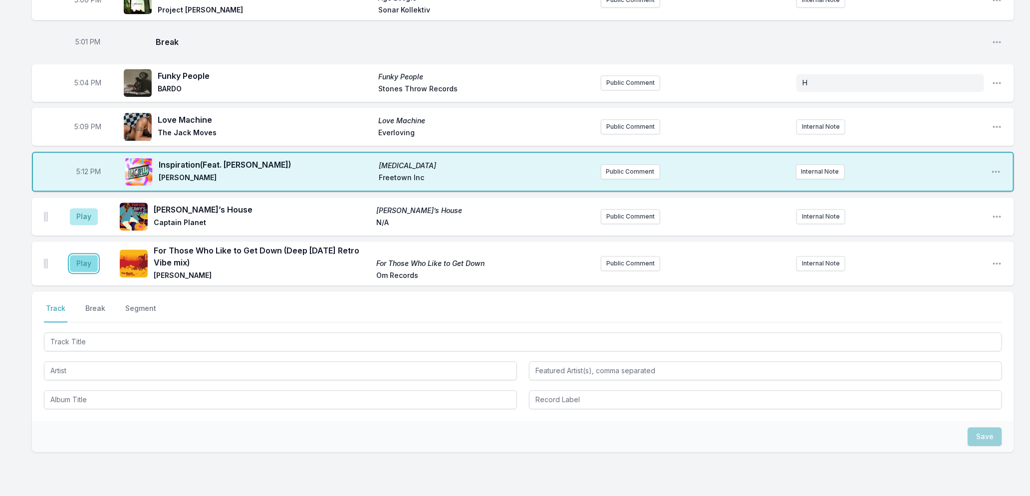
click at [83, 265] on button "Play" at bounding box center [84, 263] width 28 height 17
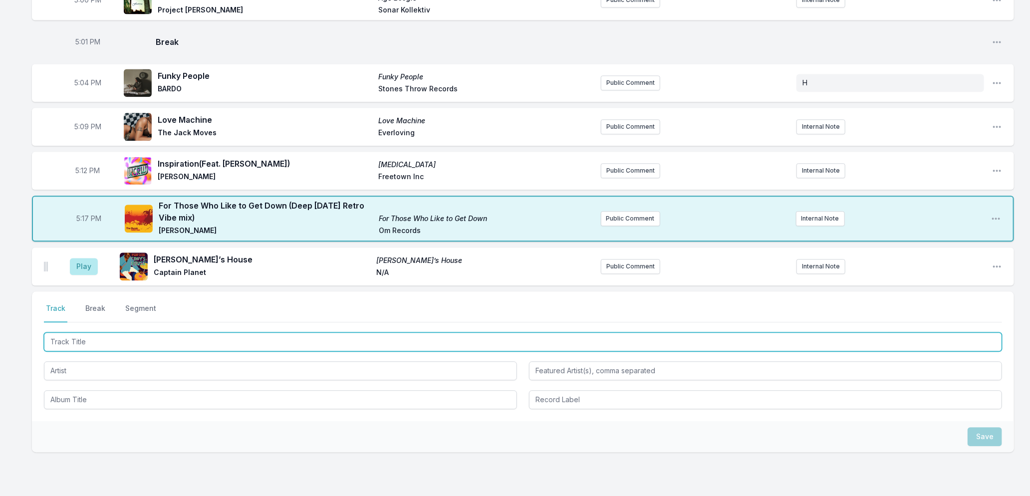
click at [92, 340] on input "Track Title" at bounding box center [523, 341] width 958 height 19
type input "[DEMOGRAPHIC_DATA] Gave Me Feet For Dancing"
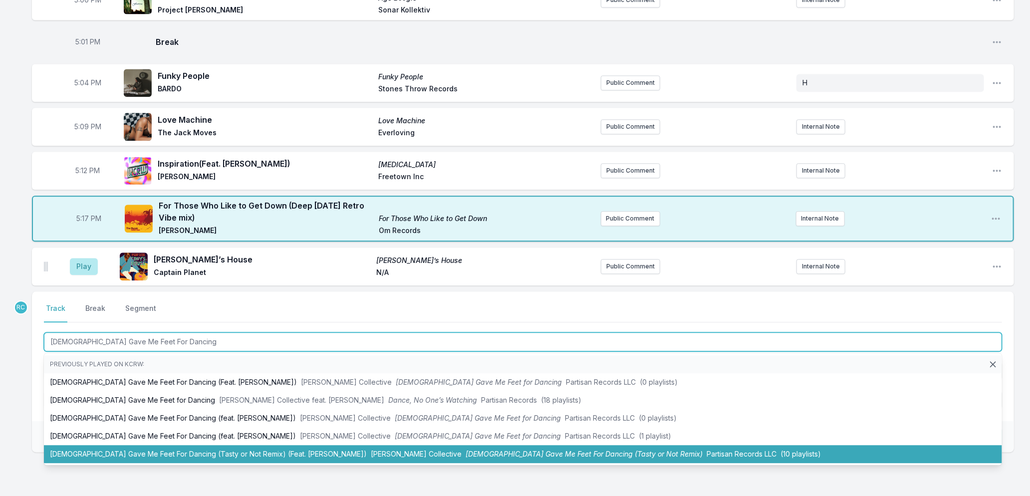
click at [371, 453] on span "[PERSON_NAME] Collective" at bounding box center [416, 454] width 91 height 8
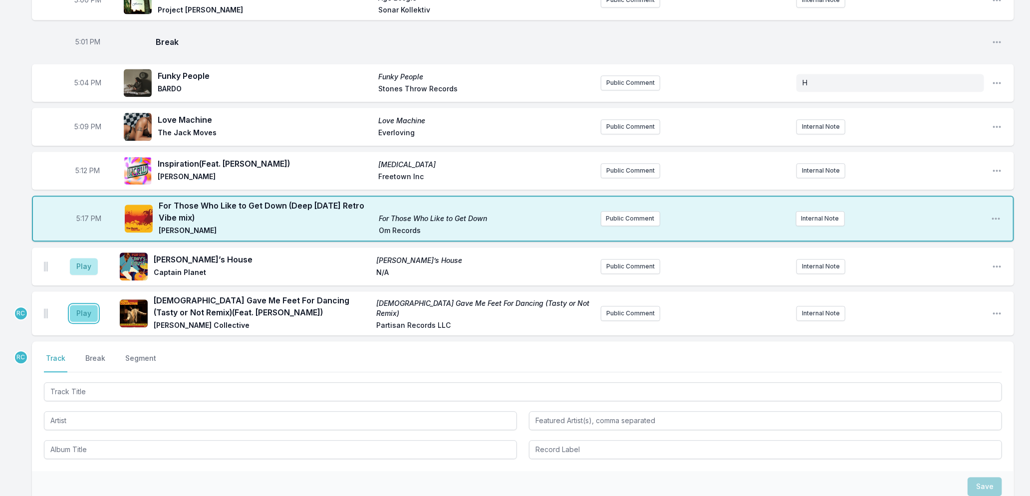
click at [83, 315] on button "Play" at bounding box center [84, 313] width 28 height 17
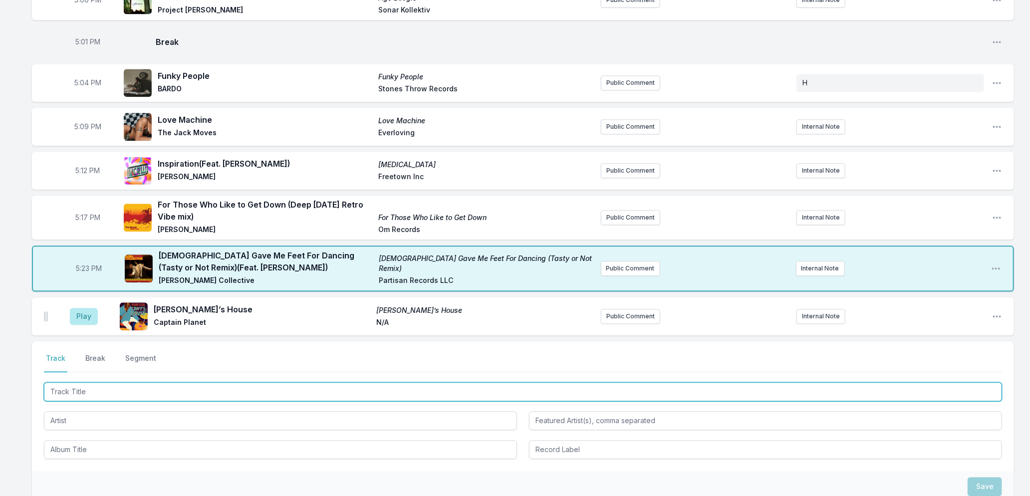
click at [135, 396] on input "Track Title" at bounding box center [523, 391] width 958 height 19
type input "Jus' Dance ([PERSON_NAME] Remix)"
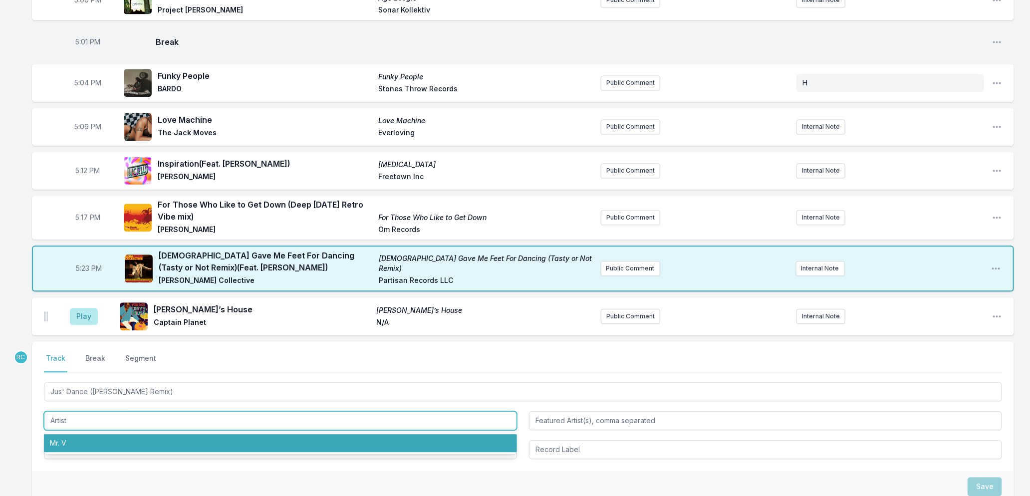
click at [91, 444] on li "Mr. V" at bounding box center [280, 443] width 473 height 18
type input "Mr. V"
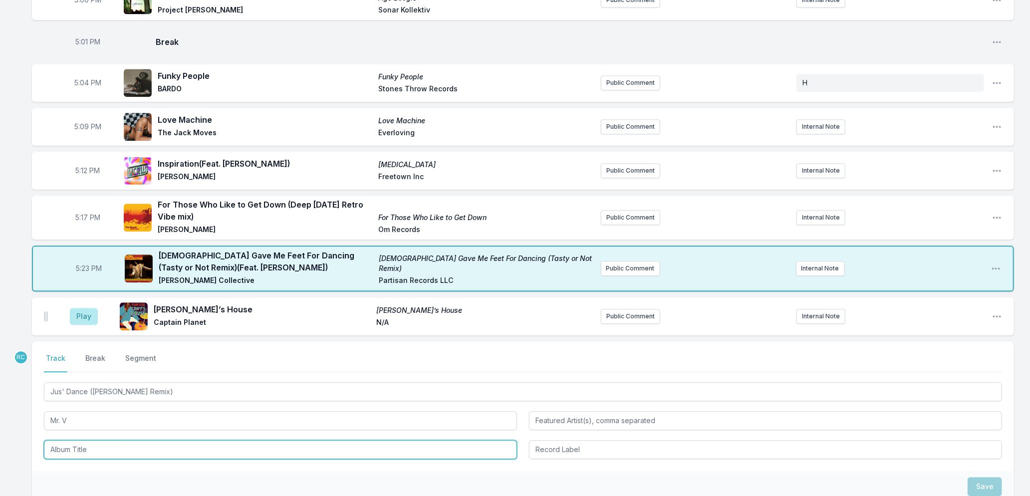
click at [91, 448] on input "Album Title" at bounding box center [280, 449] width 473 height 19
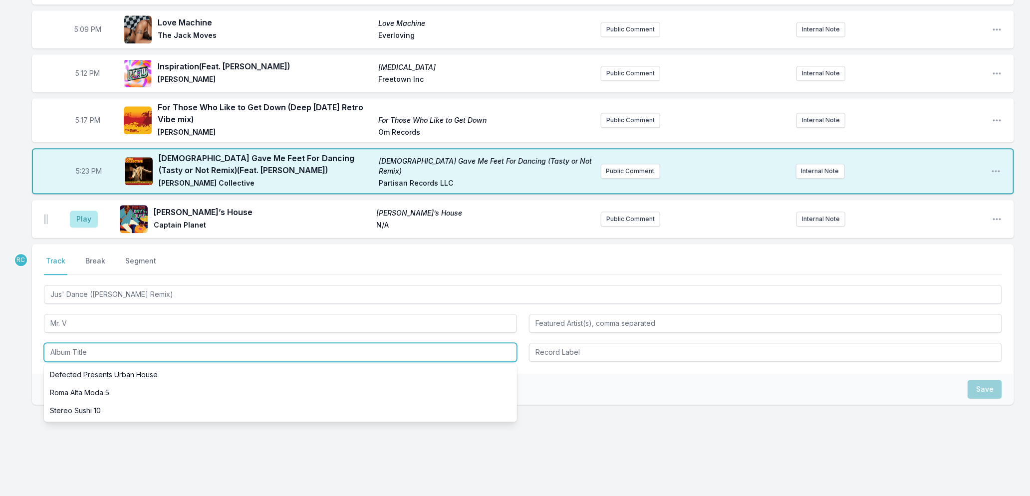
scroll to position [1464, 0]
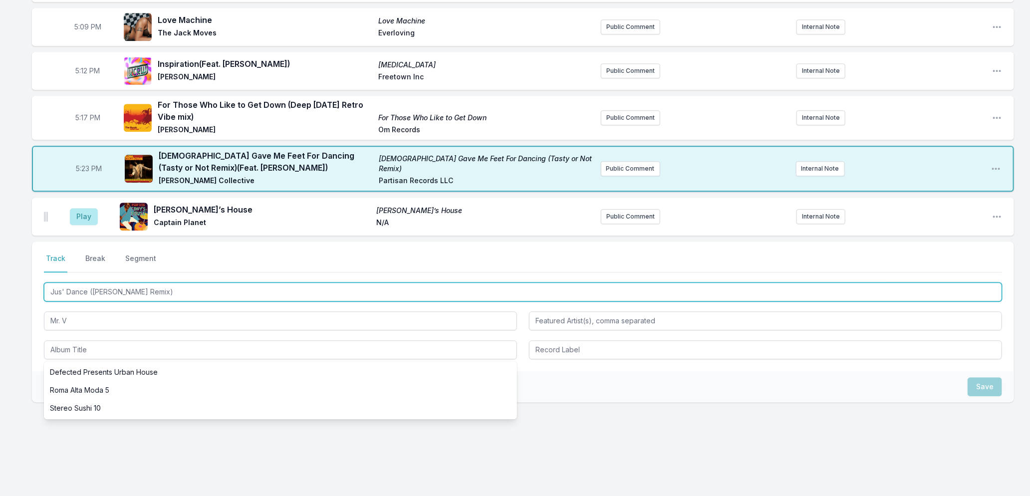
drag, startPoint x: 188, startPoint y: 292, endPoint x: -9, endPoint y: 298, distance: 197.8
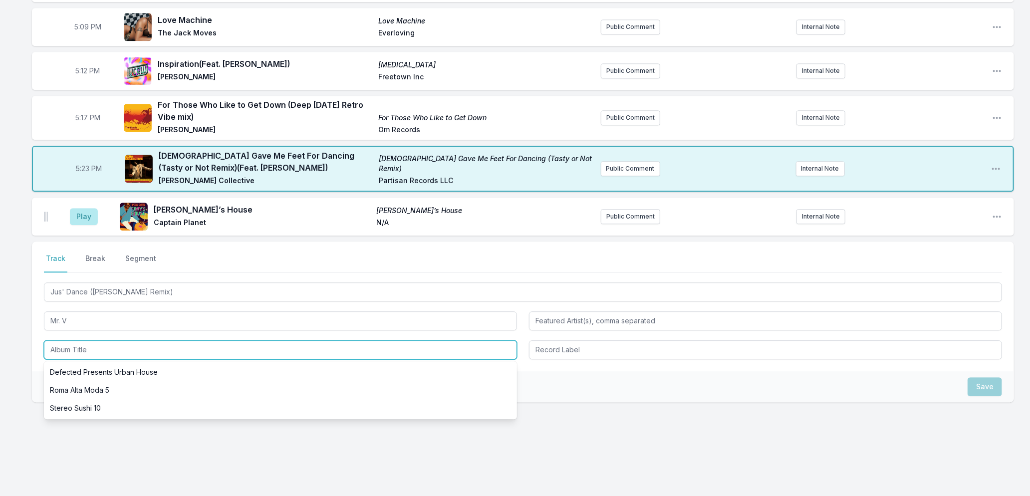
click at [88, 347] on input "Album Title" at bounding box center [280, 349] width 473 height 19
paste input "Jus' Dance ([PERSON_NAME] Remix)"
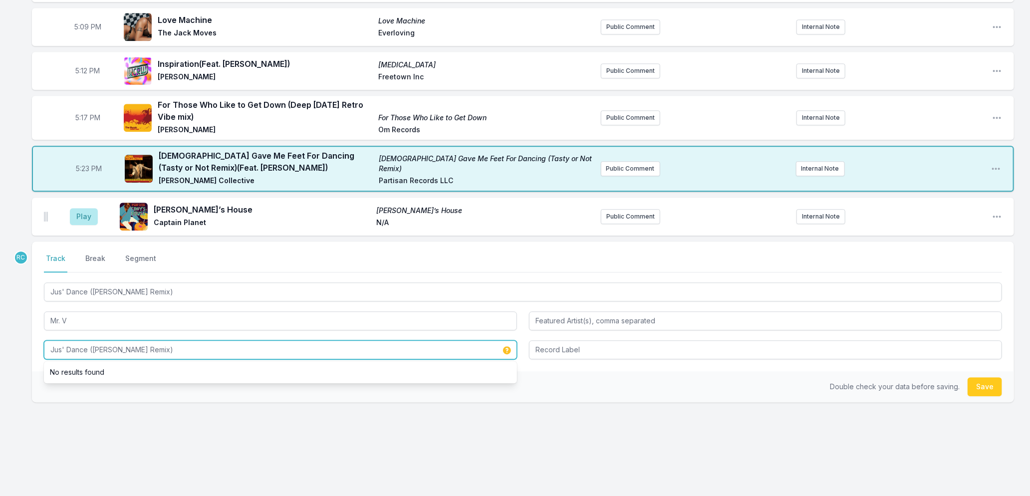
type input "Jus' Dance ([PERSON_NAME] Remix)"
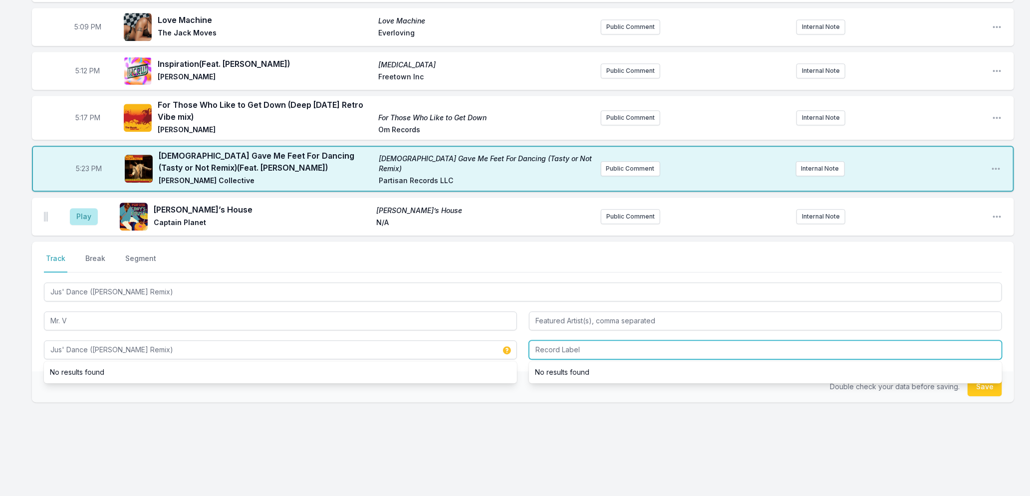
click at [657, 340] on input "Record Label" at bounding box center [765, 349] width 473 height 19
type input "[PERSON_NAME]"
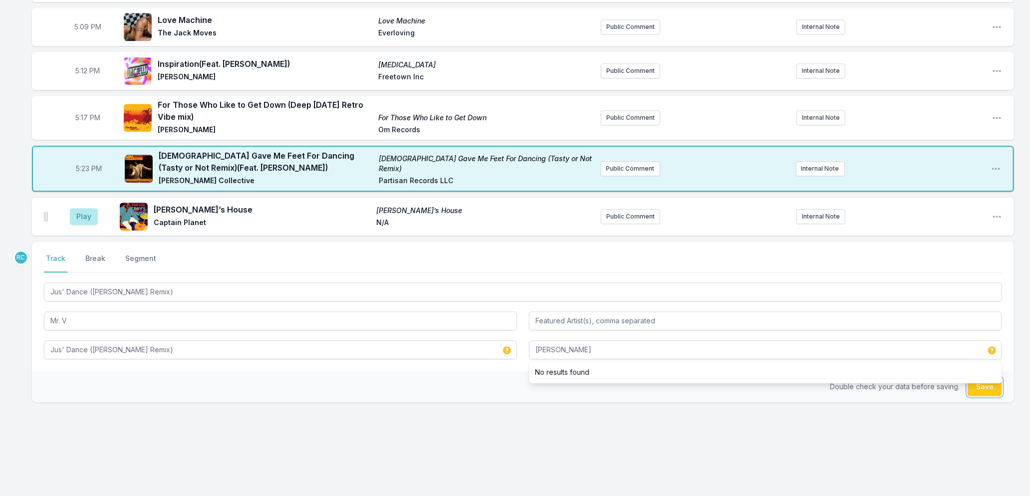
click at [976, 393] on button "Save" at bounding box center [985, 386] width 34 height 19
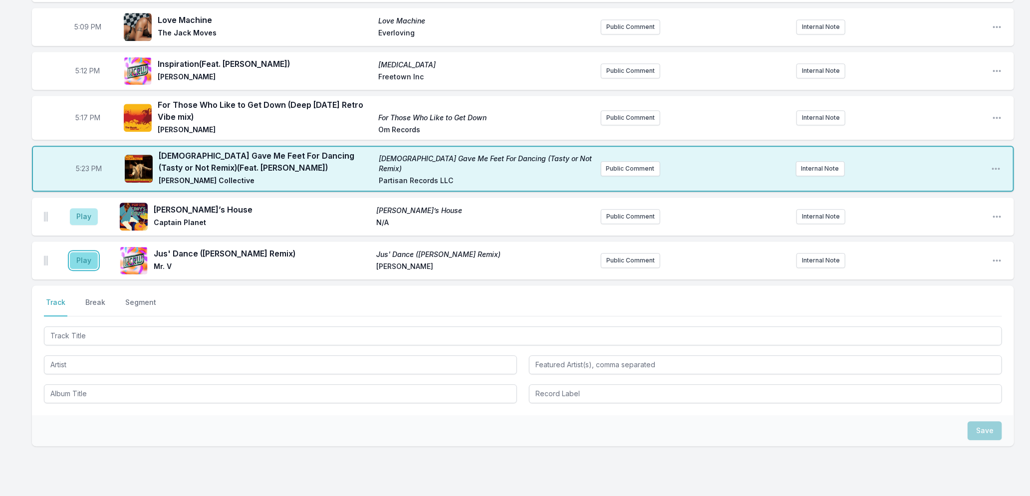
click at [81, 261] on button "Play" at bounding box center [84, 260] width 28 height 17
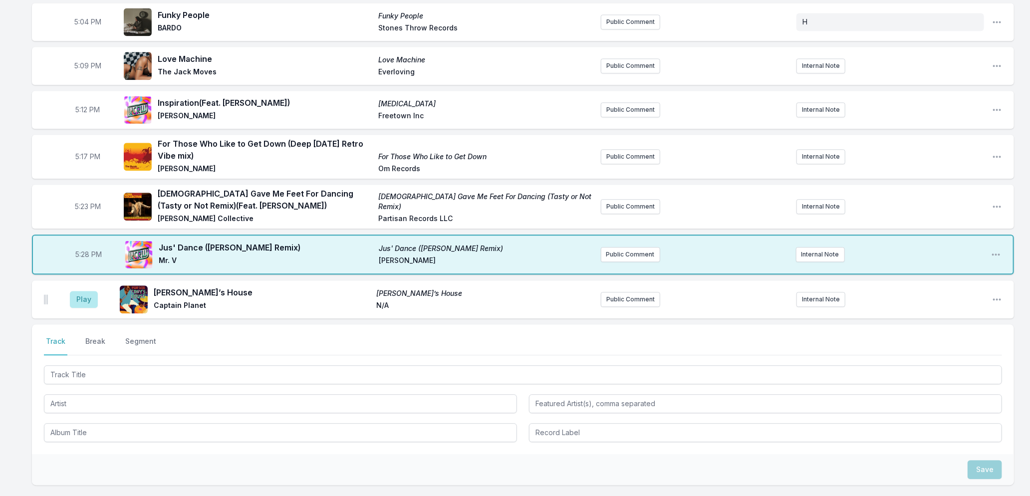
scroll to position [1353, 0]
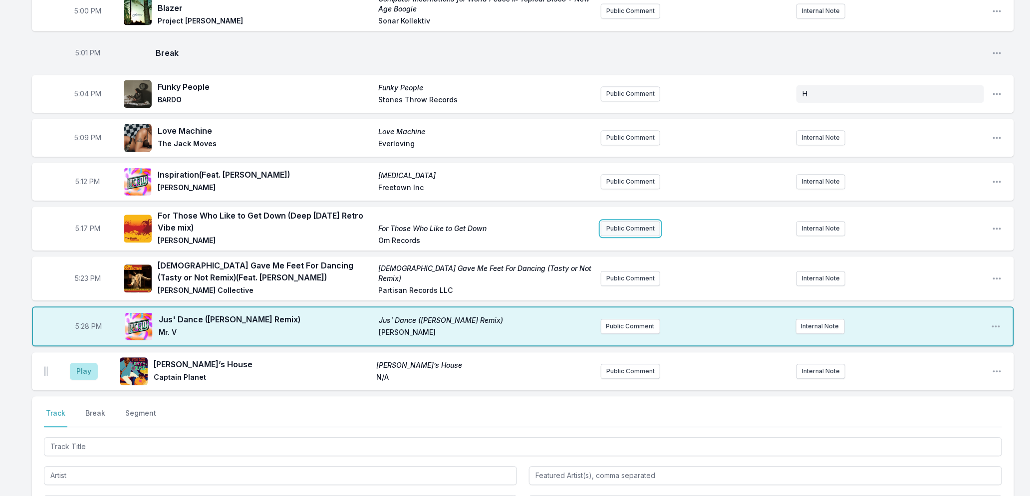
click at [637, 228] on button "Public Comment" at bounding box center [630, 228] width 59 height 15
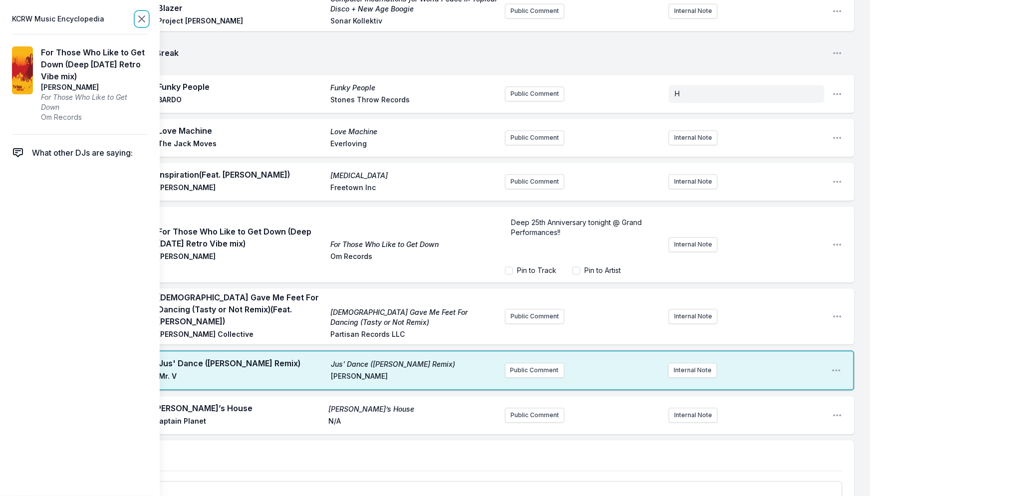
click at [140, 16] on icon at bounding box center [142, 19] width 12 height 12
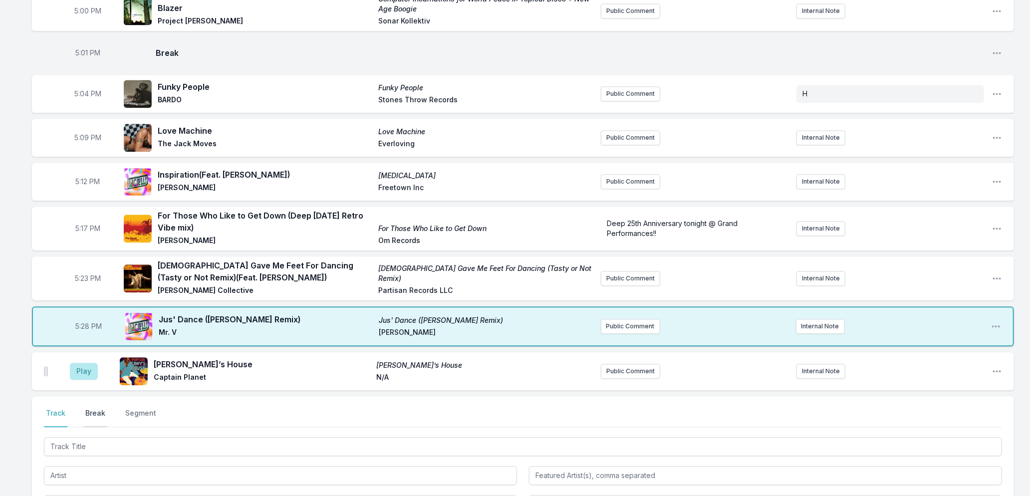
click at [98, 411] on button "Break" at bounding box center [95, 417] width 24 height 19
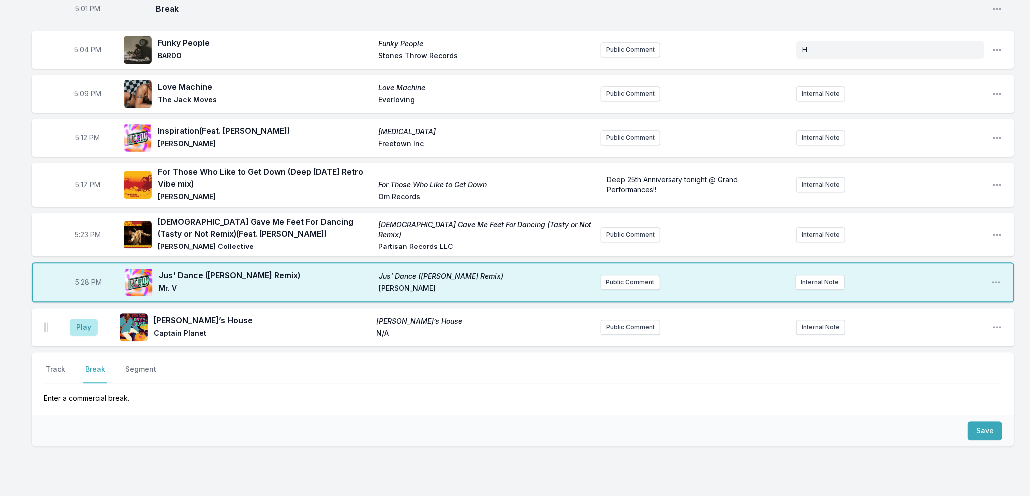
scroll to position [1440, 0]
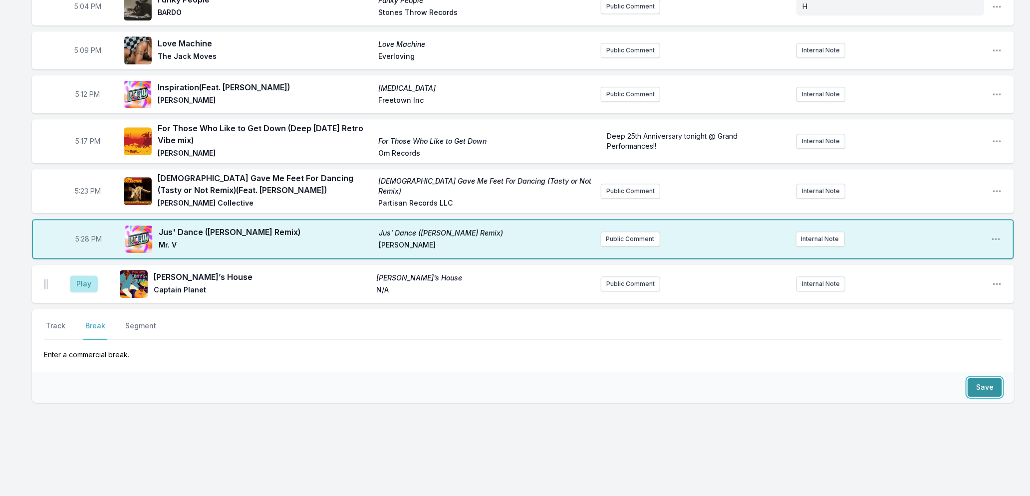
click at [989, 386] on button "Save" at bounding box center [985, 387] width 34 height 19
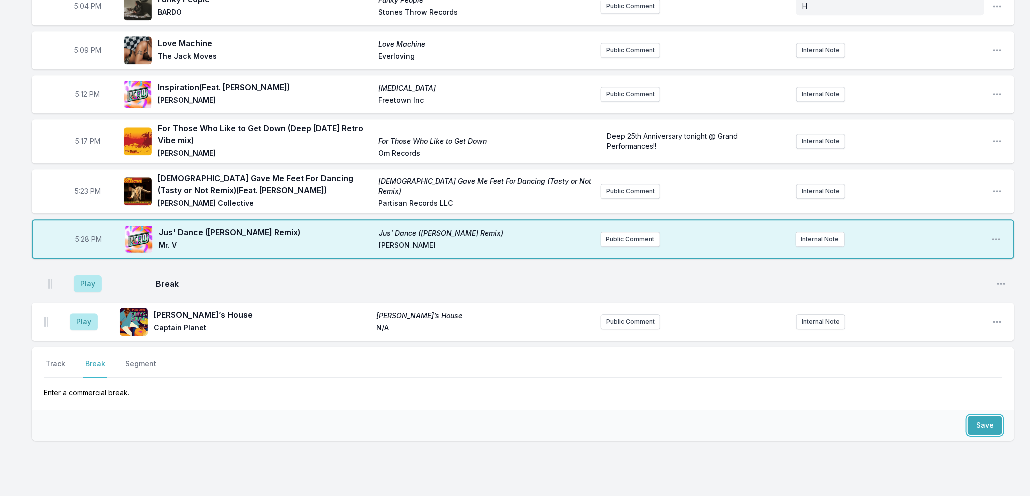
drag, startPoint x: 45, startPoint y: 324, endPoint x: 52, endPoint y: 266, distance: 59.3
click at [52, 266] on ul "Play [PERSON_NAME]’s House [PERSON_NAME]’s House Captain Planet N/A Public Comm…" at bounding box center [523, 303] width 982 height 76
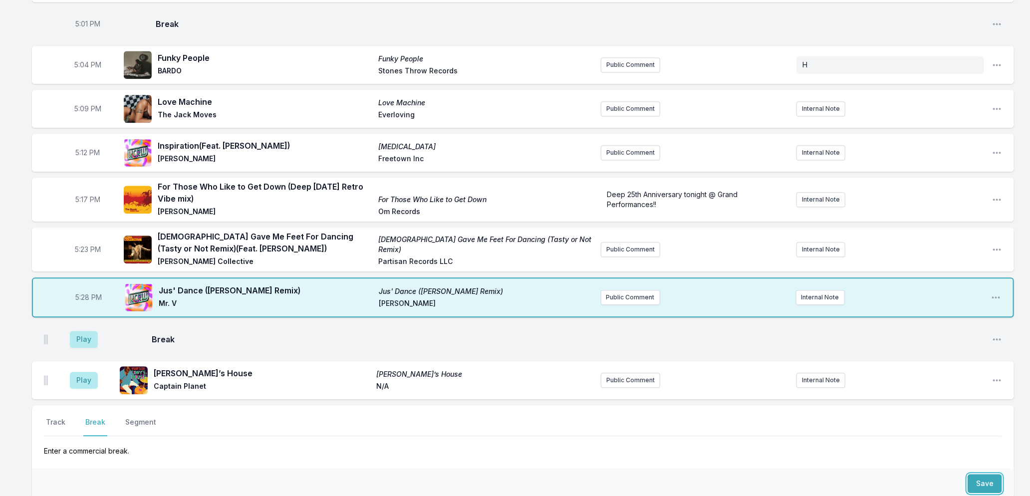
scroll to position [1274, 0]
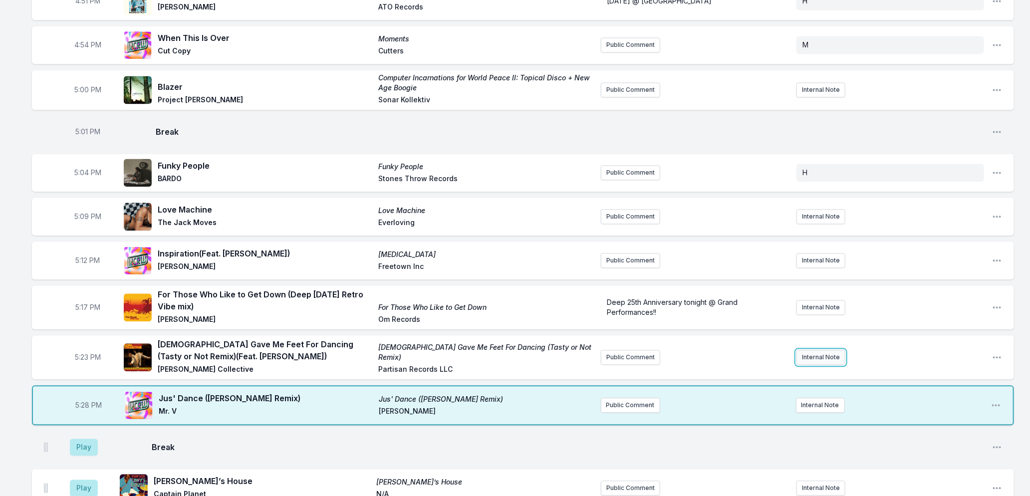
click at [820, 358] on button "Internal Note" at bounding box center [821, 357] width 49 height 15
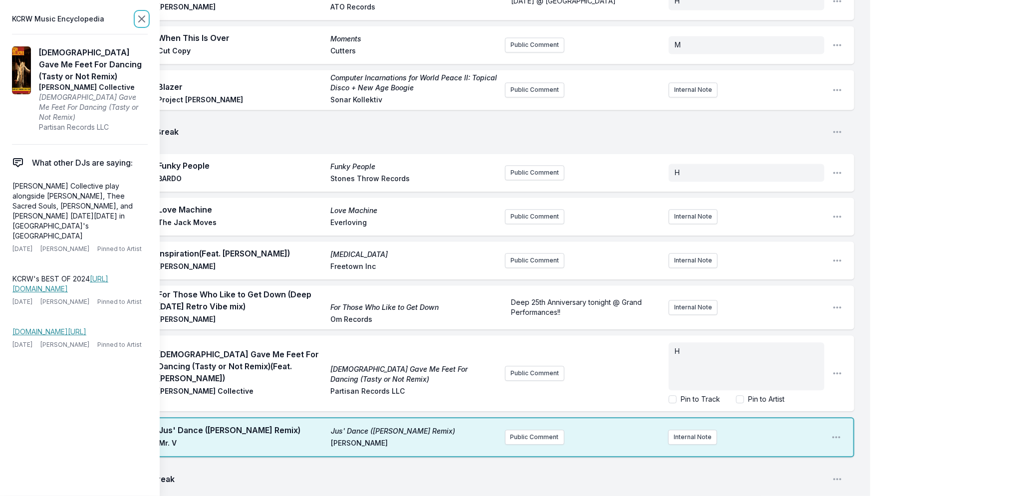
click at [141, 17] on icon at bounding box center [142, 19] width 12 height 12
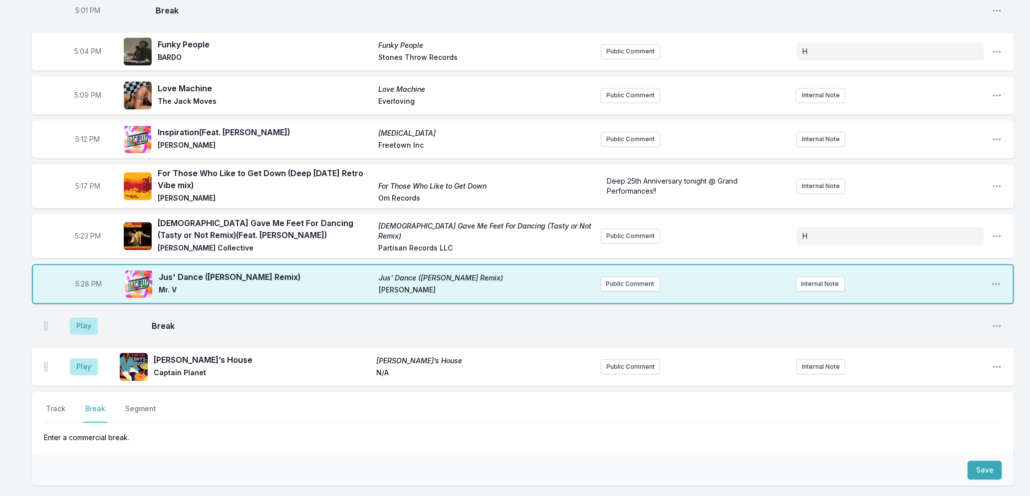
scroll to position [1368, 0]
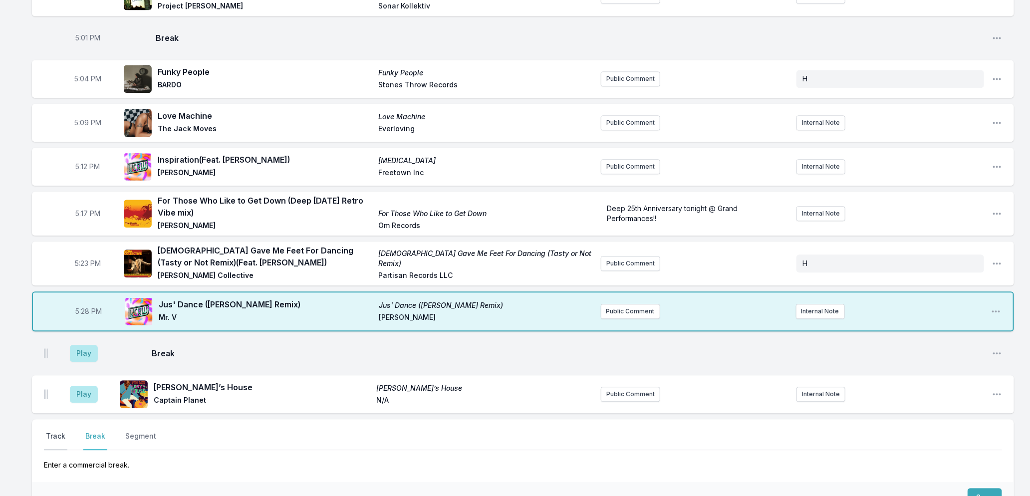
click at [62, 432] on button "Track" at bounding box center [55, 440] width 23 height 19
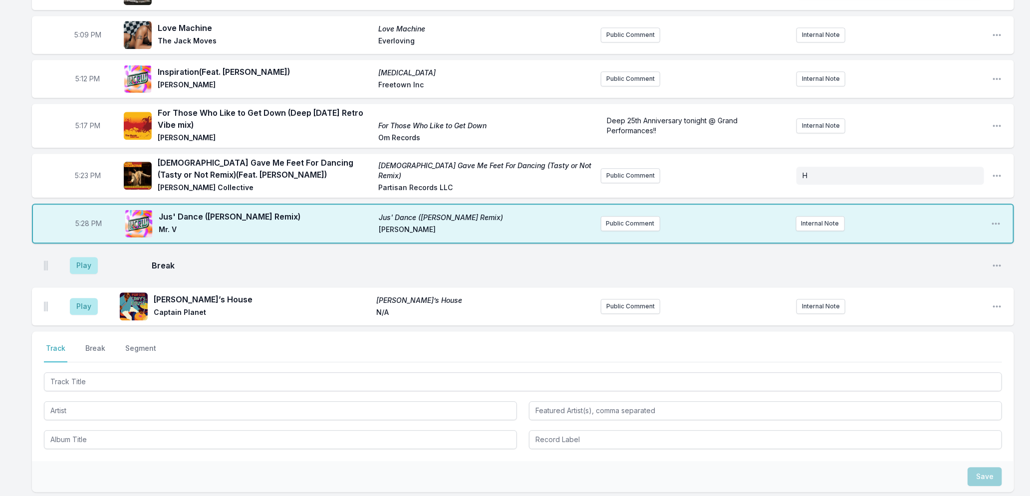
scroll to position [1545, 0]
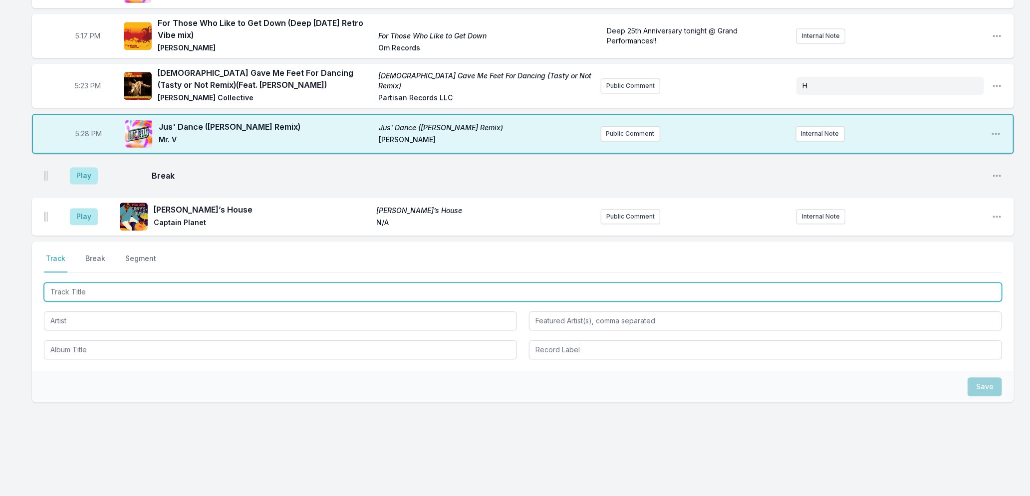
click at [201, 291] on input "Track Title" at bounding box center [523, 292] width 958 height 19
type input "Under The Sun"
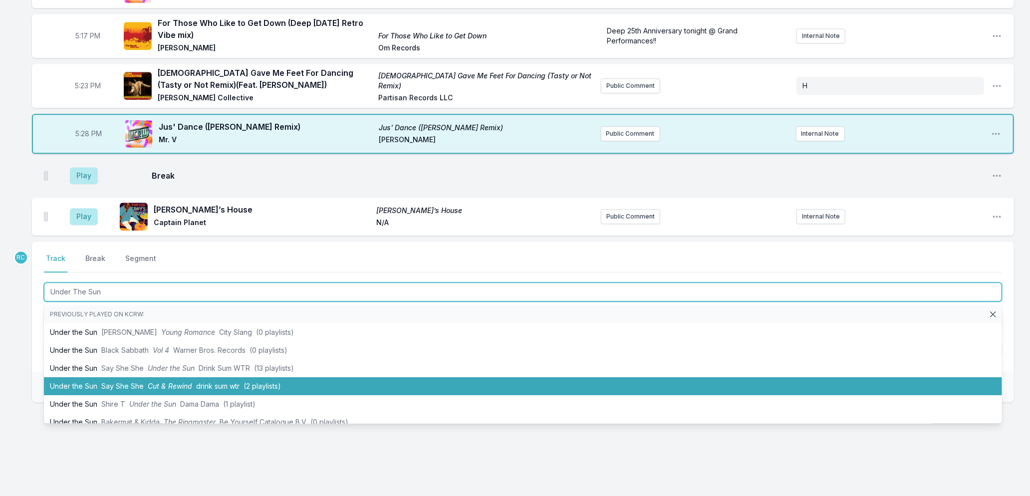
click at [80, 378] on li "Under the Sun Say She She Cut & Rewind drink sum wtr (2 playlists)" at bounding box center [523, 386] width 958 height 18
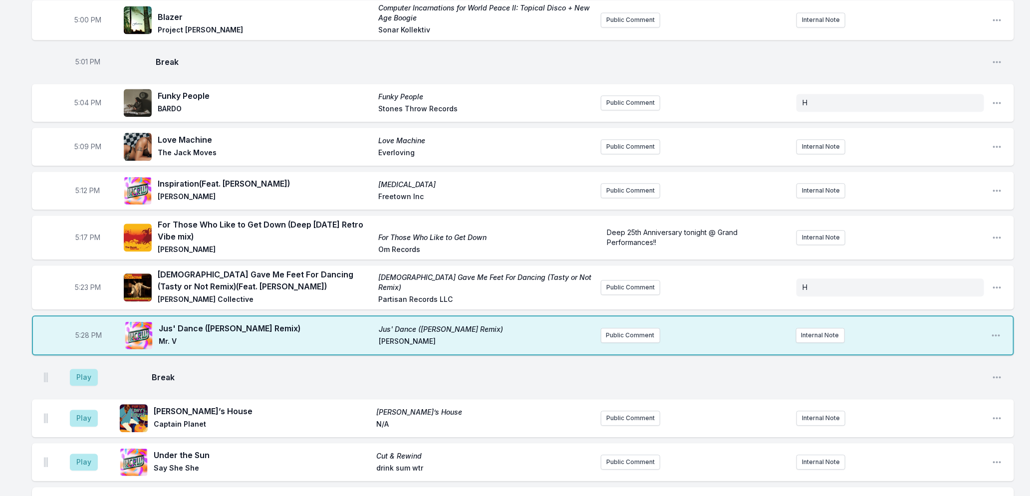
scroll to position [1324, 0]
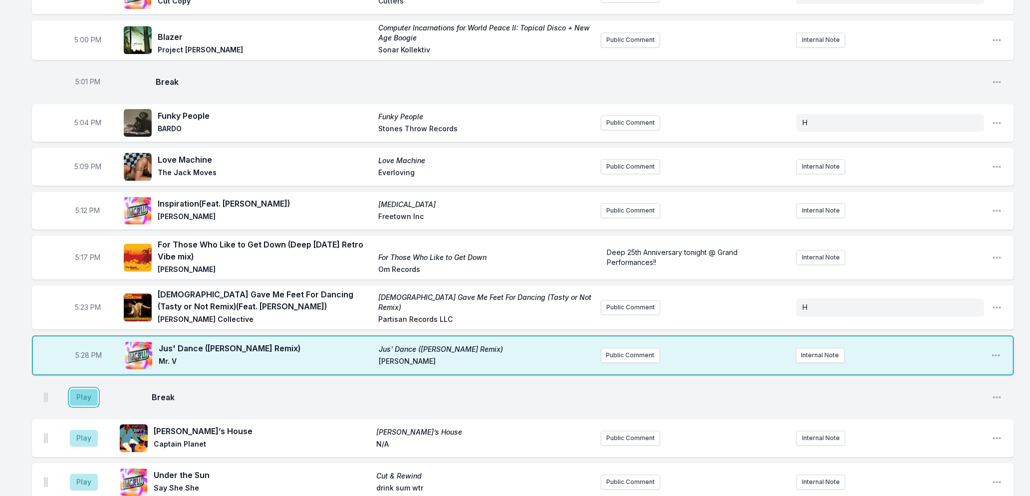
click at [86, 402] on button "Play" at bounding box center [84, 397] width 28 height 17
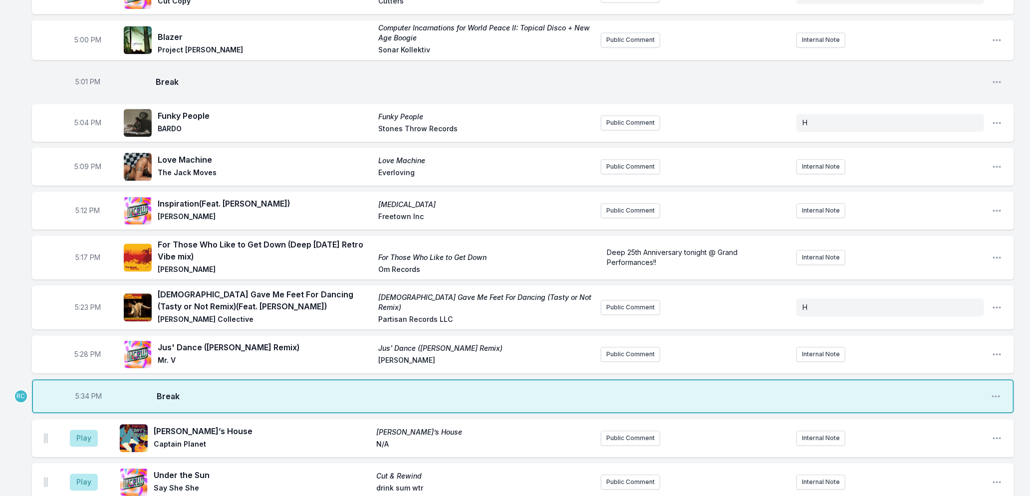
scroll to position [1589, 0]
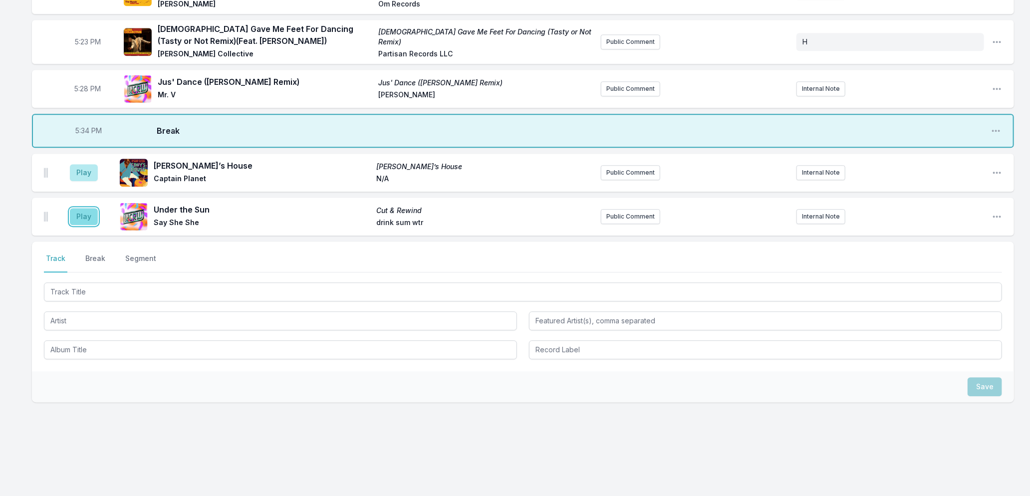
click at [85, 219] on button "Play" at bounding box center [84, 216] width 28 height 17
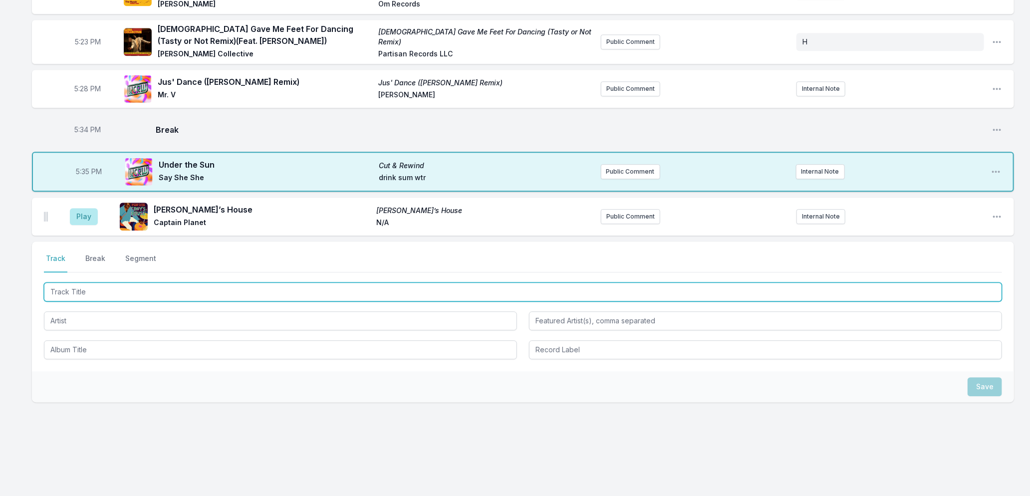
click at [147, 292] on input "Track Title" at bounding box center [523, 292] width 958 height 19
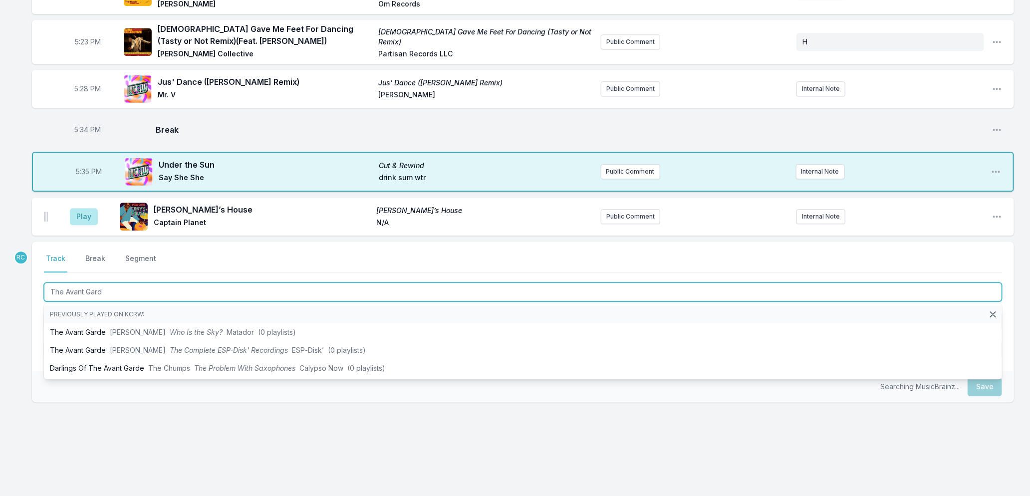
type input "The Avant Garde"
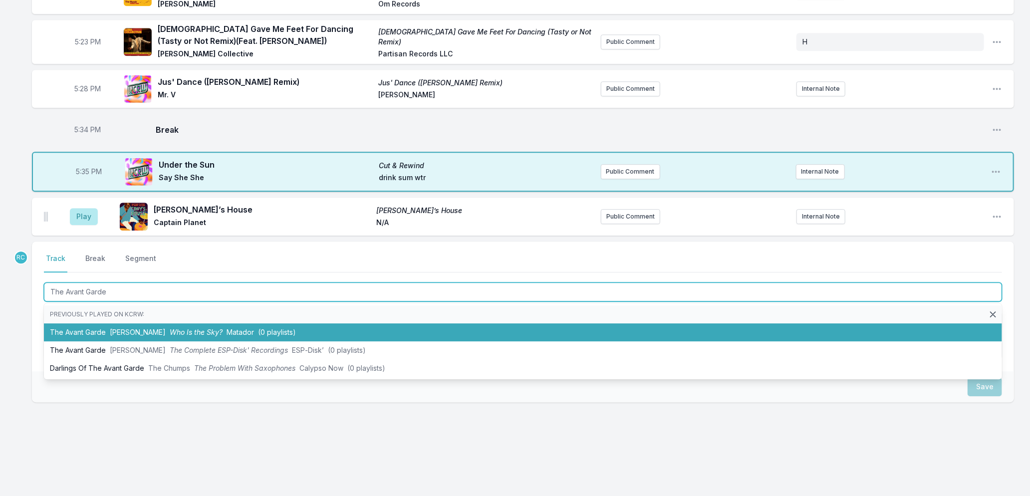
click at [230, 333] on span "Matador" at bounding box center [240, 332] width 27 height 8
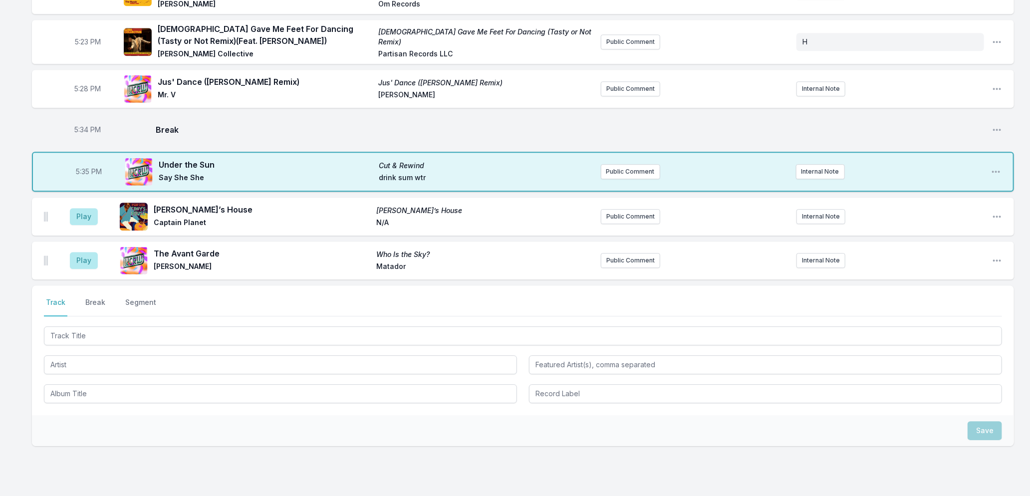
click at [107, 252] on aside "Play" at bounding box center [84, 261] width 56 height 32
click at [81, 263] on button "Play" at bounding box center [84, 260] width 28 height 17
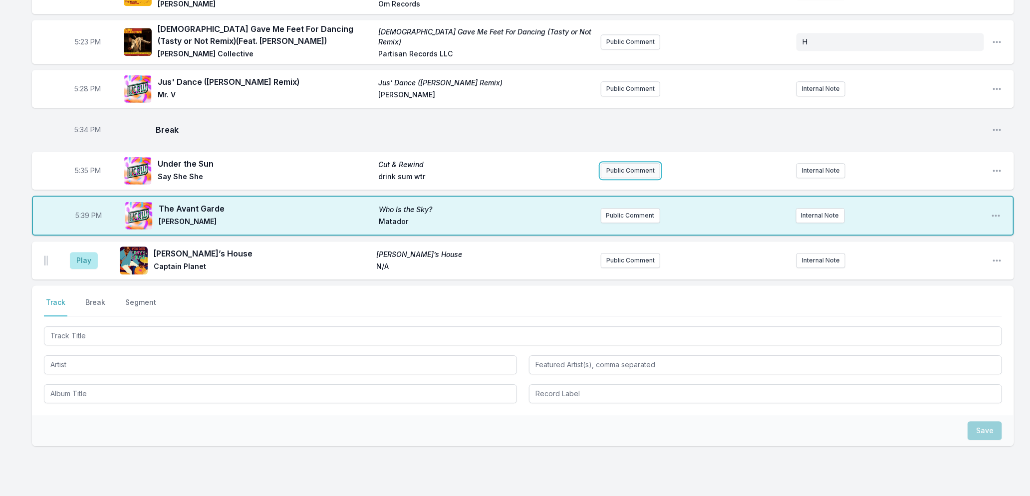
click at [617, 173] on button "Public Comment" at bounding box center [630, 170] width 59 height 15
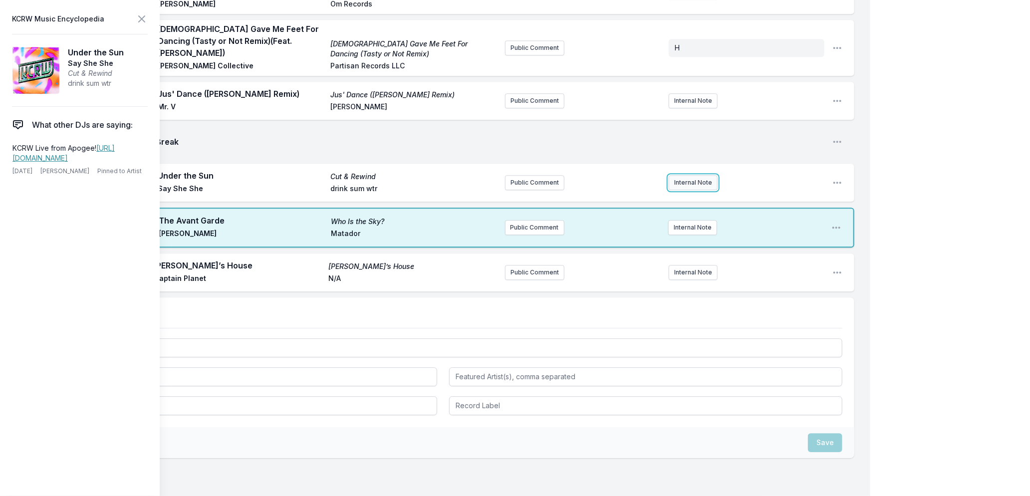
click at [688, 175] on button "Internal Note" at bounding box center [693, 182] width 49 height 15
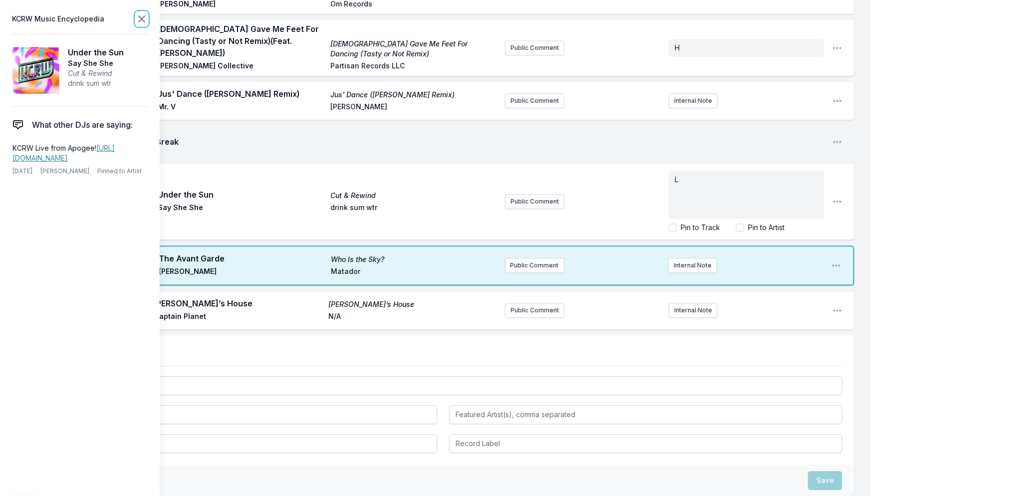
click at [141, 16] on icon at bounding box center [142, 19] width 12 height 12
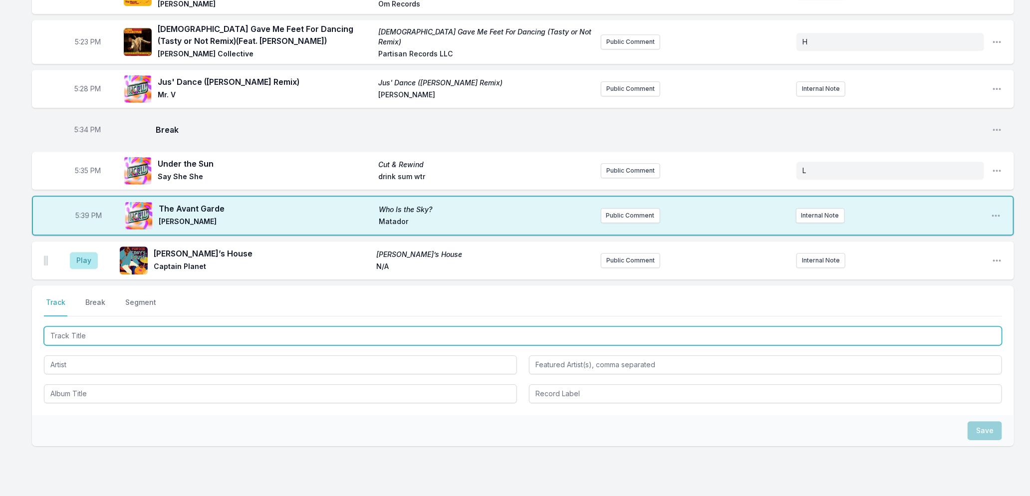
click at [100, 336] on input "Track Title" at bounding box center [523, 335] width 958 height 19
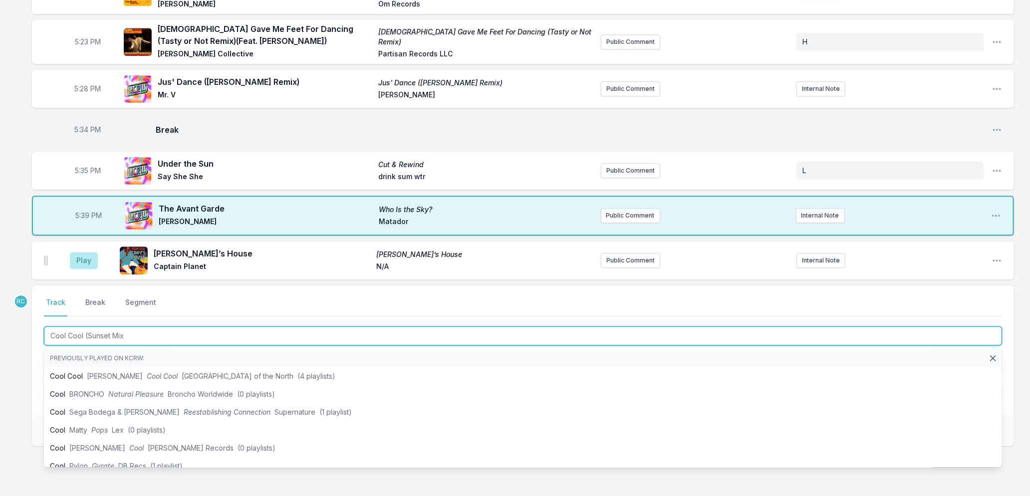
type input "Cool Cool (Sunset Mix)"
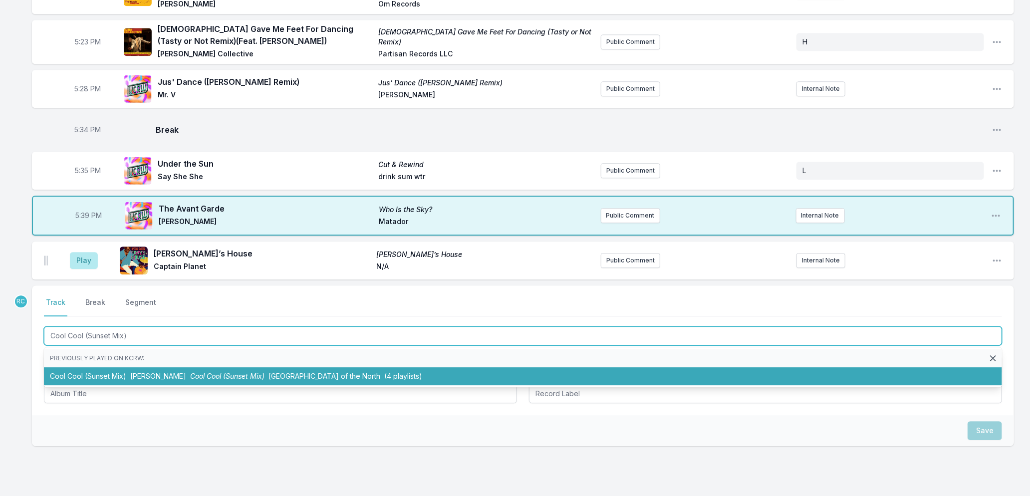
click at [229, 372] on span "Cool Cool (Sunset Mix)" at bounding box center [227, 376] width 74 height 8
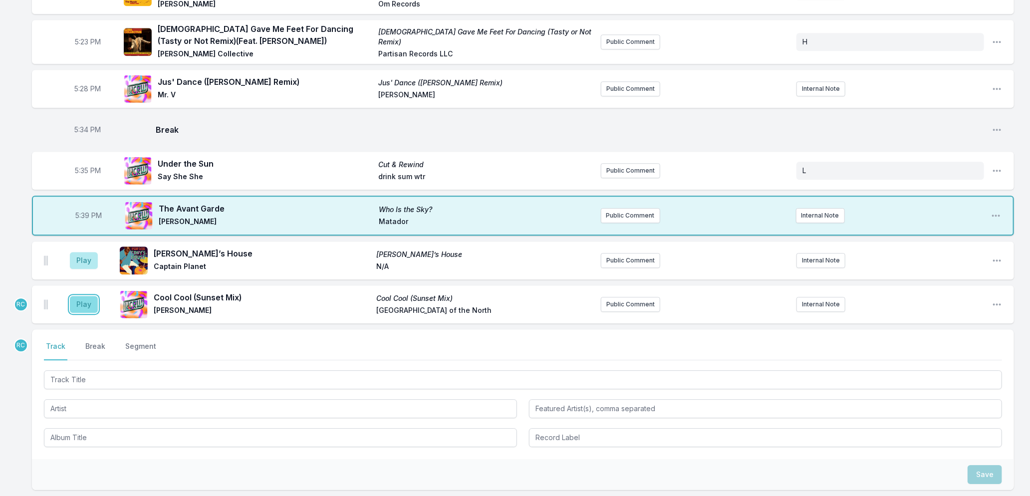
click at [81, 308] on button "Play" at bounding box center [84, 304] width 28 height 17
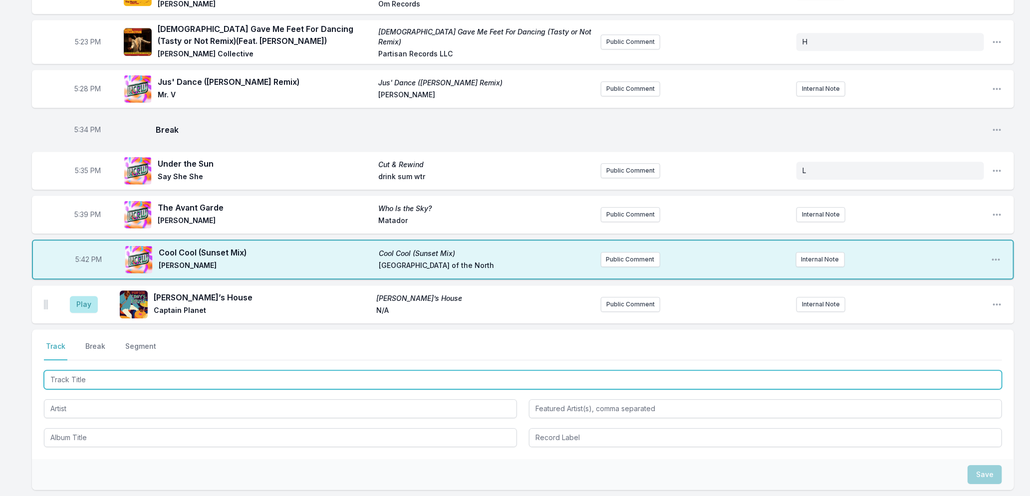
click at [109, 379] on input "Track Title" at bounding box center [523, 379] width 958 height 19
click at [178, 372] on input "Track Title" at bounding box center [523, 379] width 958 height 19
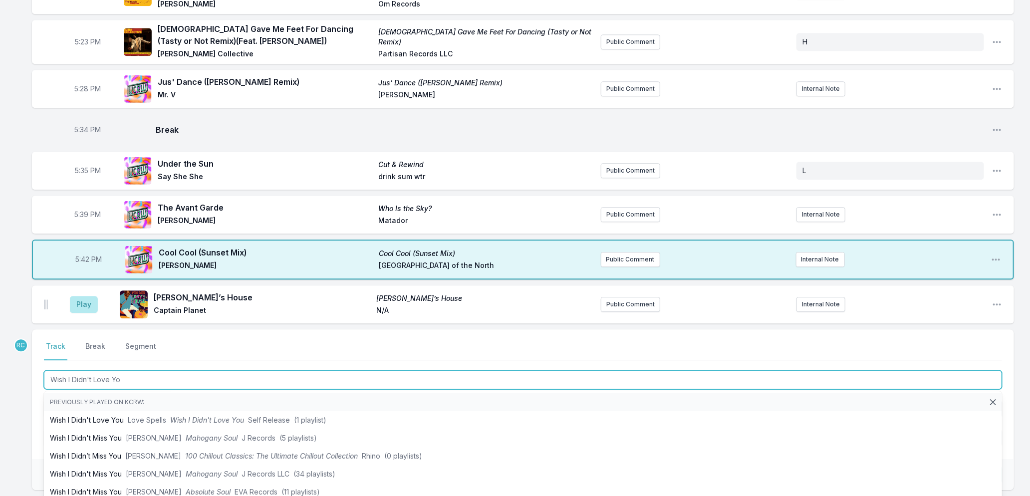
type input "Wish I Didn't Love You"
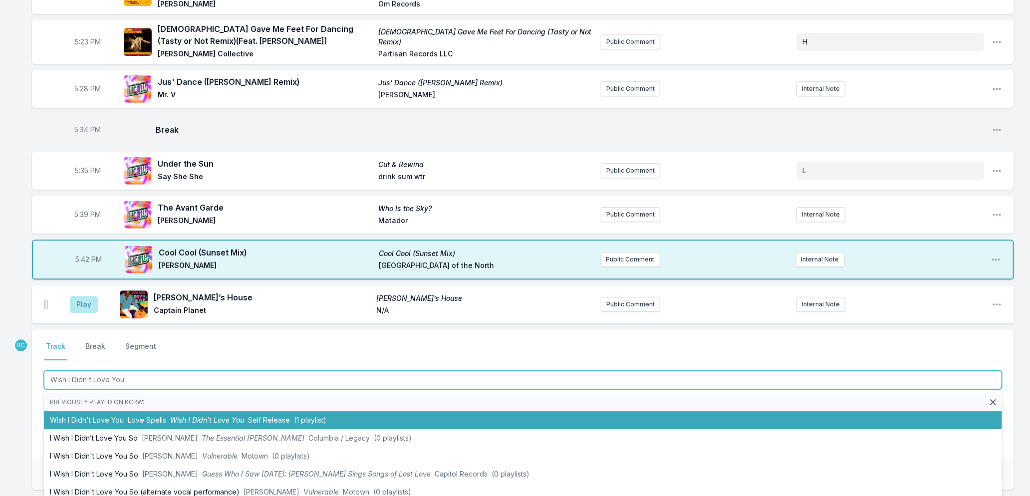
click at [200, 418] on span "Wish I Didn't Love You" at bounding box center [207, 420] width 74 height 8
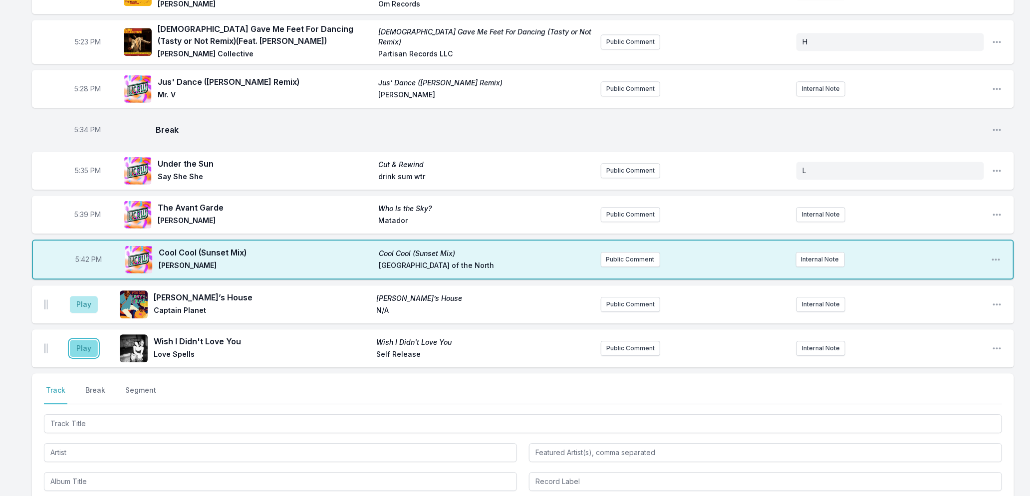
click at [80, 345] on button "Play" at bounding box center [84, 348] width 28 height 17
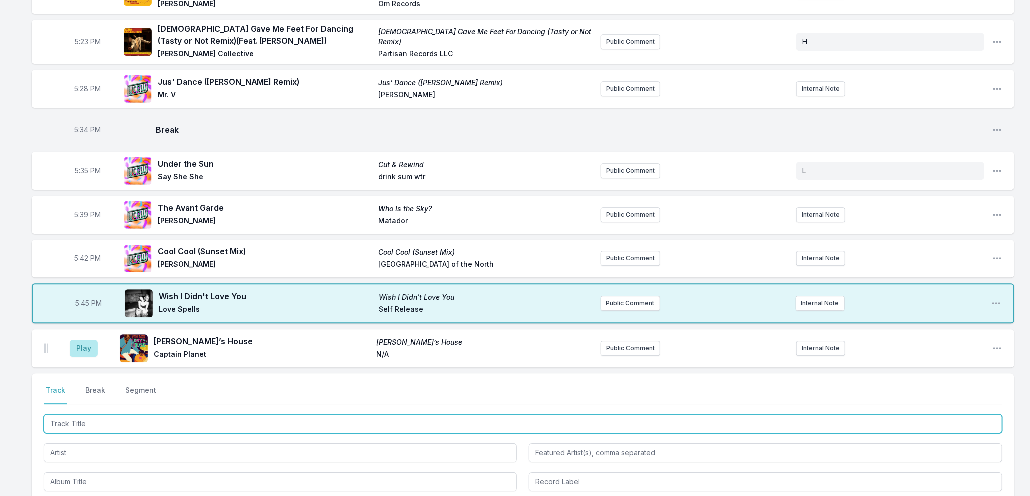
click at [125, 422] on input "Track Title" at bounding box center [523, 423] width 958 height 19
type input "No Cap"
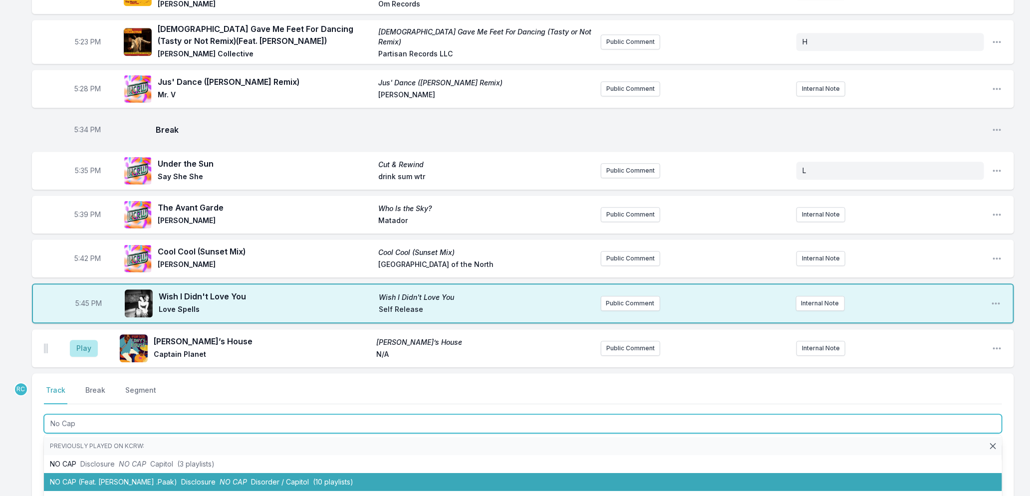
click at [190, 484] on li "NO CAP (Feat. [PERSON_NAME] .Paak) Disclosure NO CAP Disorder / Capitol (10 pla…" at bounding box center [523, 482] width 958 height 18
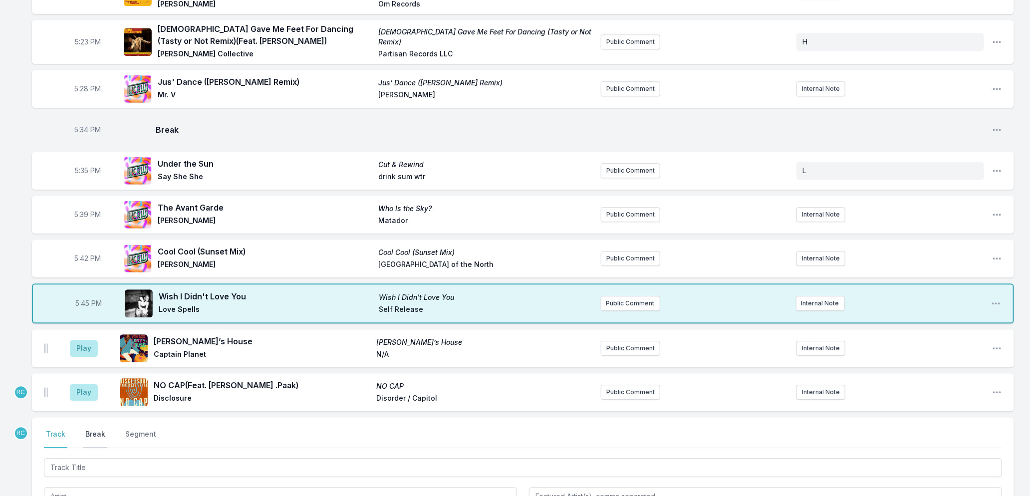
click at [101, 429] on button "Break" at bounding box center [95, 438] width 24 height 19
click at [972, 490] on button "Save" at bounding box center [985, 495] width 34 height 19
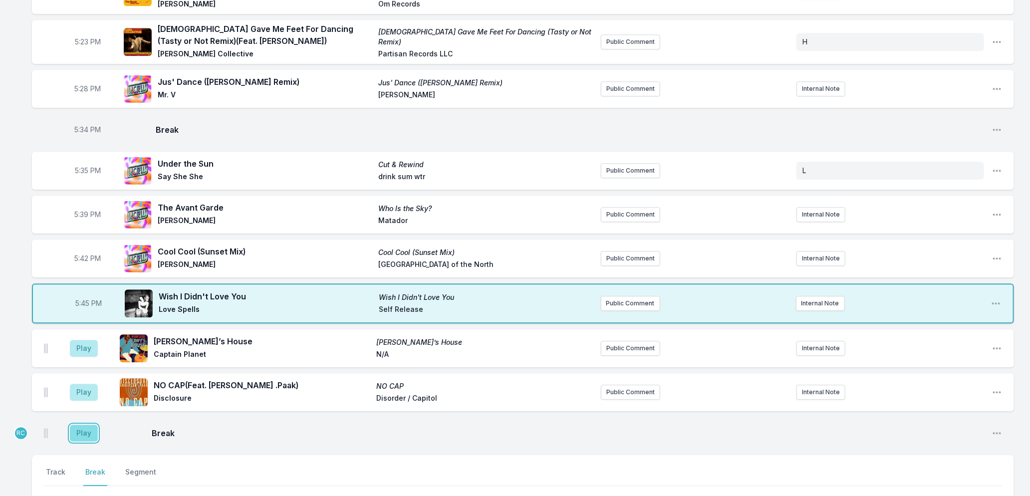
click at [78, 433] on button "Play" at bounding box center [84, 433] width 28 height 17
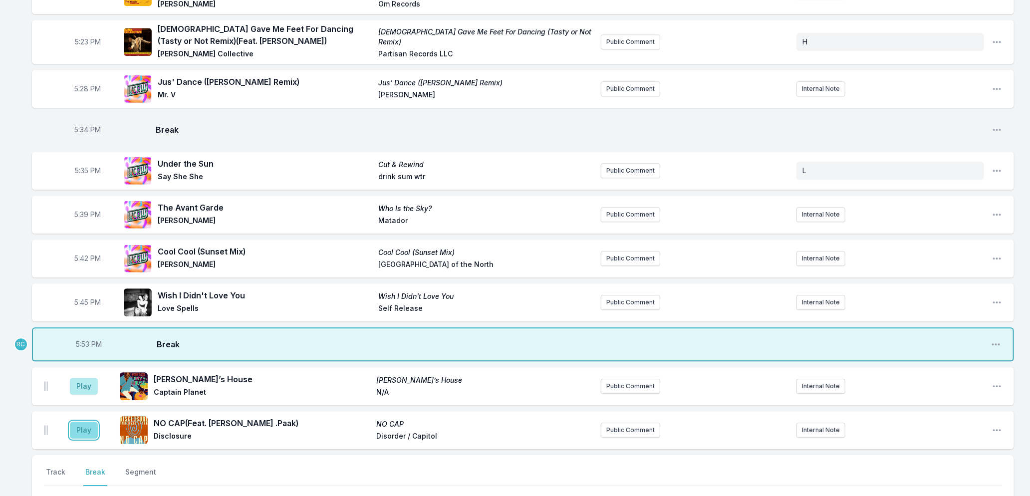
click at [81, 431] on button "Play" at bounding box center [84, 430] width 28 height 17
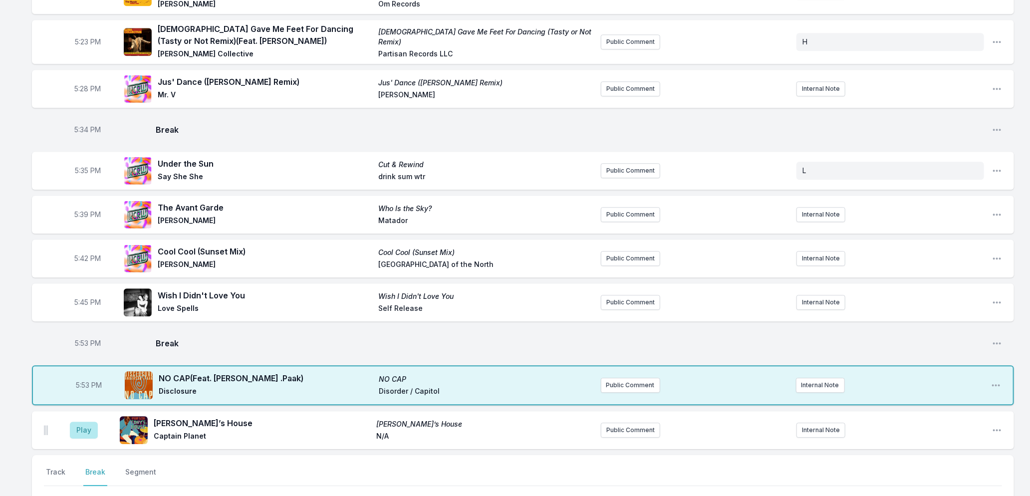
click at [81, 342] on span "5:53 PM" at bounding box center [88, 343] width 26 height 10
click at [81, 342] on input "17:53" at bounding box center [88, 343] width 56 height 19
type input "17:52"
click at [53, 469] on button "Track" at bounding box center [55, 476] width 23 height 19
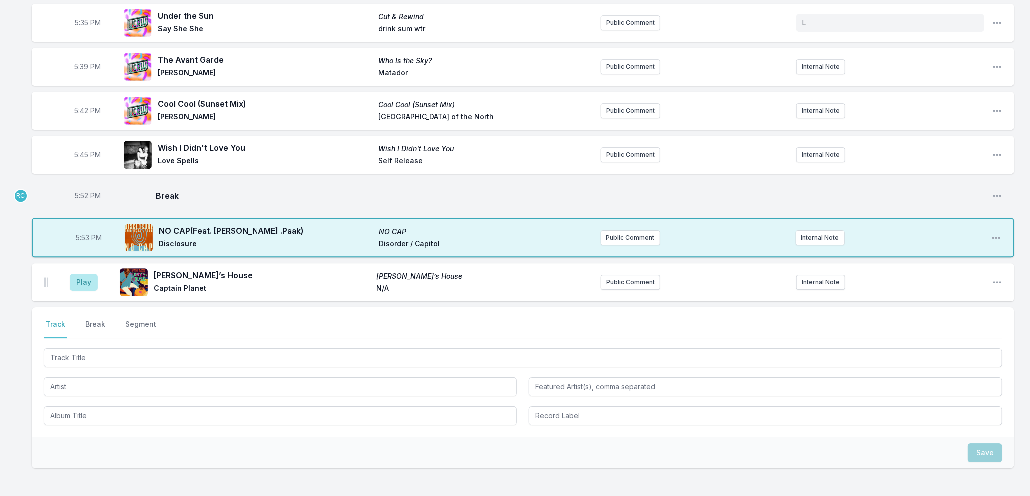
scroll to position [1803, 0]
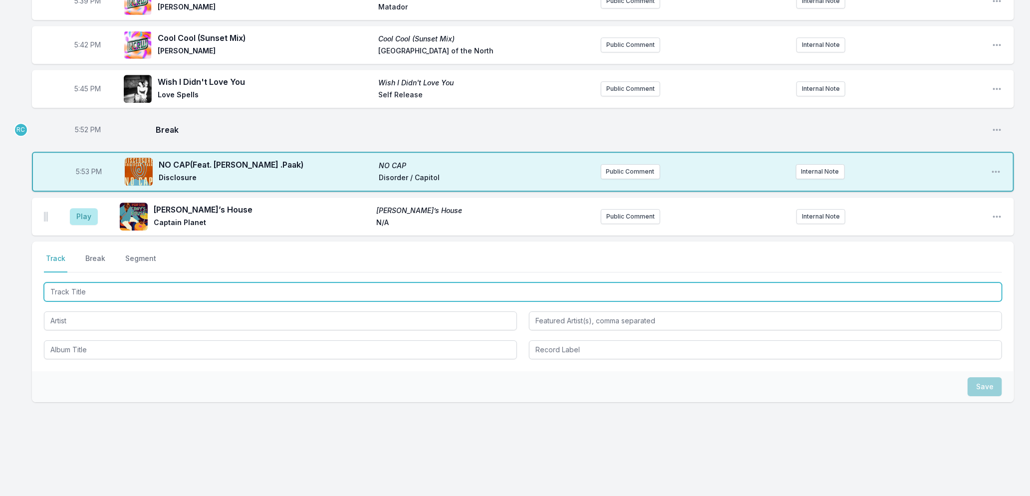
click at [95, 296] on input "Track Title" at bounding box center [523, 292] width 958 height 19
click at [127, 286] on input "Track Title" at bounding box center [523, 292] width 958 height 19
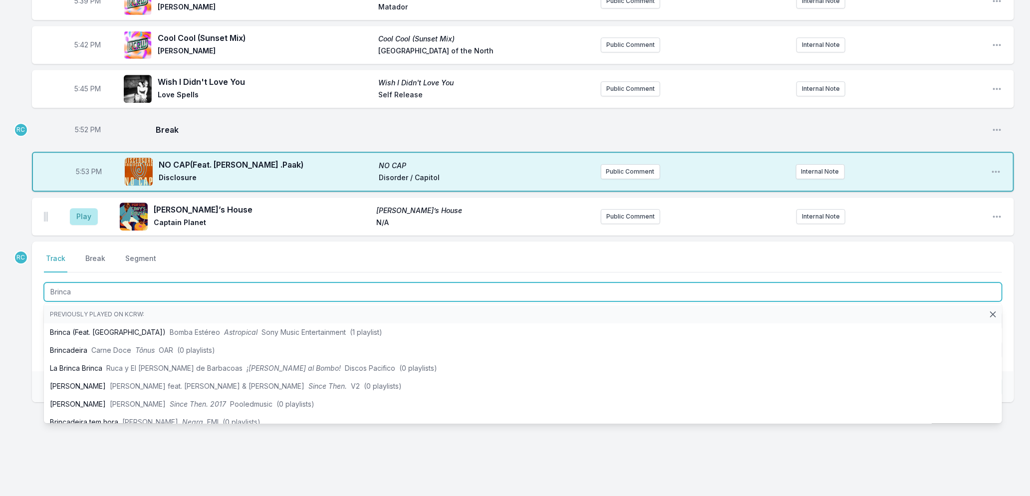
type input "Brinca"
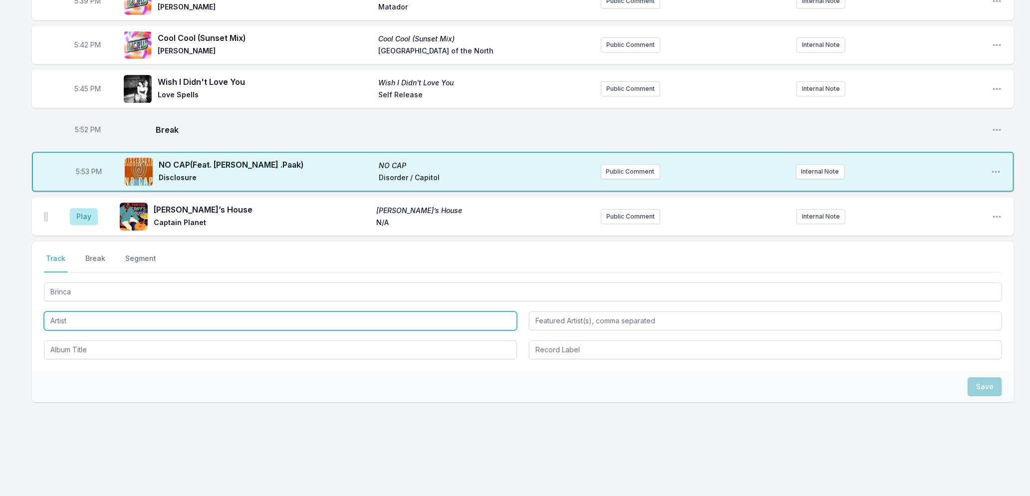
click at [60, 321] on input "Artist" at bounding box center [280, 320] width 473 height 19
type input "ASTROPICAL"
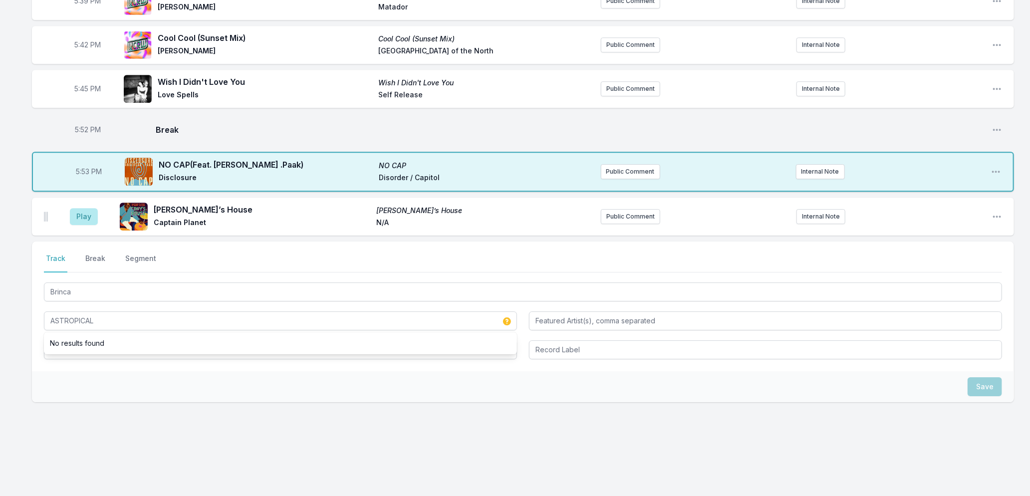
click at [128, 398] on div "Save" at bounding box center [523, 386] width 982 height 31
click at [92, 348] on input "Album Title" at bounding box center [280, 349] width 473 height 19
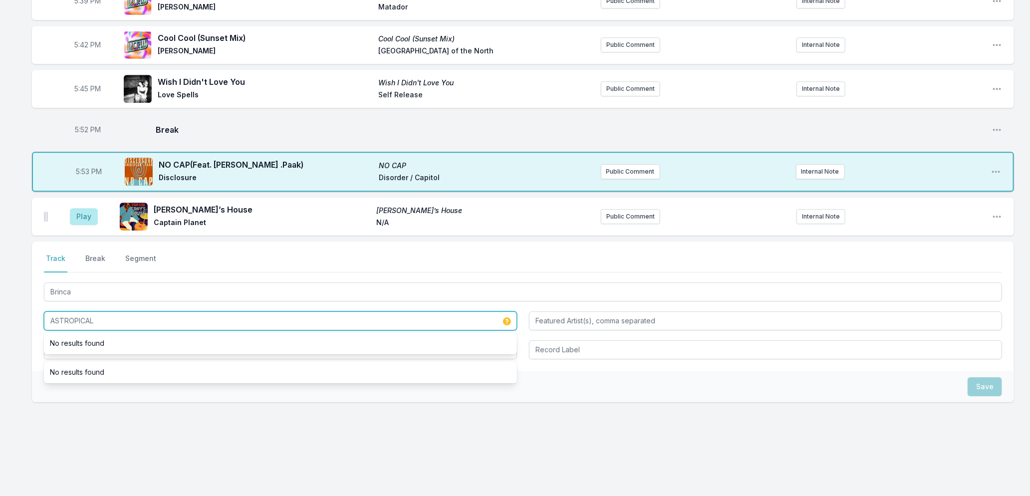
drag, startPoint x: 103, startPoint y: 321, endPoint x: -9, endPoint y: 328, distance: 113.1
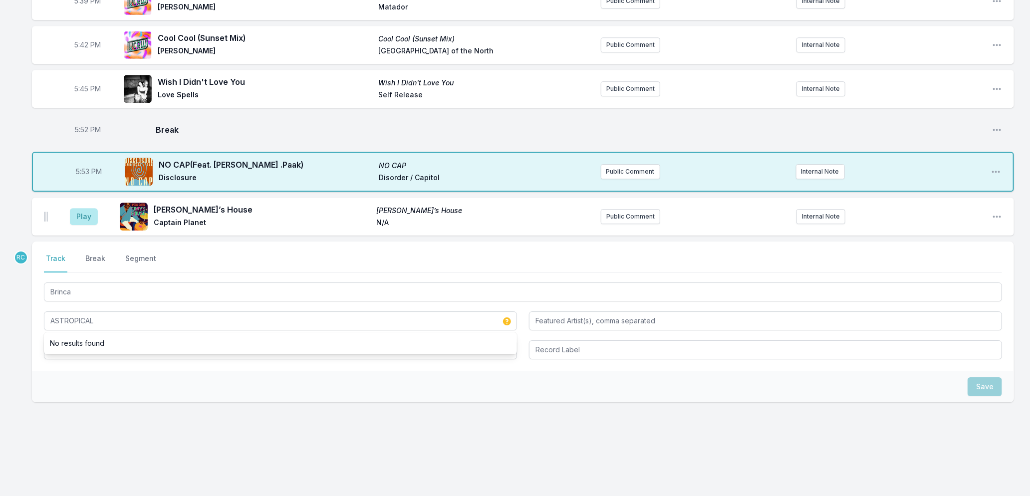
click at [71, 382] on div "Save" at bounding box center [523, 386] width 982 height 31
click at [65, 351] on input "Album Title" at bounding box center [280, 349] width 473 height 19
paste input "ASTROPICAL"
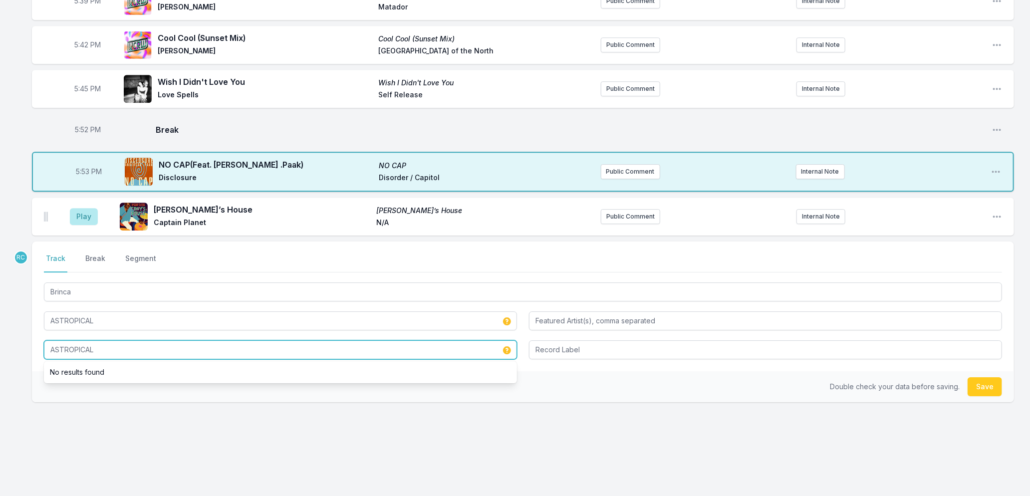
type input "ASTROPICAL"
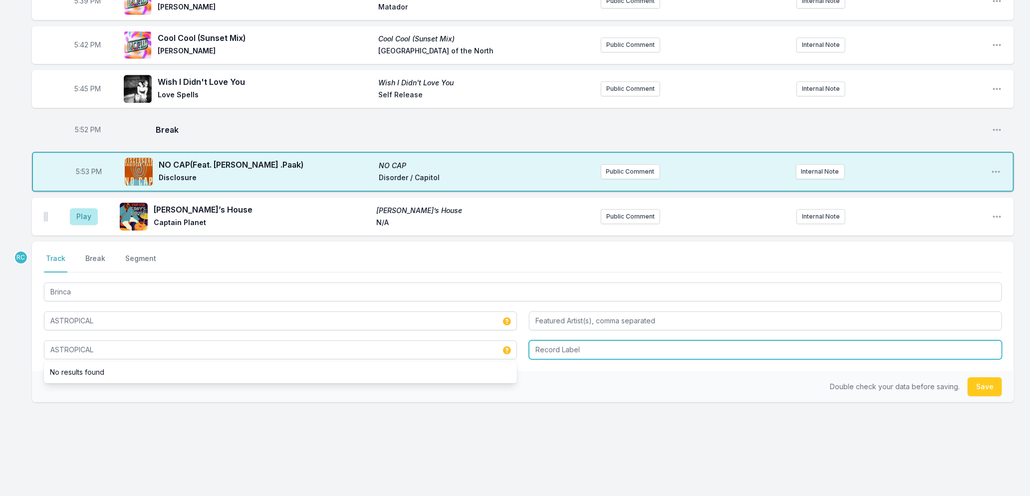
click at [554, 348] on input "Record Label" at bounding box center [765, 349] width 473 height 19
type input "Sony"
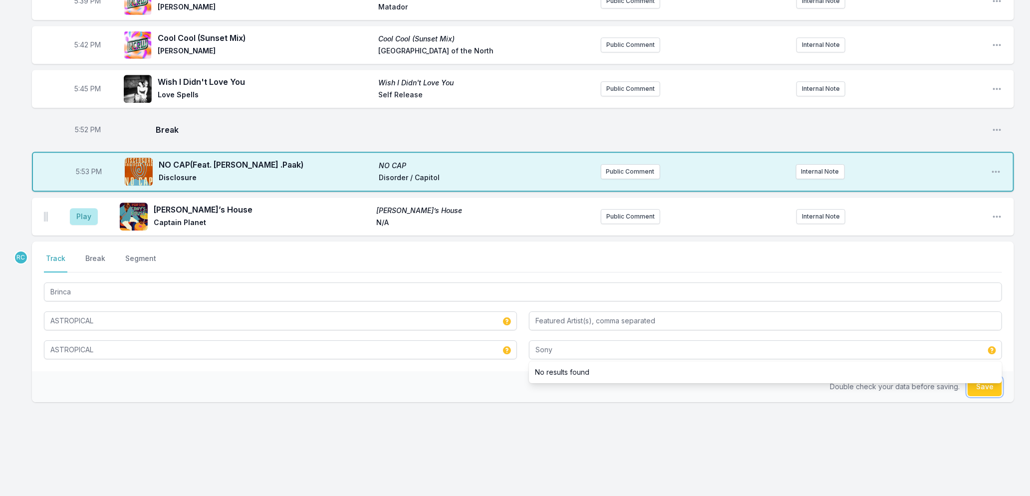
click at [986, 387] on button "Save" at bounding box center [985, 386] width 34 height 19
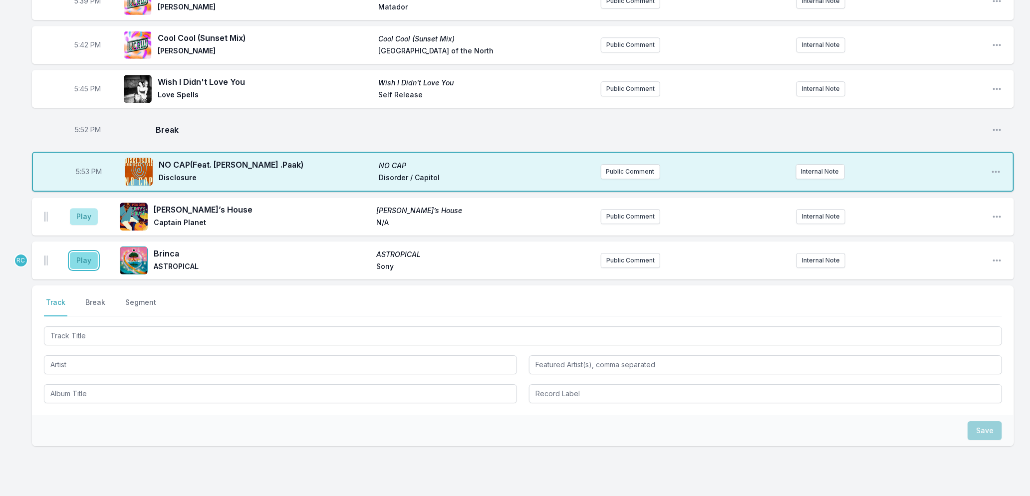
click at [80, 260] on button "Play" at bounding box center [84, 260] width 28 height 17
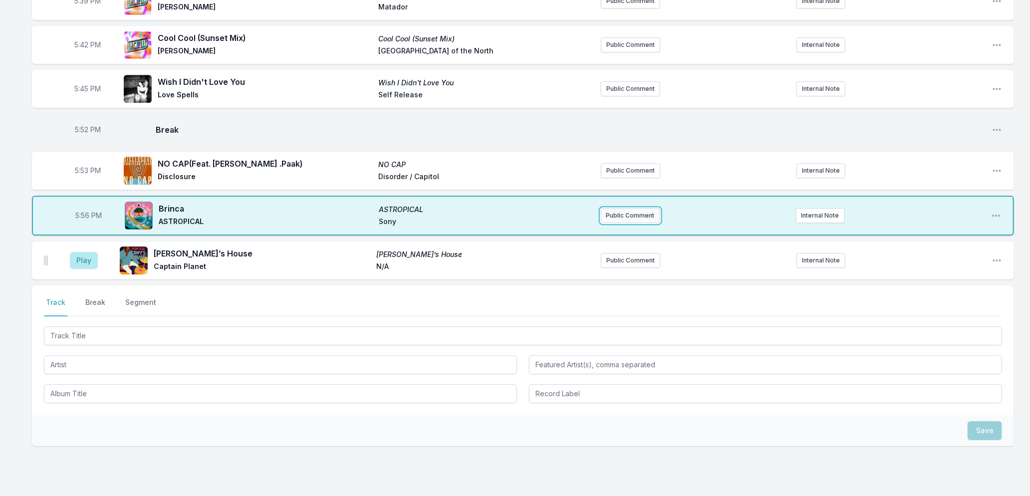
click at [643, 216] on button "Public Comment" at bounding box center [630, 215] width 59 height 15
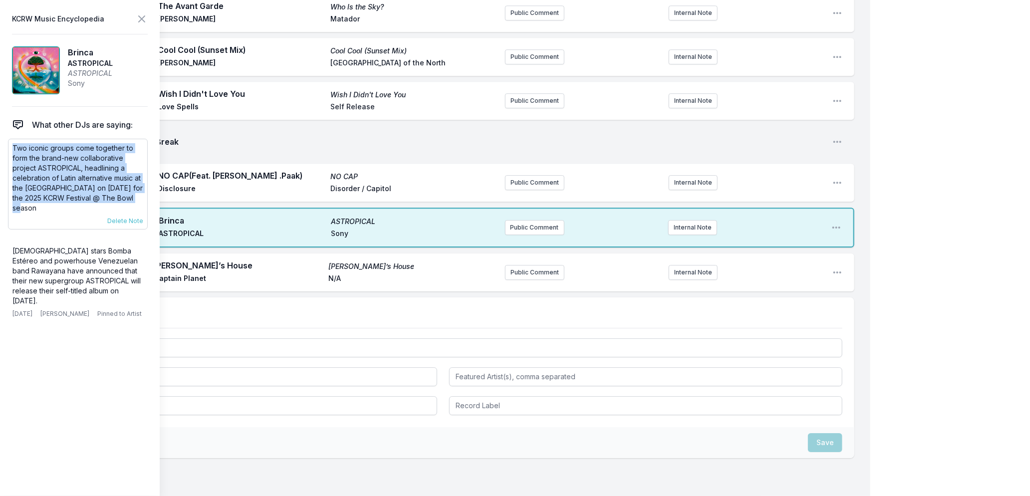
drag, startPoint x: 42, startPoint y: 206, endPoint x: 12, endPoint y: 150, distance: 63.7
click at [12, 150] on p "Two iconic groups come together to form the brand-new collaborative project AST…" at bounding box center [77, 178] width 131 height 70
copy p "Two iconic groups come together to form the brand-new collaborative project AST…"
click at [518, 220] on button "Public Comment" at bounding box center [534, 227] width 59 height 15
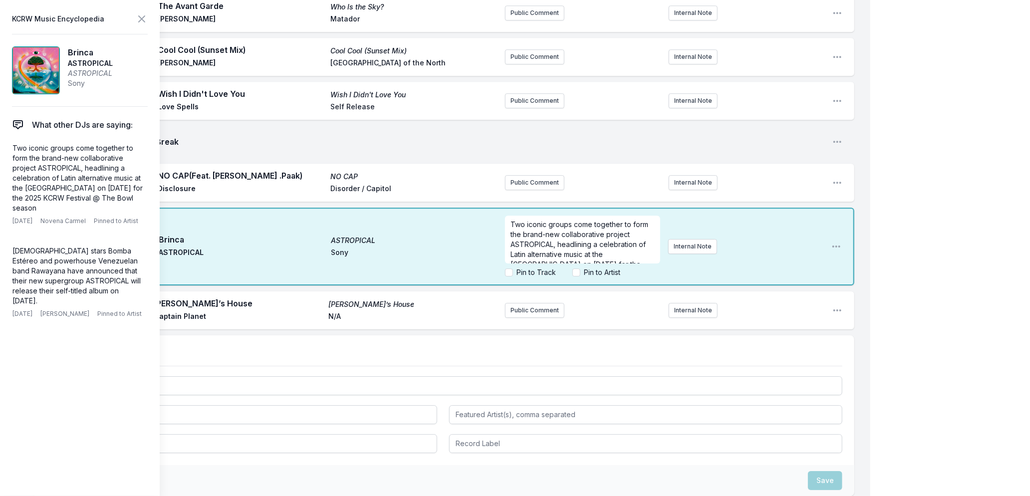
scroll to position [30, 0]
click at [138, 18] on icon at bounding box center [142, 19] width 12 height 12
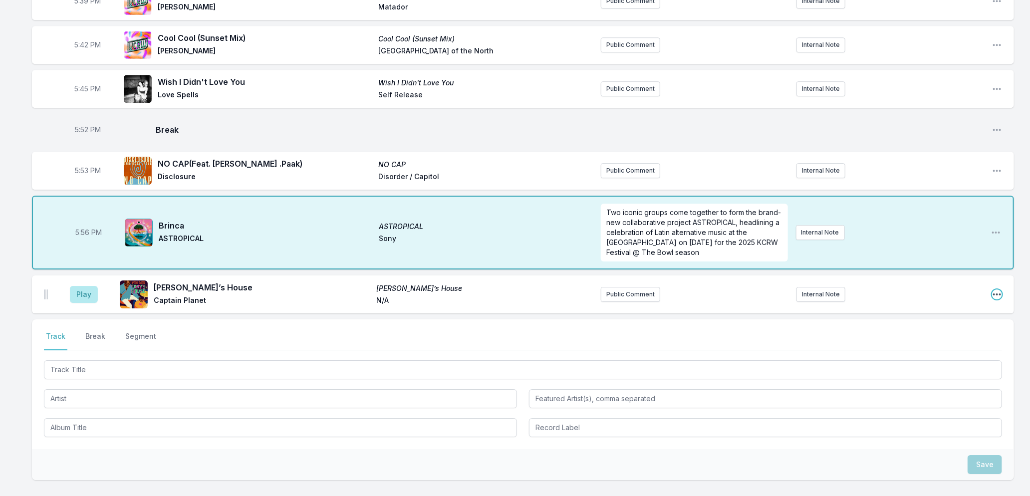
click at [994, 294] on icon "Open playlist item options" at bounding box center [997, 295] width 8 height 2
click at [926, 351] on button "Delete Entry" at bounding box center [947, 350] width 112 height 18
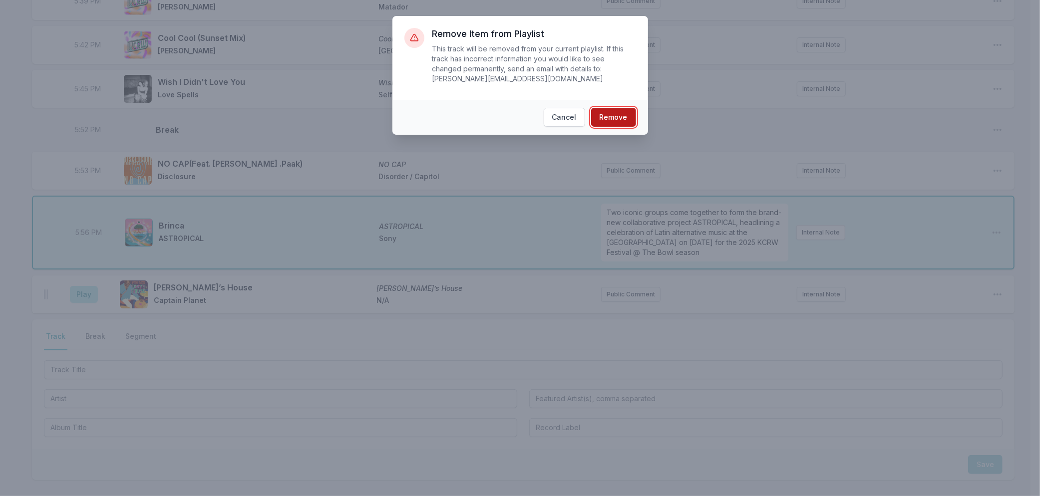
click at [613, 122] on button "Remove" at bounding box center [613, 117] width 45 height 19
